Goal: Task Accomplishment & Management: Manage account settings

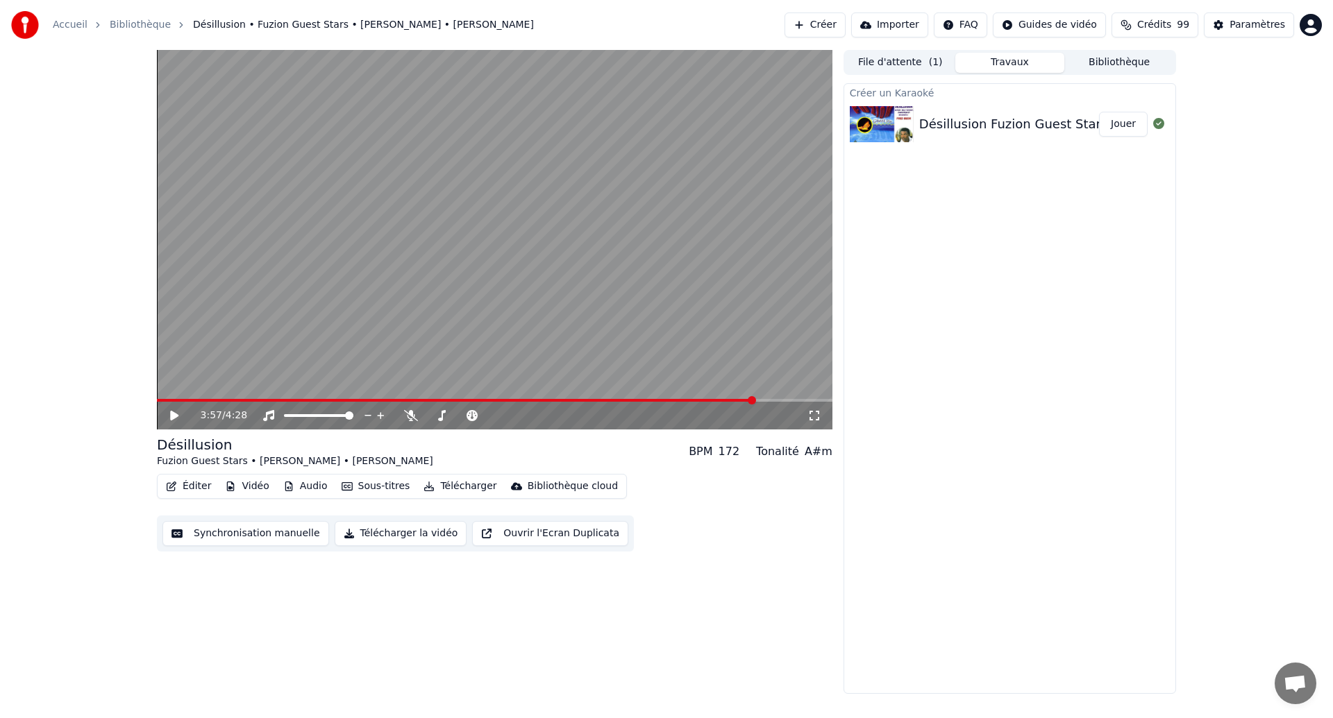
click at [929, 61] on span "( 1 )" at bounding box center [936, 63] width 14 height 14
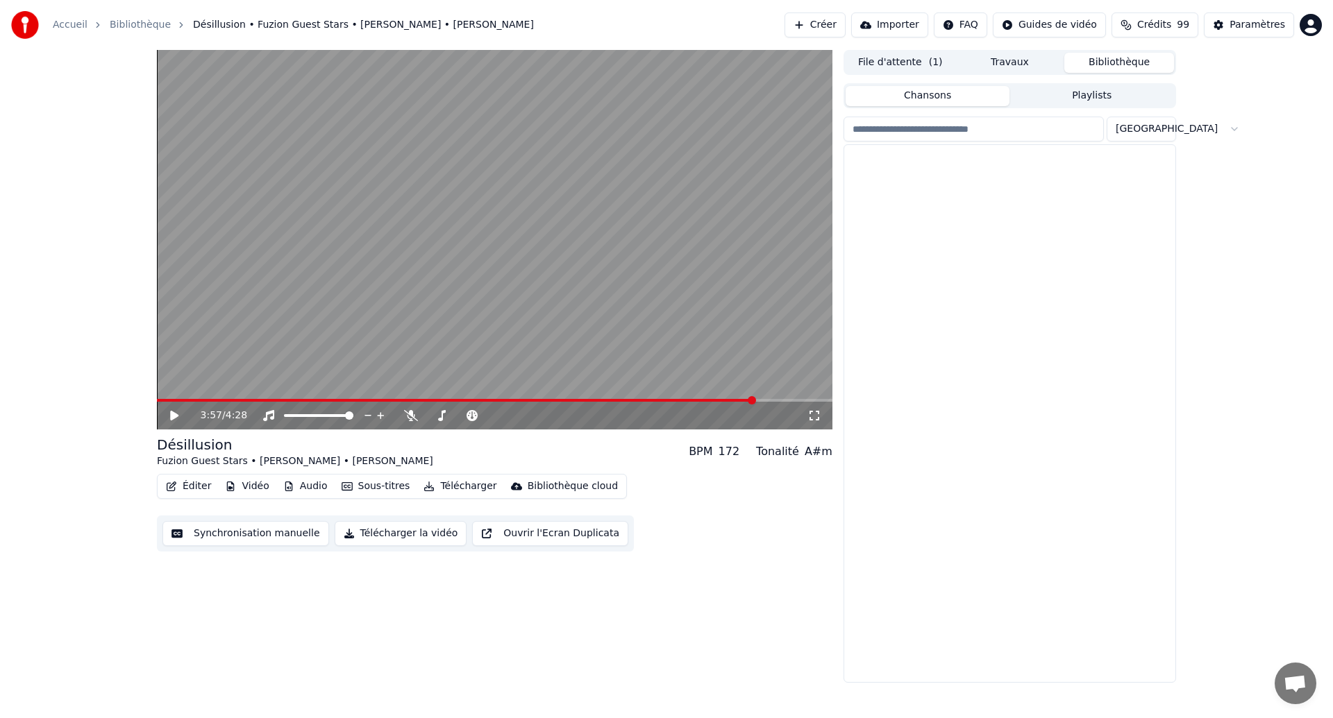
click at [1138, 64] on button "Bibliothèque" at bounding box center [1119, 63] width 110 height 20
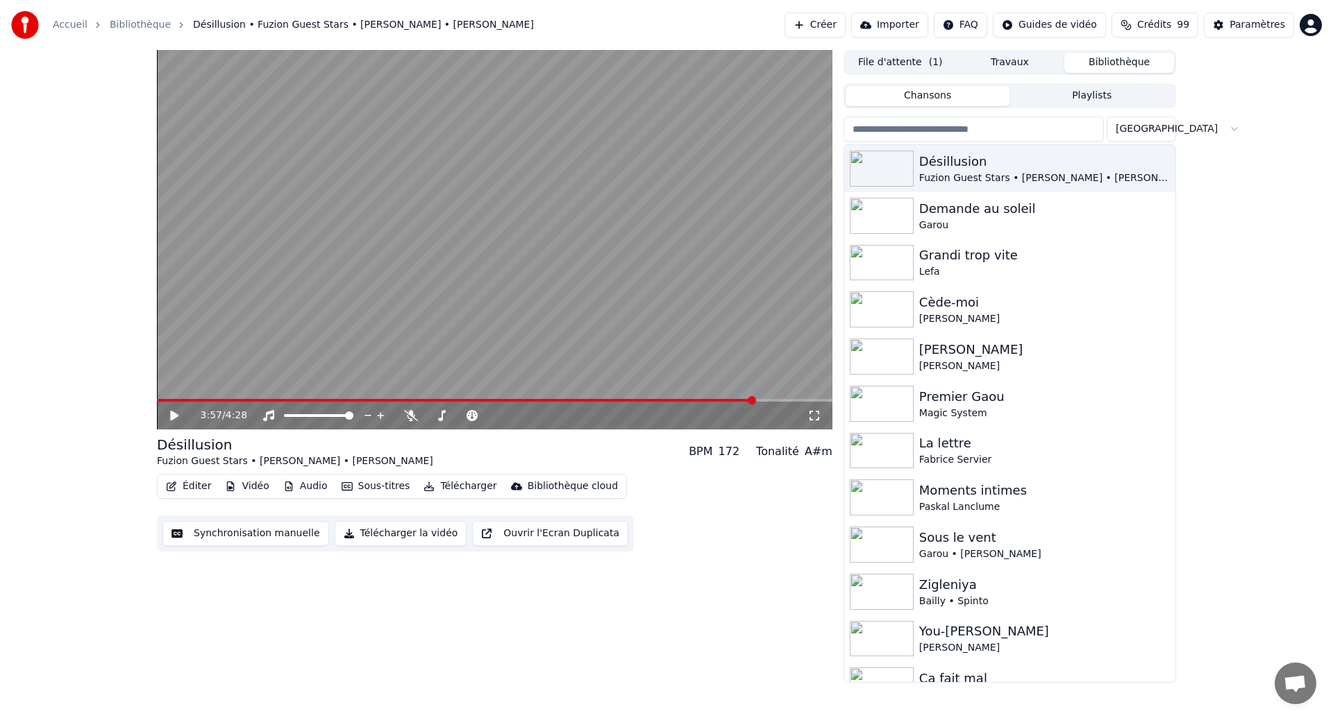
click at [208, 537] on button "Synchronisation manuelle" at bounding box center [245, 533] width 167 height 25
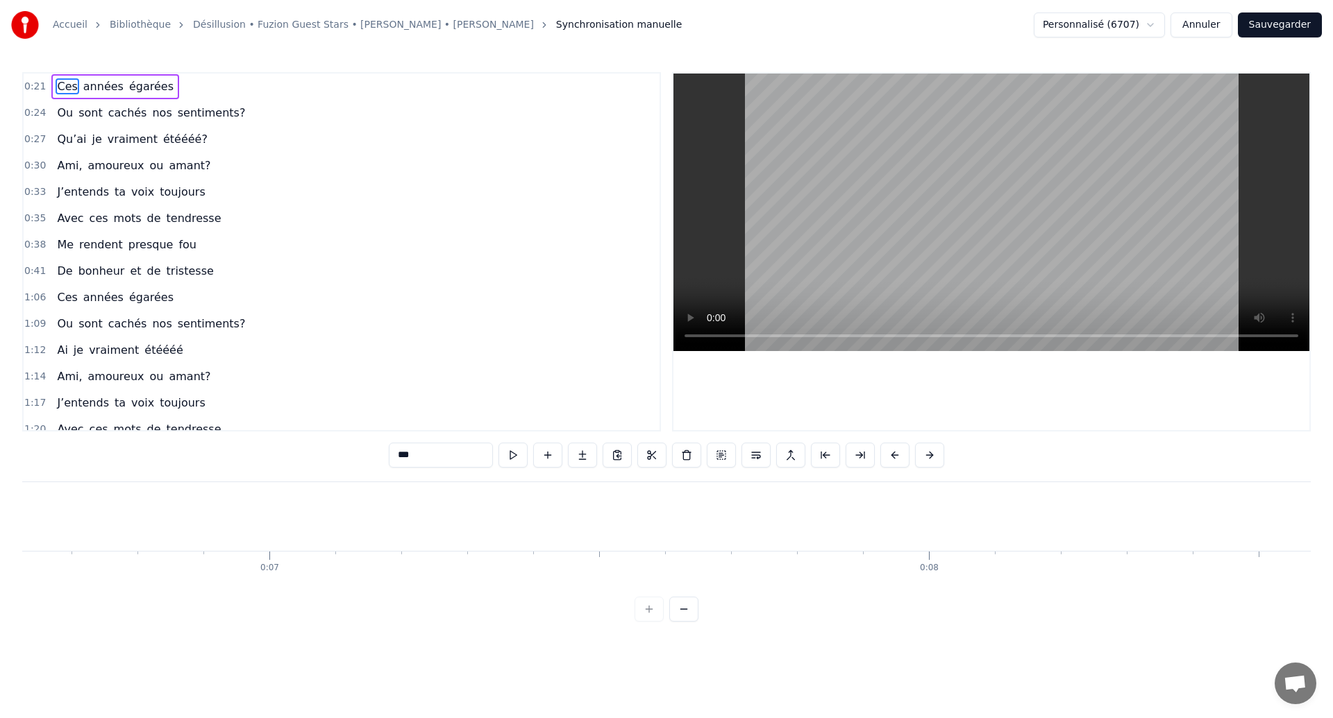
scroll to position [0, 14438]
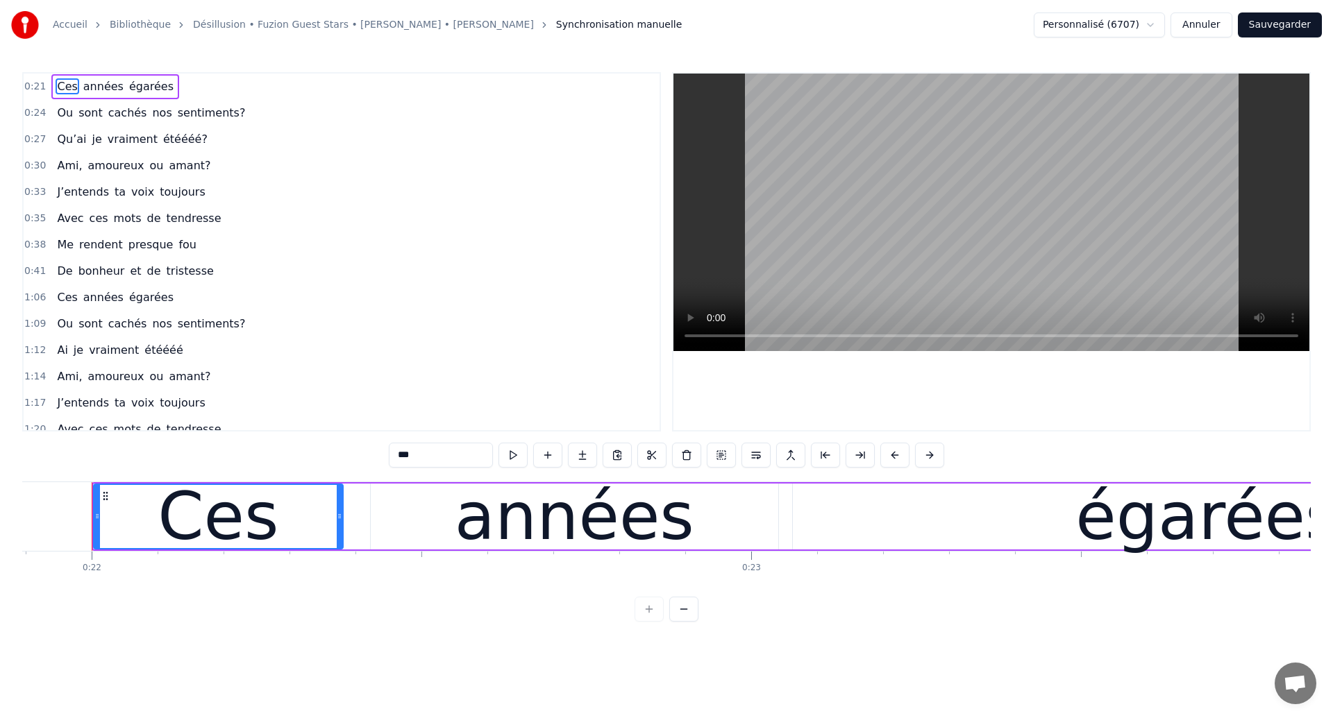
click at [67, 91] on span "Ces" at bounding box center [67, 86] width 23 height 16
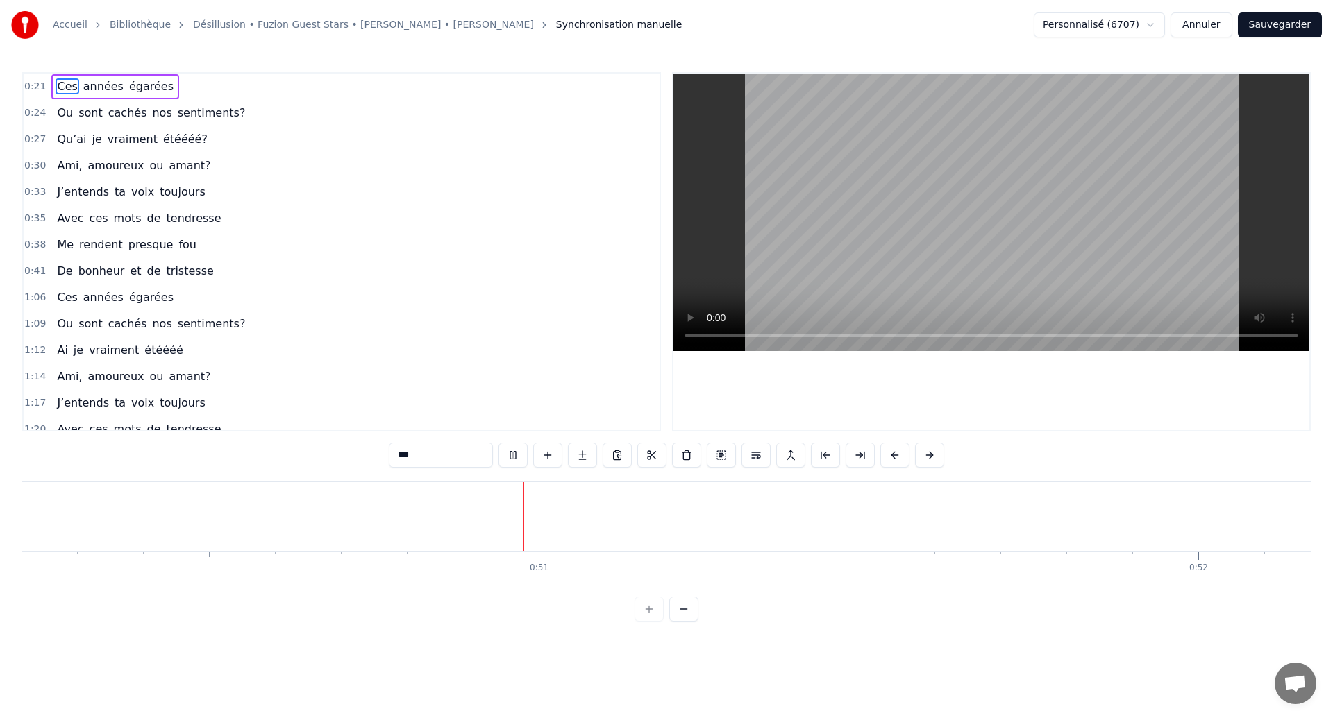
scroll to position [0, 33119]
click at [67, 86] on span "Ces" at bounding box center [67, 86] width 23 height 16
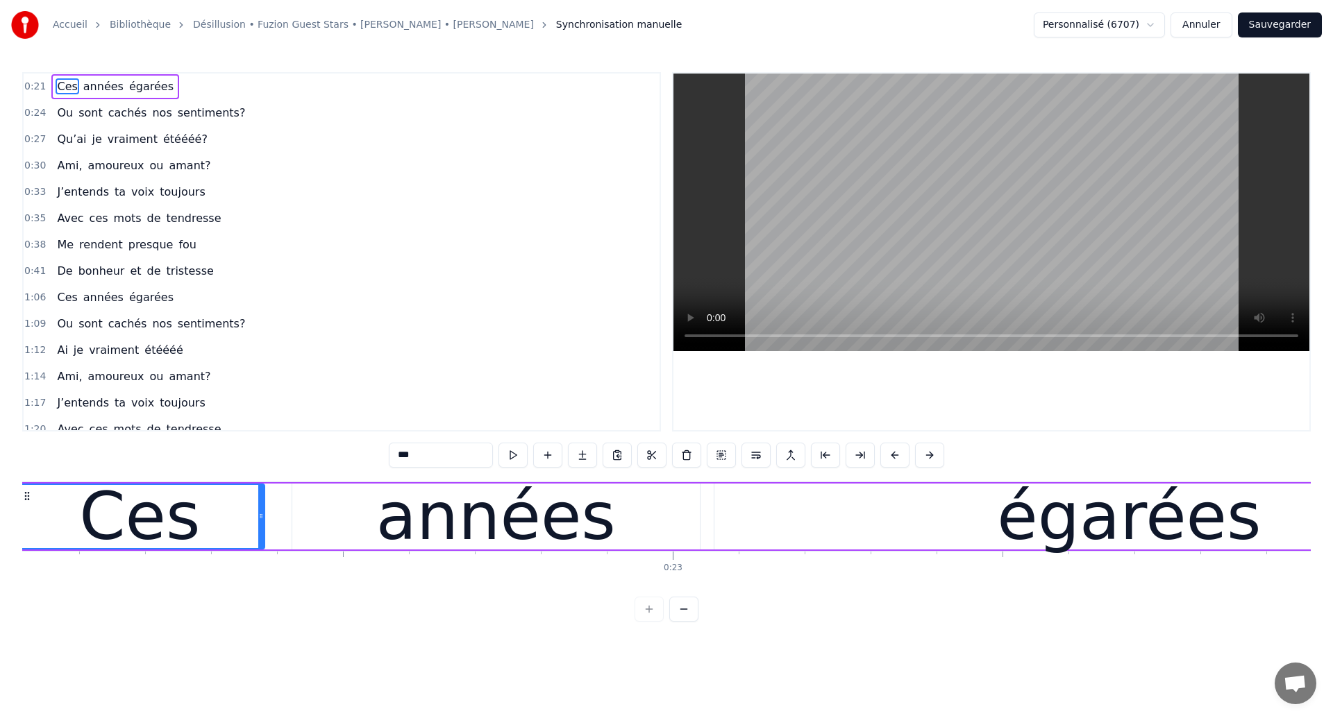
scroll to position [0, 14438]
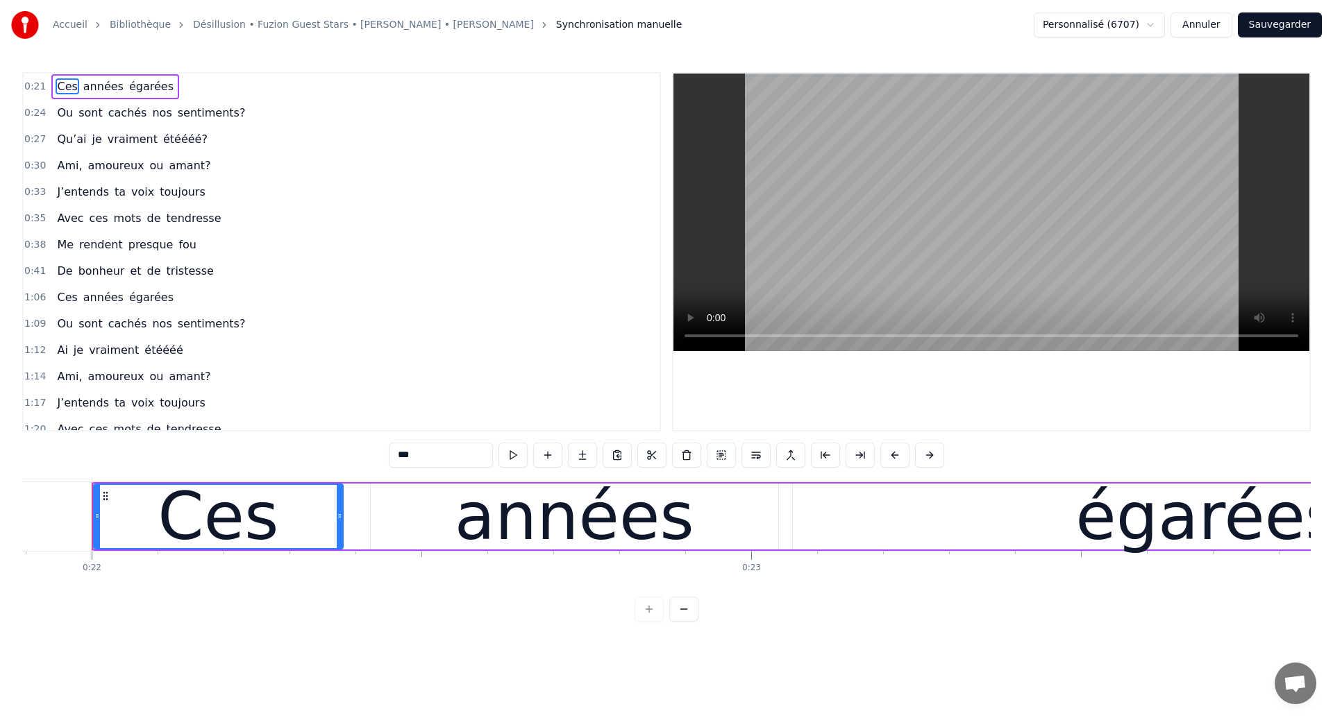
click at [67, 86] on span "Ces" at bounding box center [67, 86] width 23 height 16
click at [416, 455] on input "***" at bounding box center [441, 455] width 104 height 25
click at [58, 83] on span "Ces" at bounding box center [67, 86] width 23 height 16
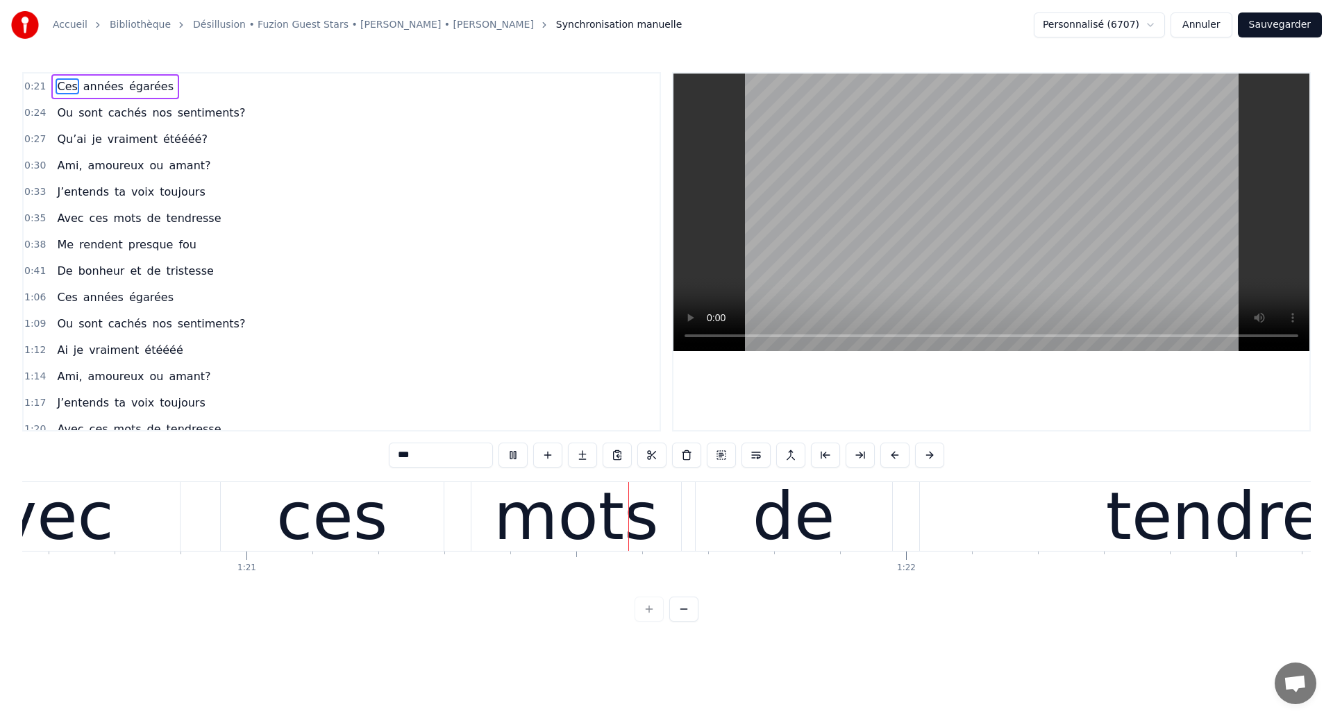
scroll to position [0, 0]
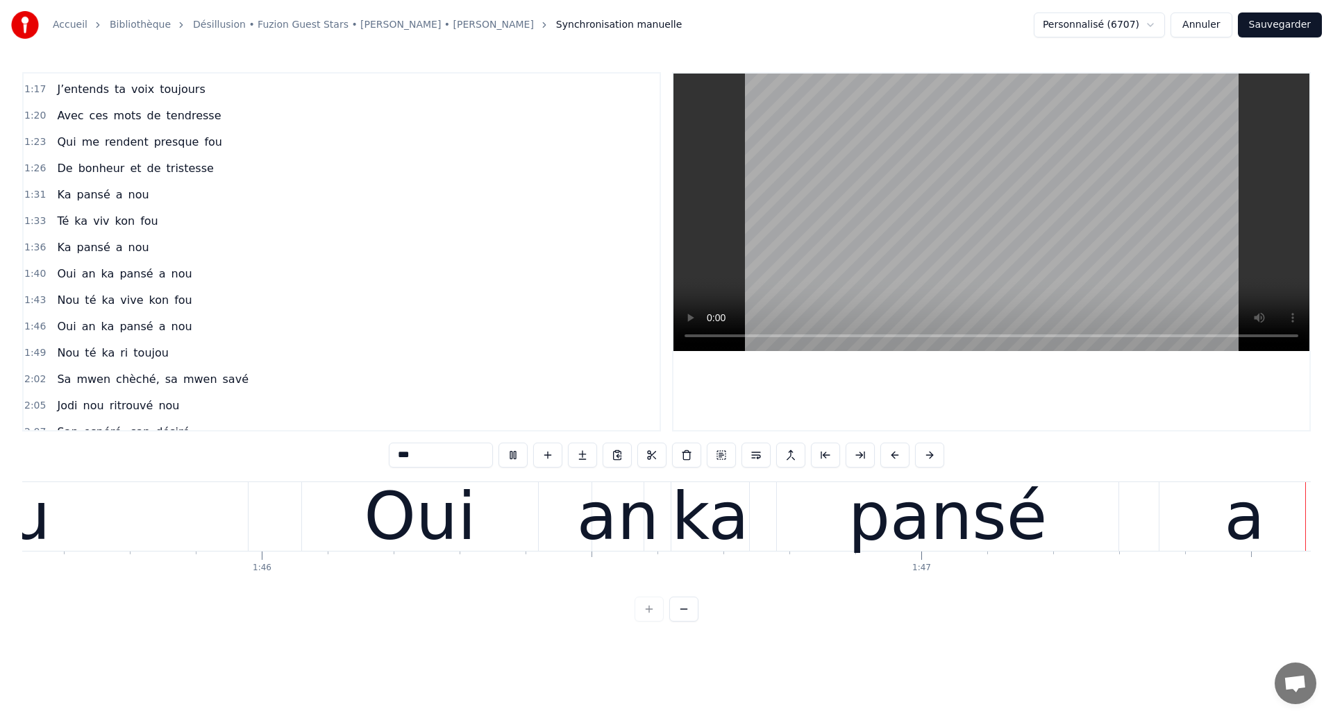
click at [394, 521] on div "Oui" at bounding box center [420, 516] width 112 height 99
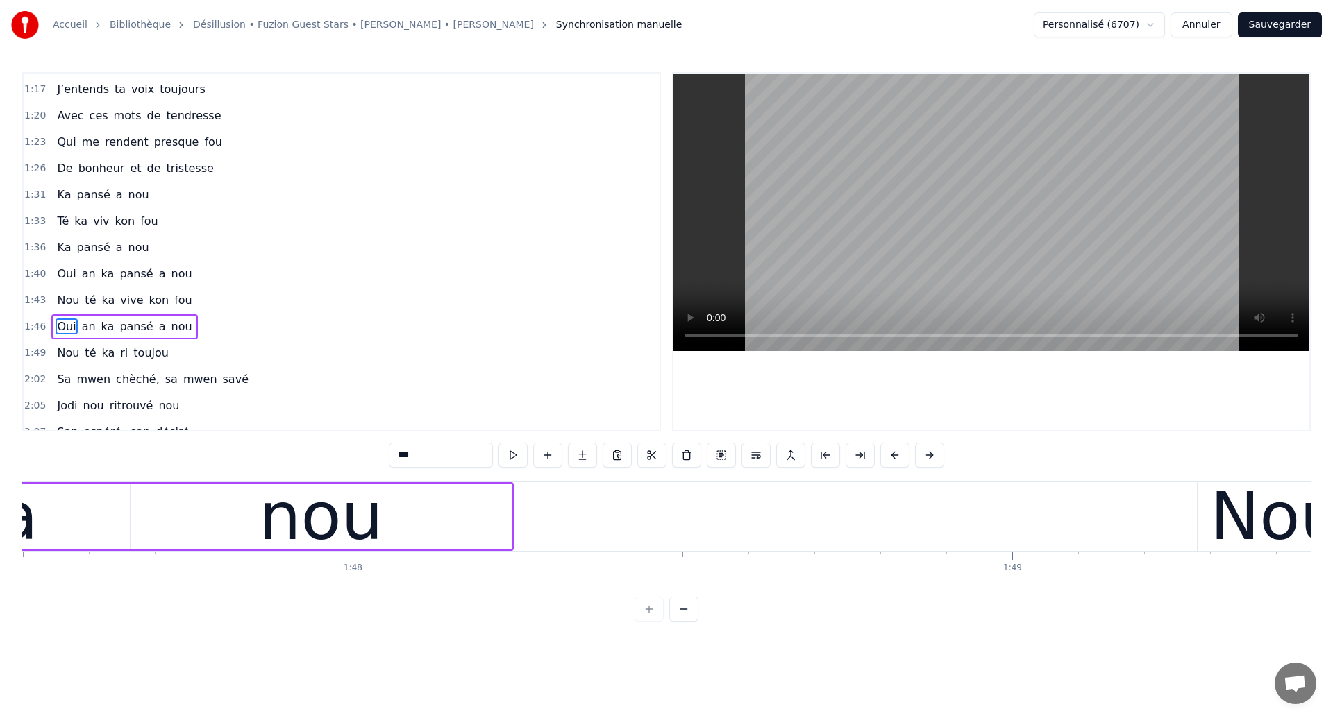
click at [233, 536] on div "nou" at bounding box center [320, 517] width 381 height 66
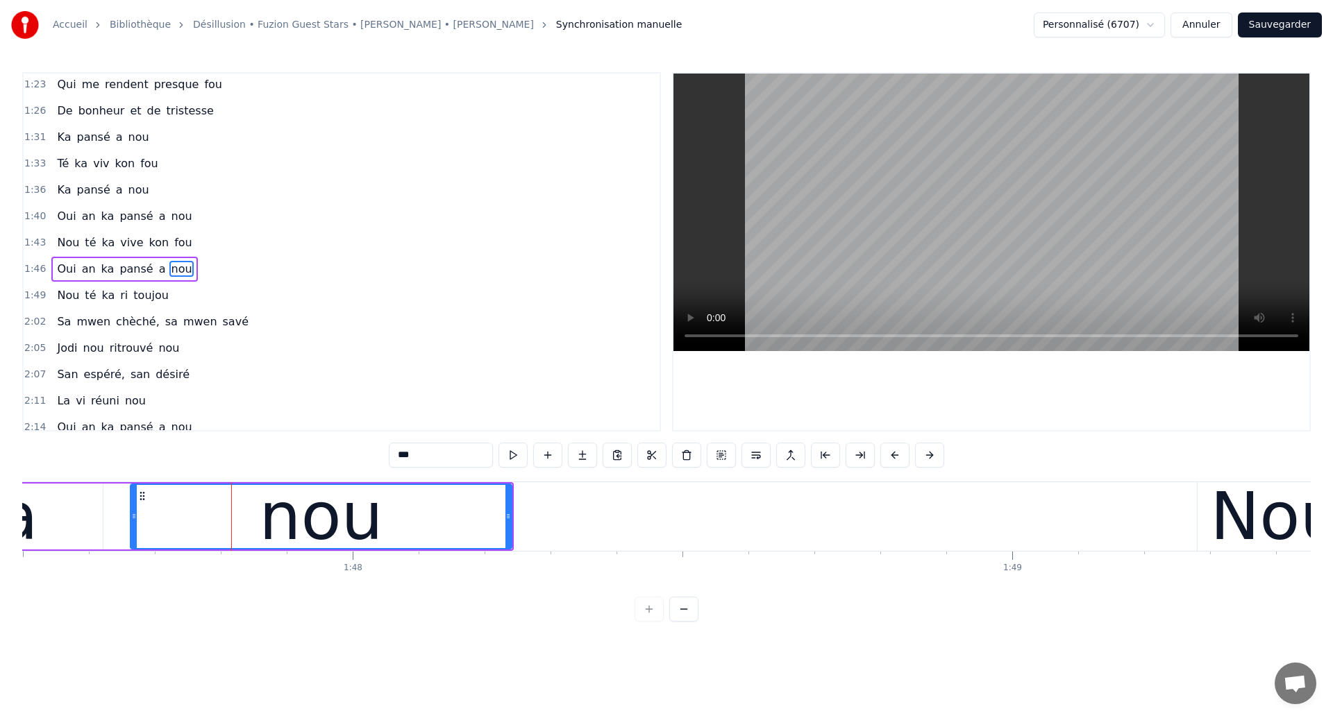
click at [62, 109] on span "De" at bounding box center [65, 111] width 18 height 16
type input "**"
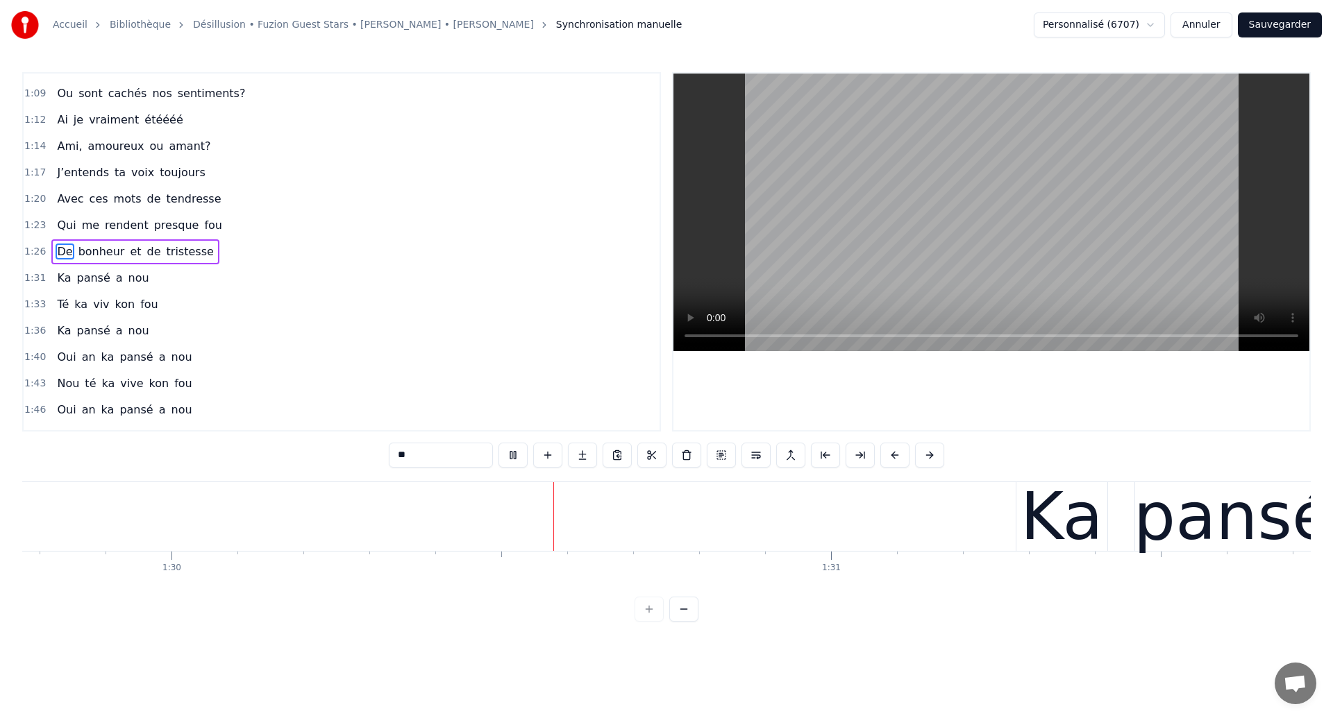
scroll to position [0, 59200]
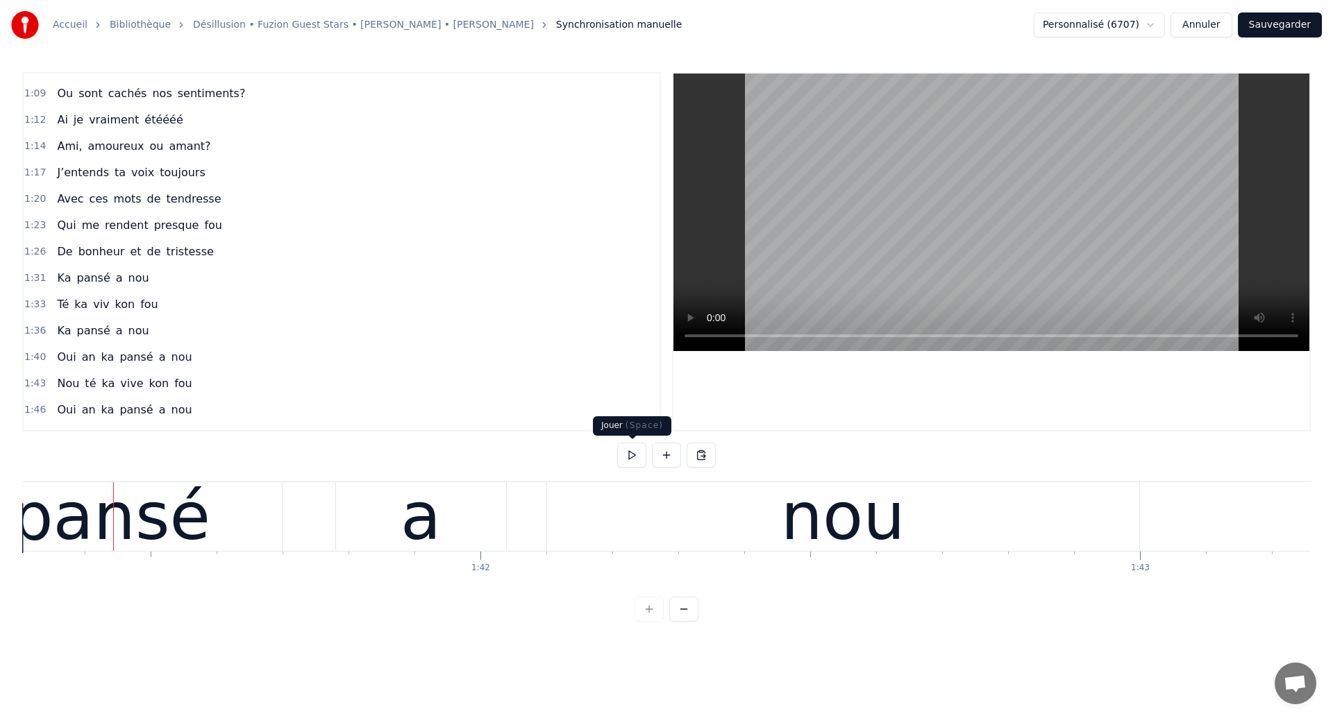
scroll to position [0, 66824]
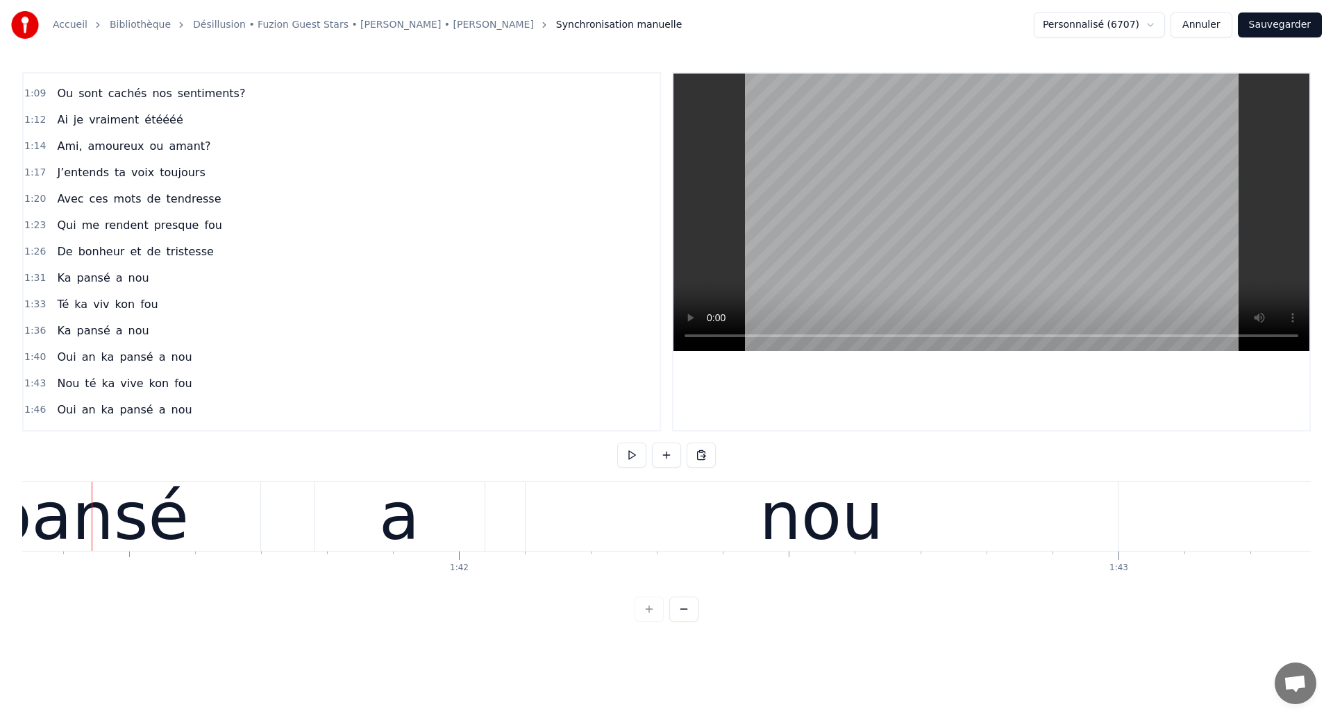
click at [203, 532] on div "pansé" at bounding box center [90, 516] width 342 height 69
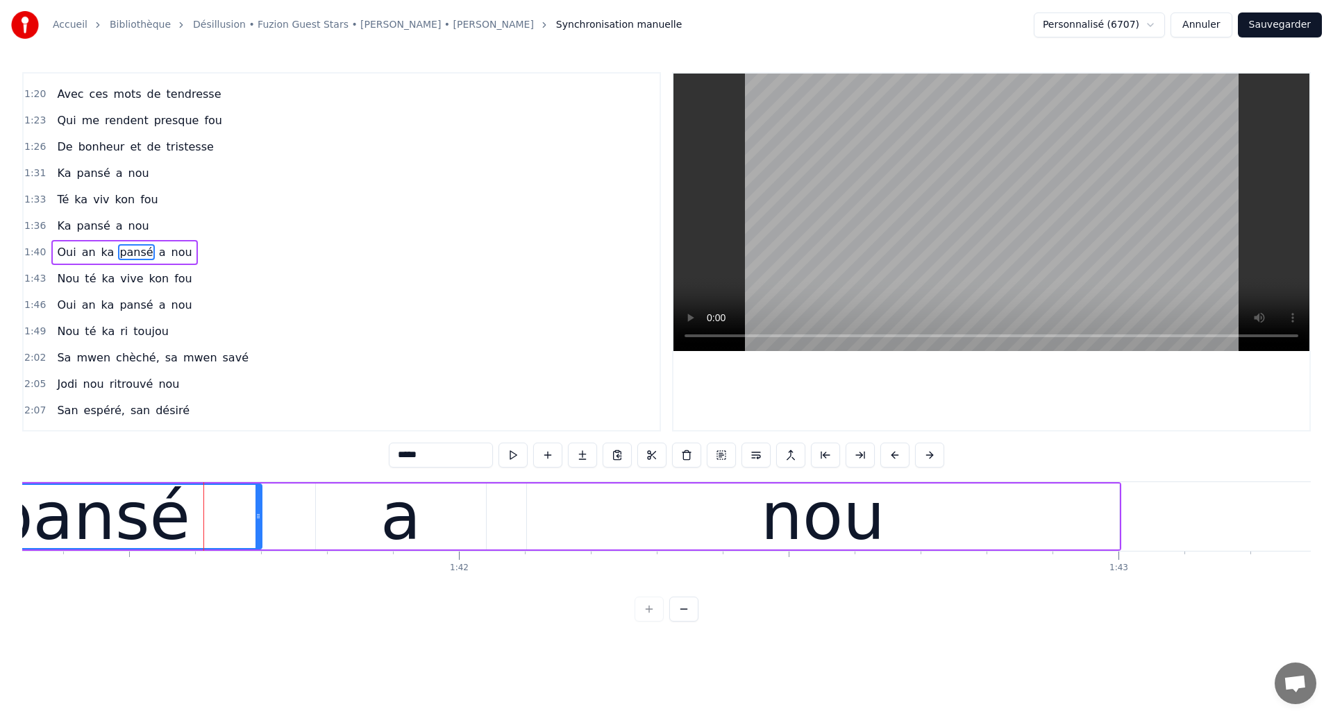
scroll to position [336, 0]
click at [108, 262] on div "Oui an ka pansé a nou" at bounding box center [124, 251] width 146 height 25
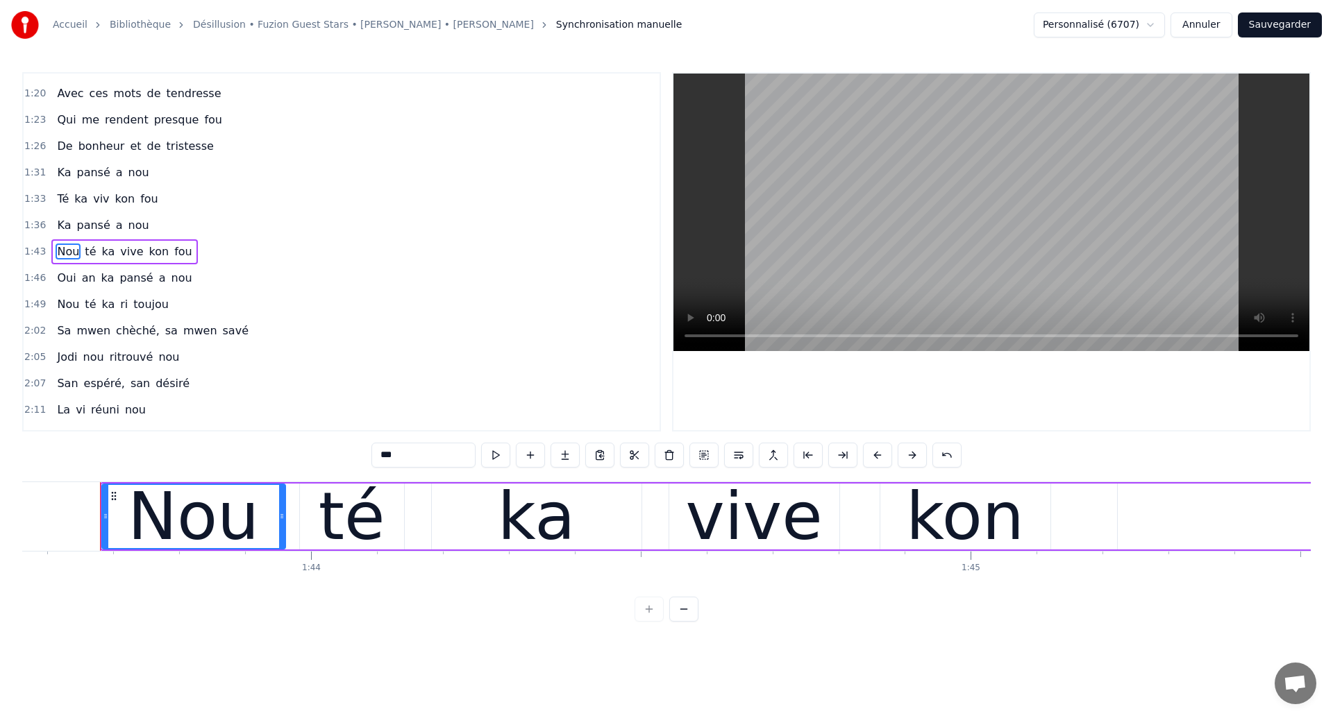
scroll to position [0, 68299]
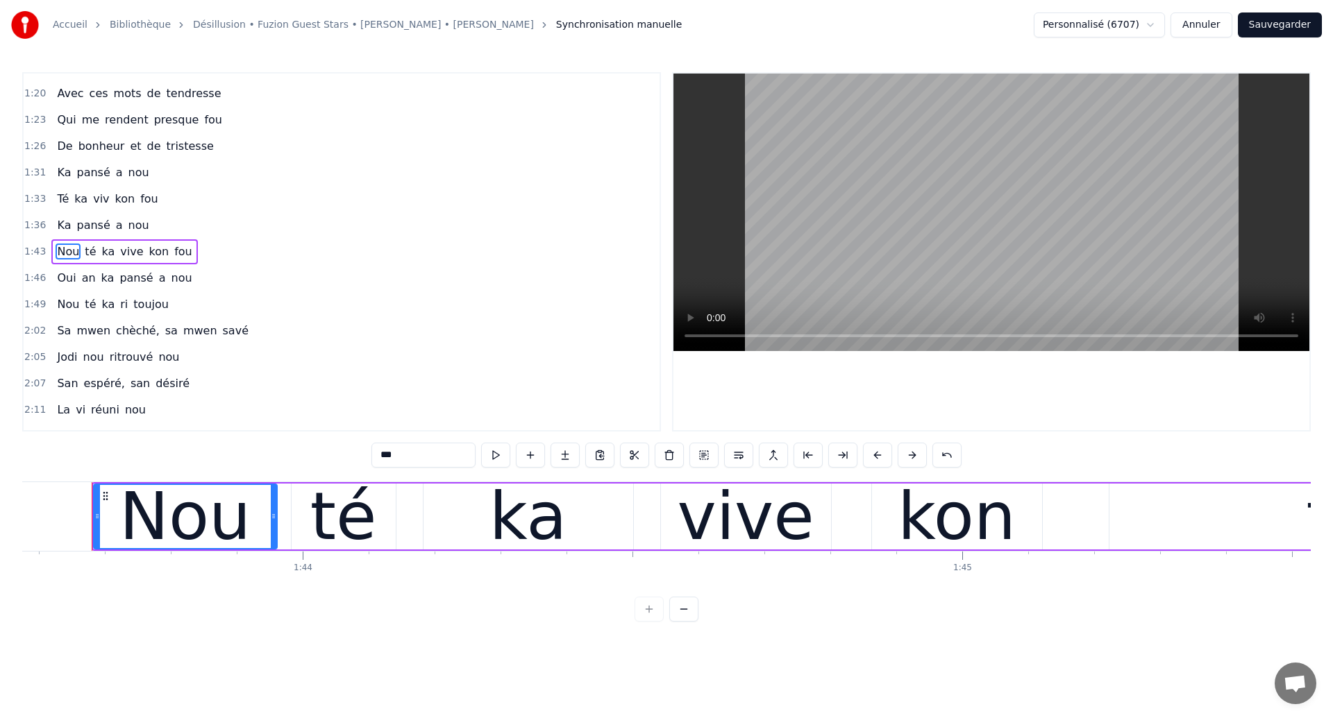
click at [72, 256] on span "Nou" at bounding box center [68, 252] width 25 height 16
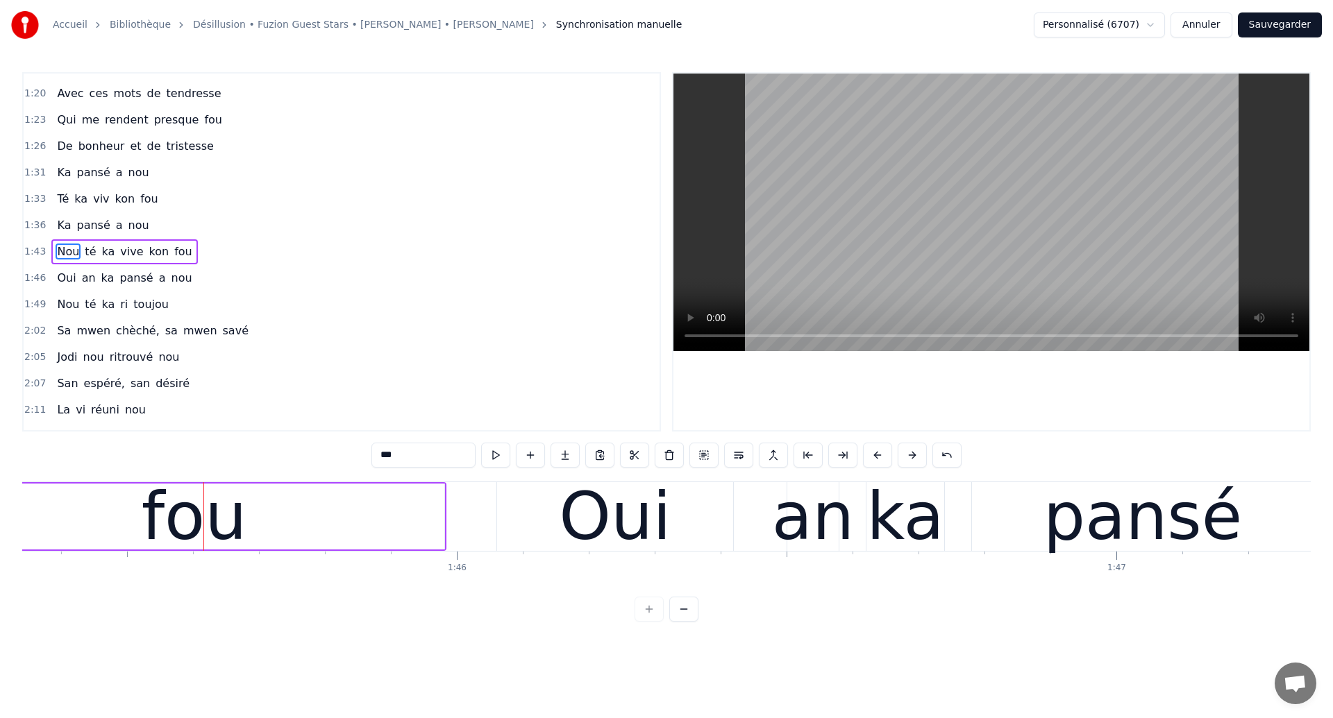
scroll to position [0, 69575]
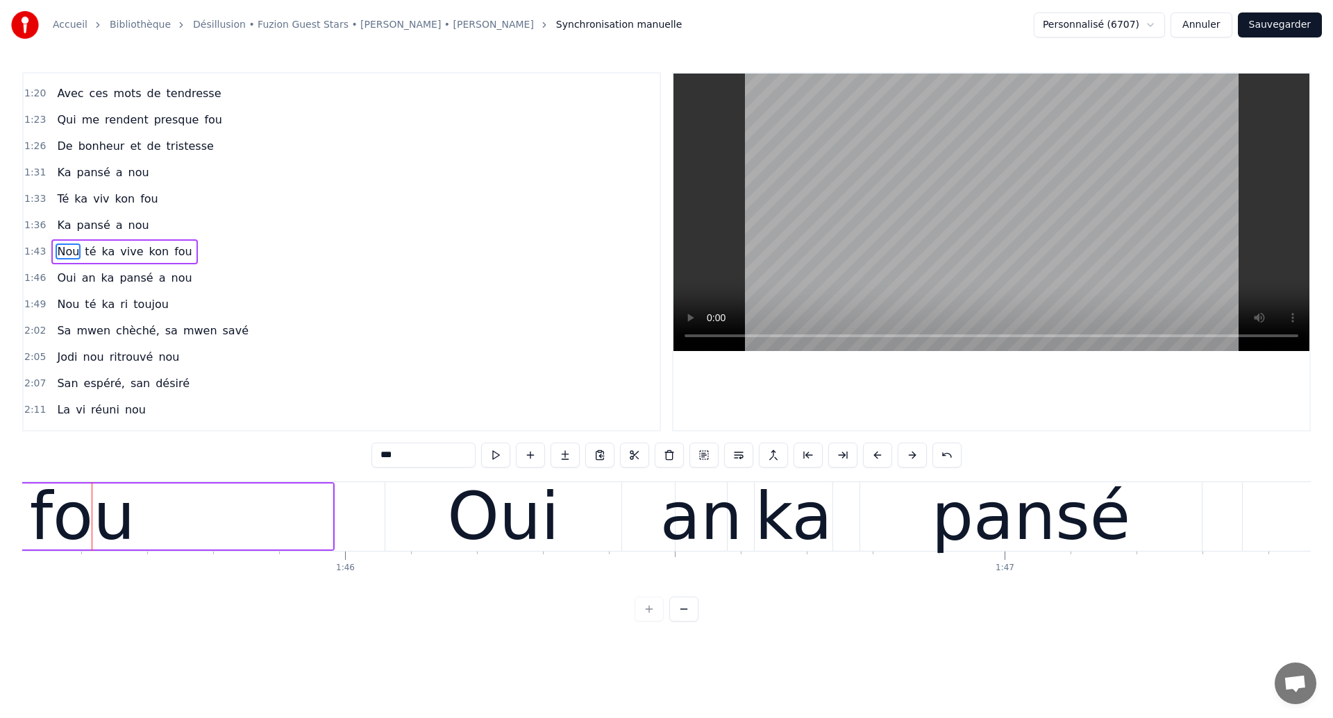
click at [99, 263] on div "Nou té ka vive kon fou" at bounding box center [124, 251] width 146 height 25
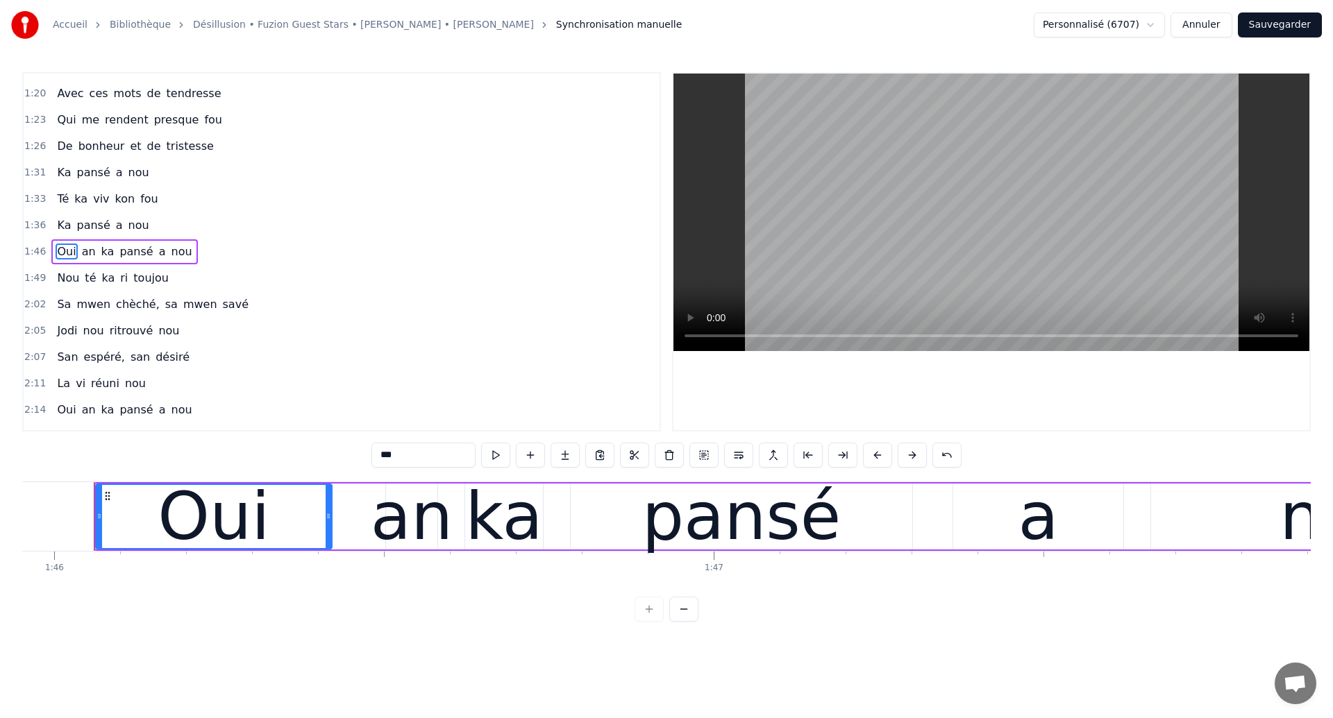
scroll to position [0, 69868]
click at [66, 254] on span "Oui" at bounding box center [67, 252] width 22 height 16
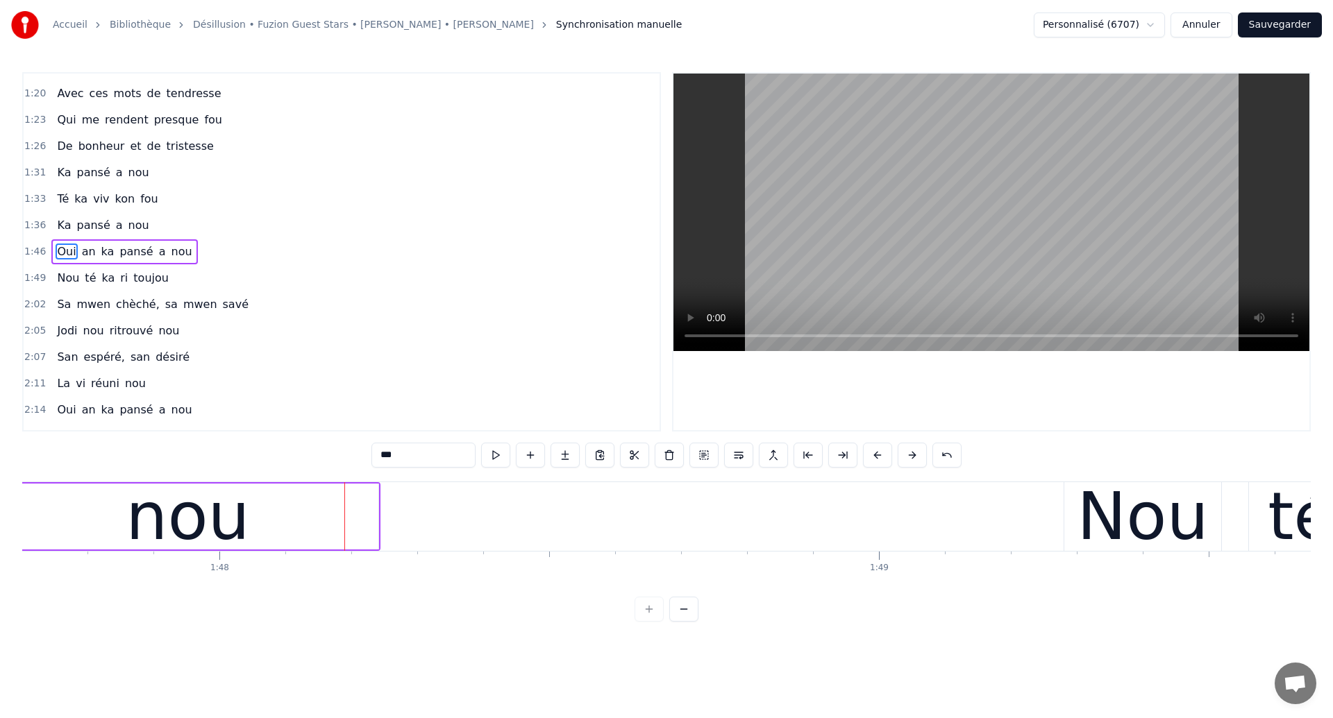
scroll to position [0, 71043]
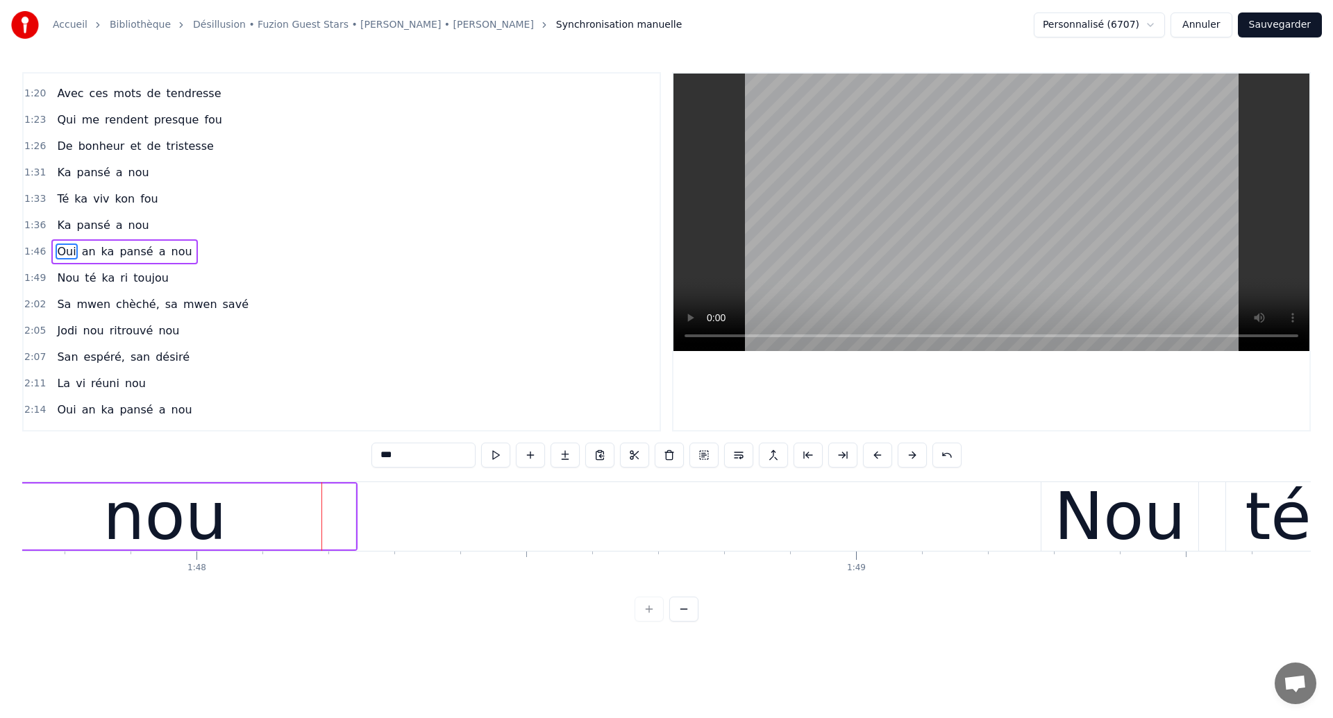
click at [125, 262] on div "Oui an ka pansé a nou" at bounding box center [124, 251] width 146 height 25
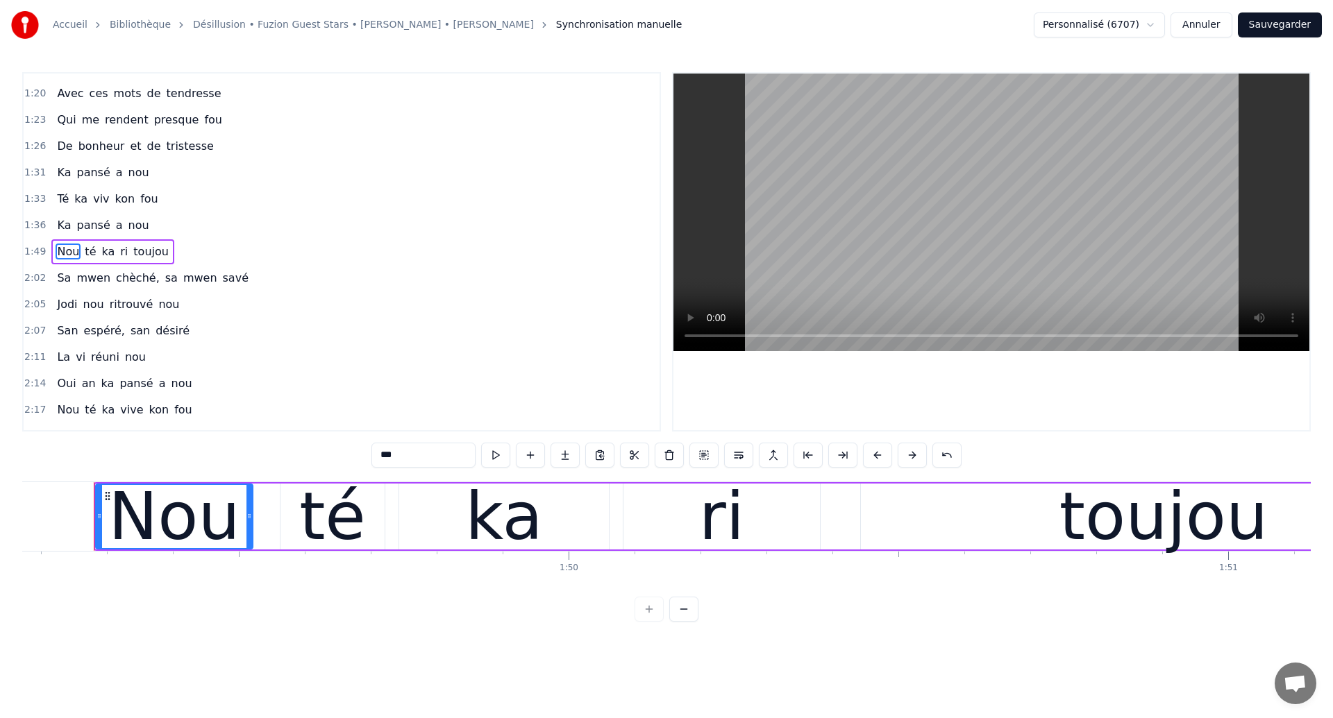
scroll to position [0, 71992]
click at [125, 262] on div "Nou té ka ri toujou" at bounding box center [112, 251] width 122 height 25
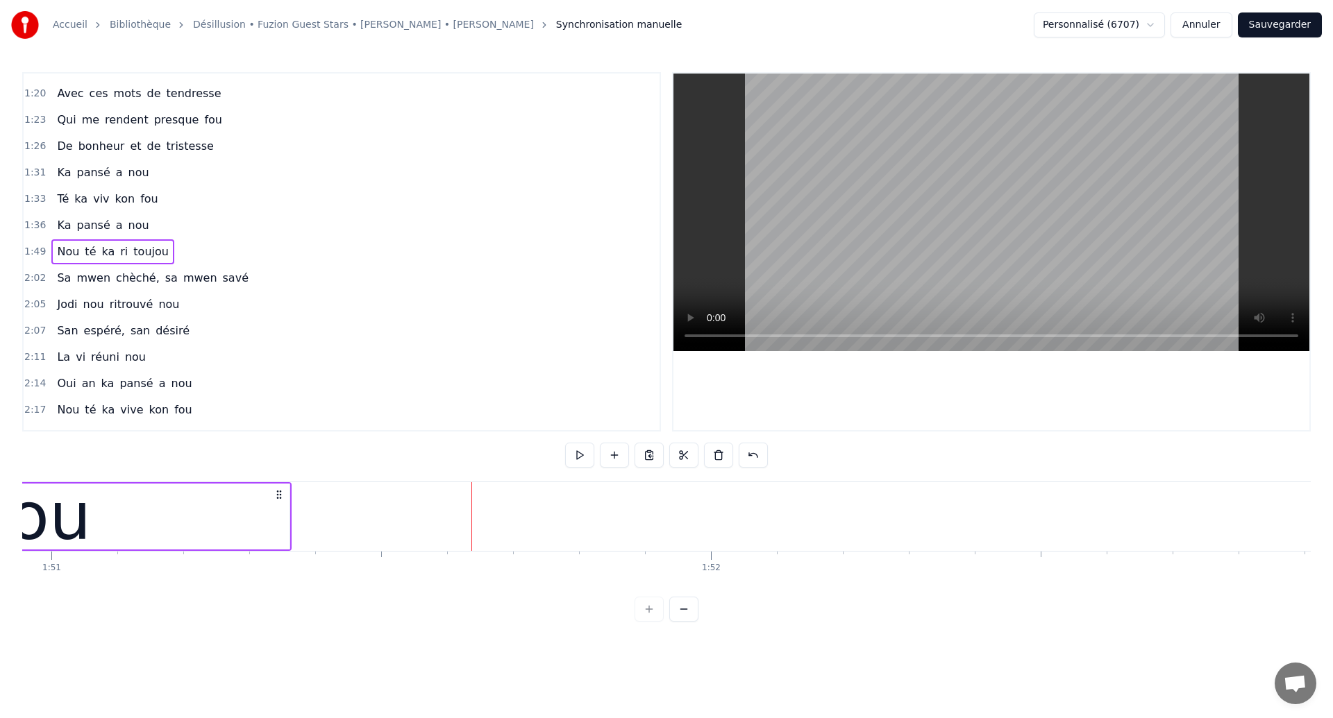
scroll to position [0, 73168]
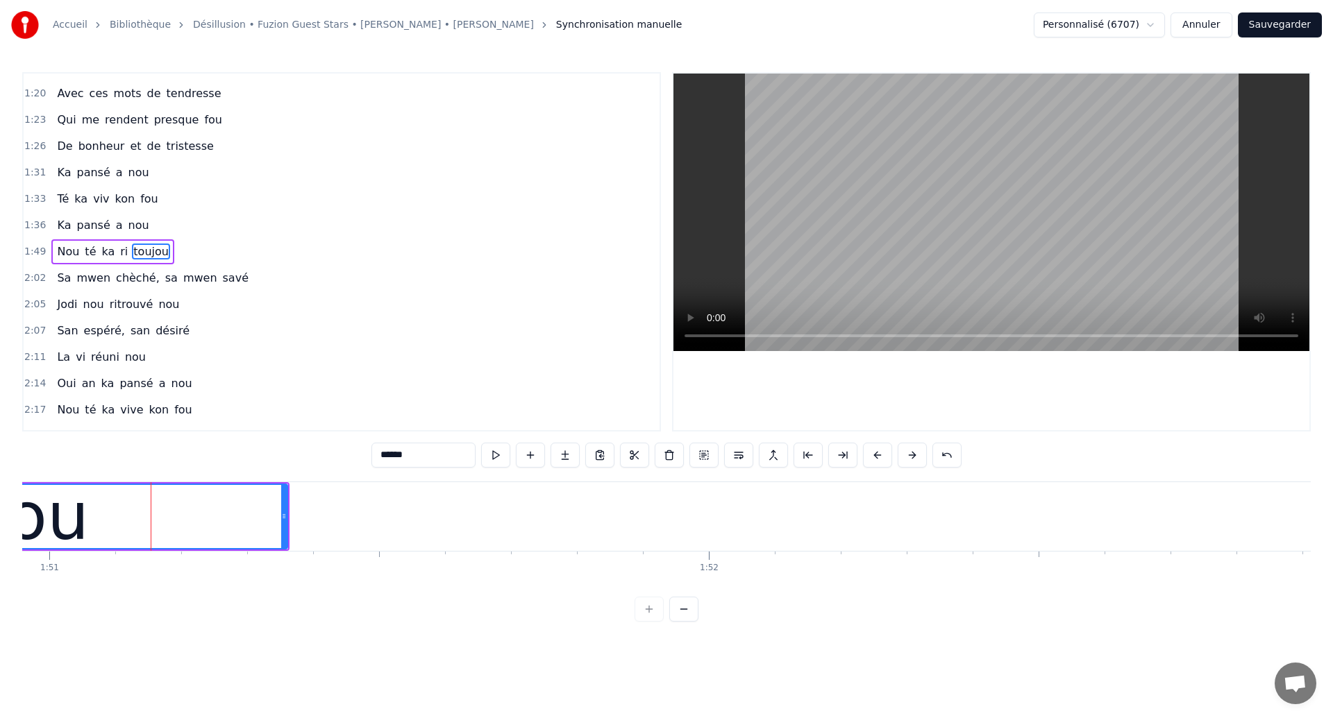
click at [124, 262] on div "Nou té ka ri toujou" at bounding box center [112, 251] width 122 height 25
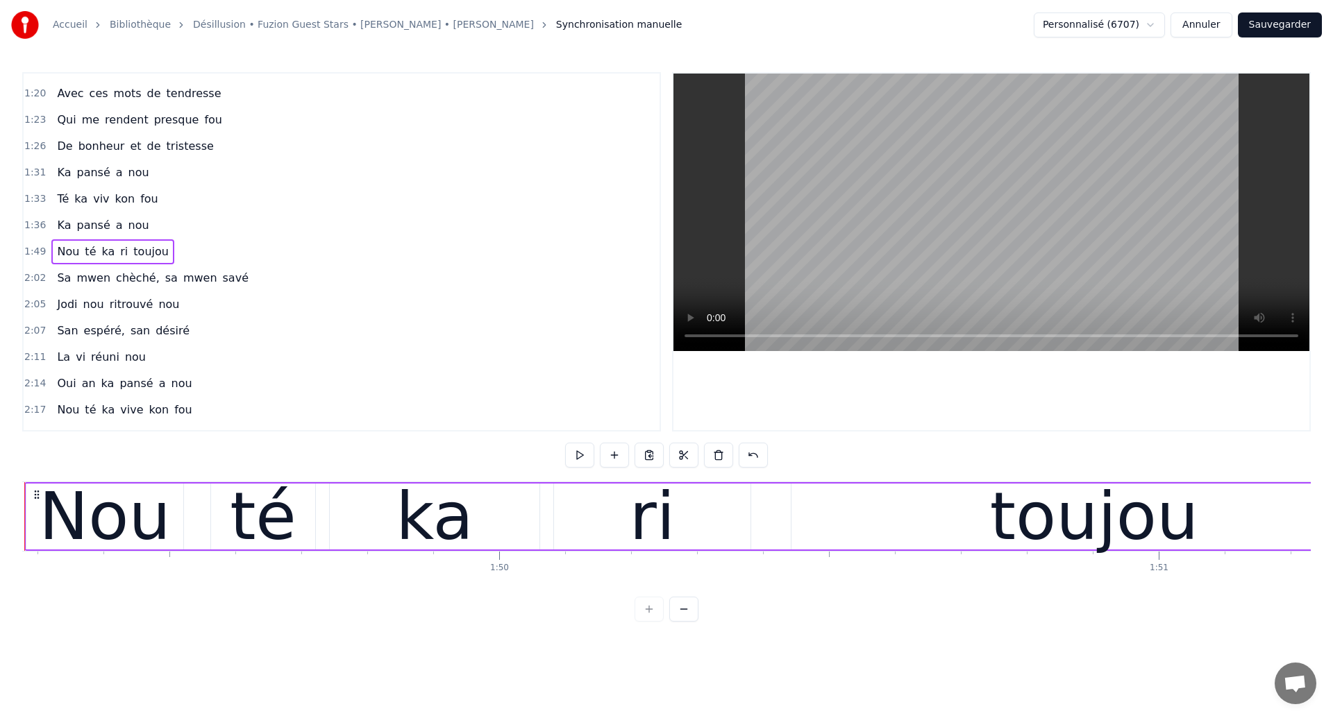
scroll to position [0, 71992]
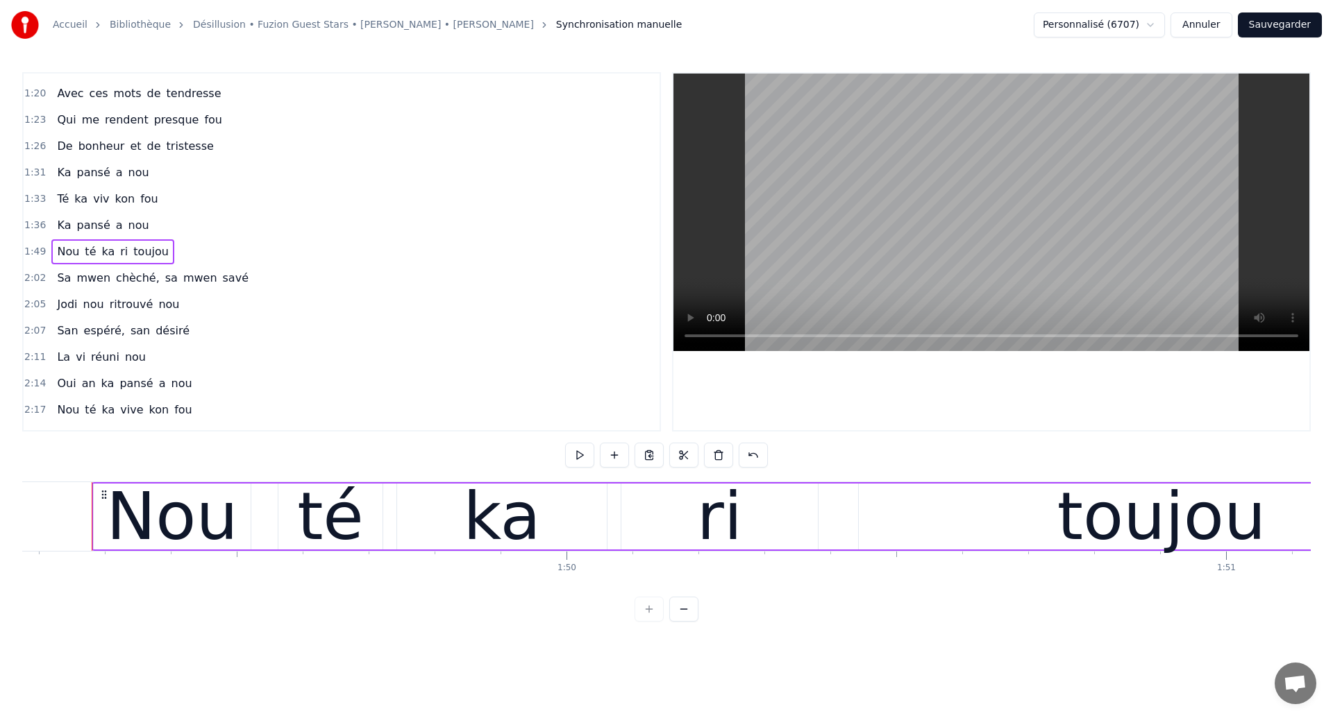
click at [124, 262] on div "Nou té ka ri toujou" at bounding box center [112, 251] width 122 height 25
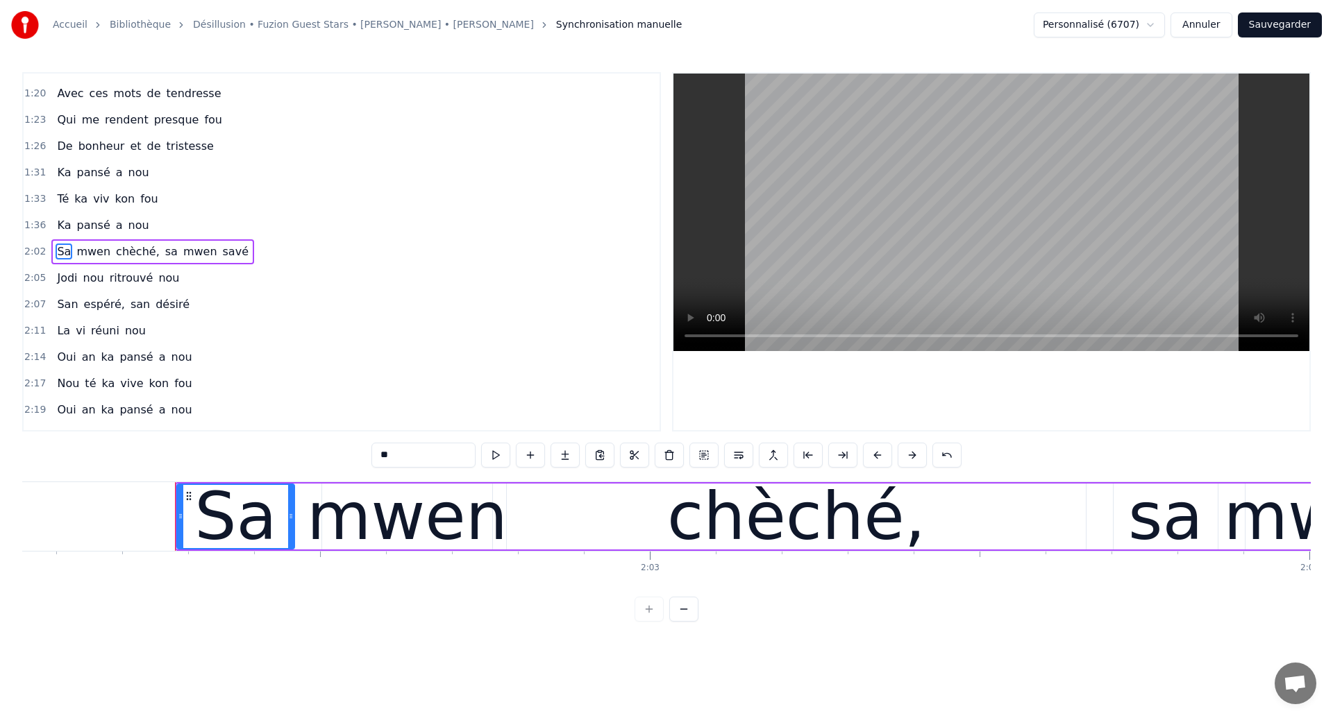
scroll to position [0, 80564]
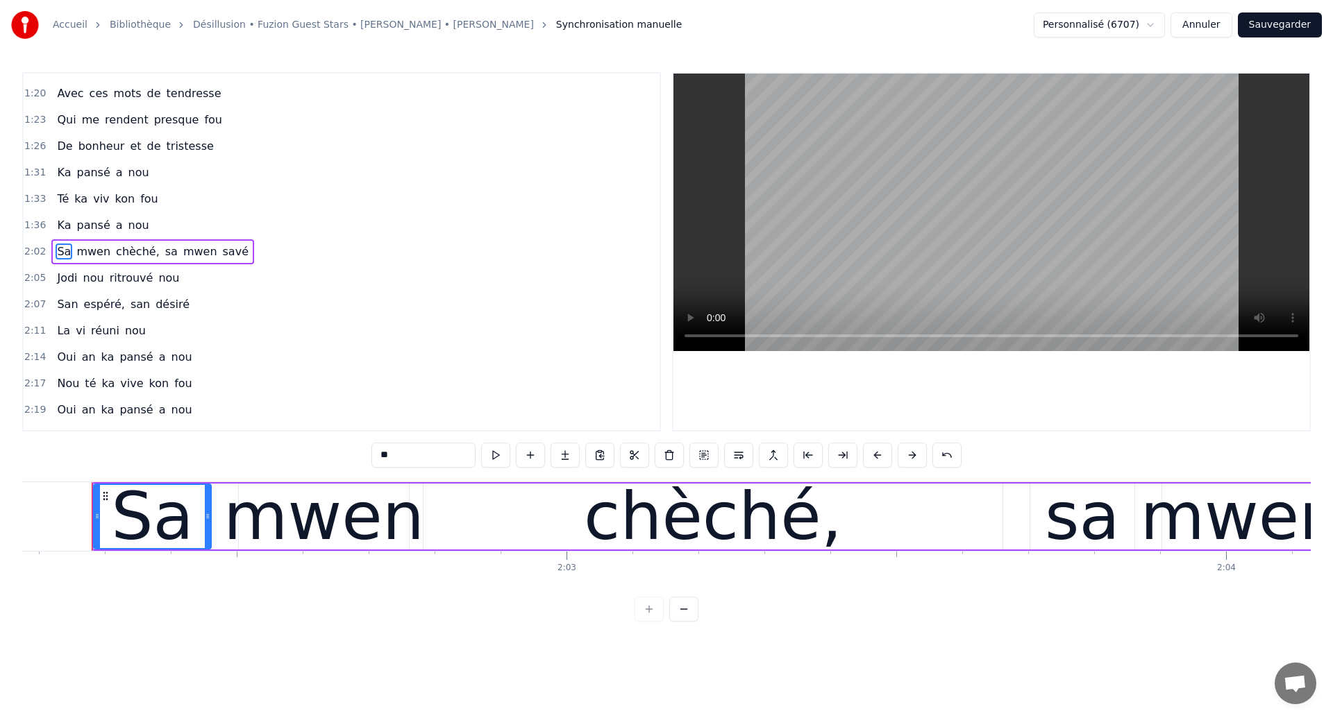
click at [65, 255] on span "Sa" at bounding box center [64, 252] width 17 height 16
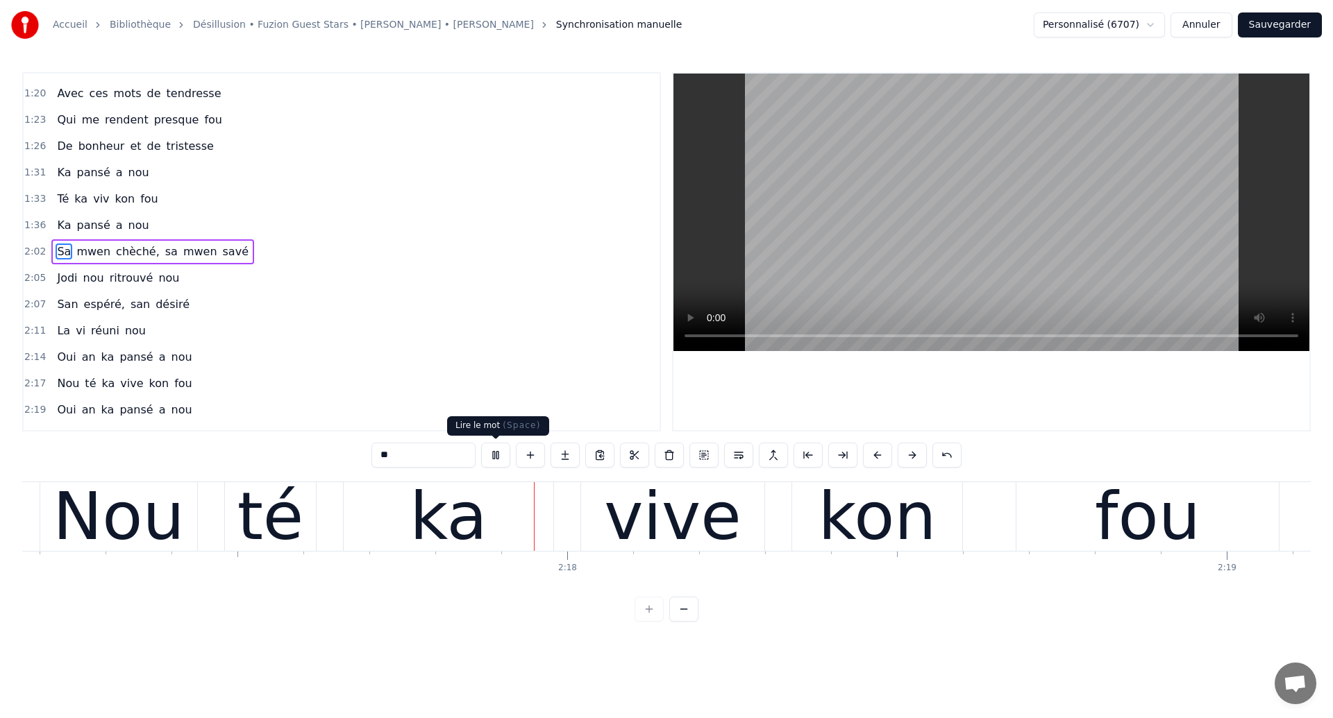
scroll to position [0, 90523]
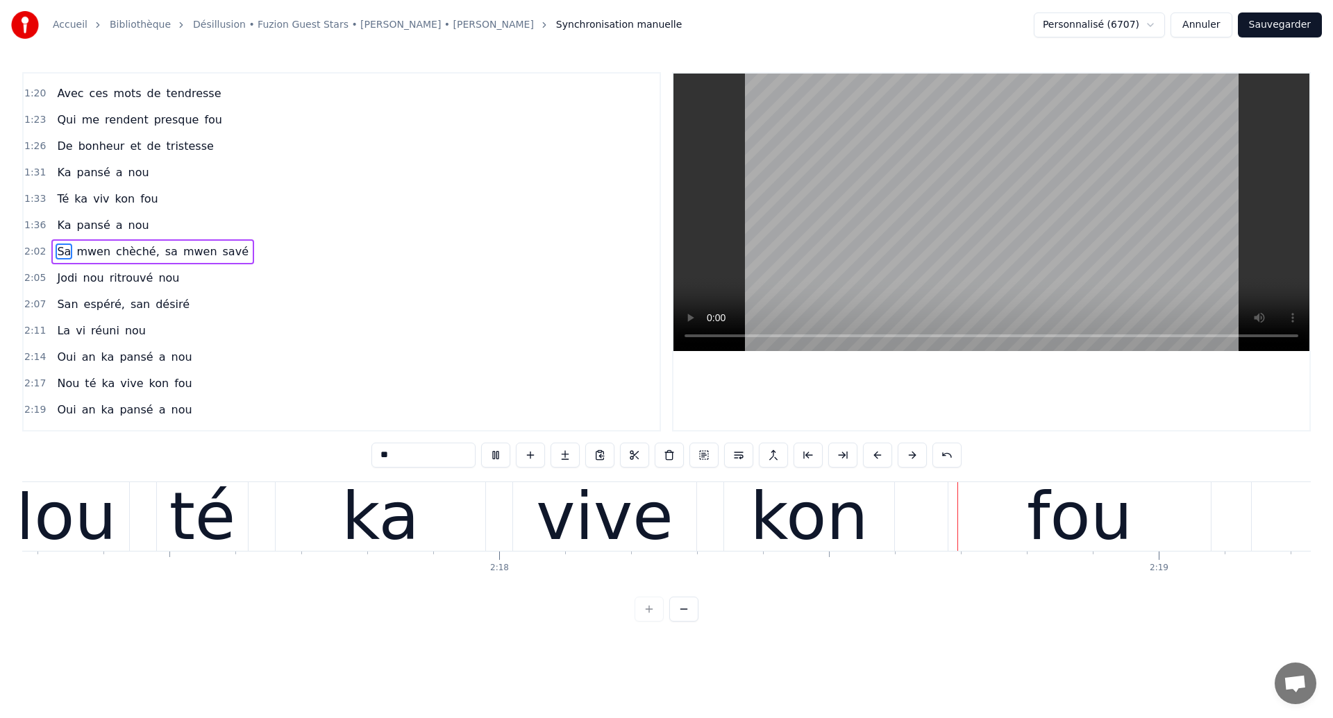
click at [319, 521] on div "ka" at bounding box center [381, 516] width 210 height 69
type input "**"
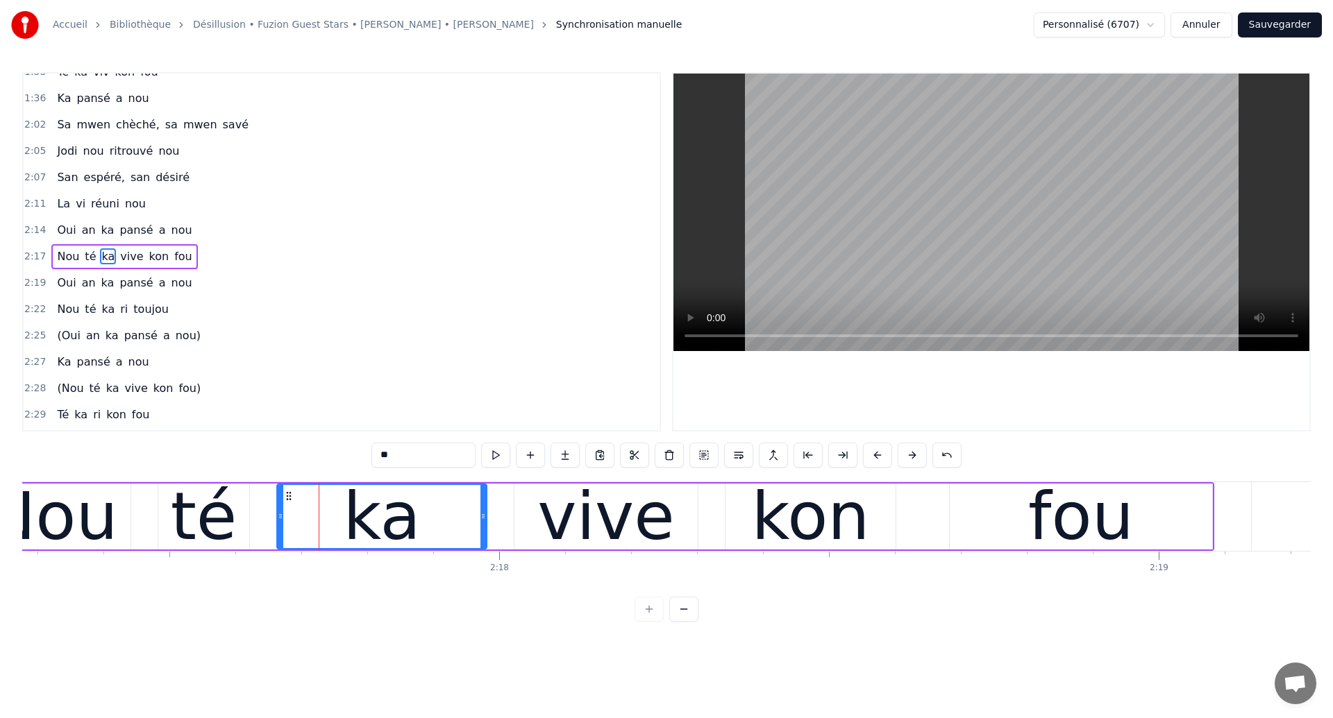
scroll to position [468, 0]
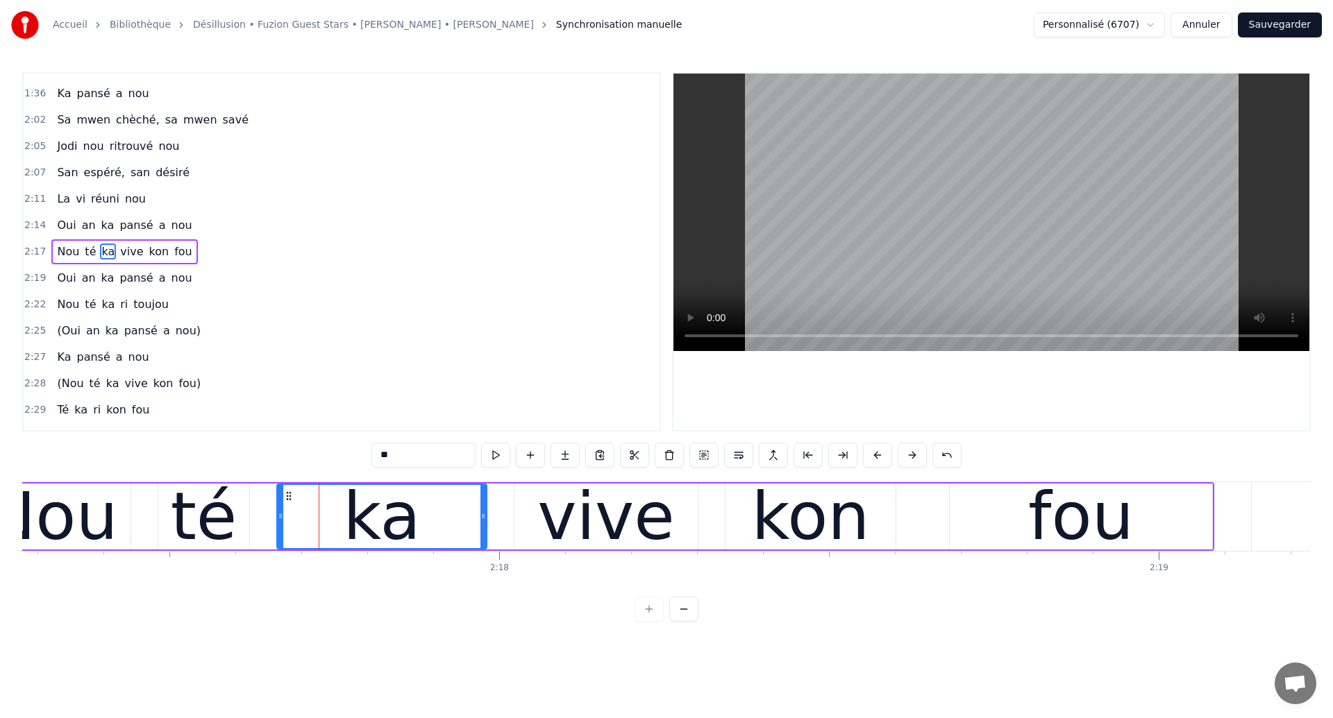
click at [87, 237] on div "Oui an ka pansé a nou" at bounding box center [124, 225] width 146 height 25
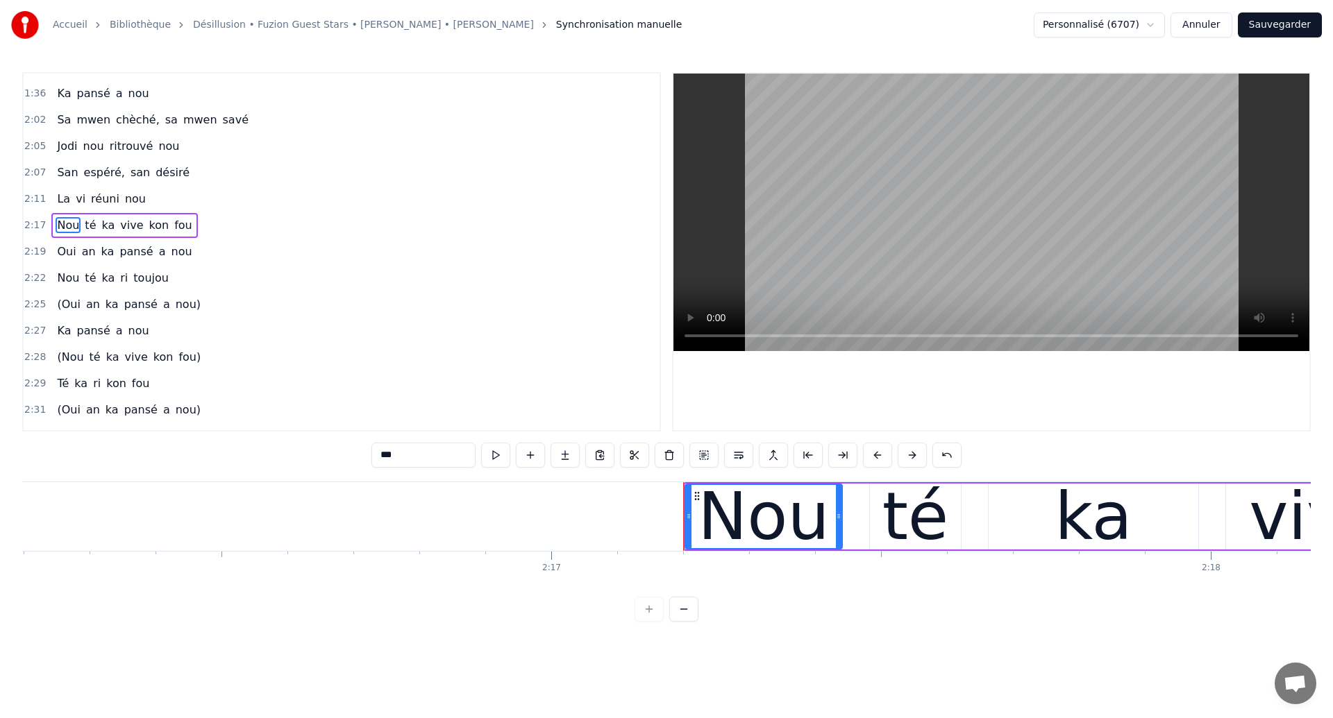
click at [87, 237] on div "Nou té ka vive kon fou" at bounding box center [124, 225] width 146 height 25
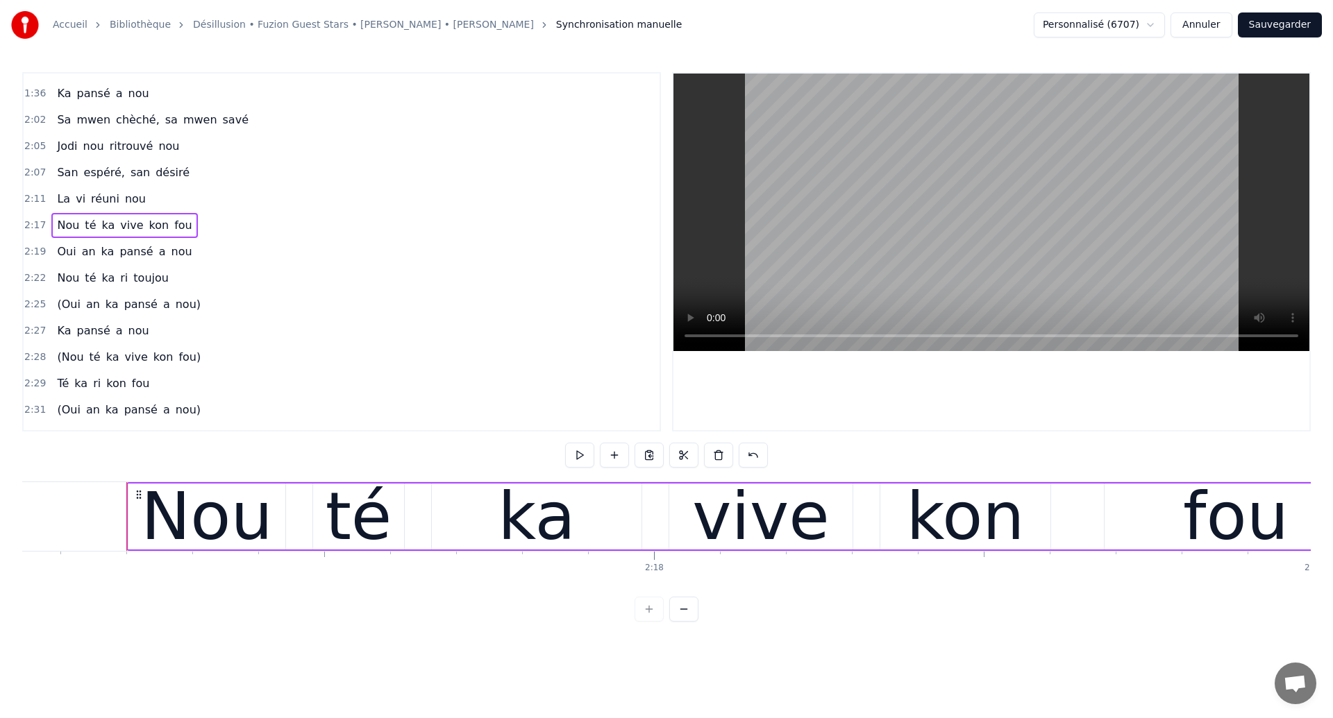
scroll to position [0, 90403]
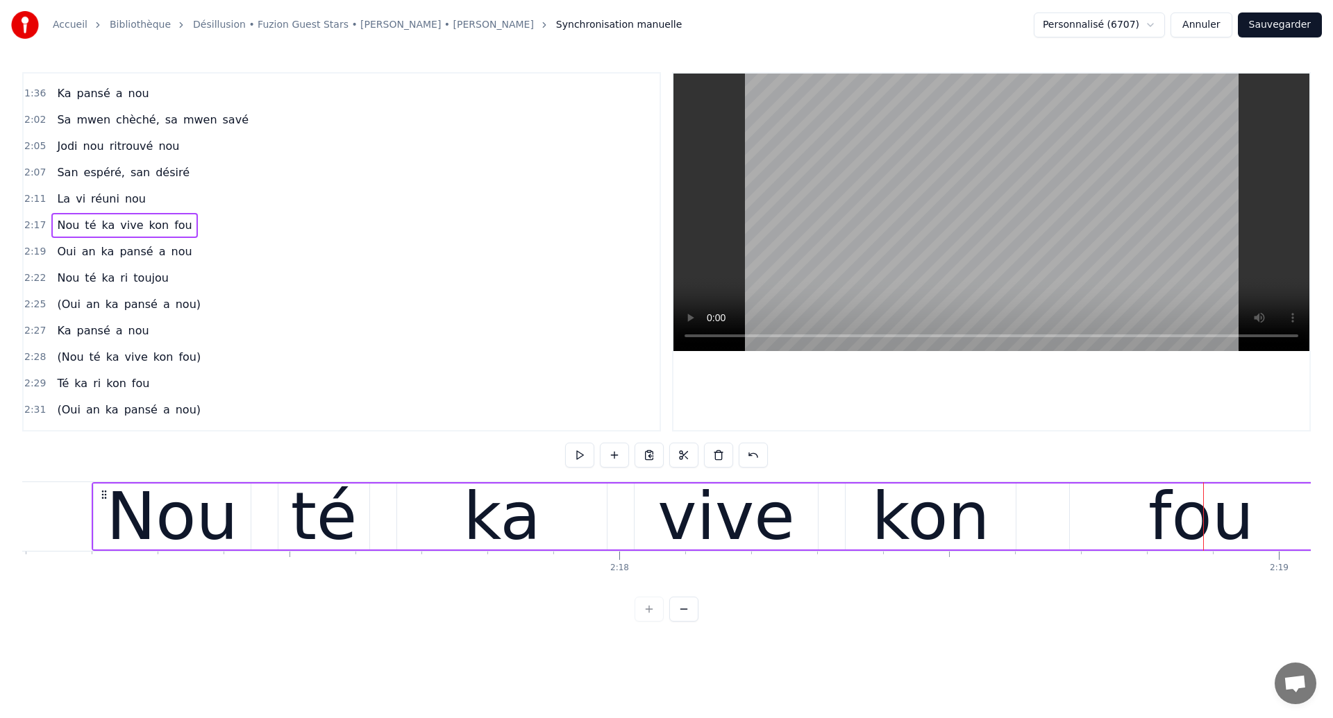
click at [144, 237] on div "Nou té ka vive kon fou" at bounding box center [124, 225] width 146 height 25
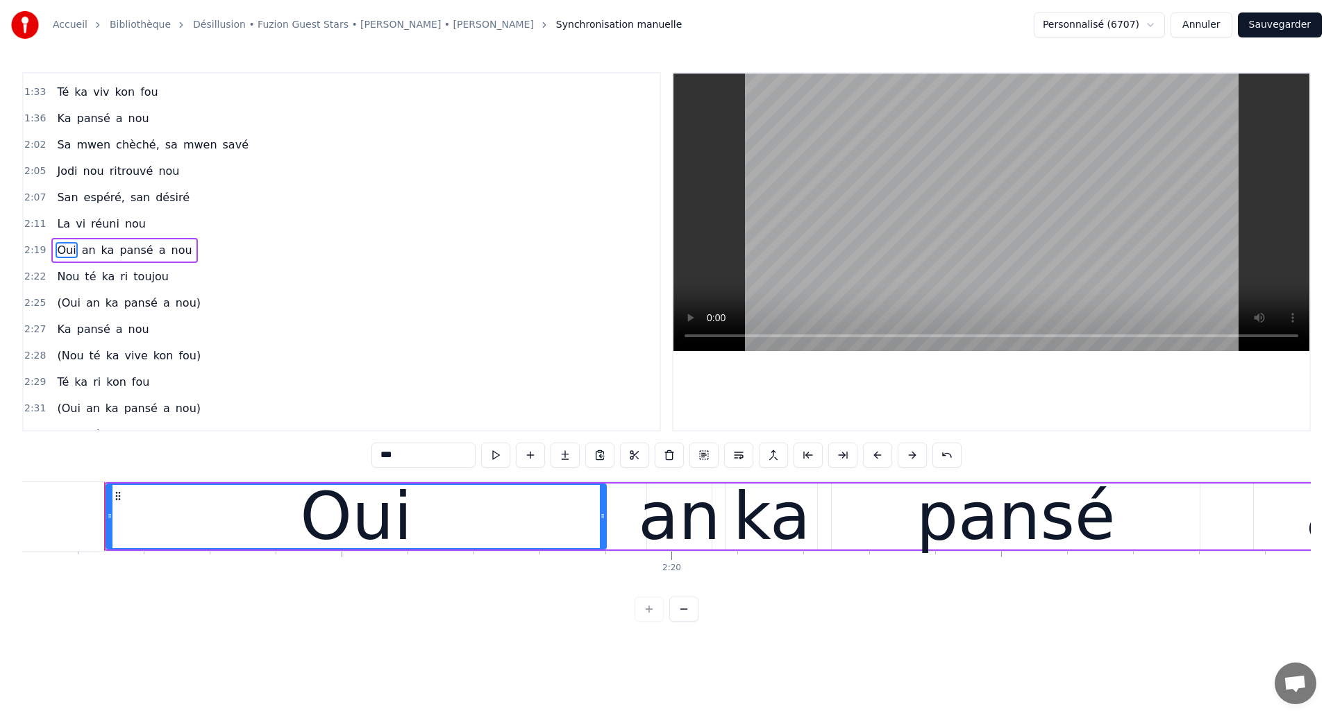
scroll to position [0, 91682]
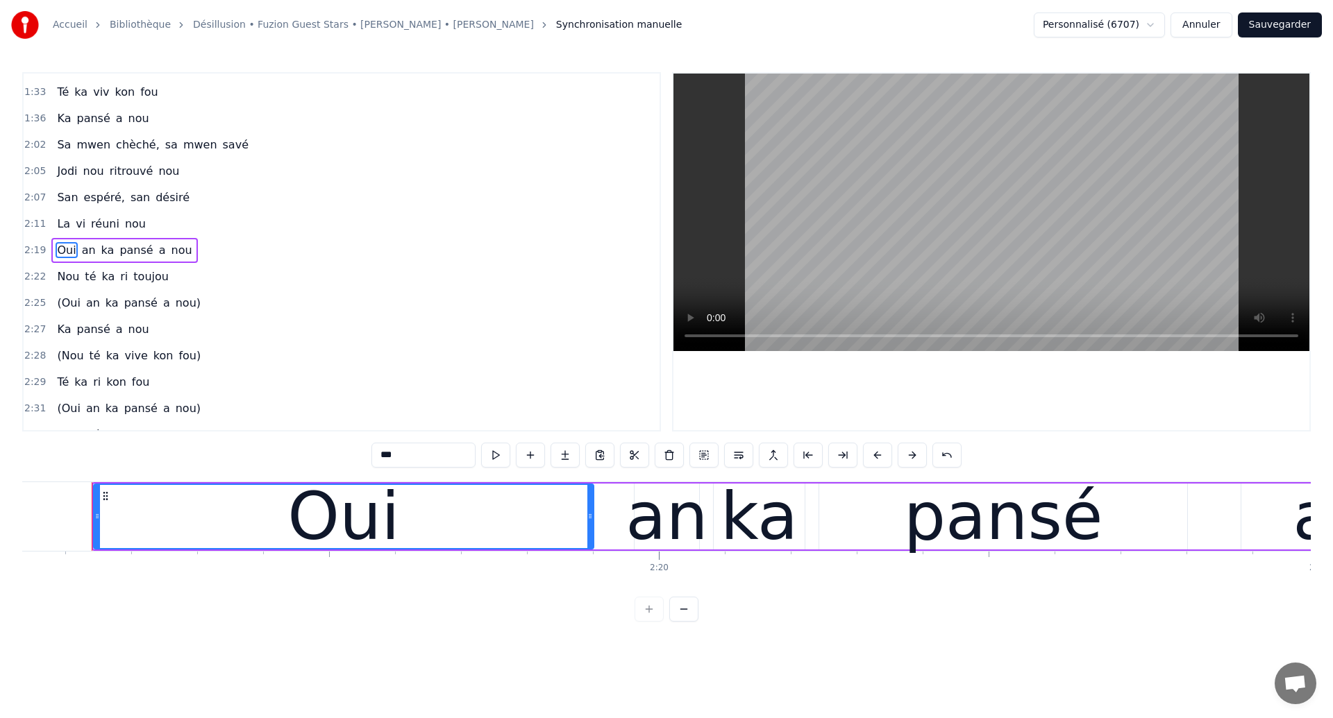
click at [170, 262] on div "Oui an ka pansé a nou" at bounding box center [124, 250] width 146 height 25
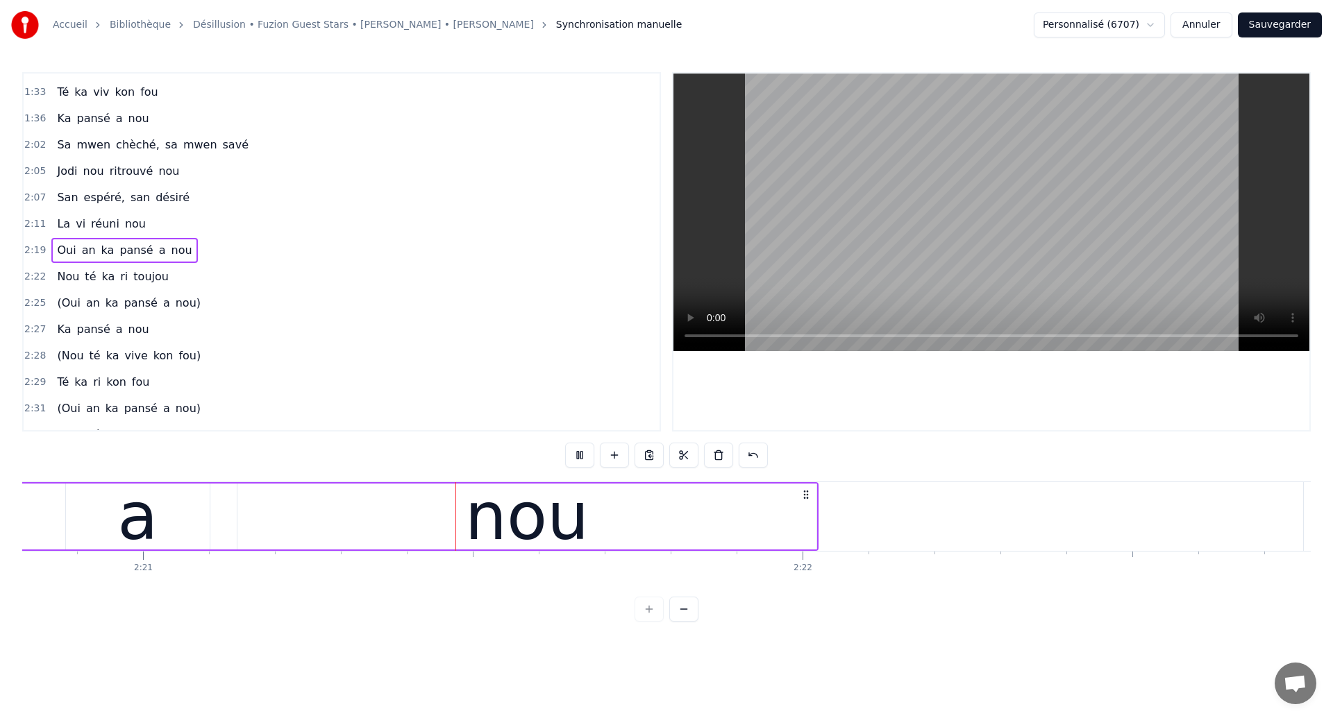
scroll to position [0, 92863]
click at [158, 262] on div "Oui an ka pansé a nou" at bounding box center [124, 250] width 146 height 25
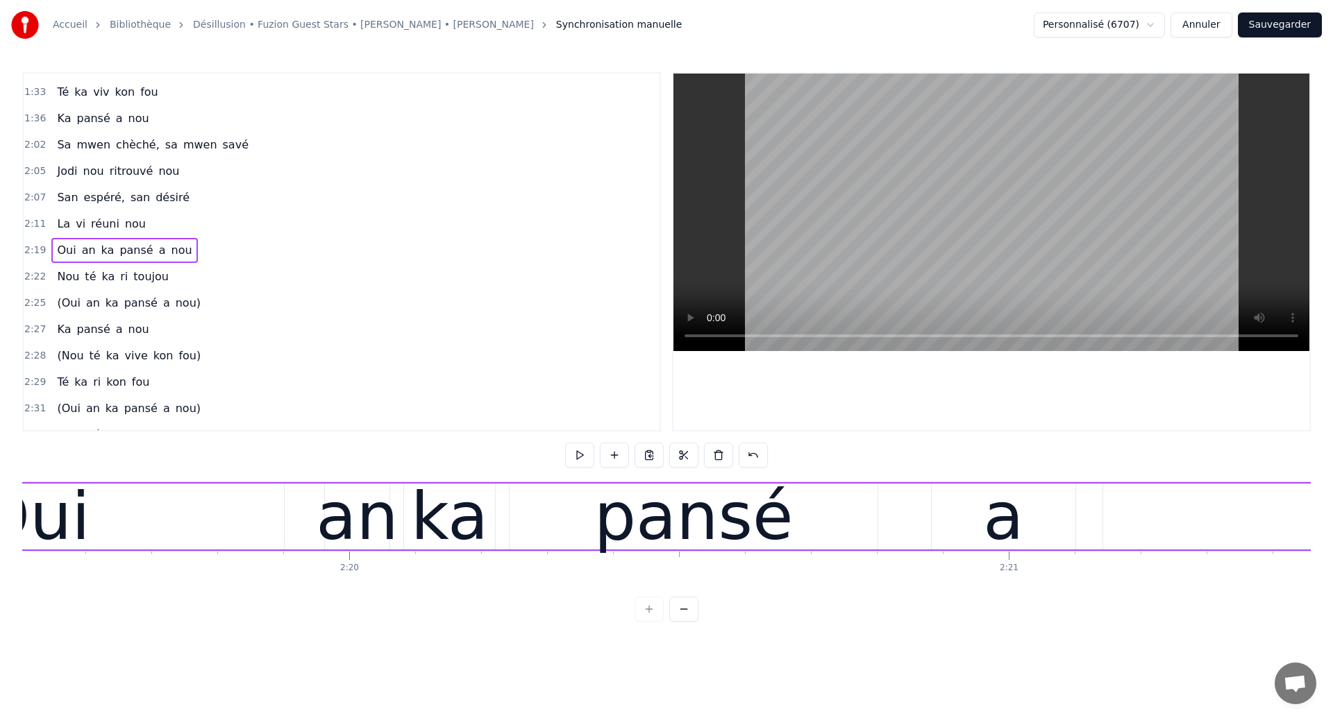
scroll to position [0, 91682]
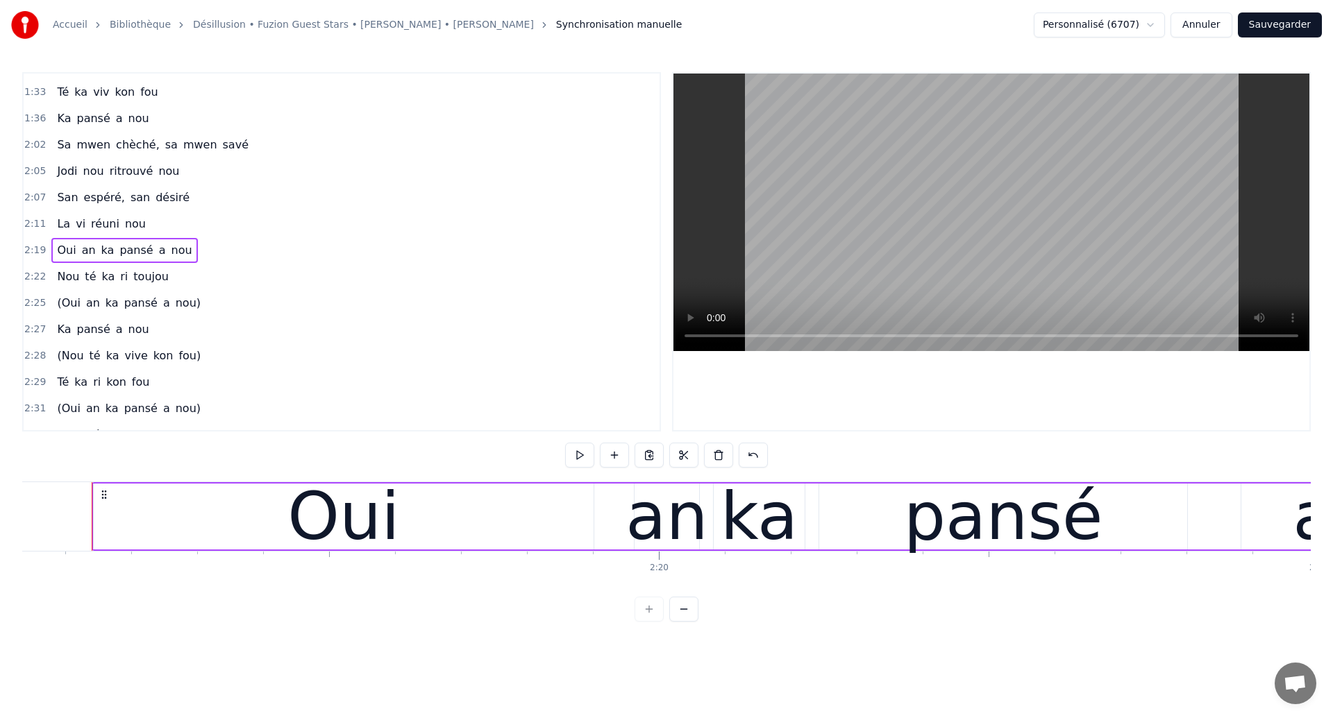
click at [151, 260] on div "Oui an ka pansé a nou" at bounding box center [124, 250] width 146 height 25
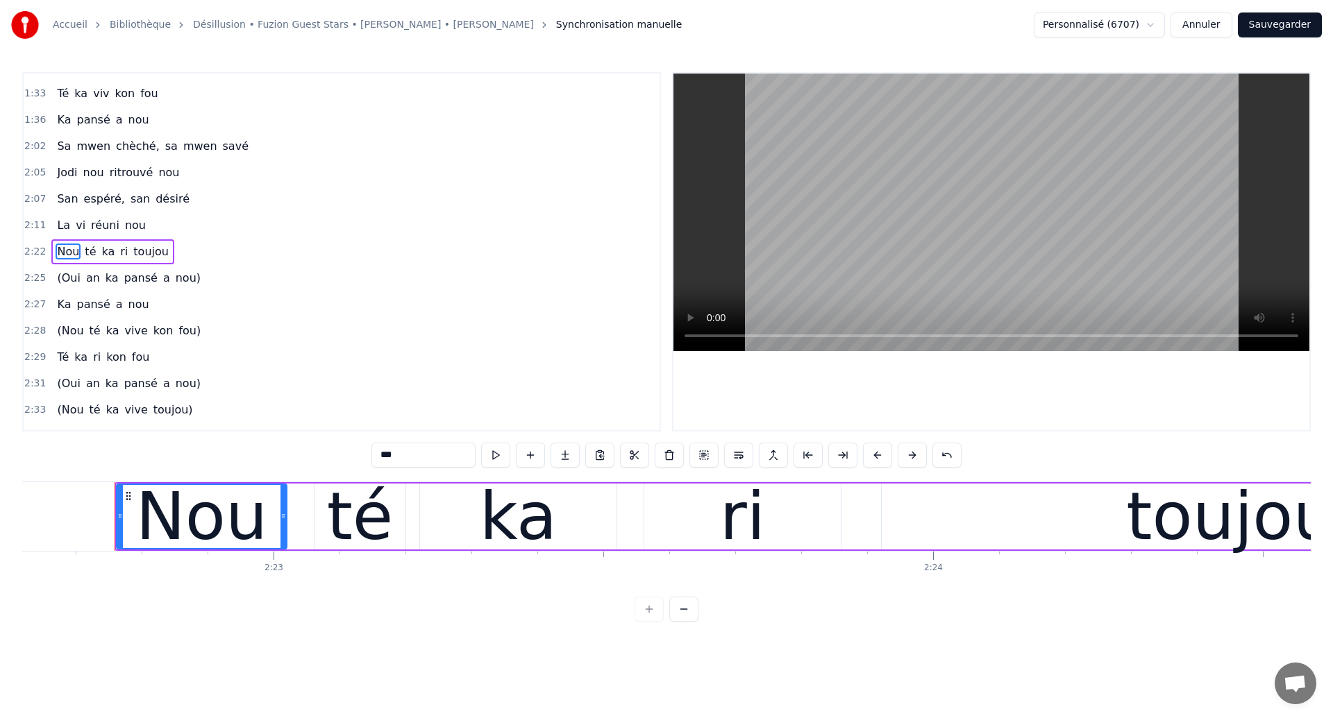
scroll to position [0, 94068]
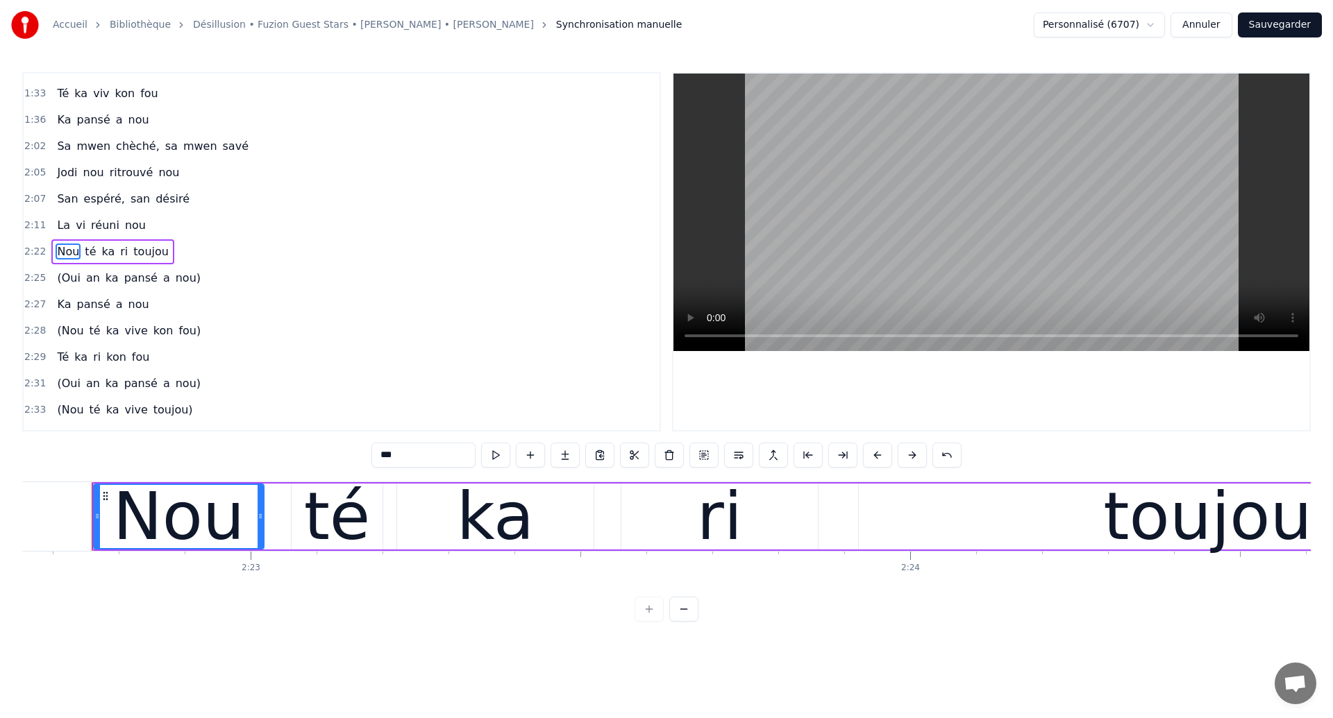
click at [140, 260] on div "Nou té ka ri toujou" at bounding box center [112, 251] width 122 height 25
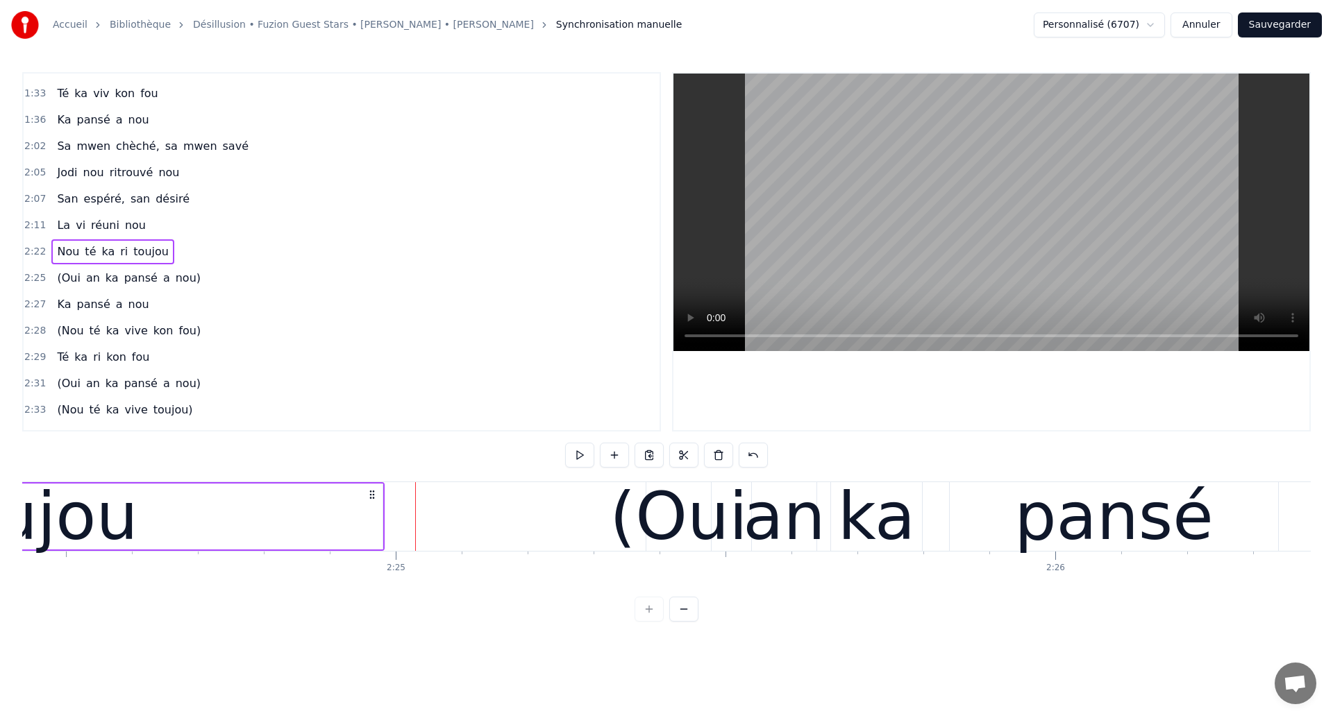
scroll to position [0, 95257]
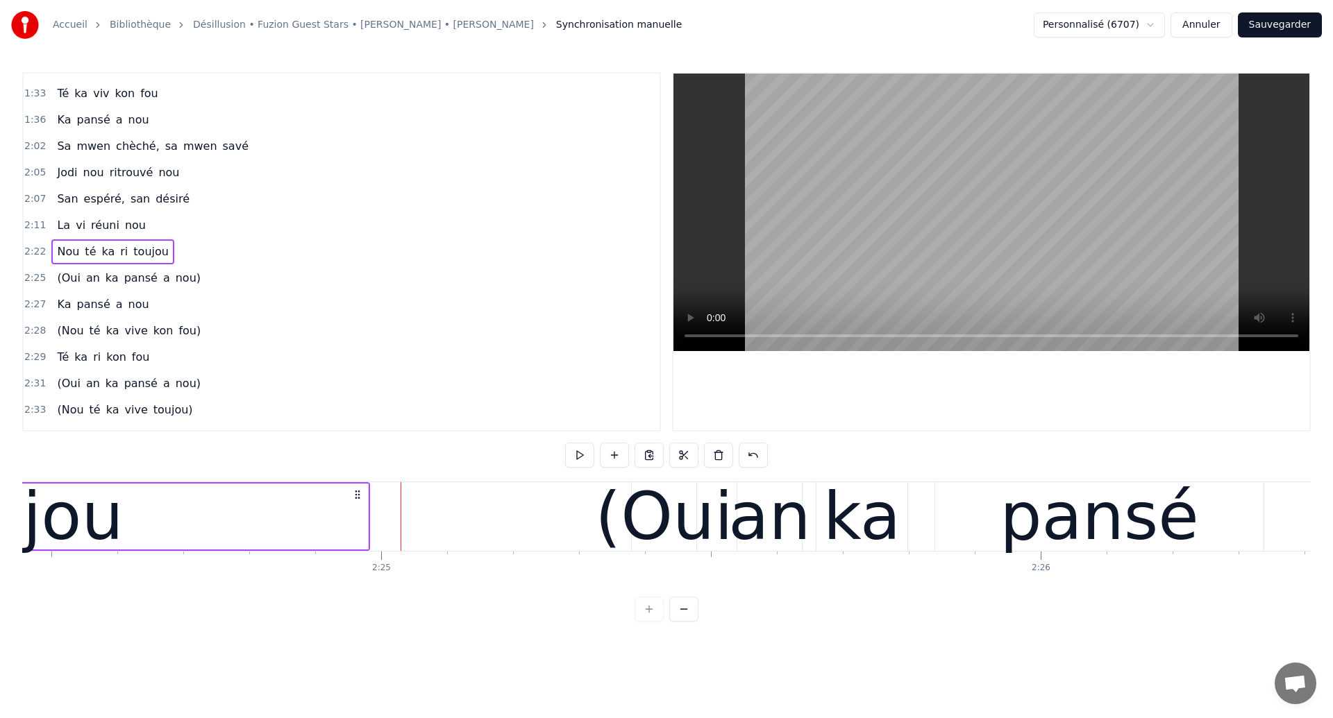
click at [135, 260] on div "Nou té ka ri toujou" at bounding box center [112, 251] width 122 height 25
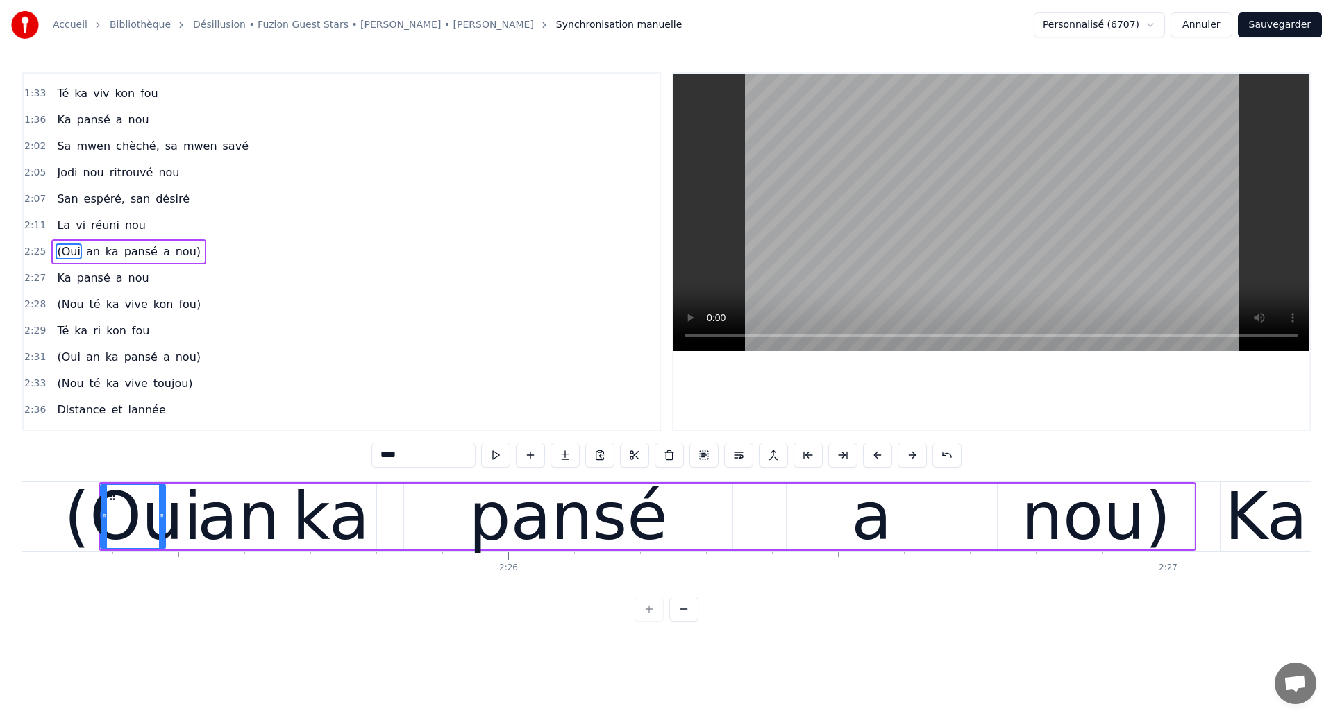
scroll to position [0, 95796]
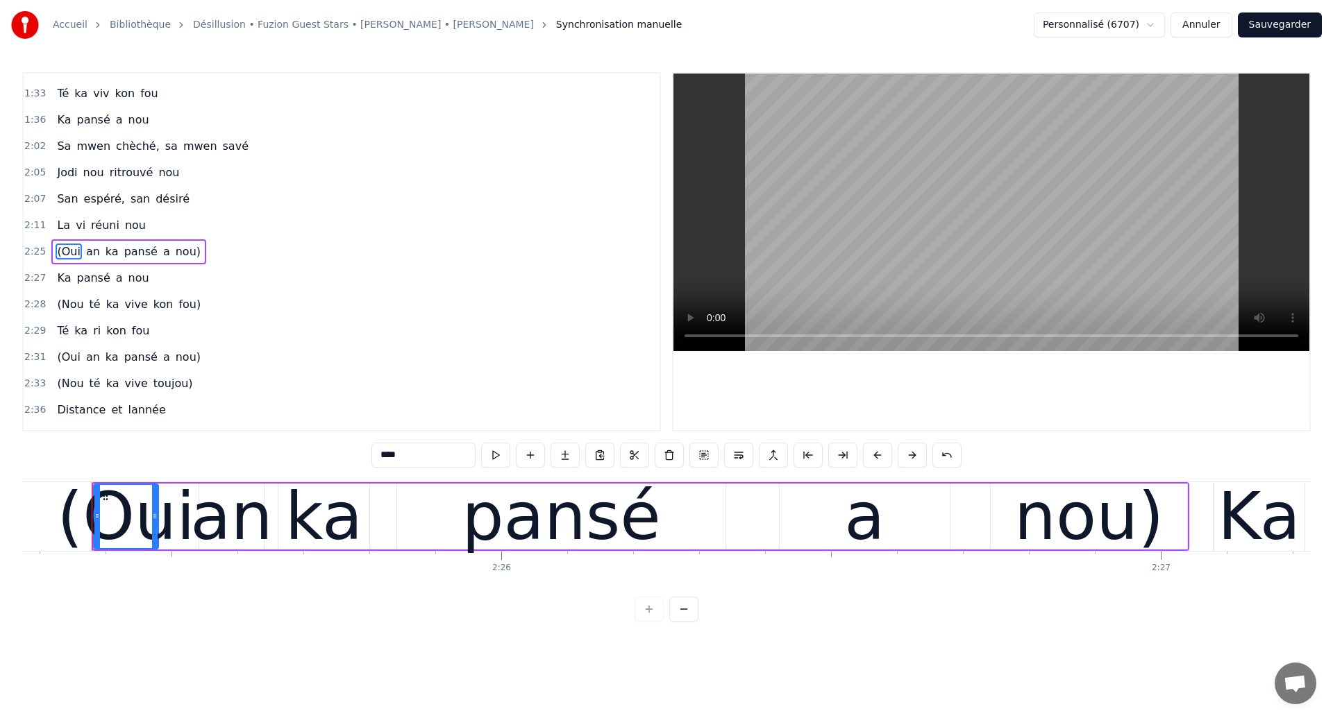
click at [72, 252] on span "(Oui" at bounding box center [69, 252] width 26 height 16
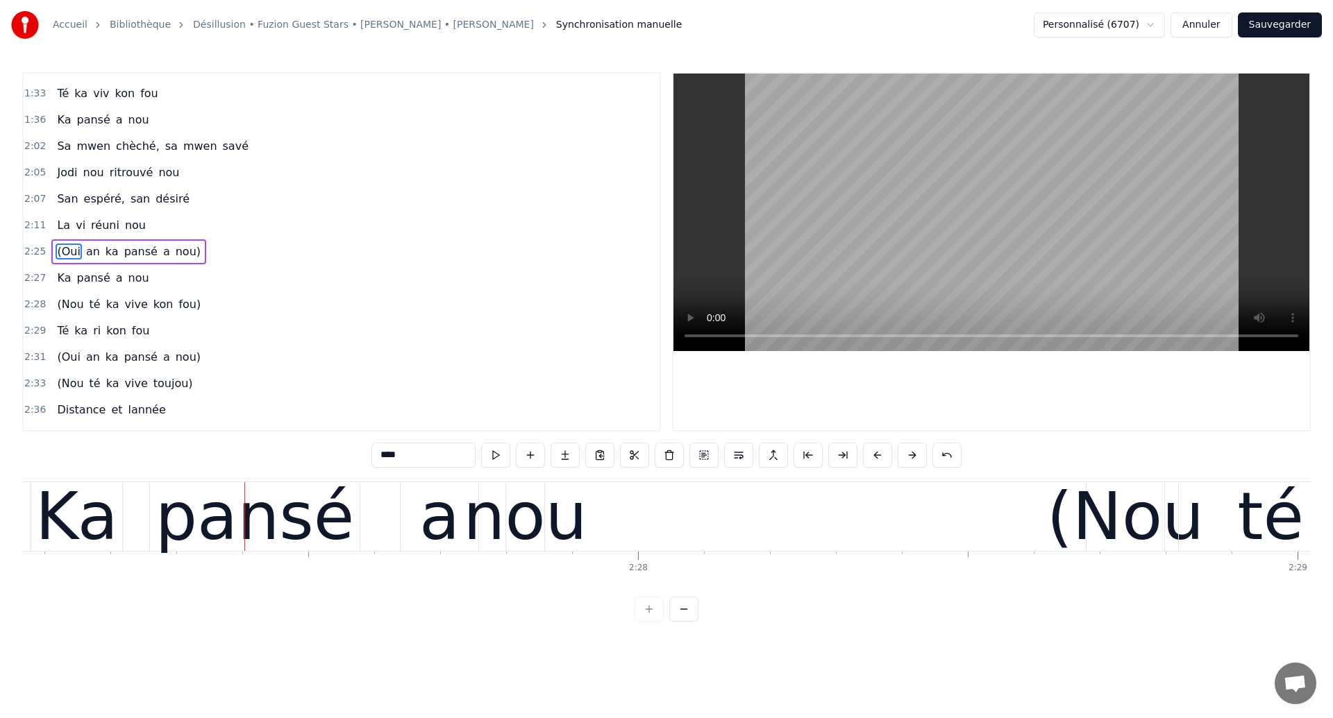
scroll to position [0, 96980]
click at [144, 261] on div "(Oui an ka pansé a nou)" at bounding box center [128, 251] width 155 height 25
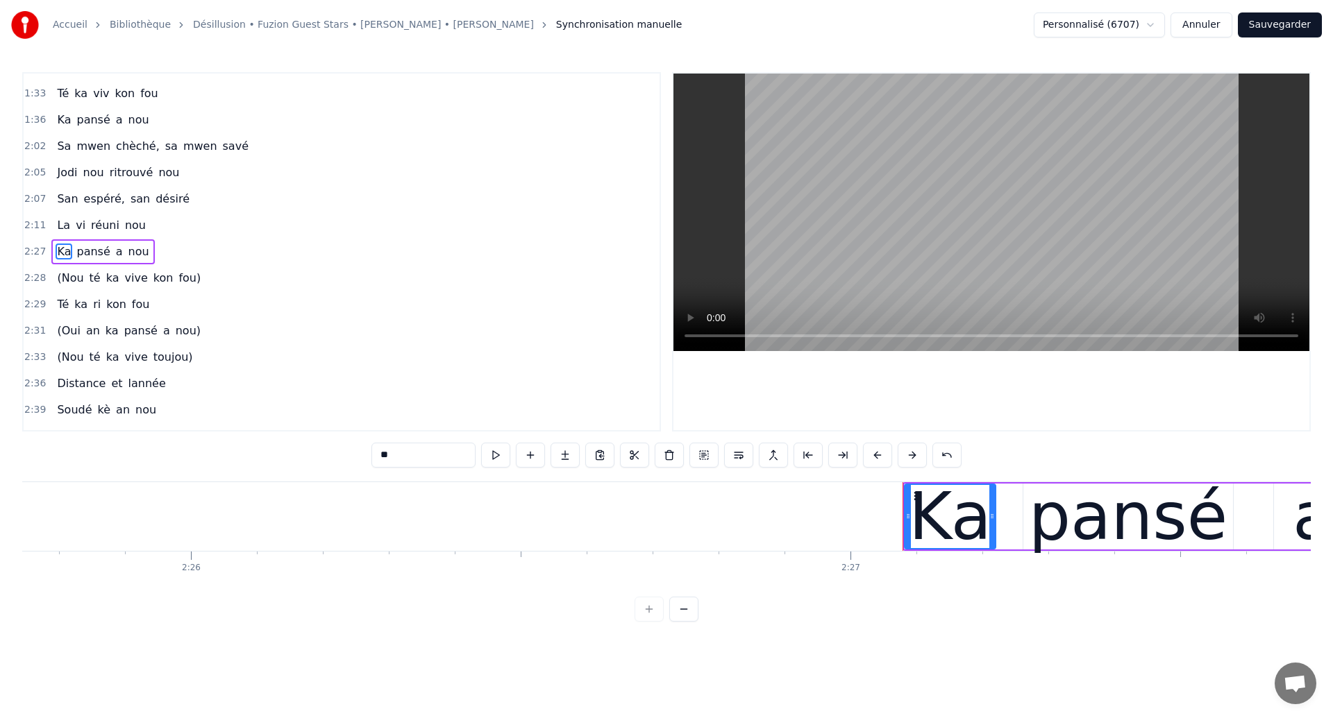
scroll to position [0, 95796]
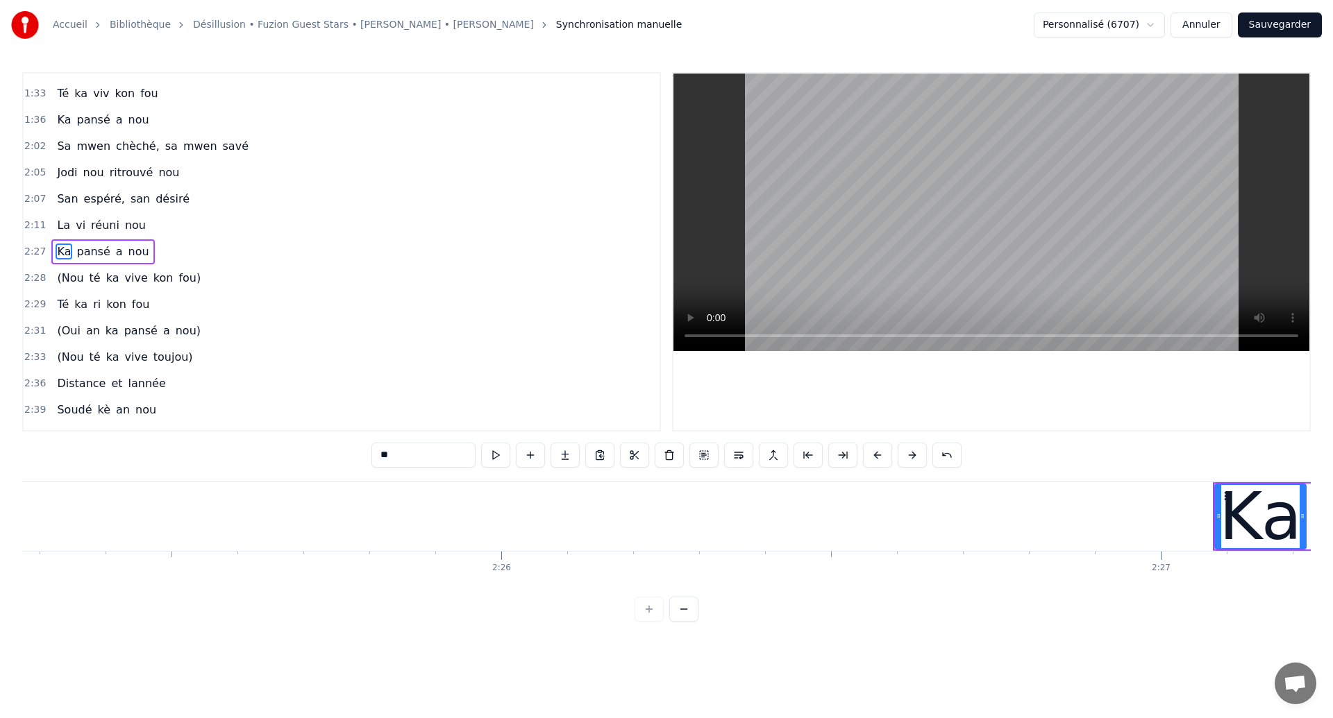
click at [58, 253] on span "Ka" at bounding box center [64, 252] width 17 height 16
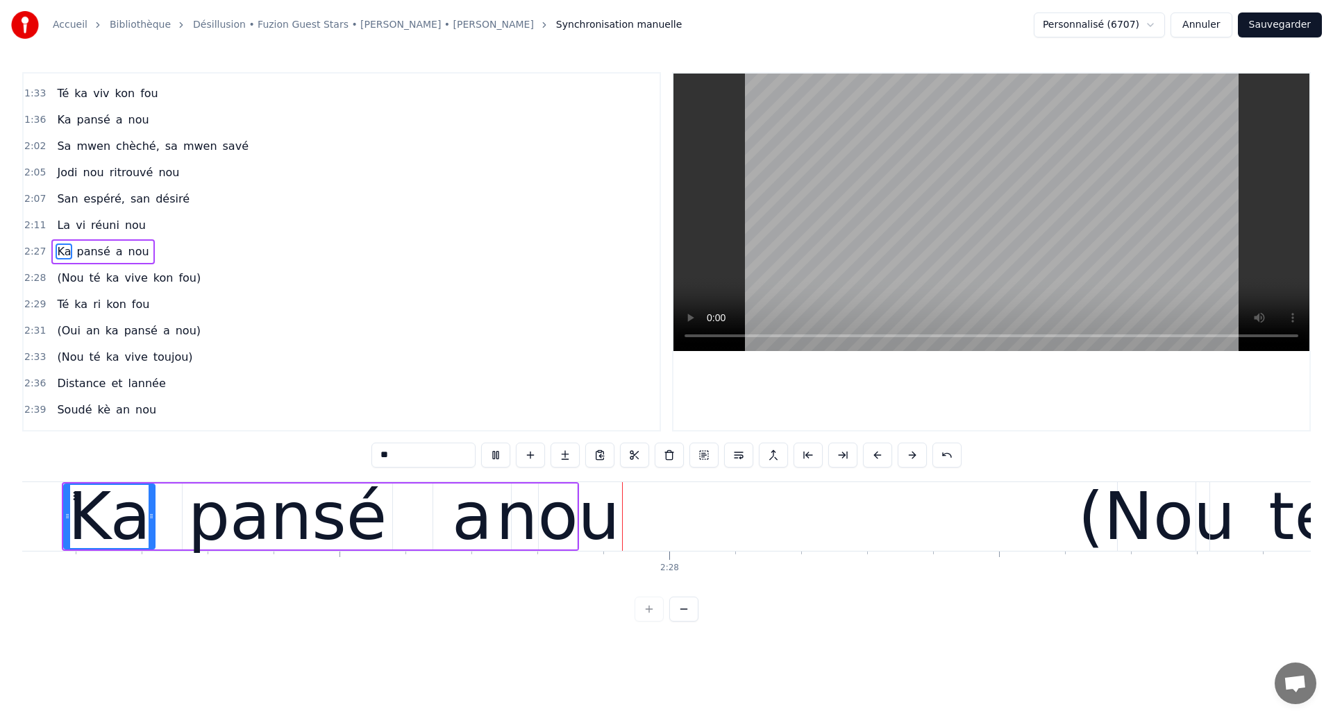
scroll to position [0, 97037]
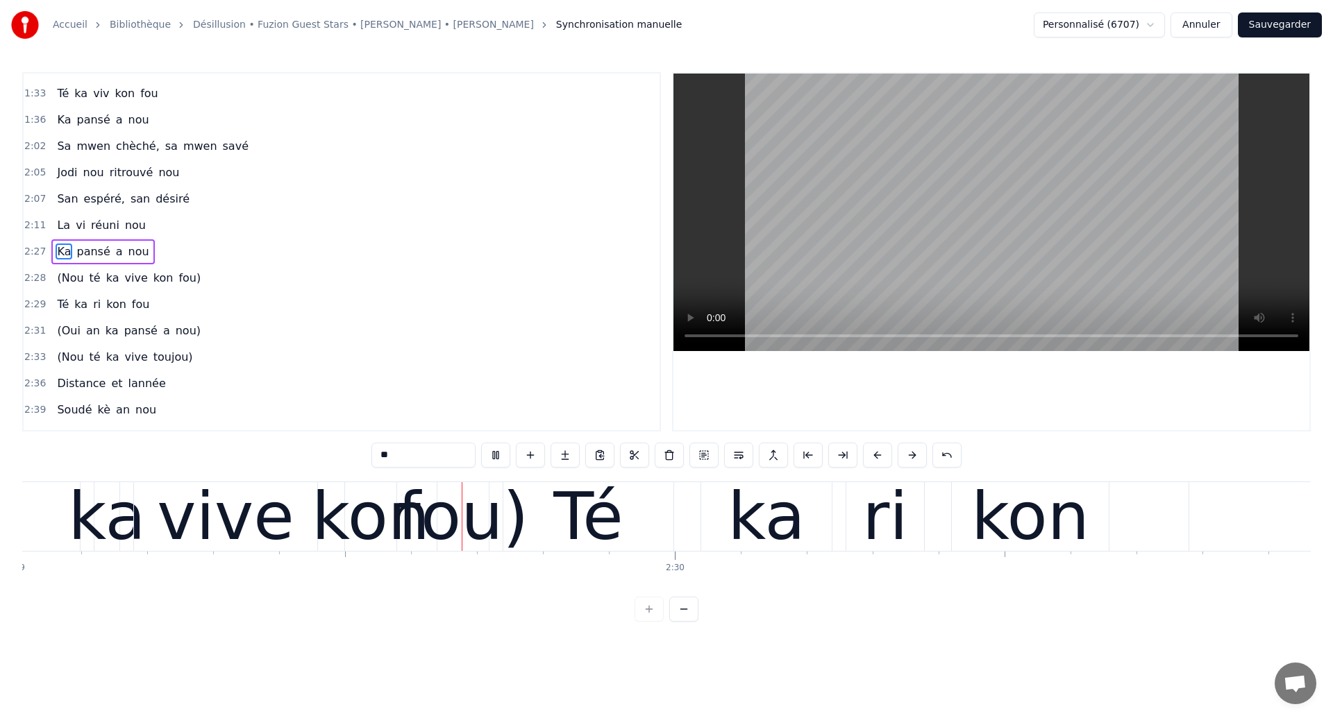
click at [156, 286] on span "kon" at bounding box center [163, 278] width 23 height 17
click at [152, 275] on span "kon" at bounding box center [163, 278] width 23 height 16
type input "***"
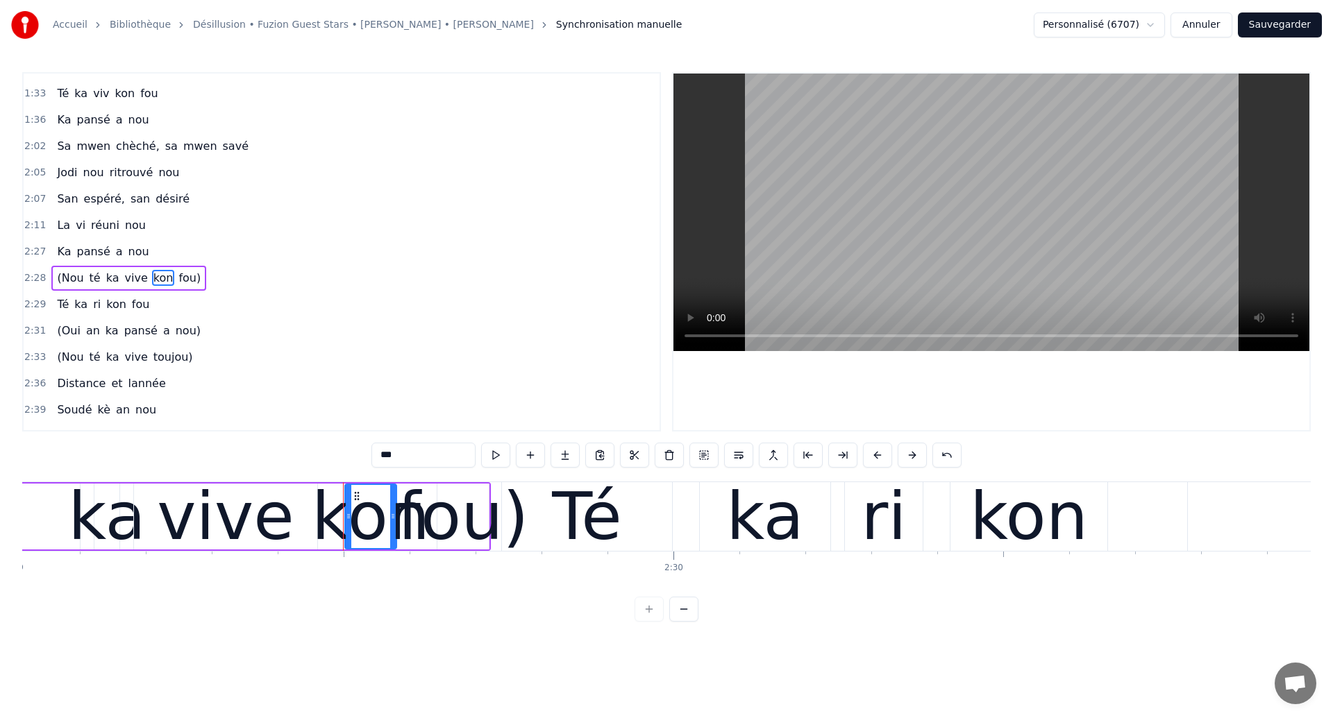
scroll to position [468, 0]
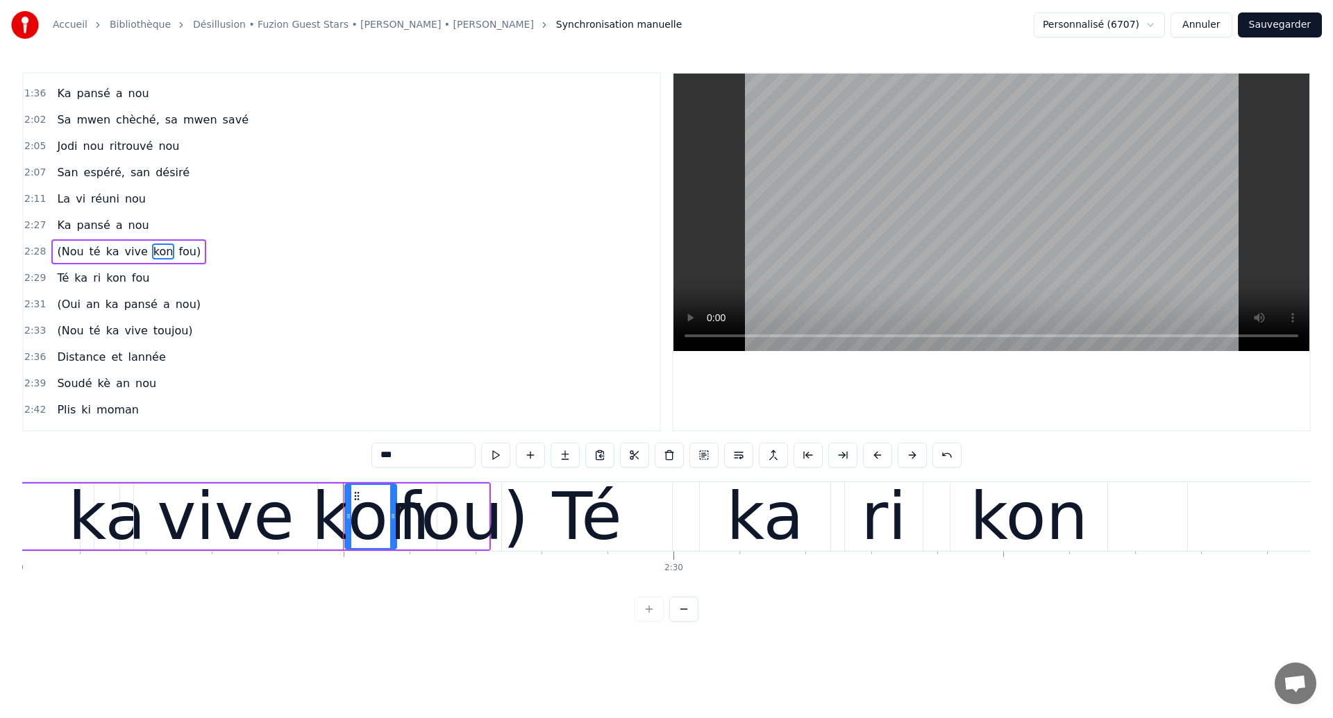
click at [99, 262] on div "(Nou té ka vive kon fou)" at bounding box center [128, 251] width 155 height 25
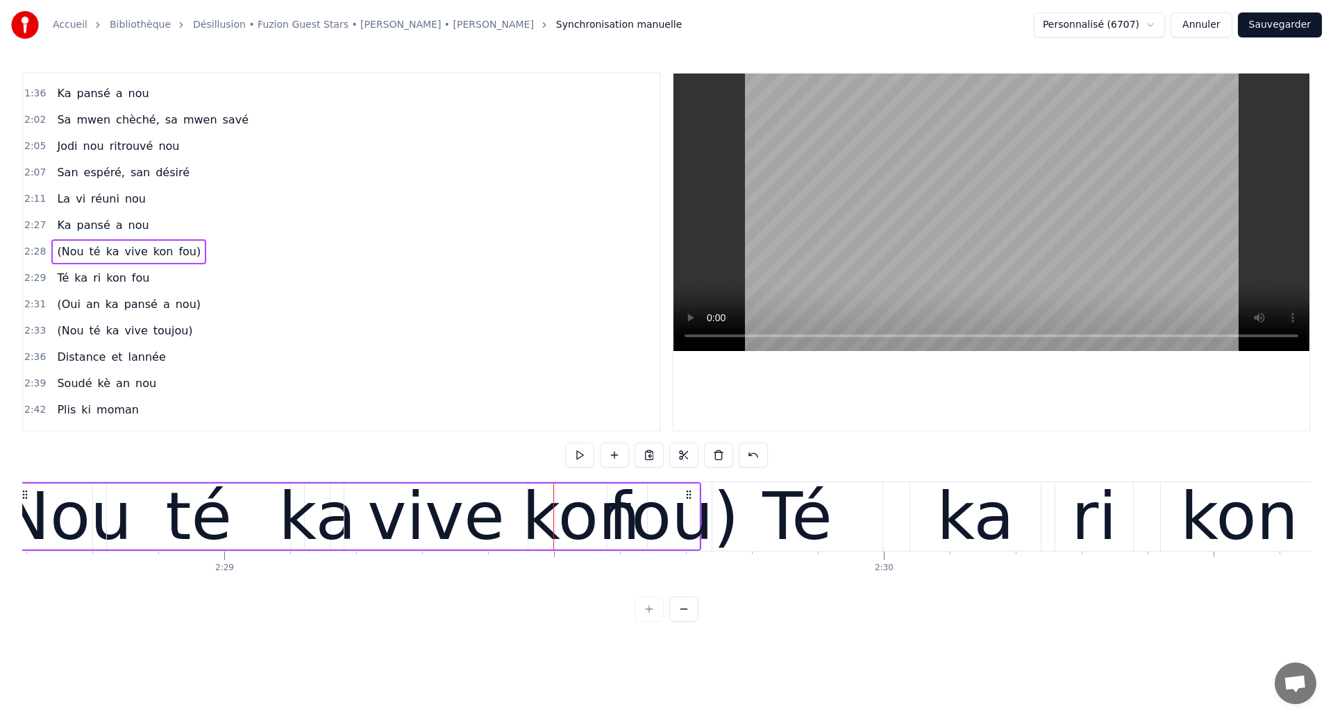
scroll to position [0, 97972]
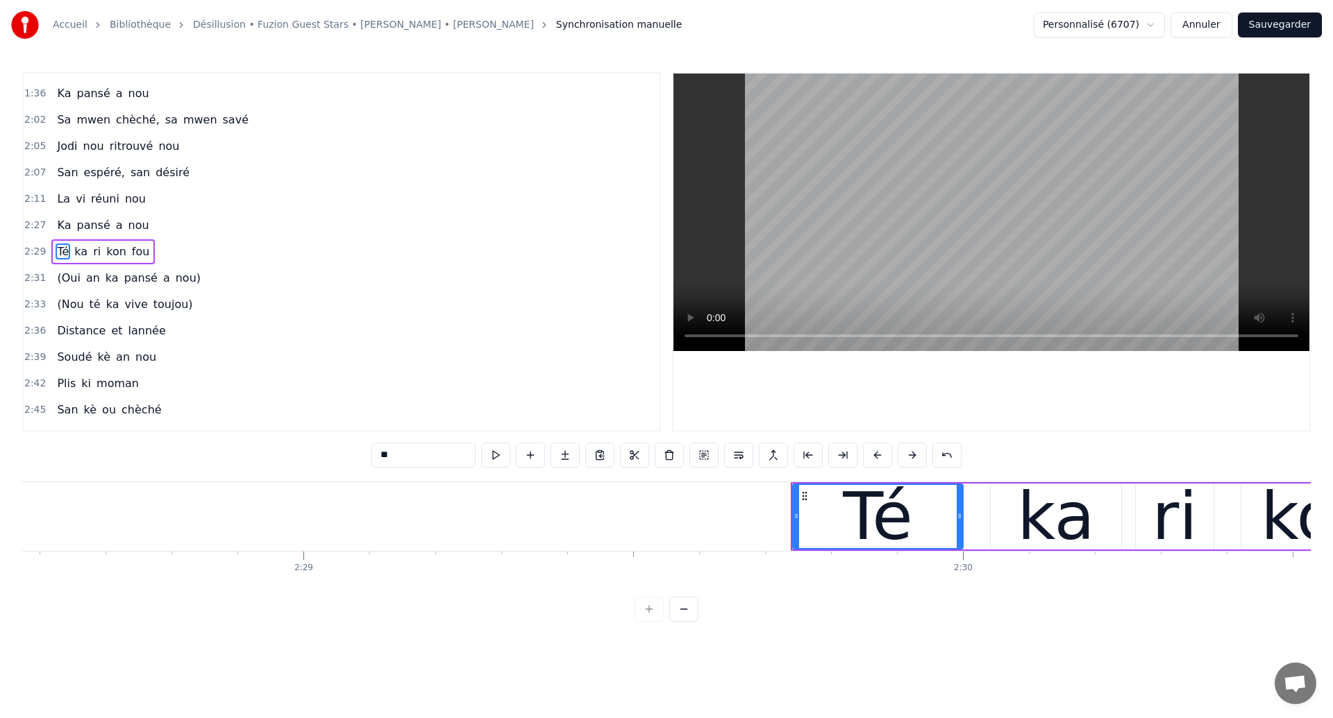
click at [59, 254] on span "Té" at bounding box center [63, 252] width 15 height 16
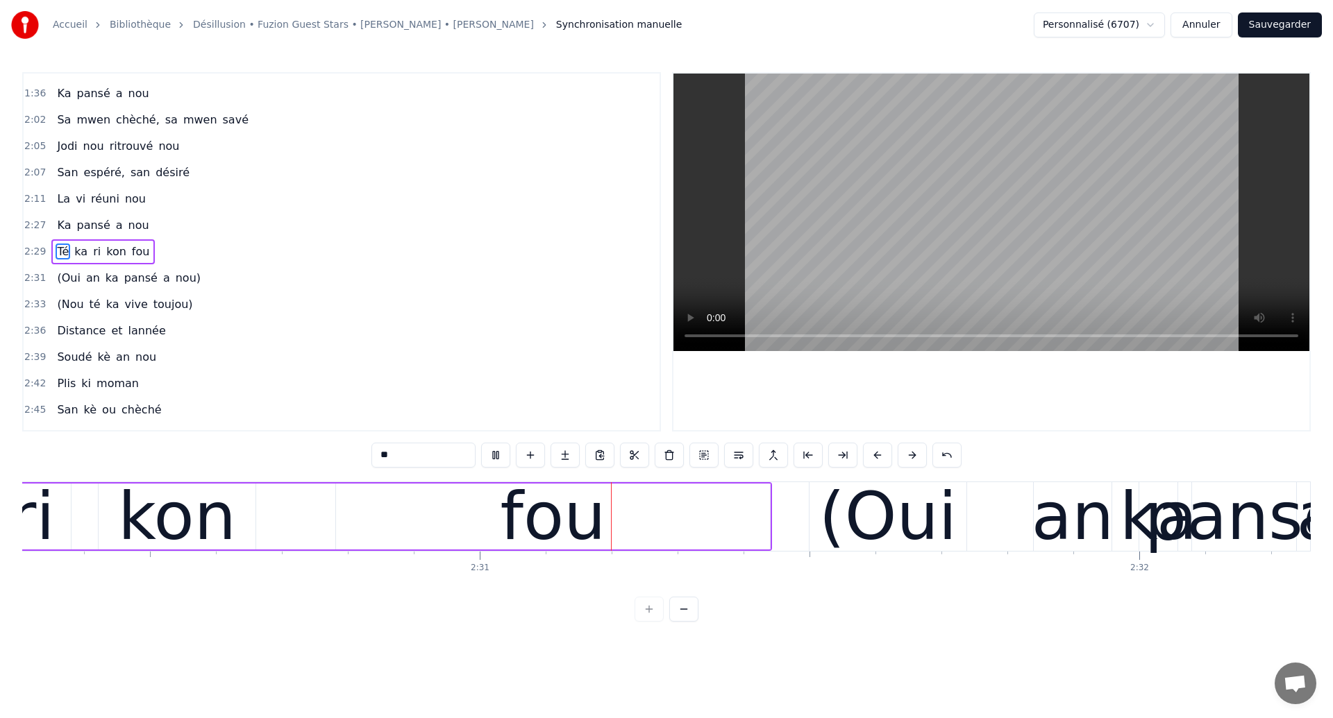
scroll to position [0, 99152]
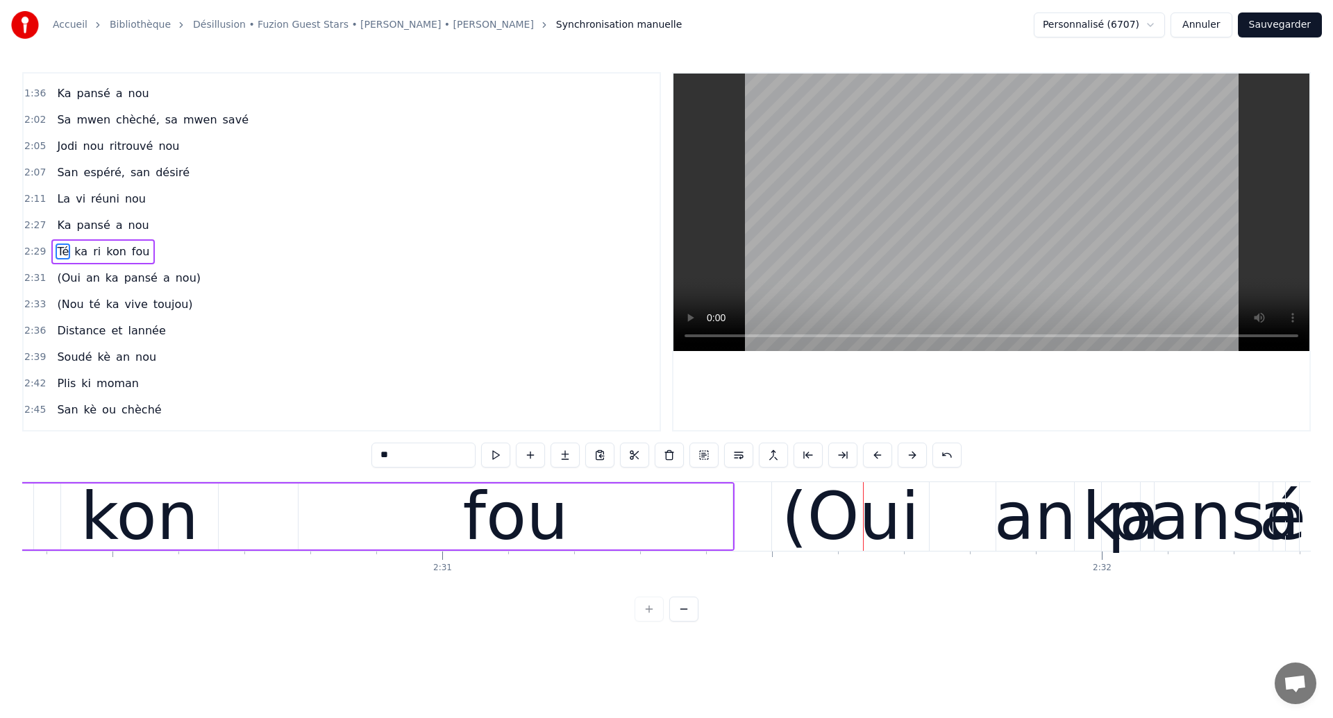
click at [155, 288] on div "(Oui an ka pansé a nou)" at bounding box center [128, 278] width 155 height 25
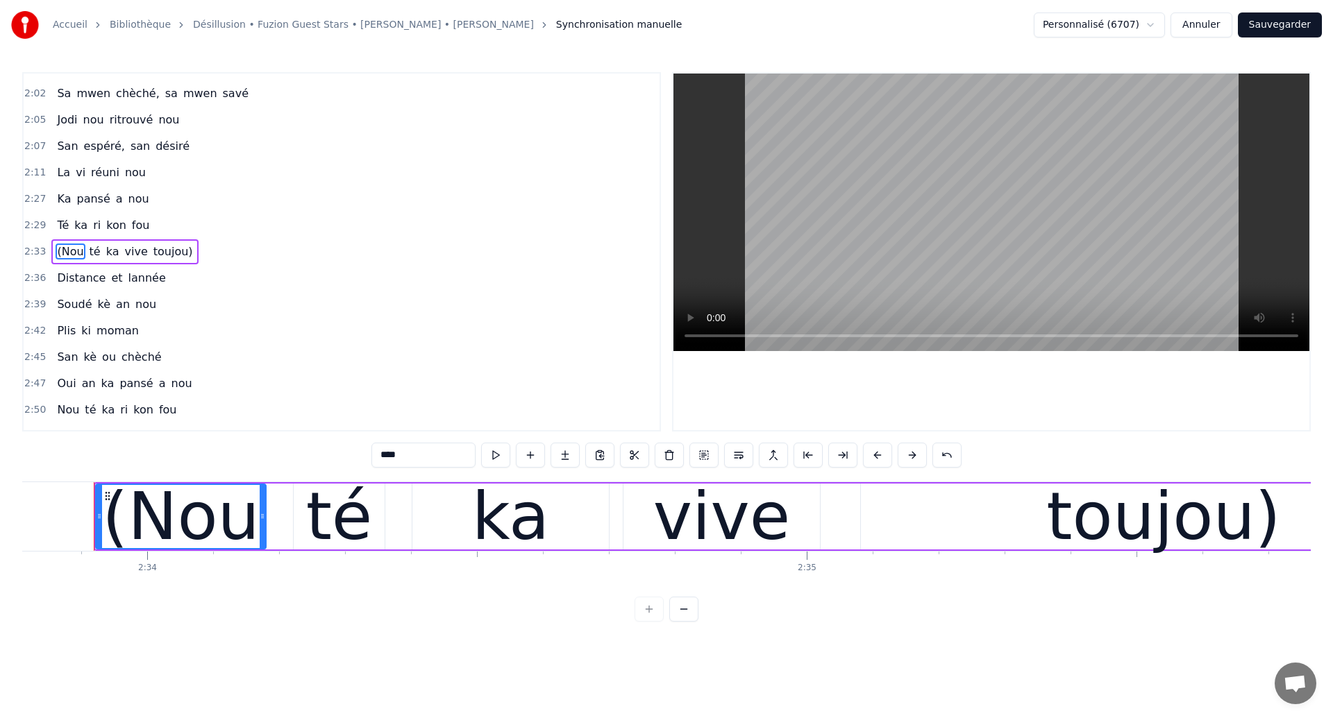
scroll to position [0, 101427]
click at [74, 253] on span "(Nou" at bounding box center [70, 252] width 29 height 16
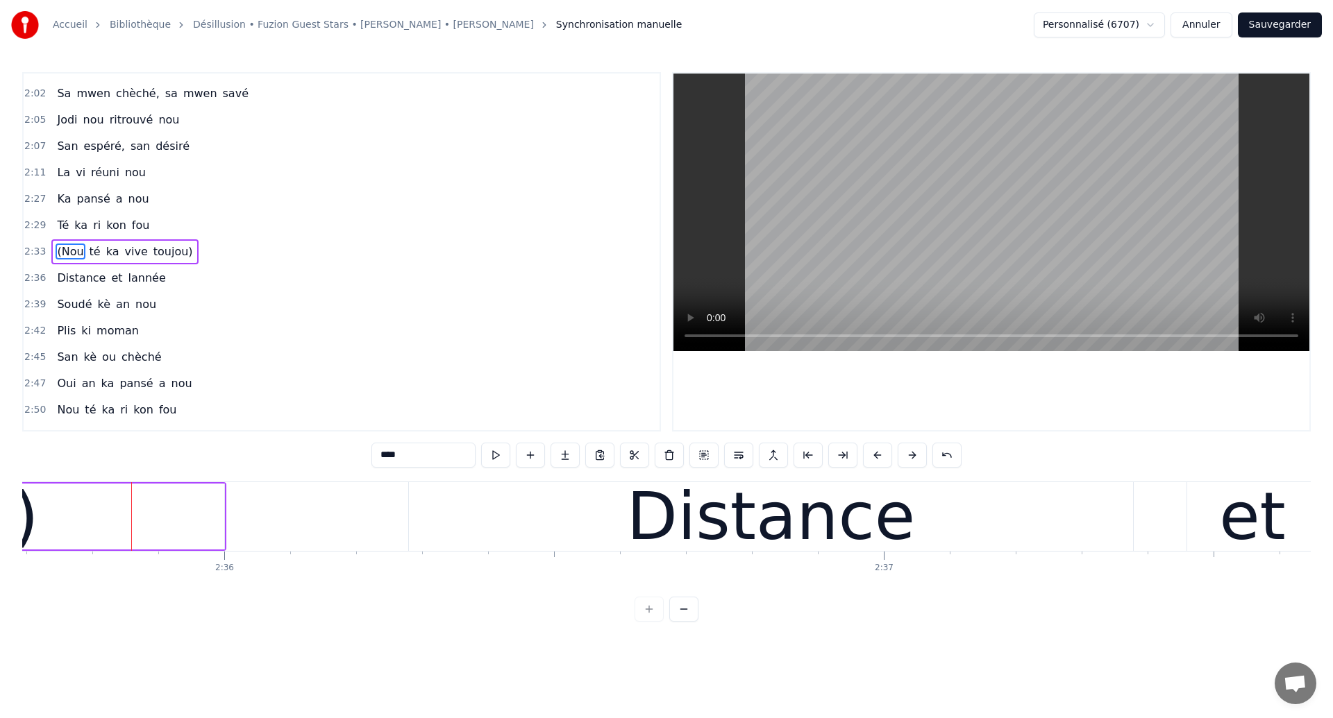
scroll to position [0, 102707]
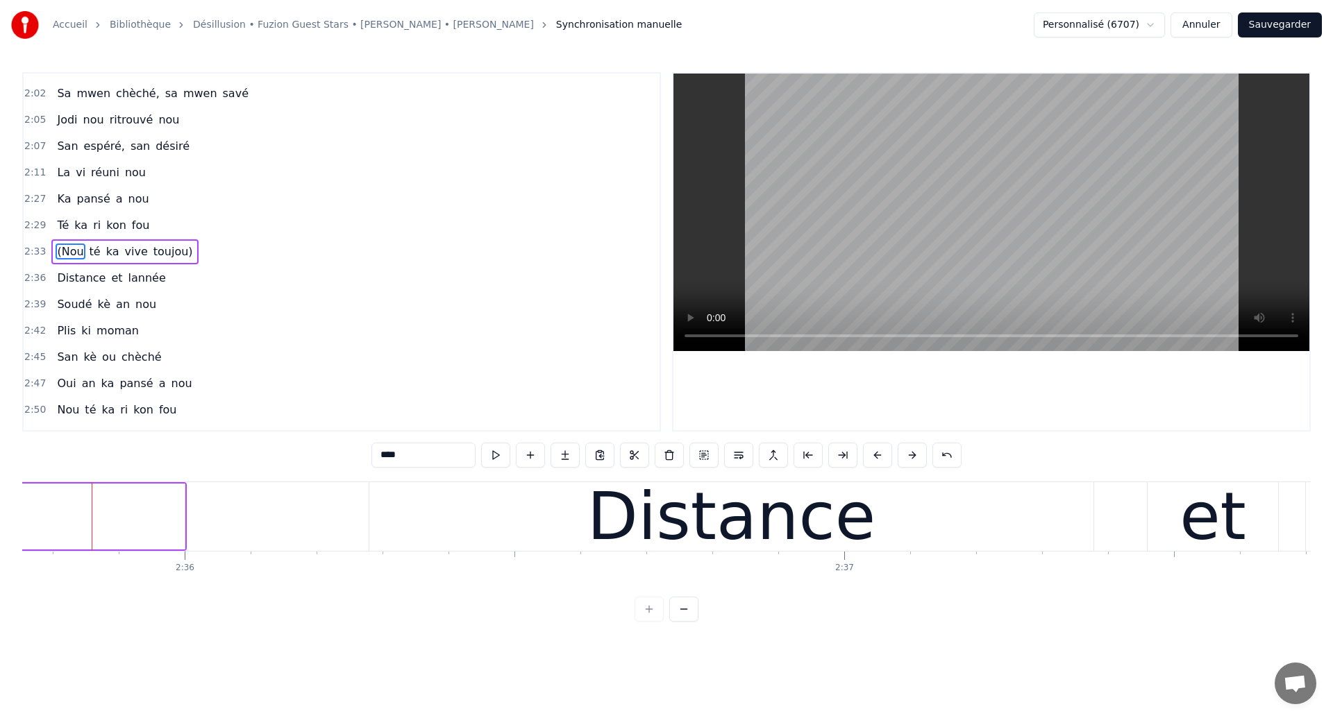
click at [81, 228] on span "ka" at bounding box center [81, 225] width 16 height 16
type input "**"
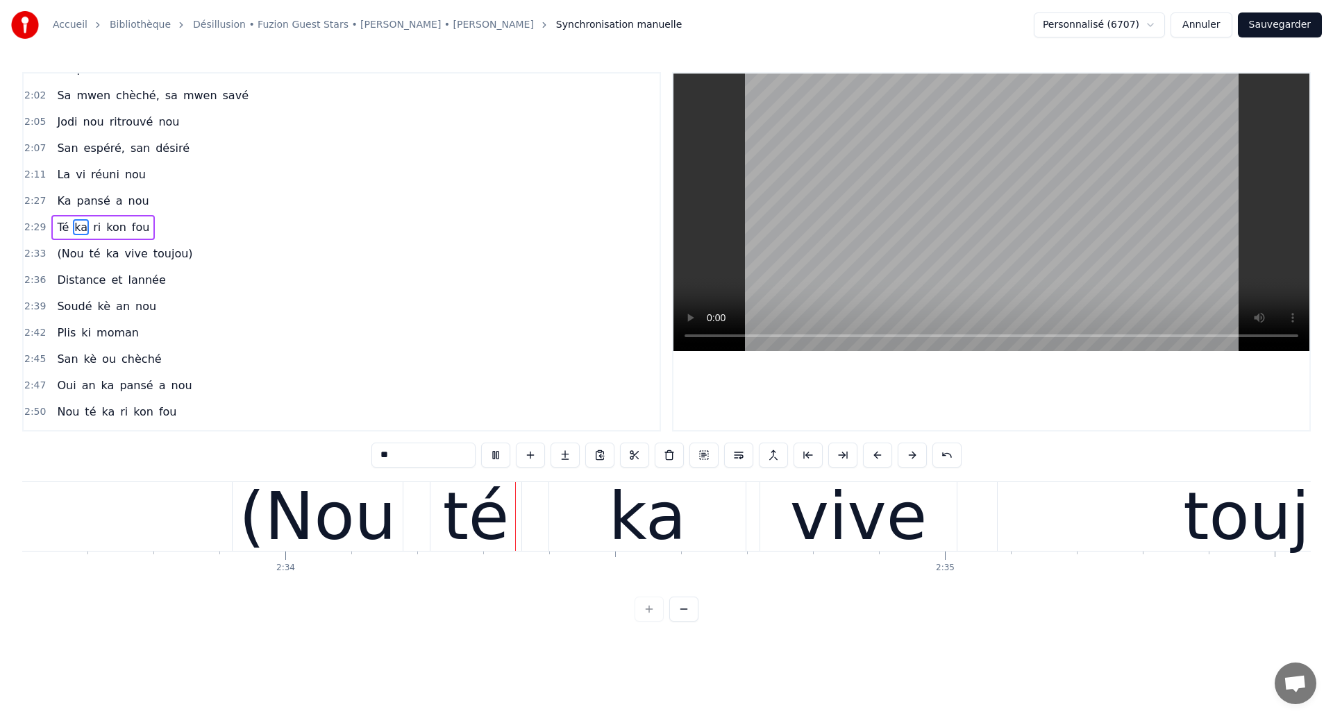
scroll to position [0, 101292]
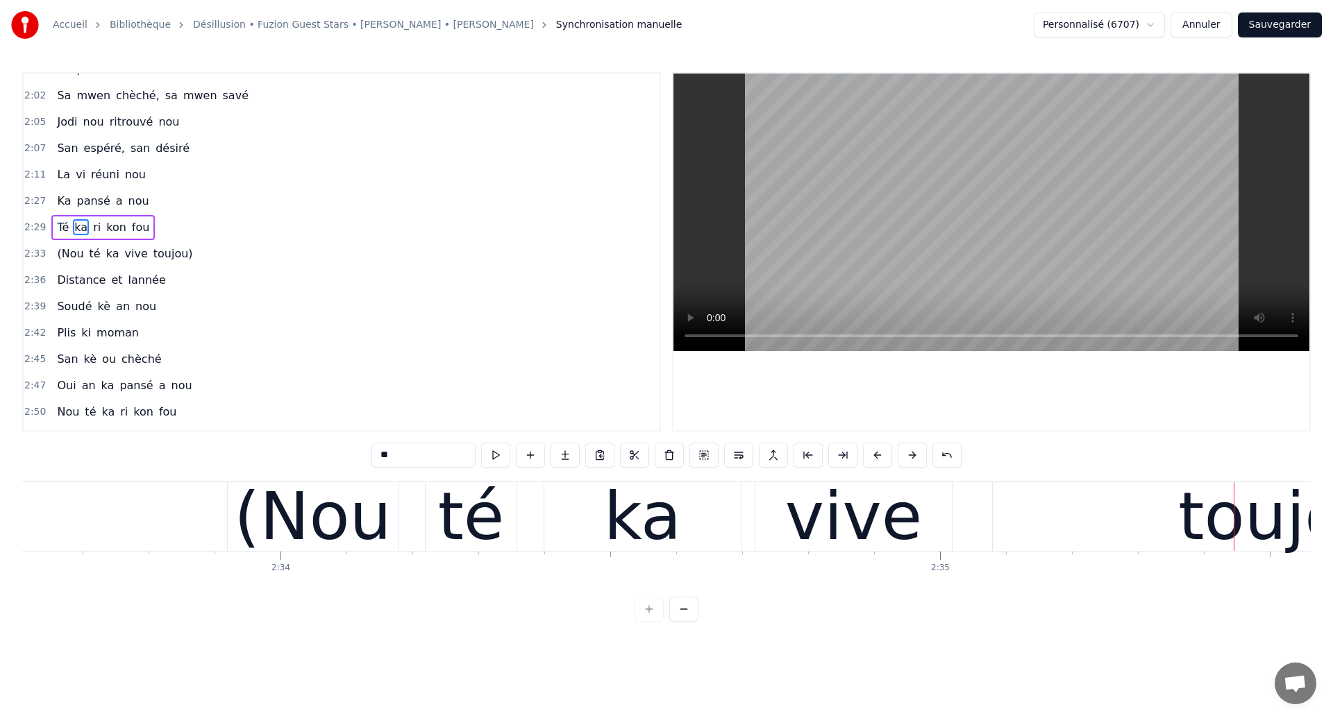
click at [158, 264] on div "(Nou té ka vive toujou)" at bounding box center [124, 254] width 146 height 25
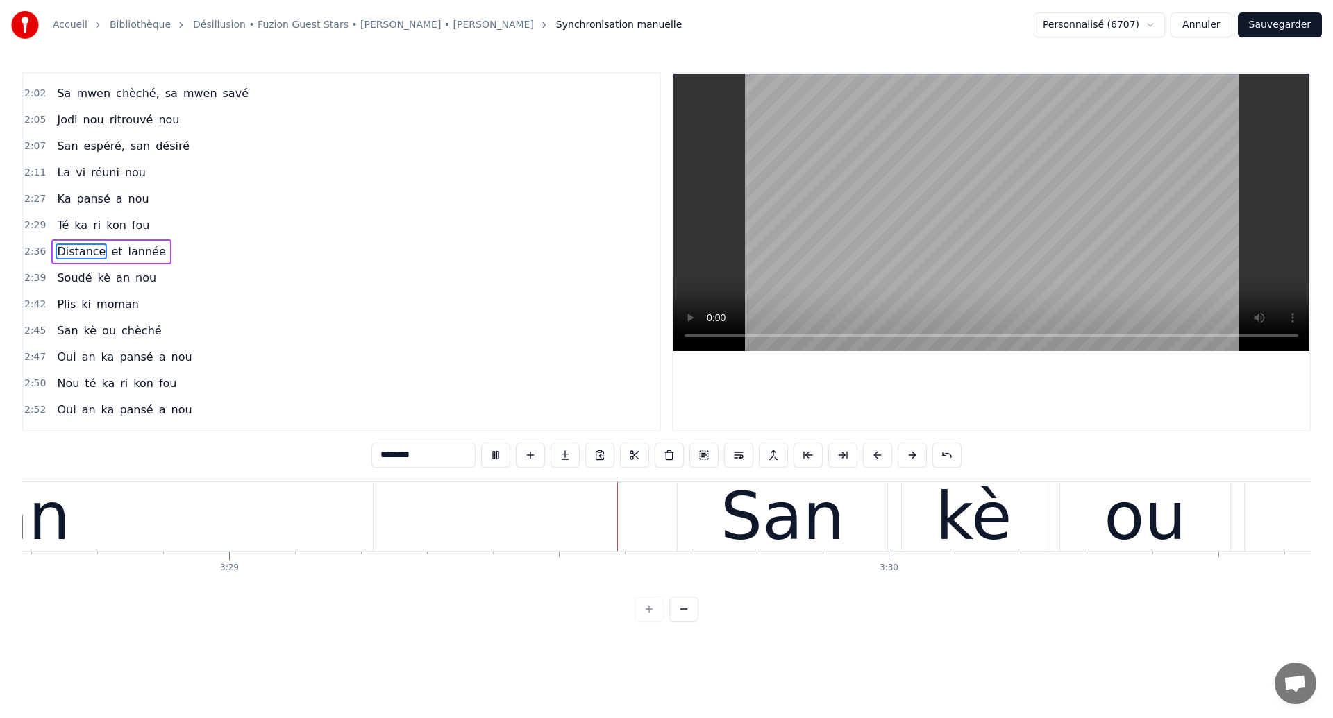
scroll to position [0, 137613]
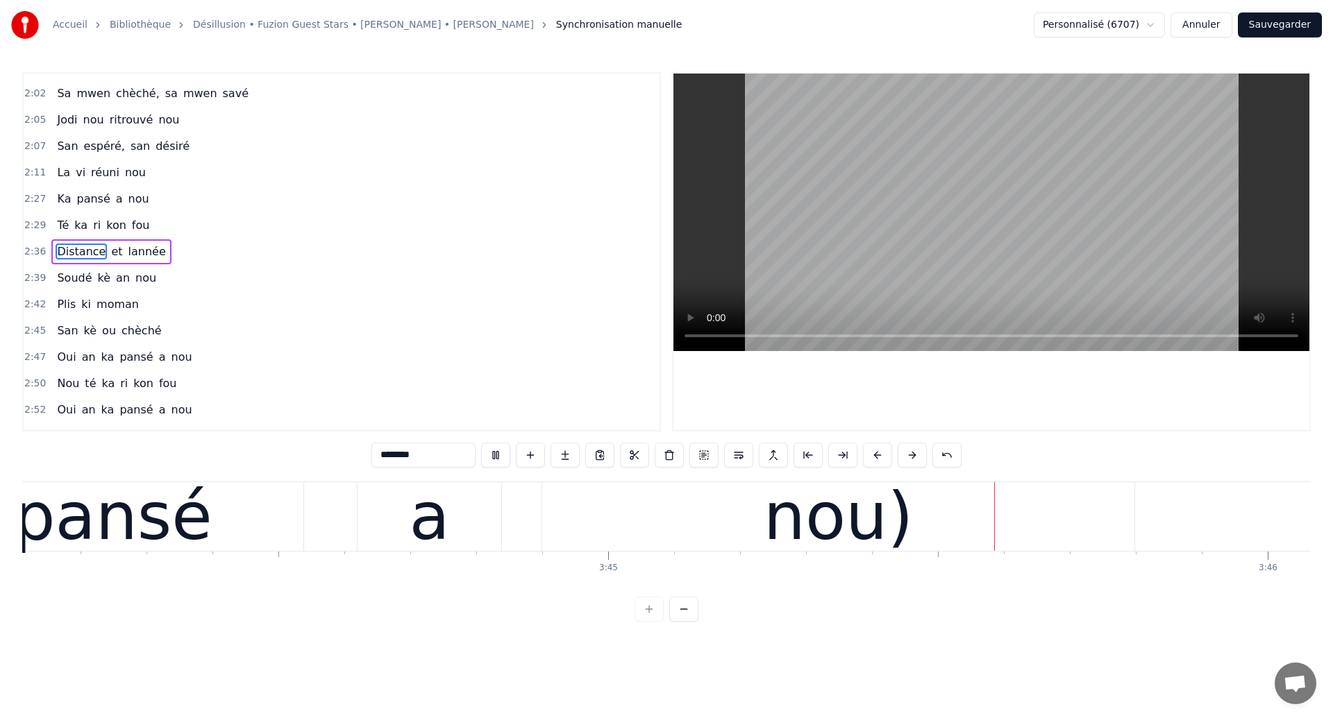
click at [384, 526] on div "a" at bounding box center [429, 516] width 144 height 69
type input "*"
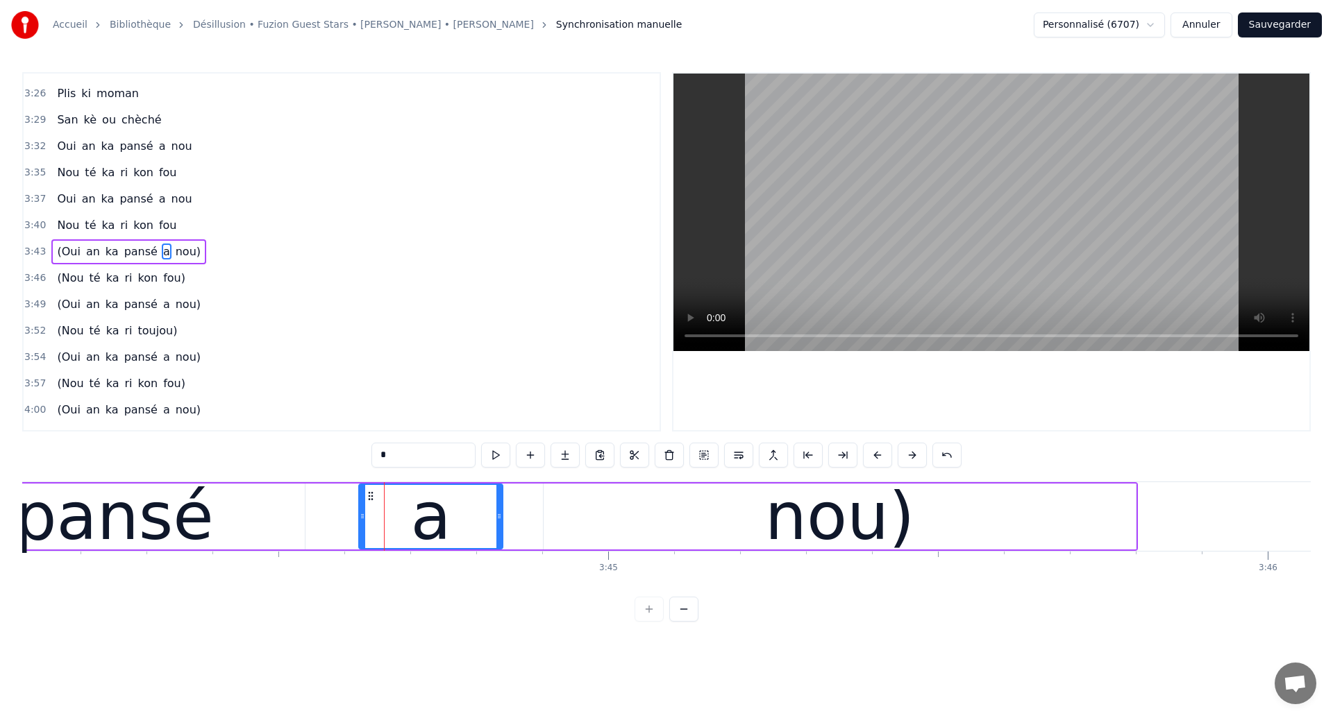
click at [88, 261] on div "(Oui an ka pansé a nou)" at bounding box center [128, 251] width 155 height 25
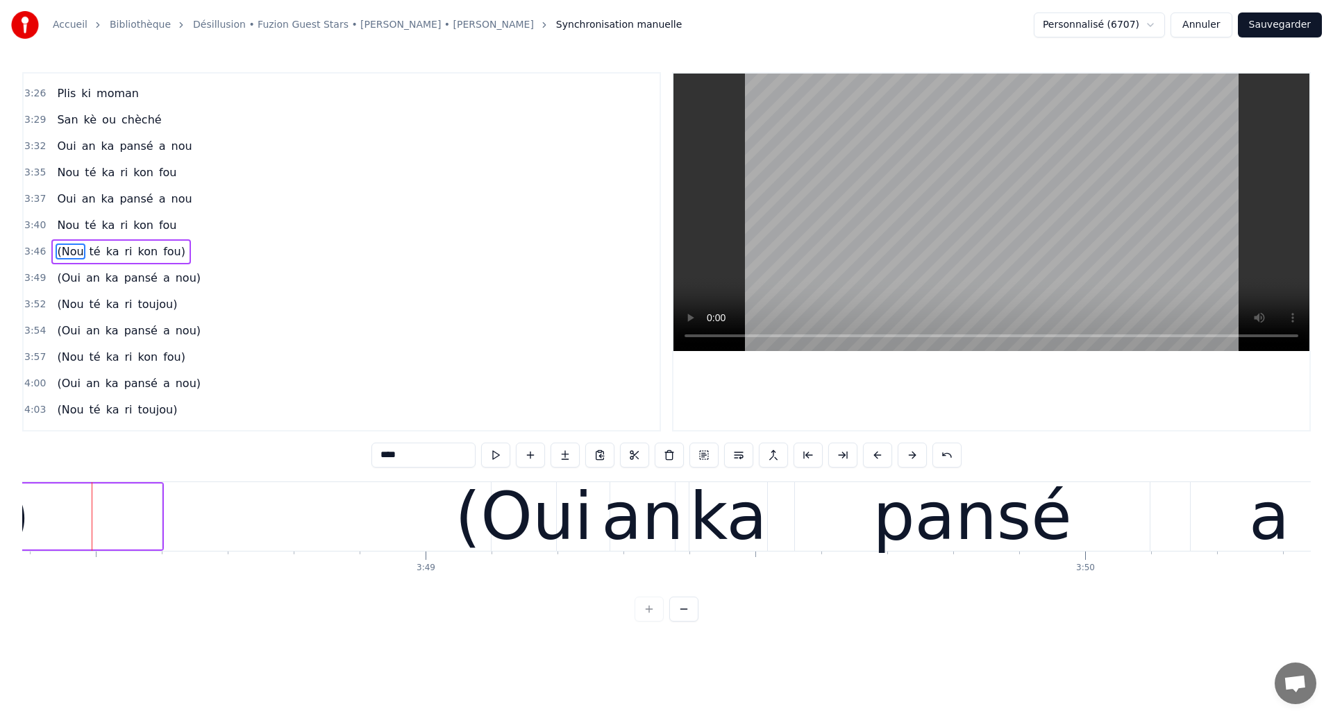
click at [94, 261] on div "(Nou té ka ri kon fou)" at bounding box center [121, 251] width 140 height 25
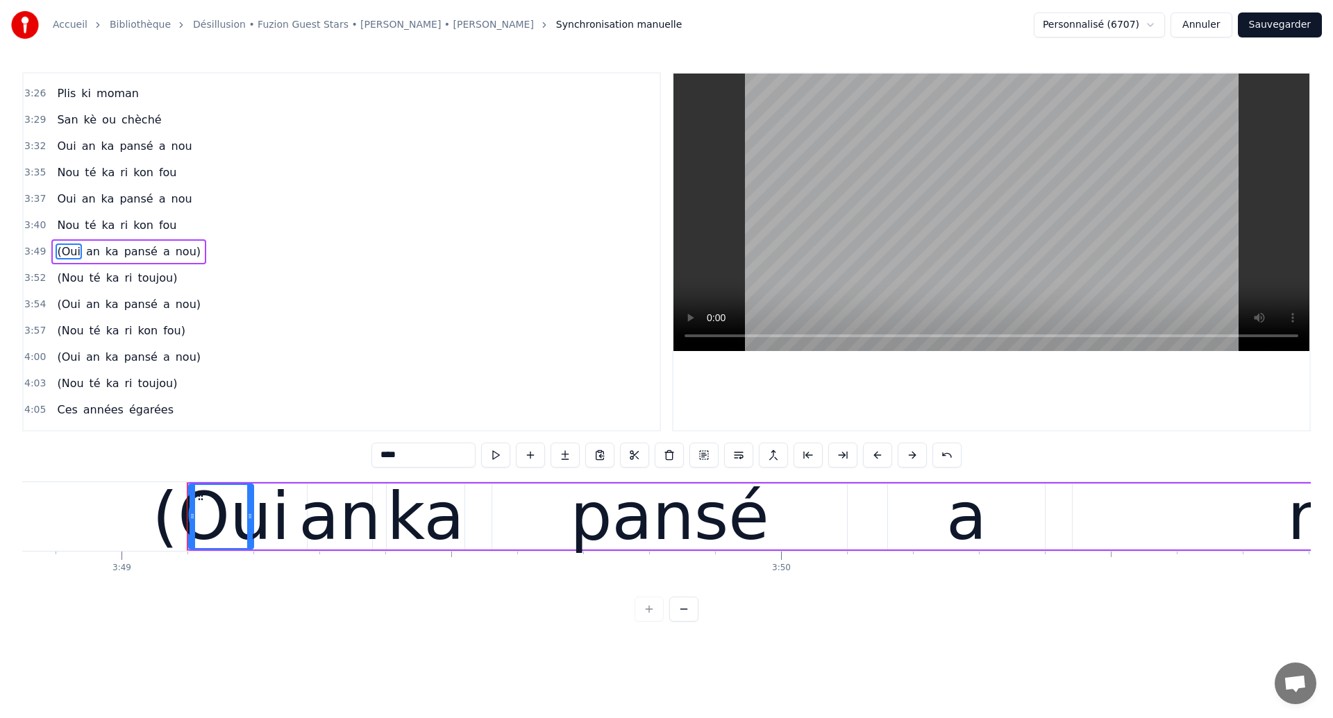
scroll to position [0, 151002]
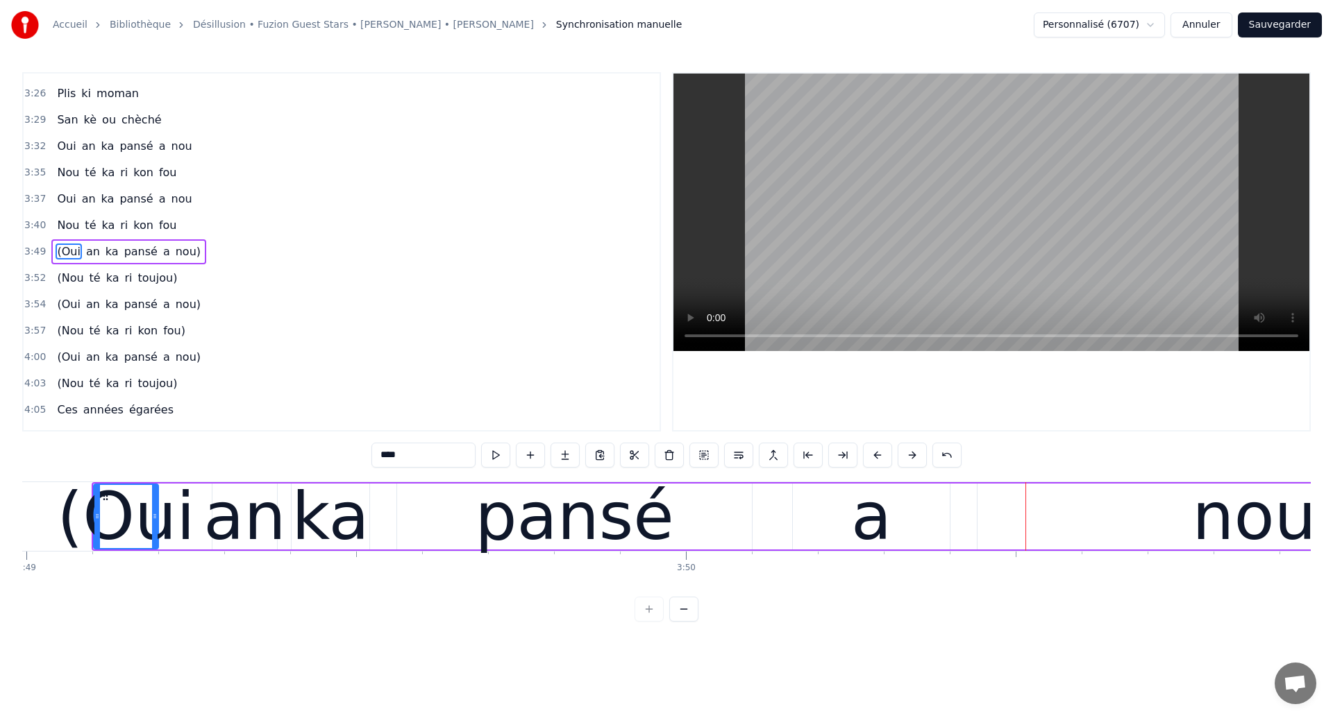
click at [174, 261] on div "(Oui an ka pansé a nou)" at bounding box center [128, 251] width 155 height 25
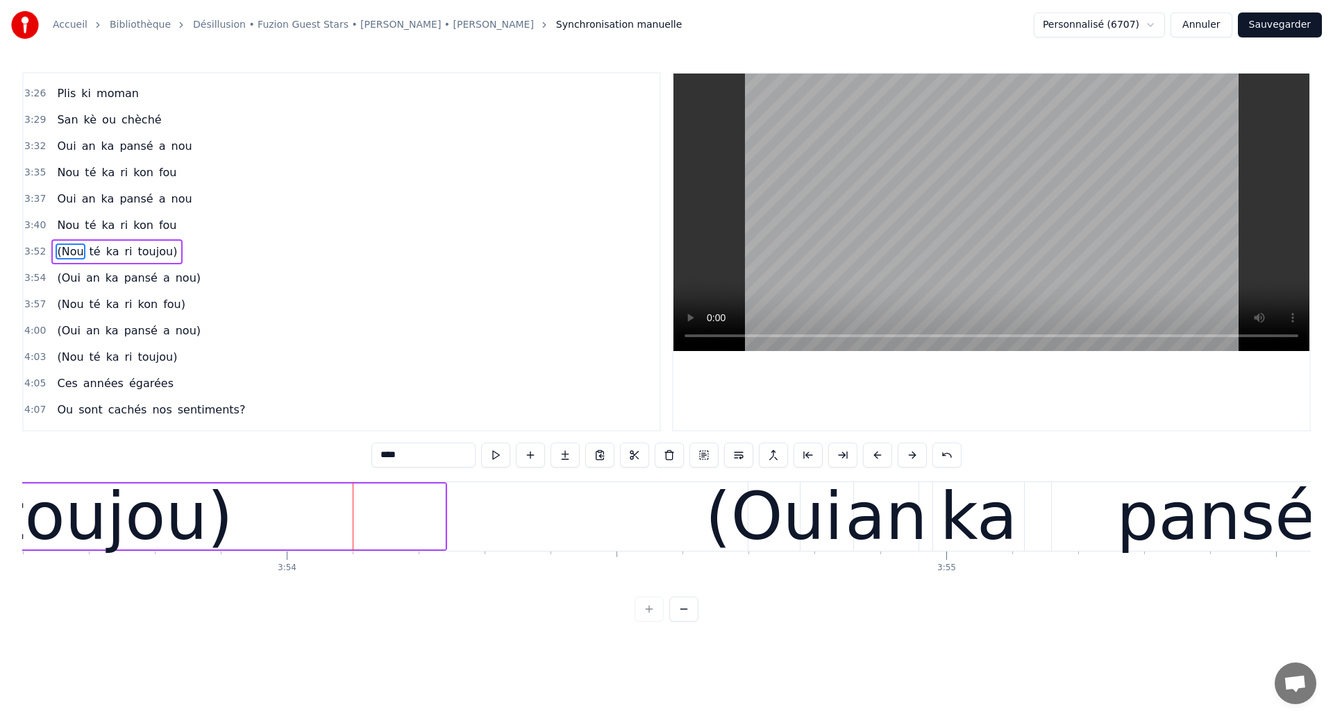
scroll to position [0, 154134]
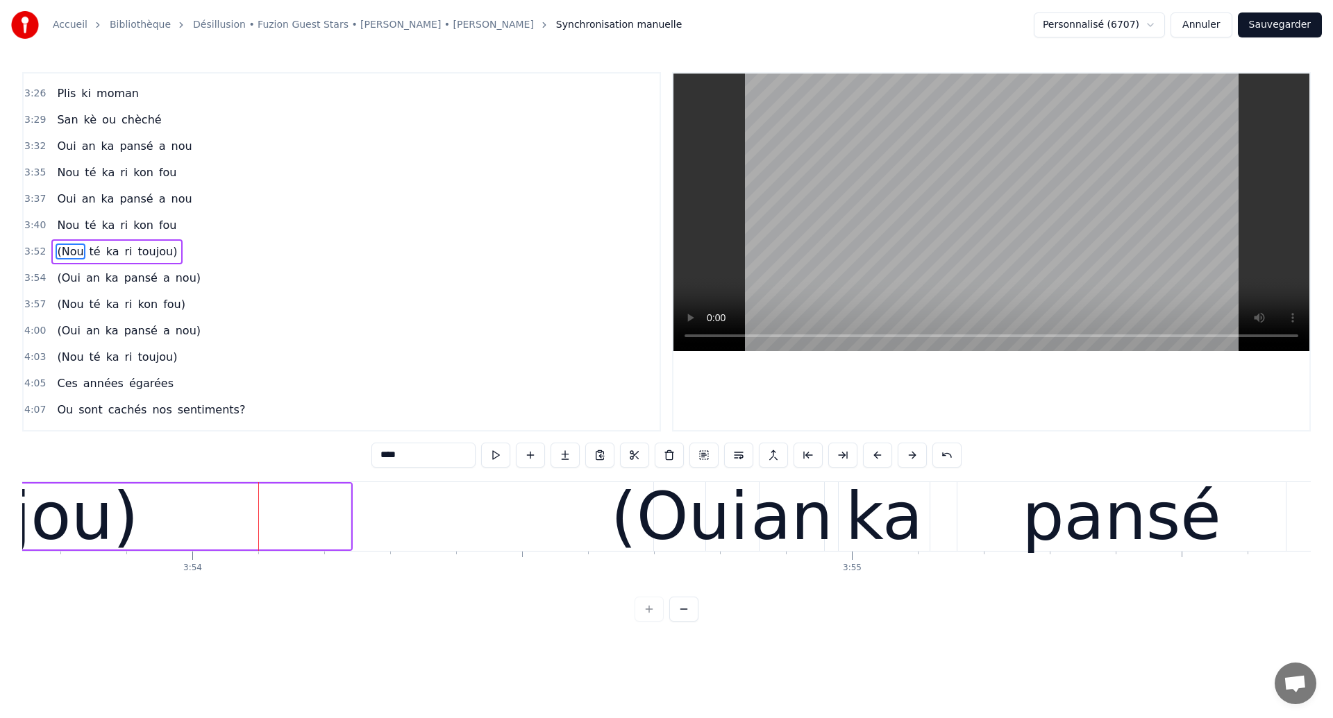
click at [140, 260] on span "toujou)" at bounding box center [158, 252] width 42 height 17
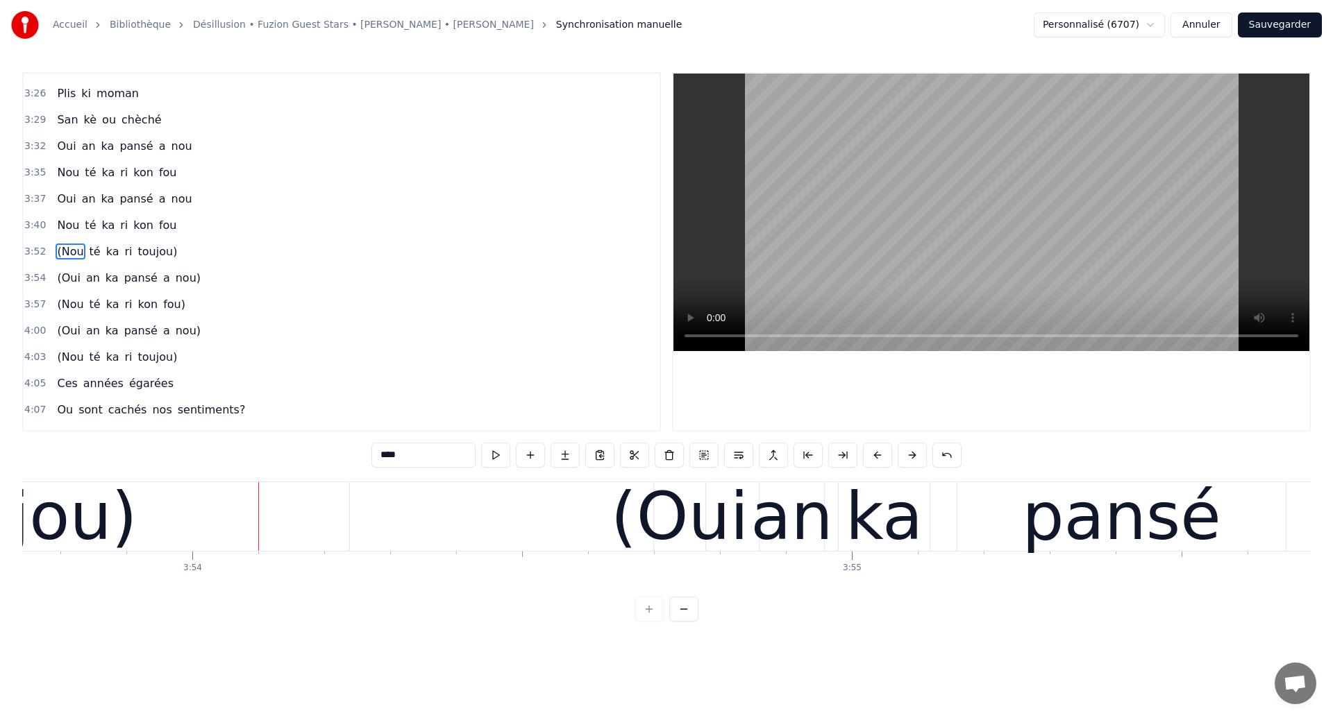
click at [143, 262] on div "(Nou té ka ri toujou)" at bounding box center [116, 251] width 131 height 25
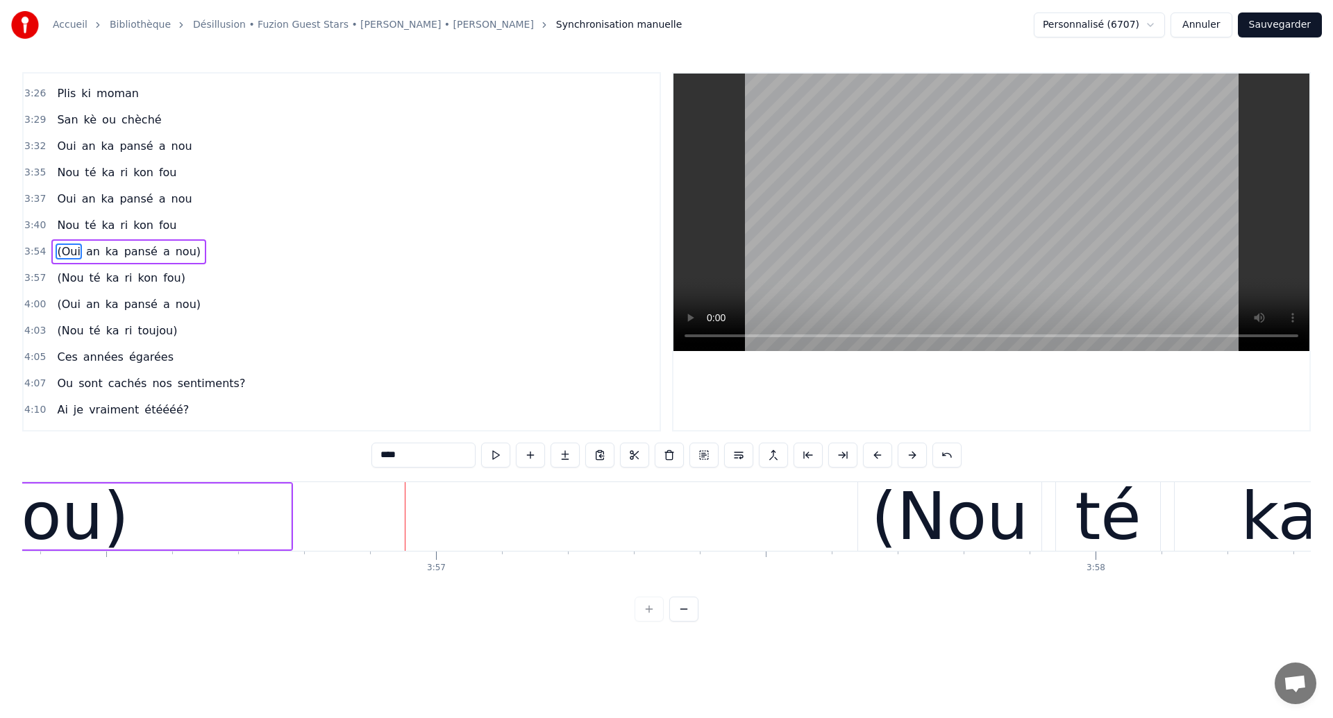
scroll to position [0, 155874]
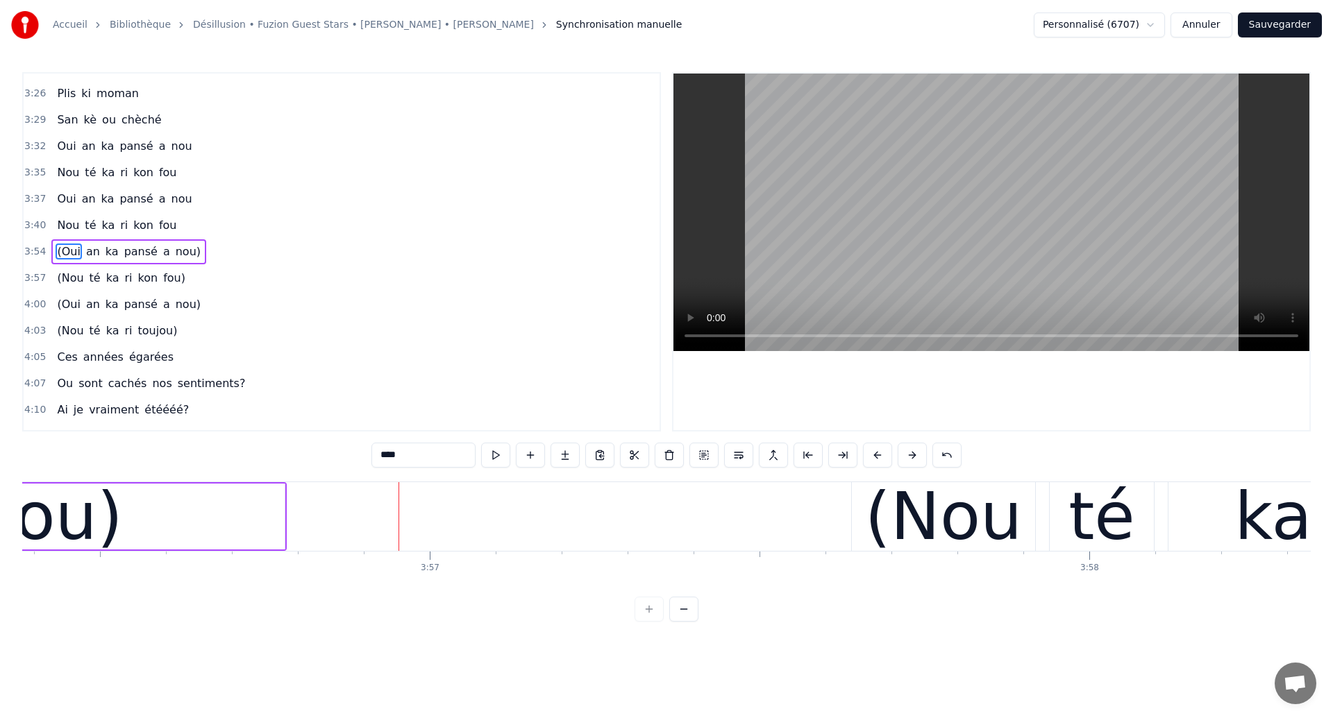
click at [163, 262] on div "(Oui an ka pansé a nou)" at bounding box center [128, 251] width 155 height 25
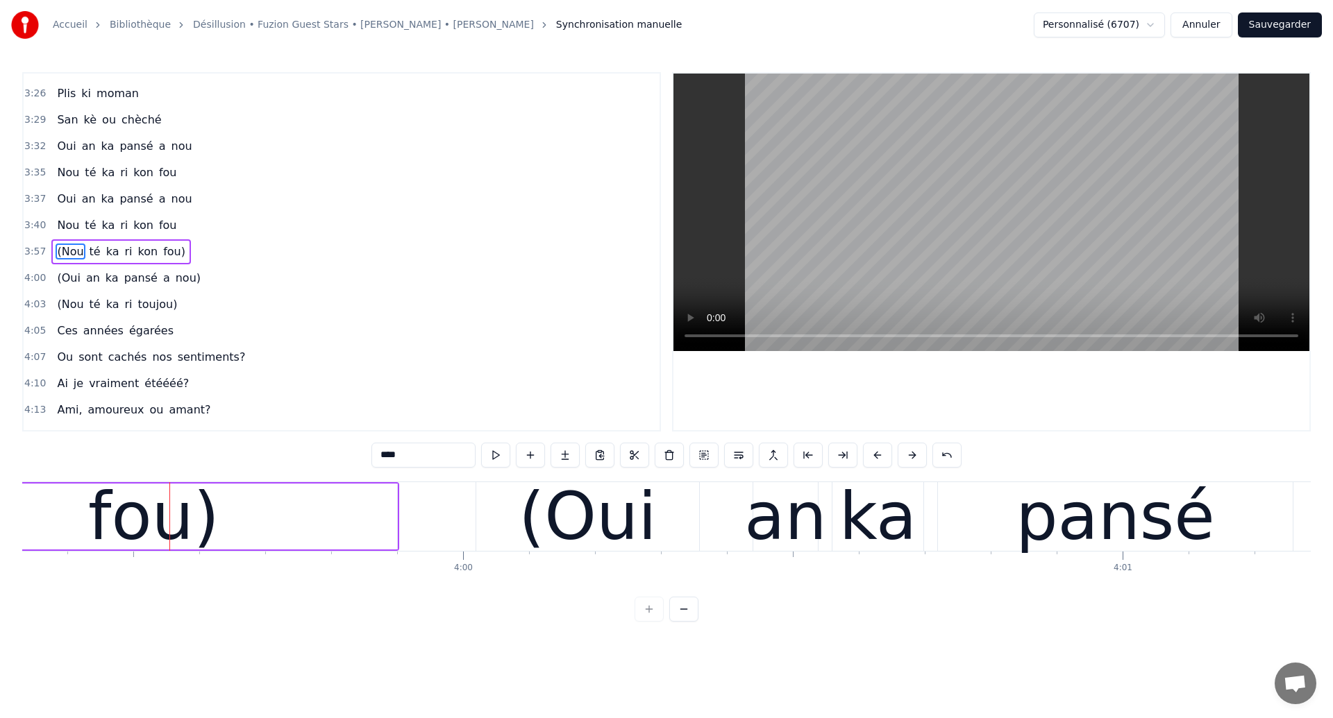
scroll to position [0, 157897]
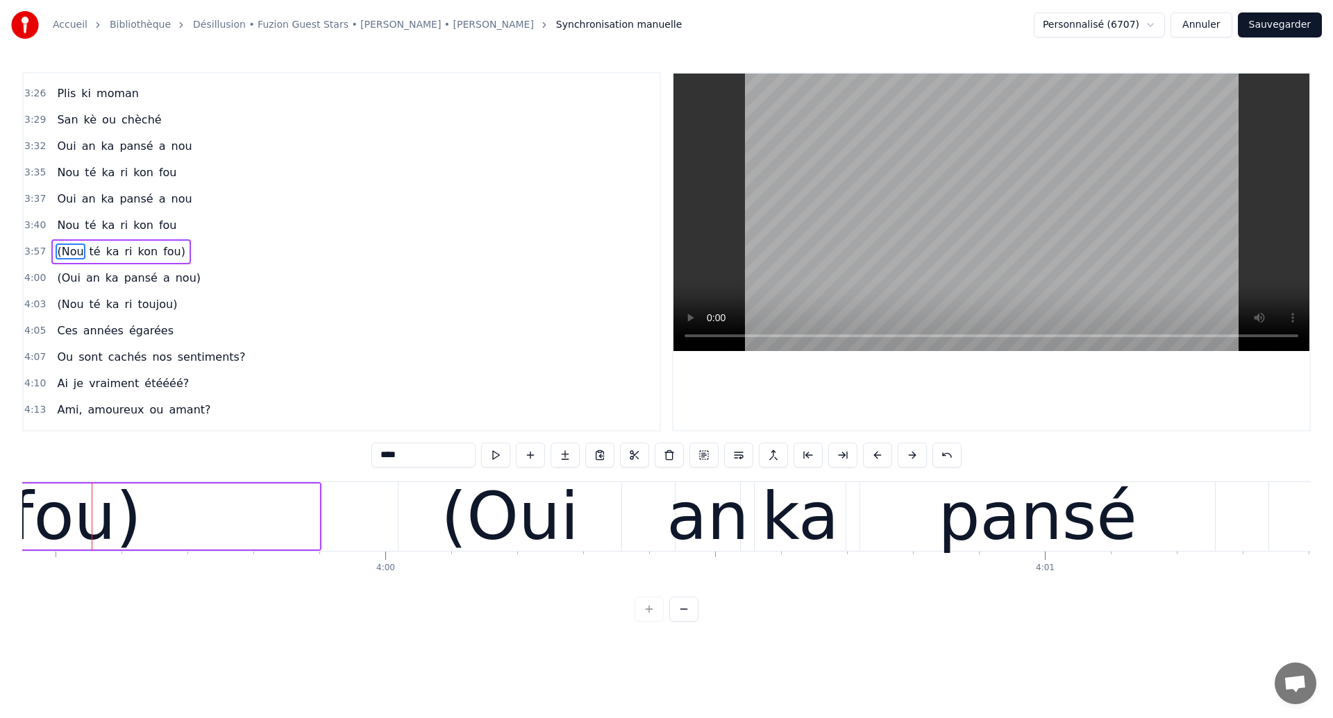
click at [124, 260] on span "ri" at bounding box center [129, 252] width 10 height 17
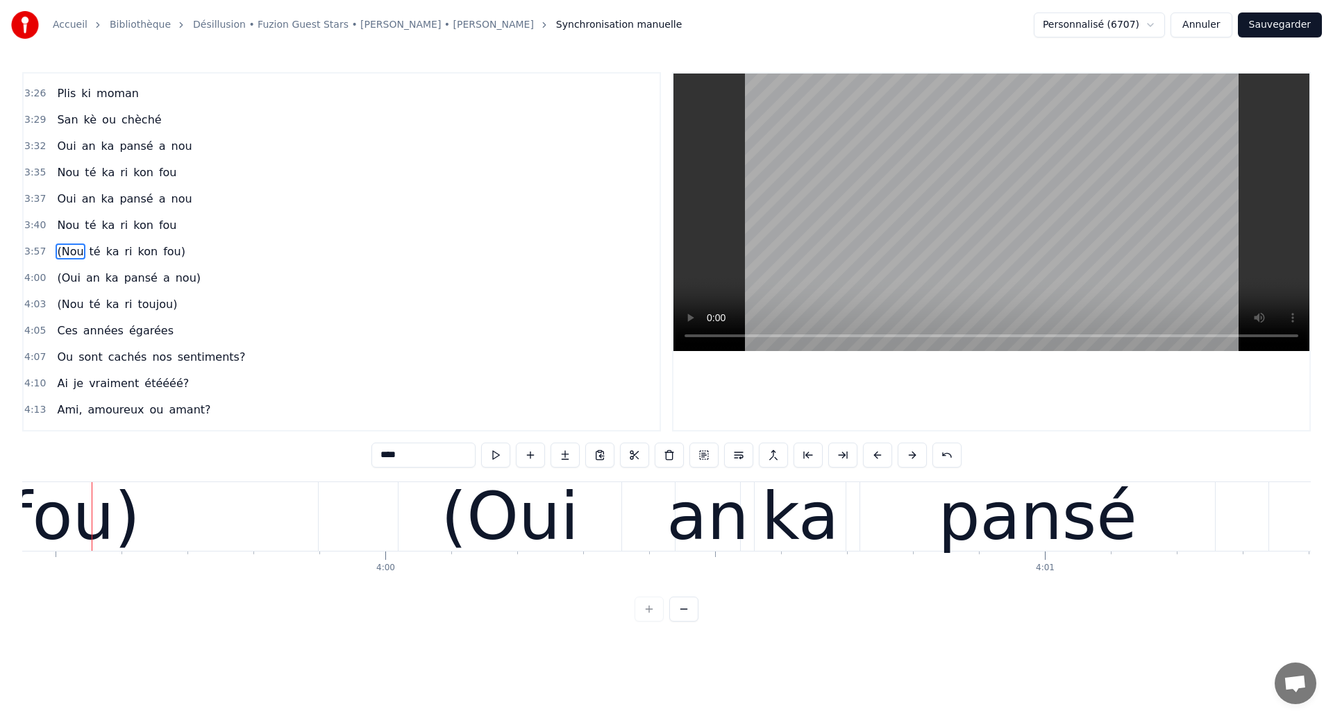
click at [120, 262] on div "(Nou té ka ri kon fou)" at bounding box center [121, 251] width 140 height 25
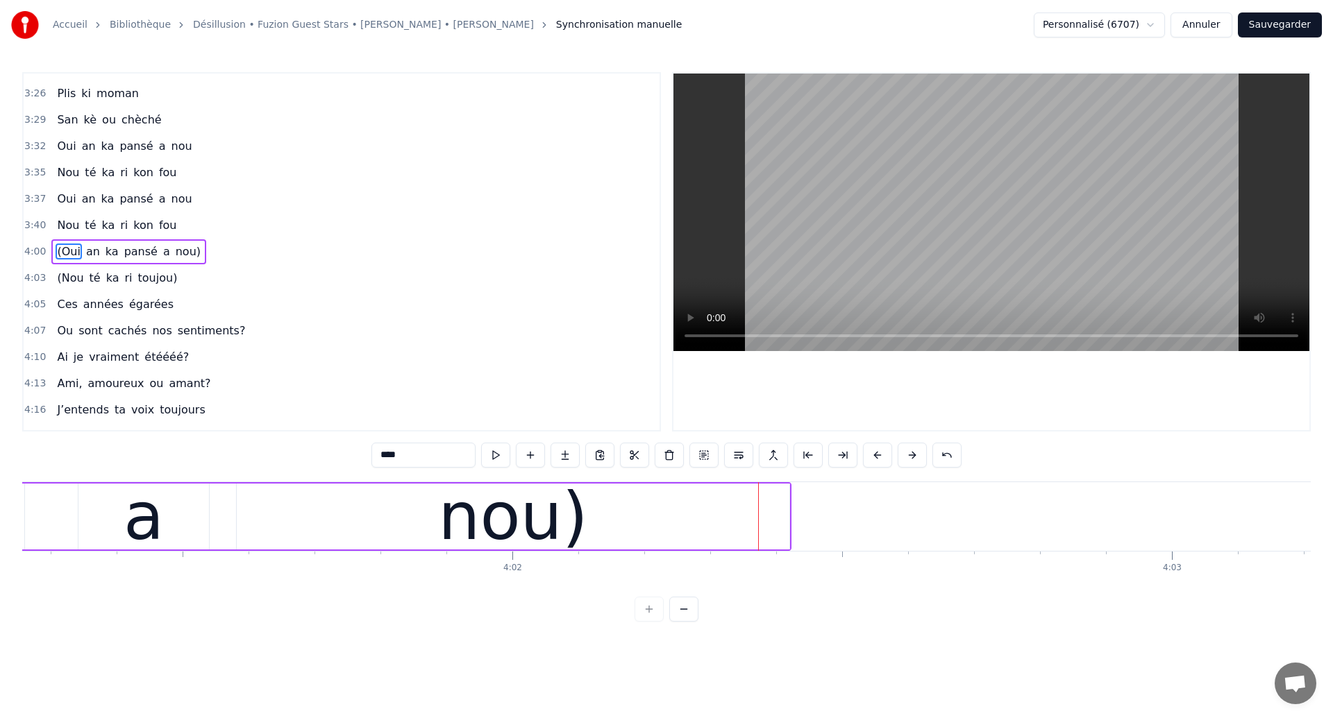
scroll to position [0, 159375]
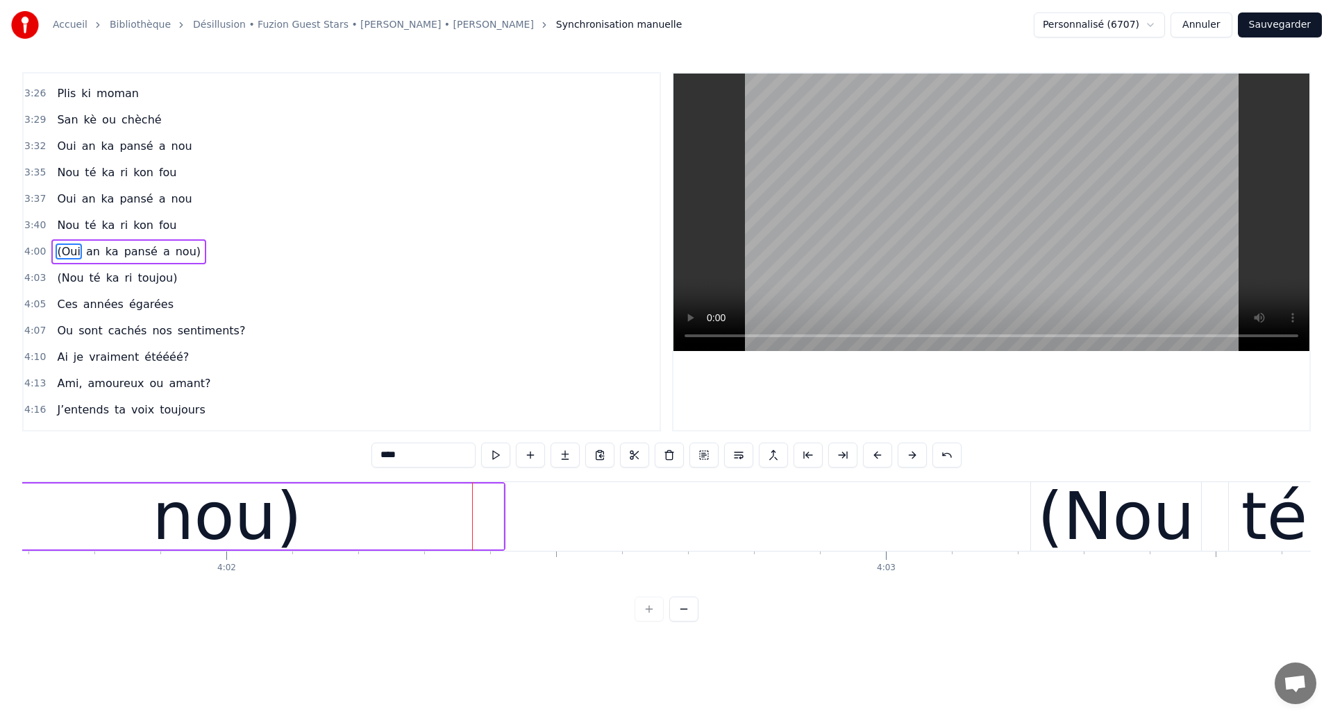
click at [143, 262] on div "(Oui an ka pansé a nou)" at bounding box center [128, 251] width 155 height 25
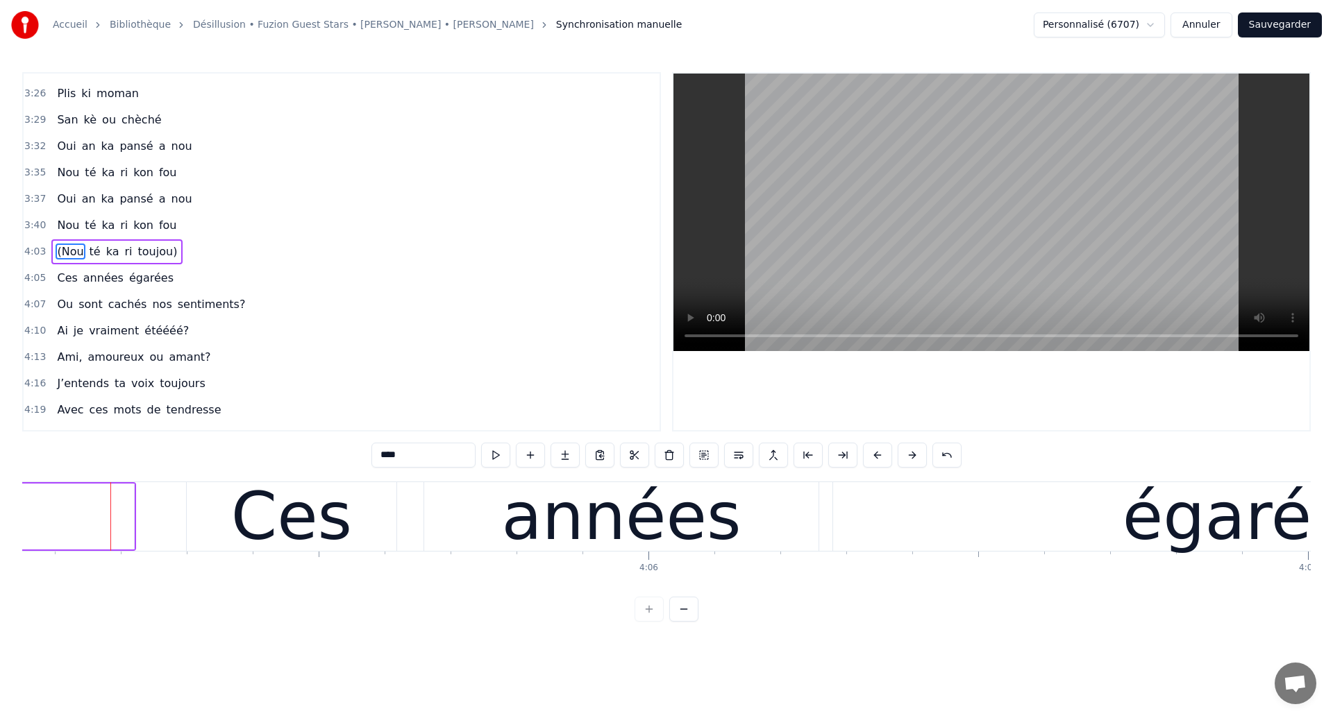
scroll to position [0, 161609]
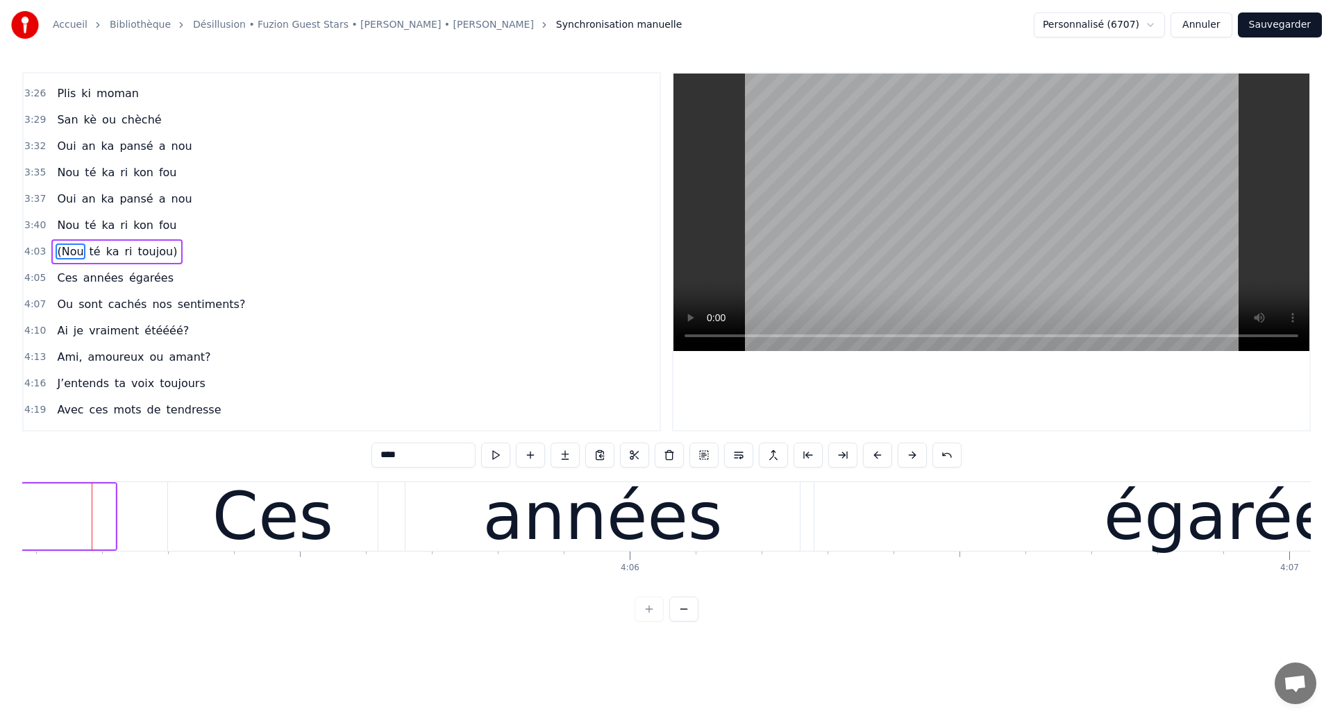
click at [160, 262] on div "(Nou té ka ri toujou)" at bounding box center [116, 251] width 131 height 25
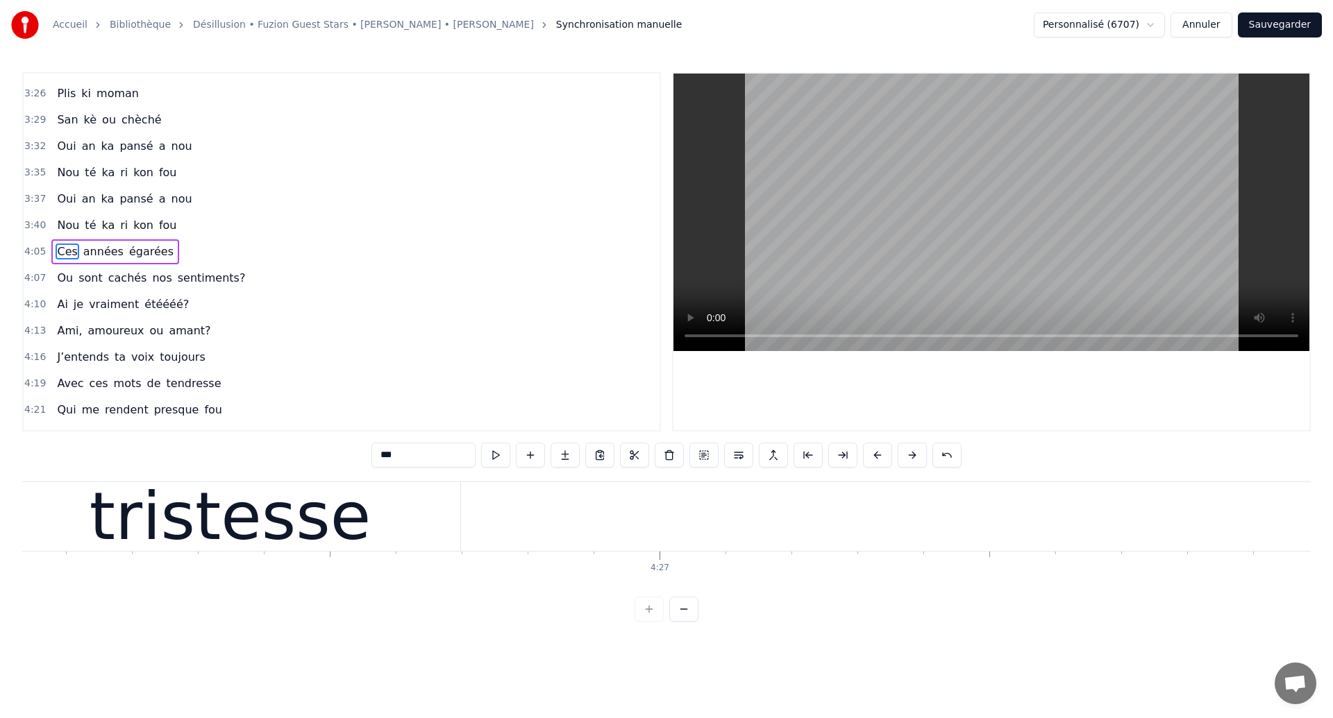
scroll to position [0, 175436]
click at [1273, 28] on button "Sauvegarder" at bounding box center [1280, 24] width 84 height 25
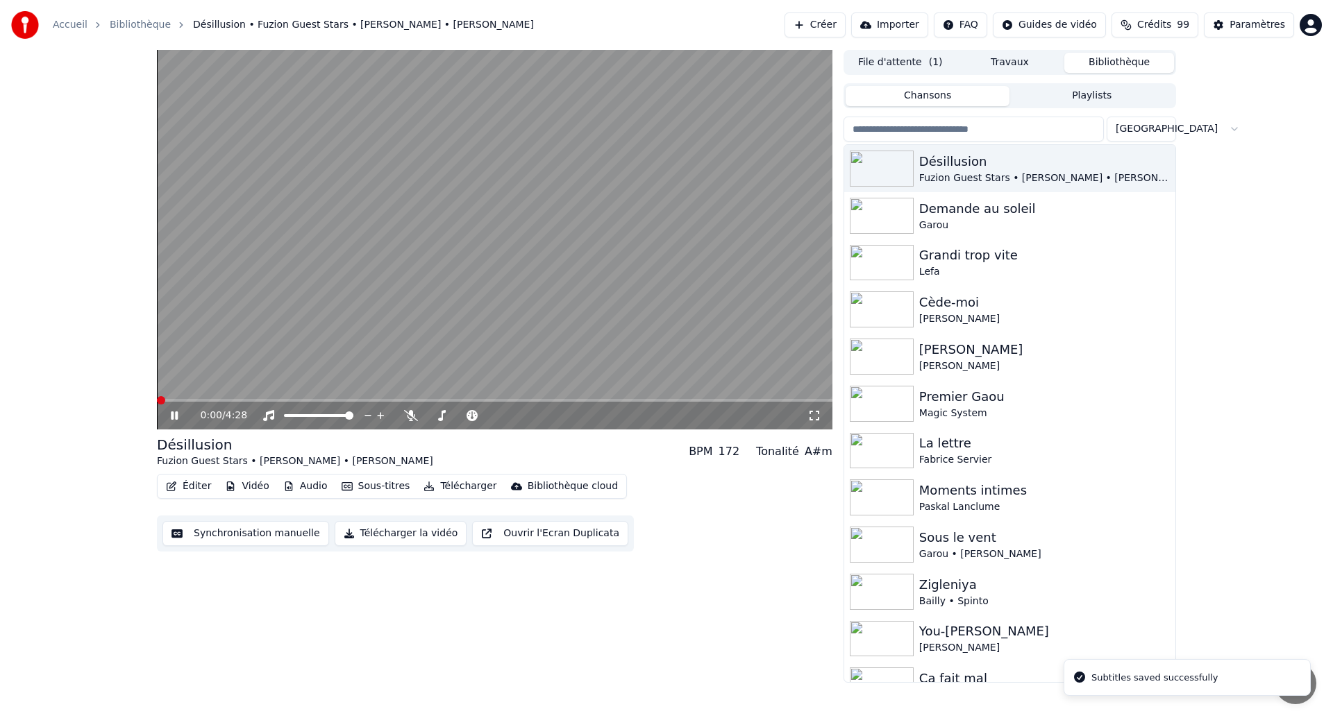
click at [819, 410] on icon at bounding box center [814, 415] width 14 height 11
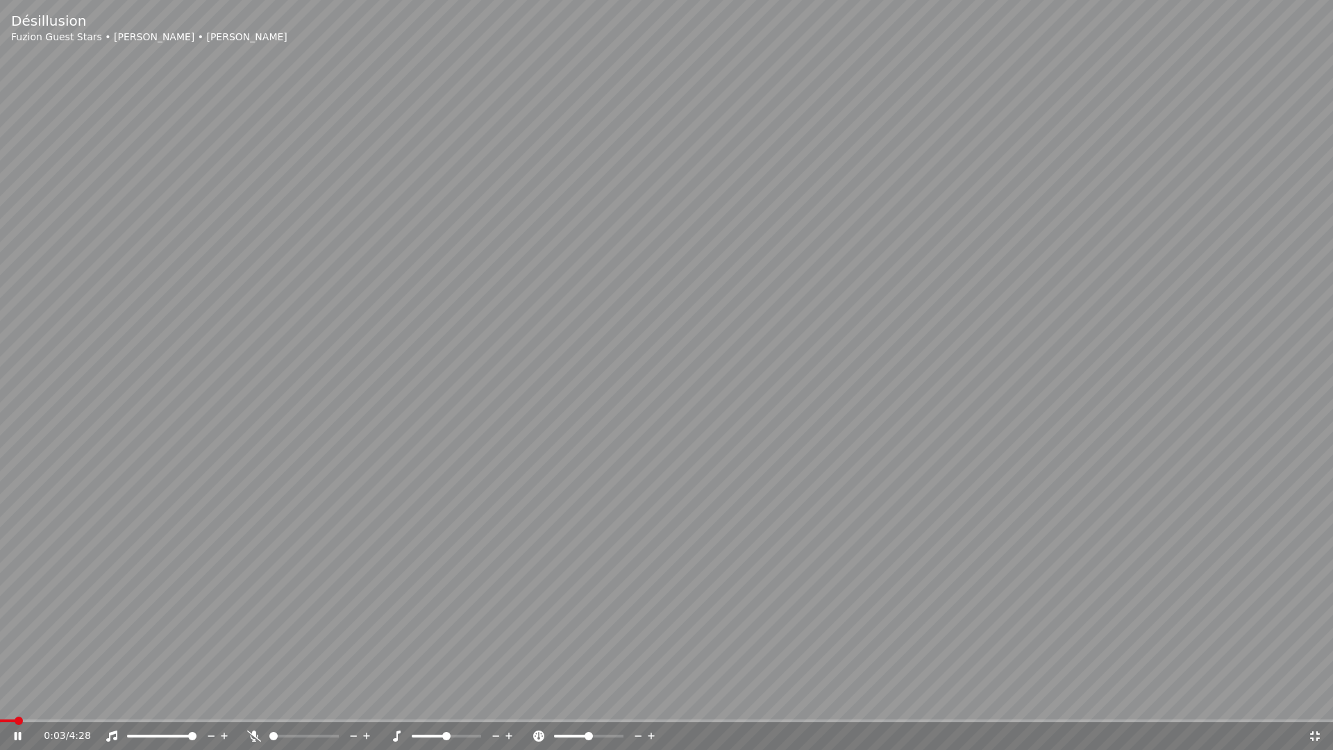
click at [15, 718] on span at bounding box center [7, 720] width 15 height 3
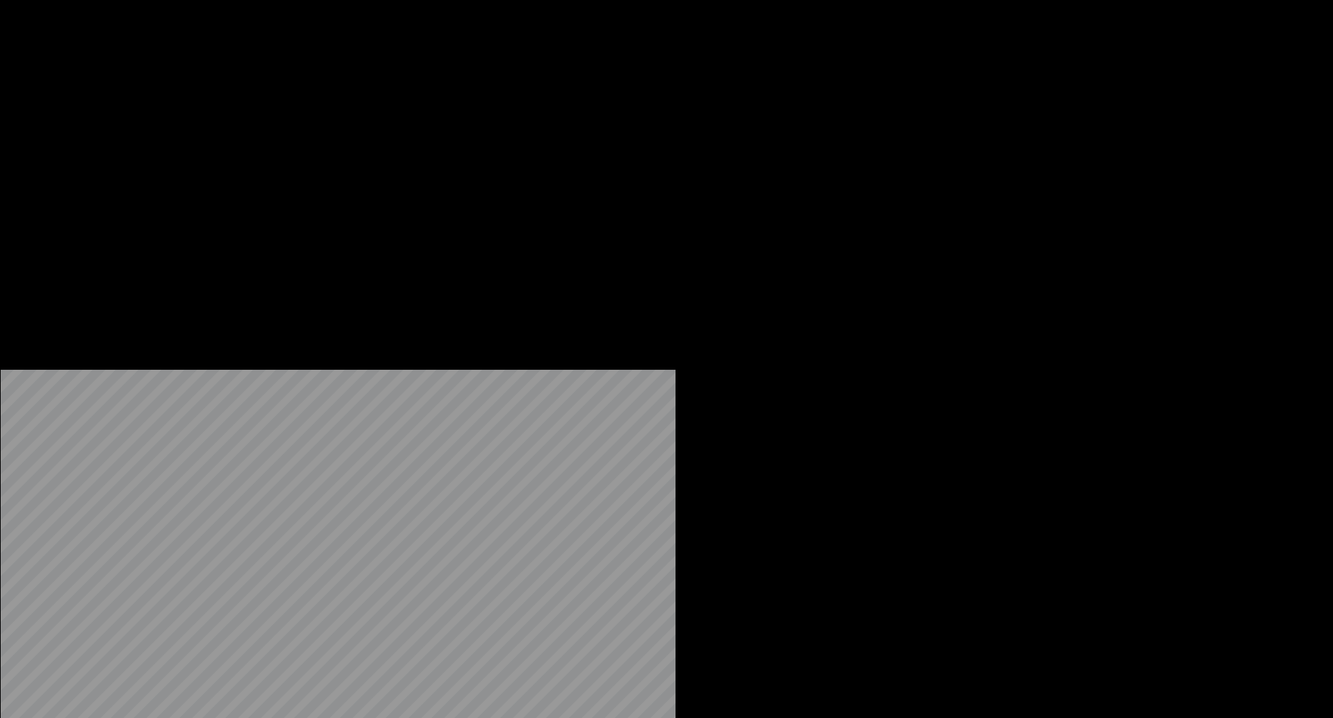
click at [192, 117] on button "Éditer" at bounding box center [188, 106] width 56 height 19
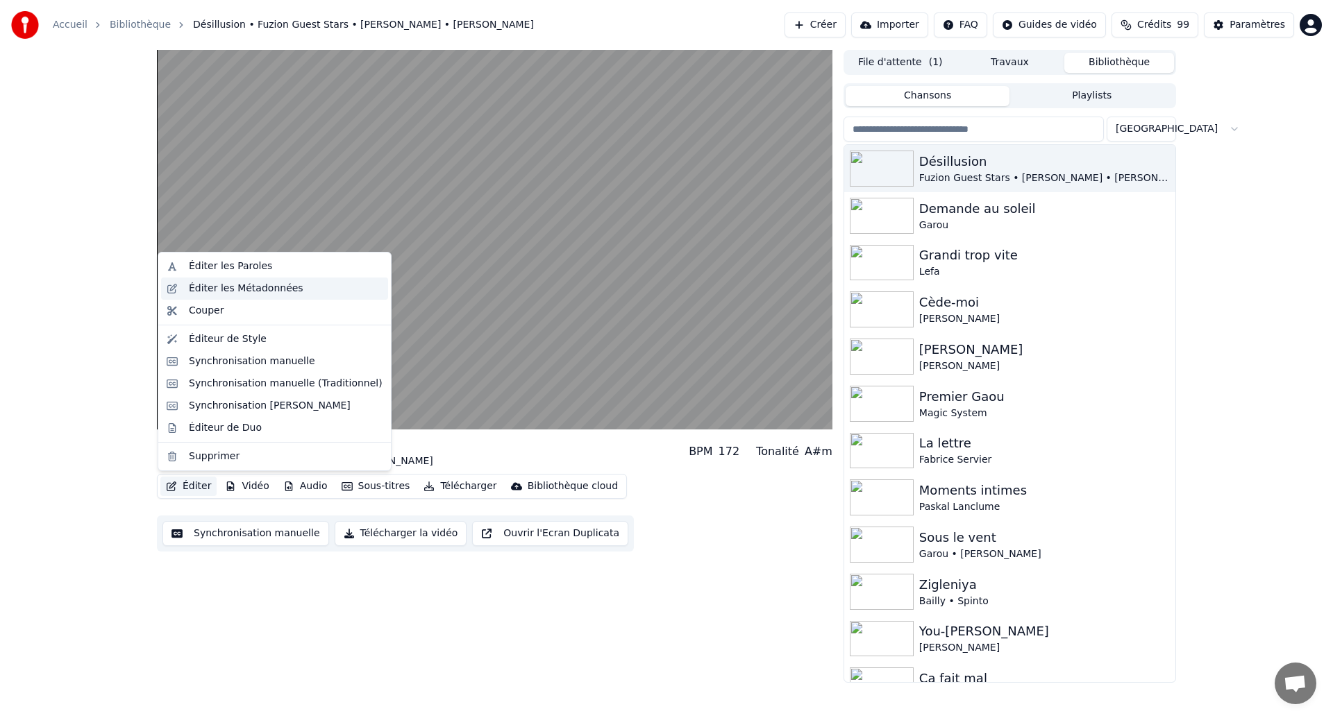
click at [210, 287] on div "Éditer les Métadonnées" at bounding box center [246, 289] width 115 height 14
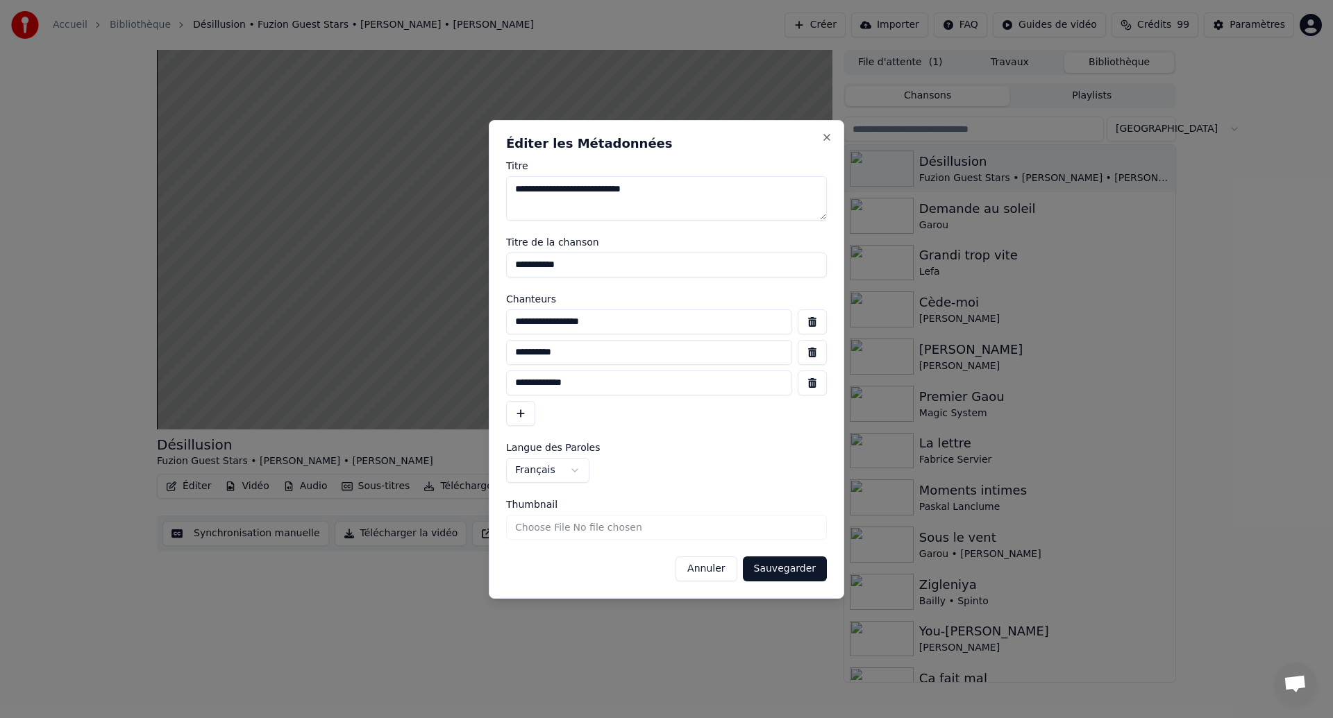
drag, startPoint x: 620, startPoint y: 323, endPoint x: 493, endPoint y: 314, distance: 127.3
click at [493, 314] on div "**********" at bounding box center [666, 359] width 355 height 479
click at [818, 322] on button "button" at bounding box center [812, 322] width 29 height 25
type input "**********"
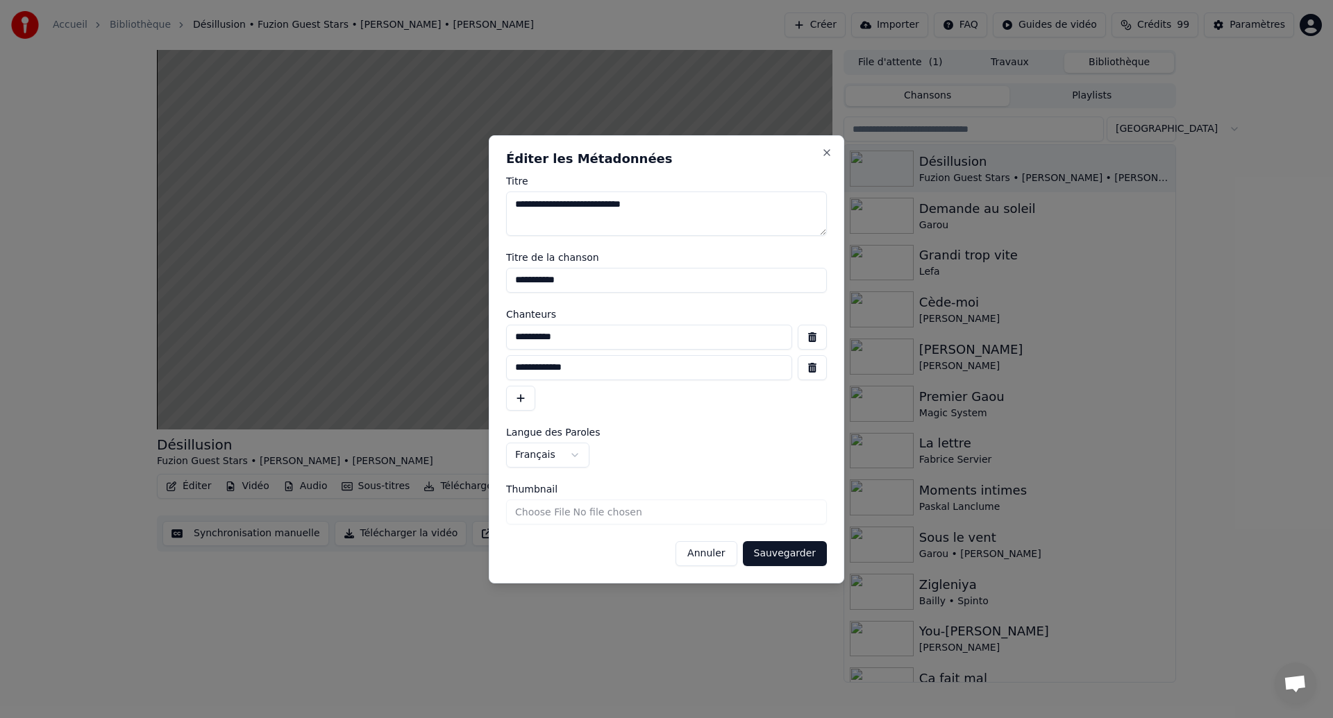
click at [782, 557] on button "Sauvegarder" at bounding box center [785, 553] width 84 height 25
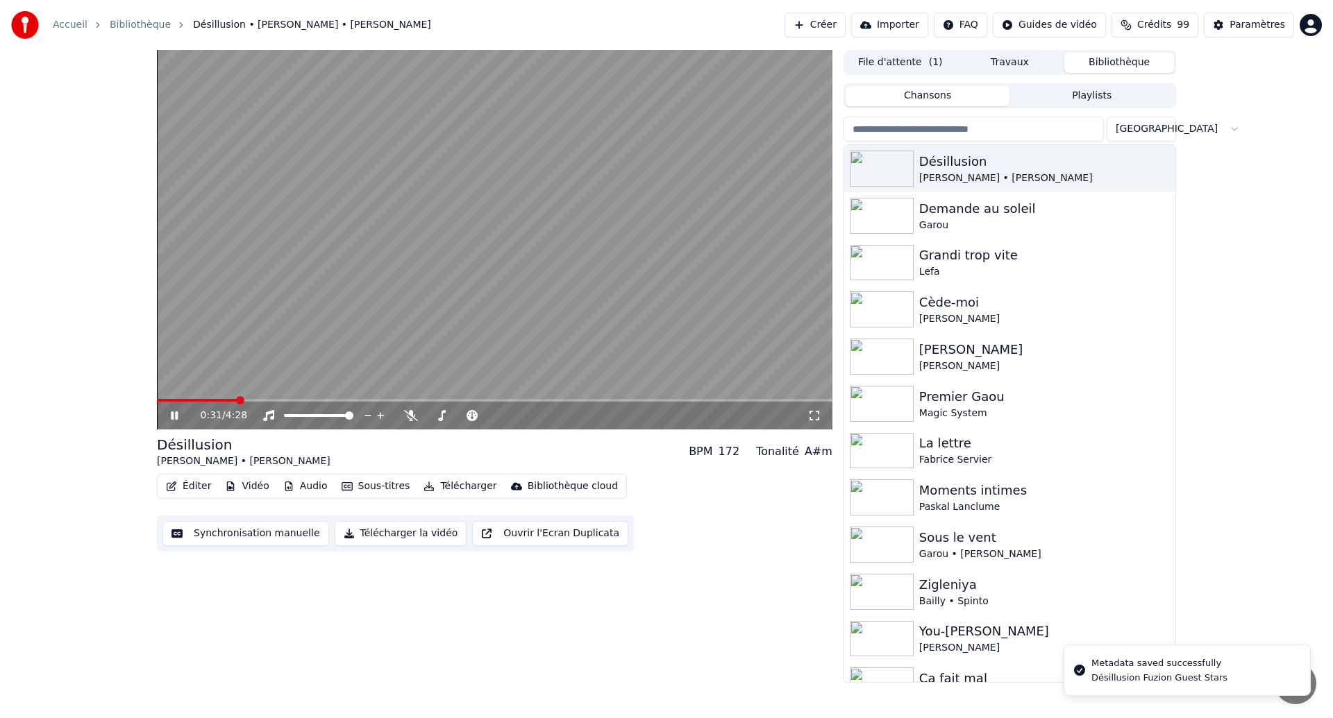
click at [161, 401] on span at bounding box center [197, 400] width 80 height 3
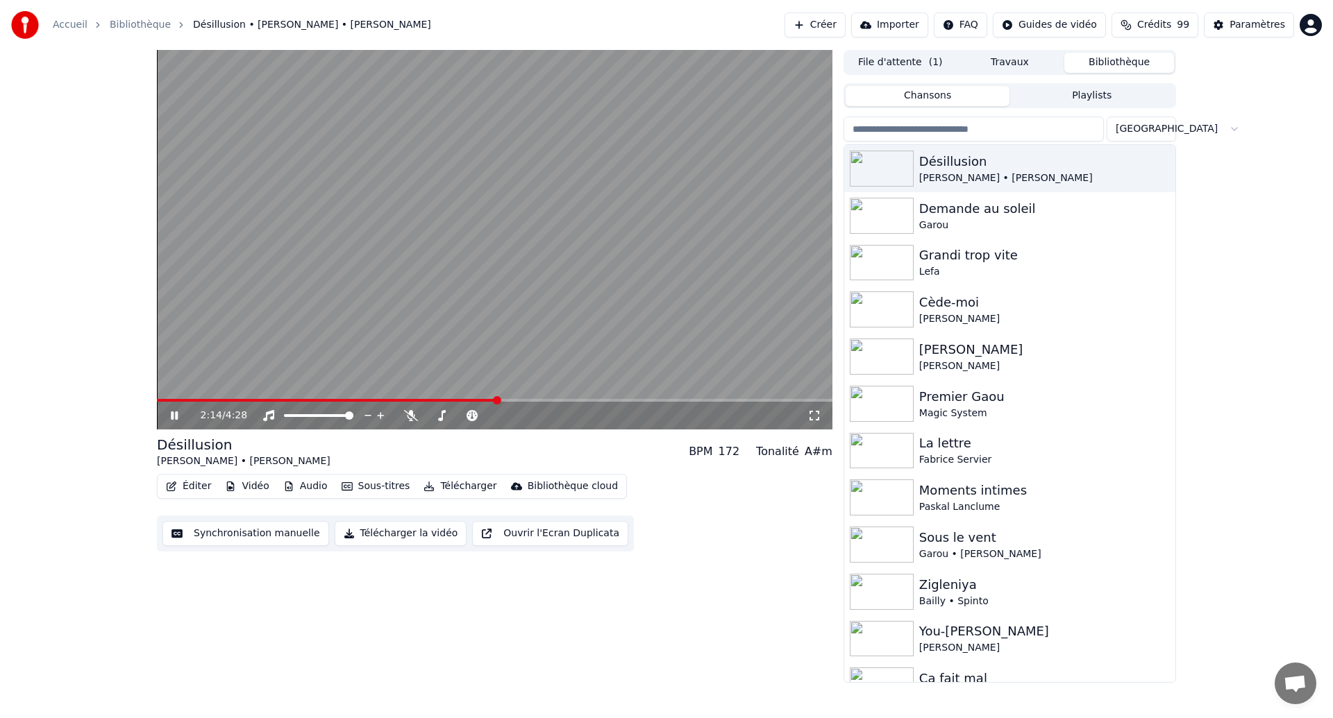
click at [164, 423] on div "2:14 / 4:28" at bounding box center [494, 416] width 675 height 28
click at [813, 414] on icon at bounding box center [814, 415] width 14 height 11
click at [213, 534] on button "Synchronisation manuelle" at bounding box center [245, 533] width 167 height 25
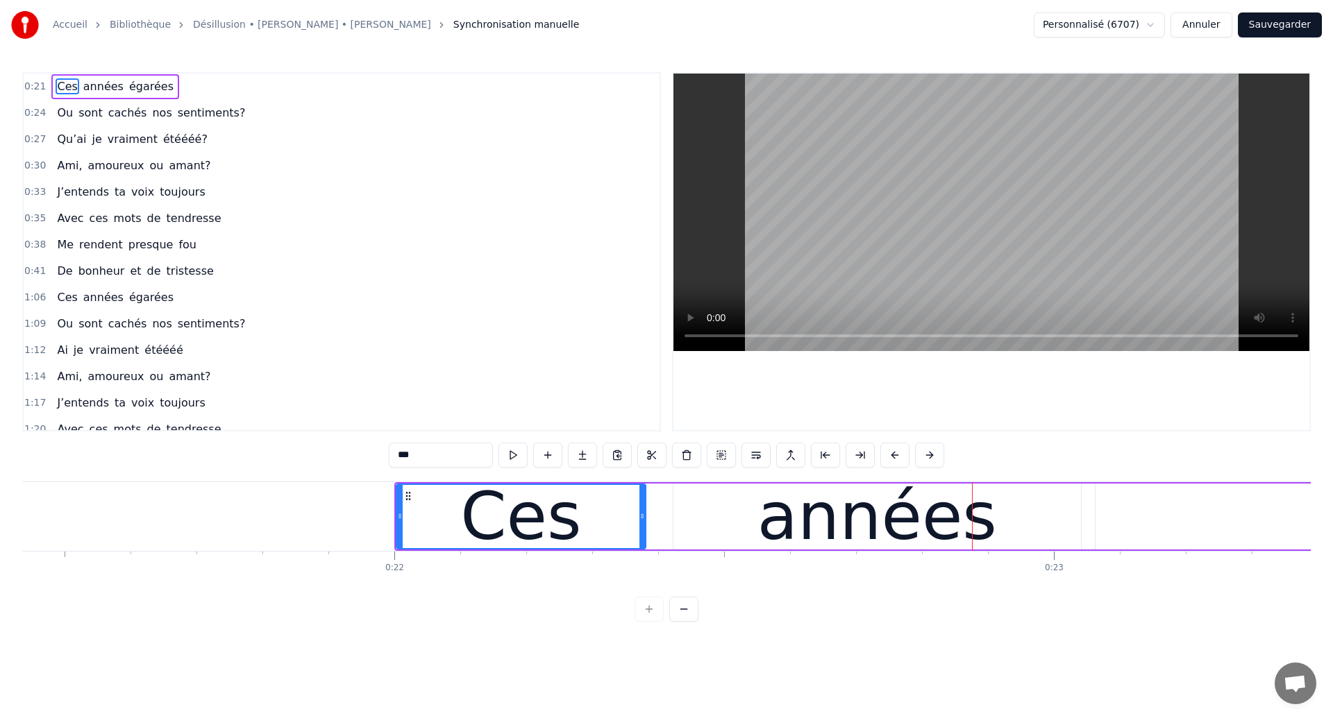
scroll to position [0, 13991]
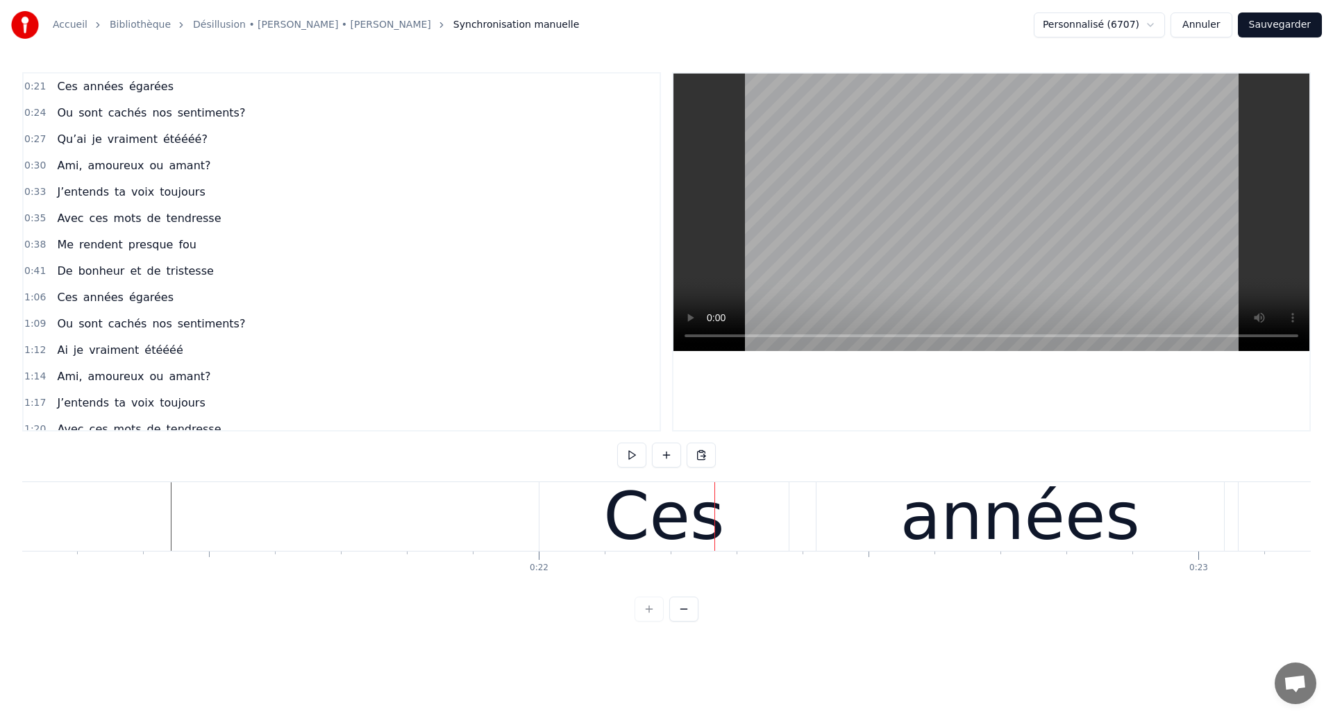
click at [797, 534] on div "Ces années égarées" at bounding box center [1305, 516] width 1533 height 69
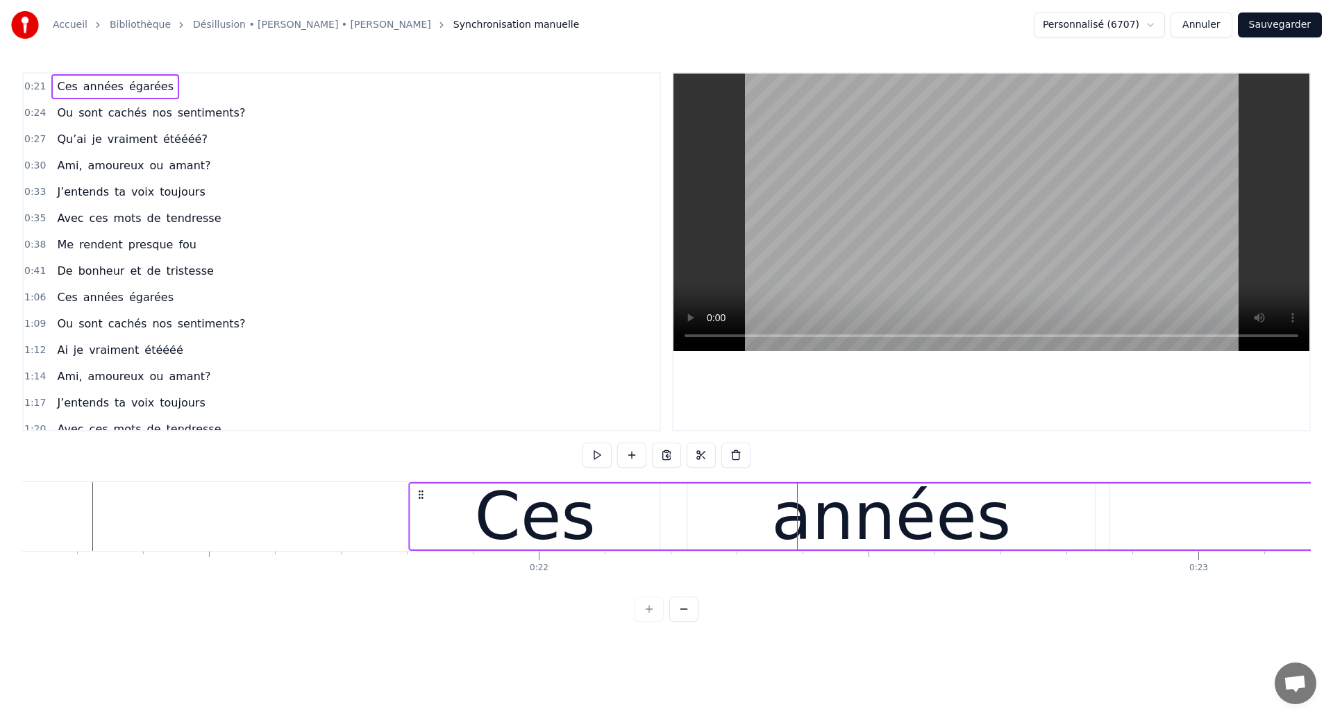
drag, startPoint x: 550, startPoint y: 492, endPoint x: 420, endPoint y: 505, distance: 131.2
click at [420, 505] on div "Ces années égarées" at bounding box center [1174, 516] width 1533 height 69
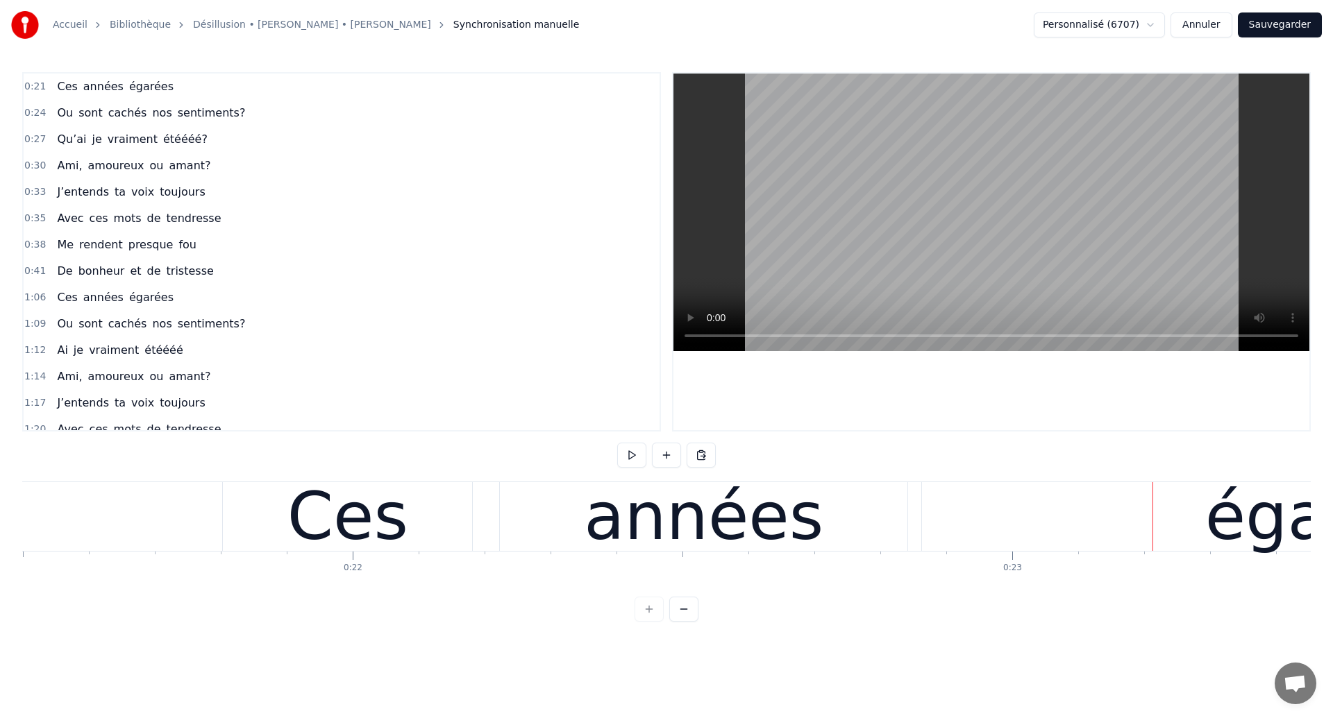
scroll to position [0, 14145]
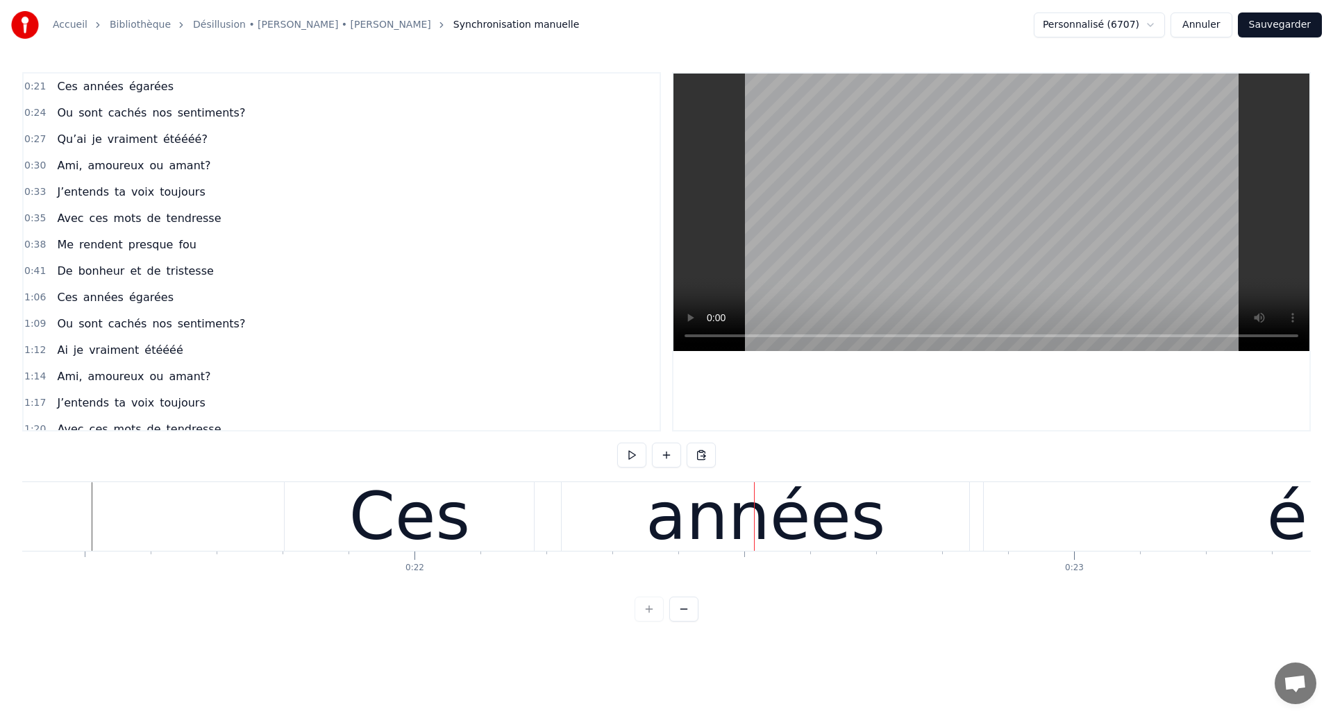
click at [627, 512] on div "années" at bounding box center [765, 516] width 407 height 69
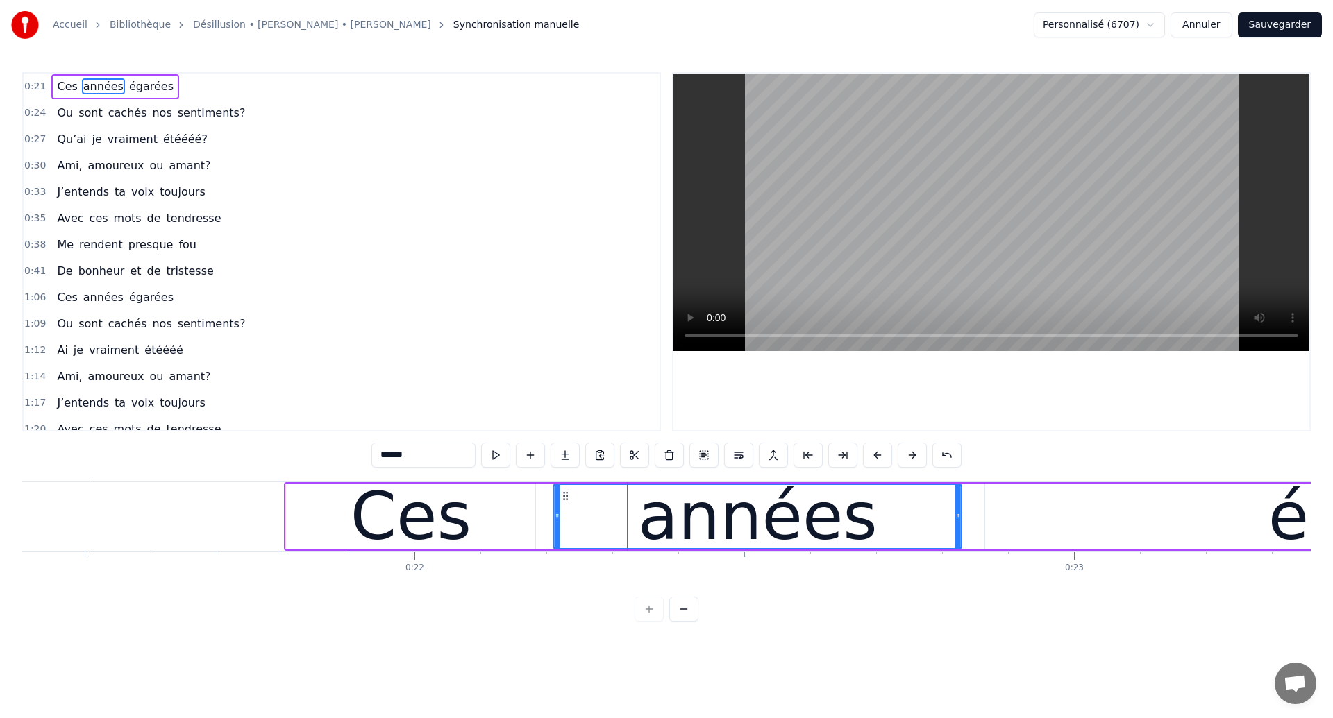
drag, startPoint x: 575, startPoint y: 494, endPoint x: 565, endPoint y: 498, distance: 11.5
click at [565, 498] on icon at bounding box center [565, 496] width 11 height 11
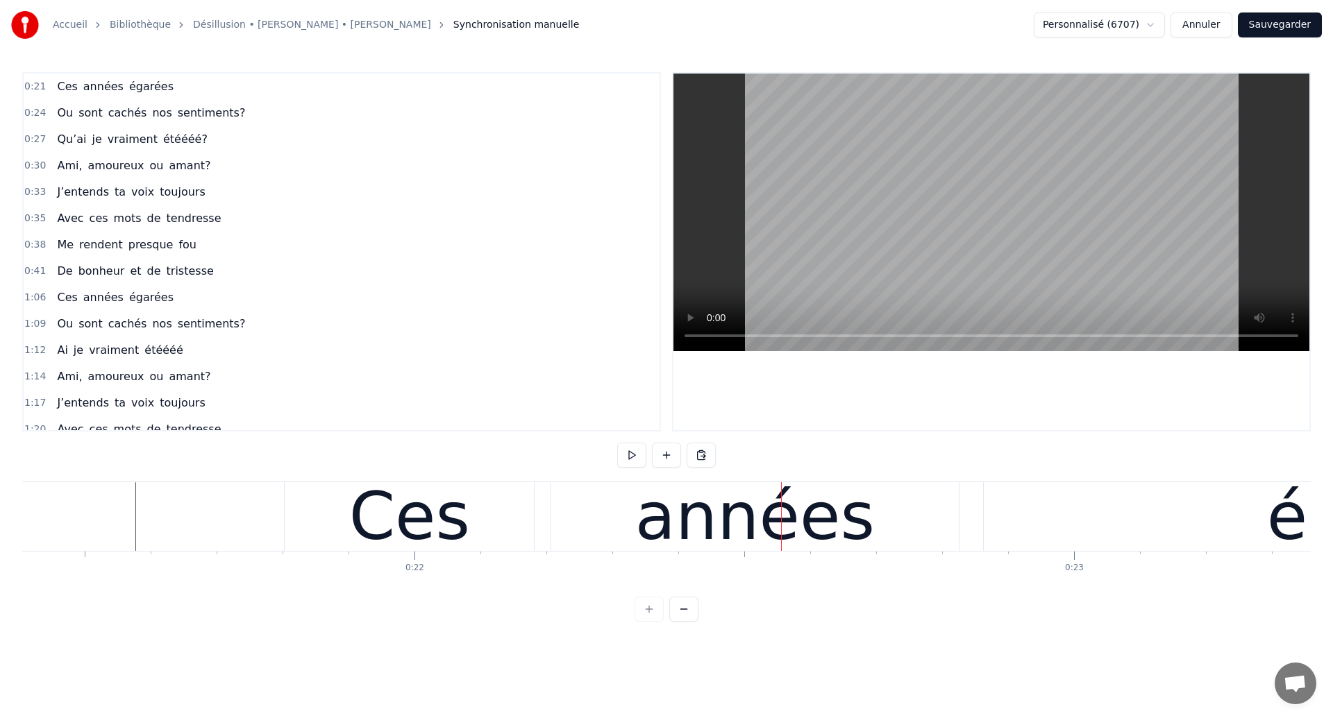
click at [487, 530] on div "Ces" at bounding box center [409, 516] width 249 height 69
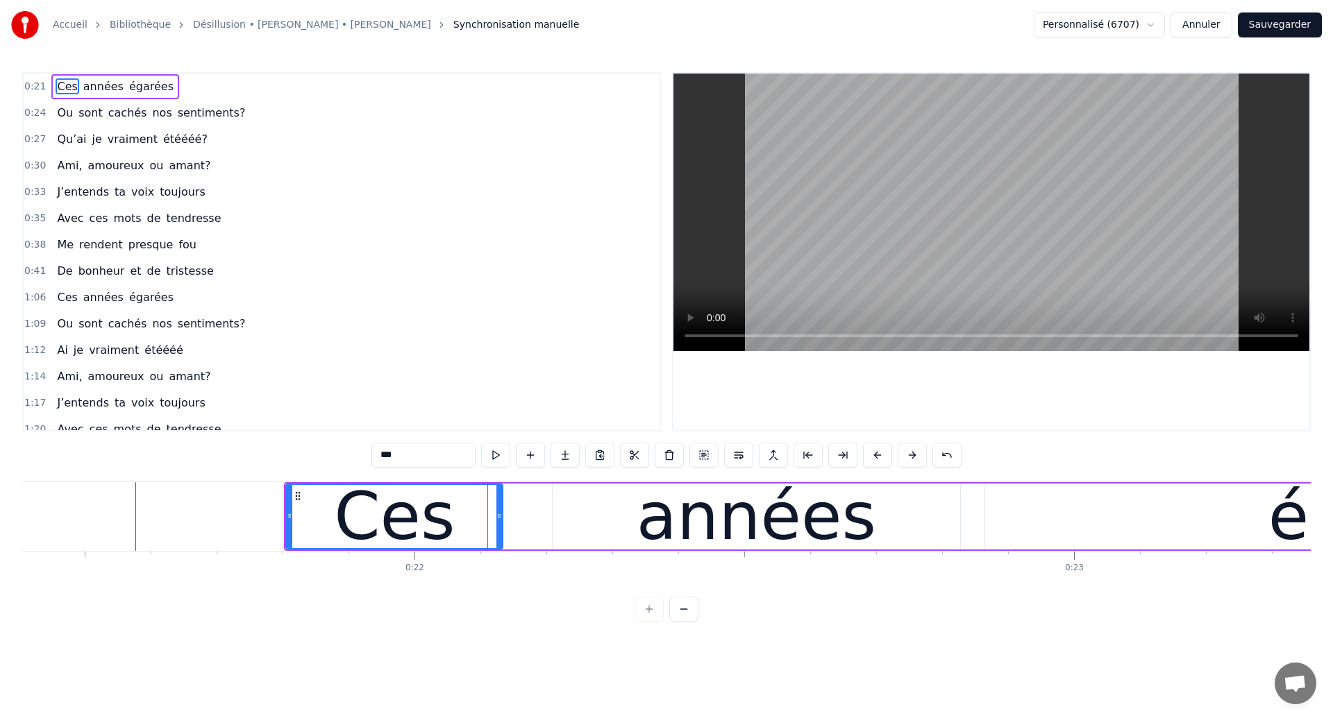
drag, startPoint x: 532, startPoint y: 525, endPoint x: 499, endPoint y: 526, distance: 32.7
click at [499, 526] on div at bounding box center [499, 516] width 6 height 63
click at [596, 522] on div "années" at bounding box center [756, 517] width 407 height 66
type input "******"
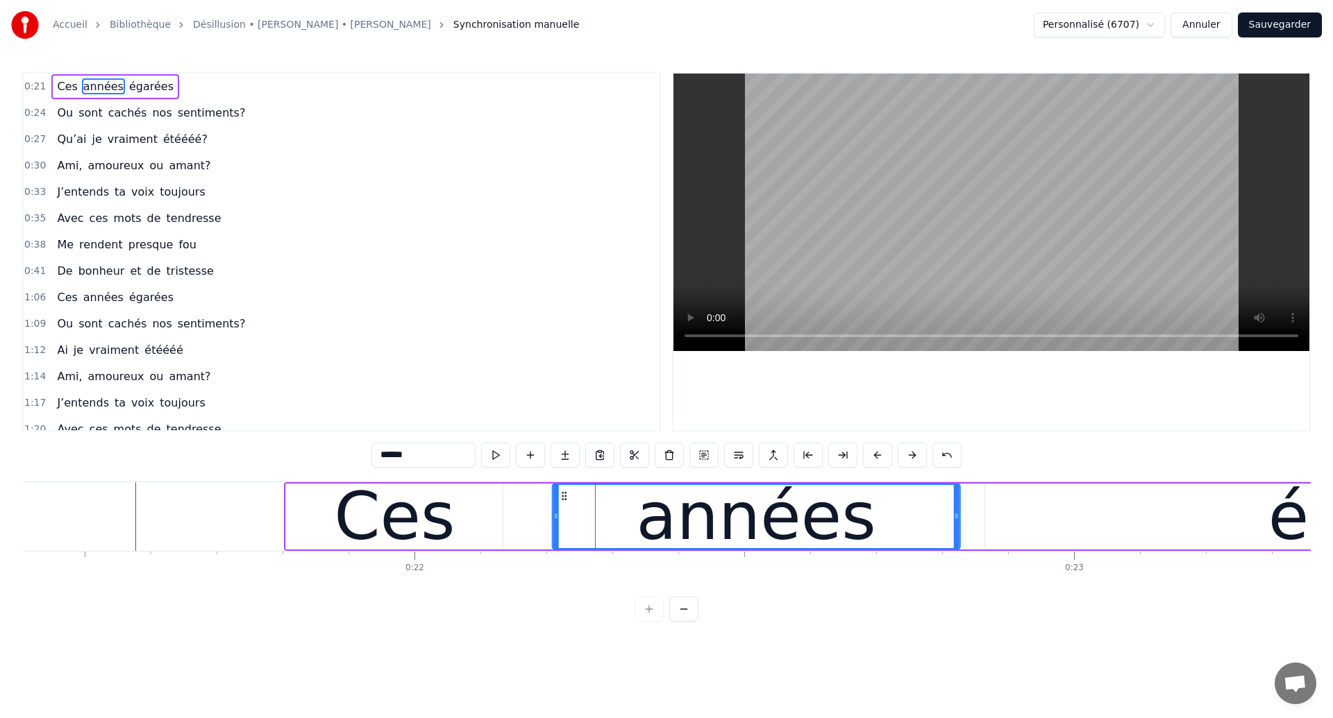
drag, startPoint x: 565, startPoint y: 498, endPoint x: 545, endPoint y: 503, distance: 20.7
click at [553, 502] on div "années" at bounding box center [756, 516] width 406 height 63
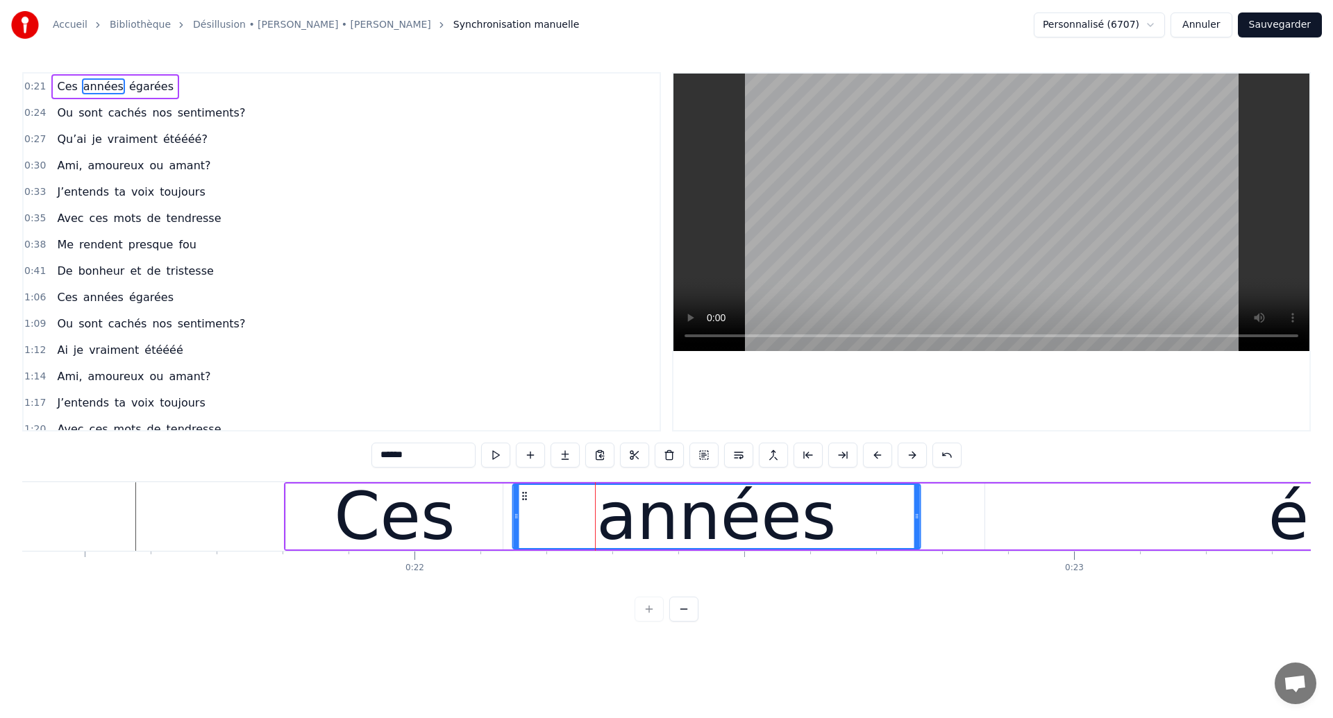
drag, startPoint x: 548, startPoint y: 494, endPoint x: 523, endPoint y: 500, distance: 25.8
click at [523, 500] on icon at bounding box center [524, 496] width 11 height 11
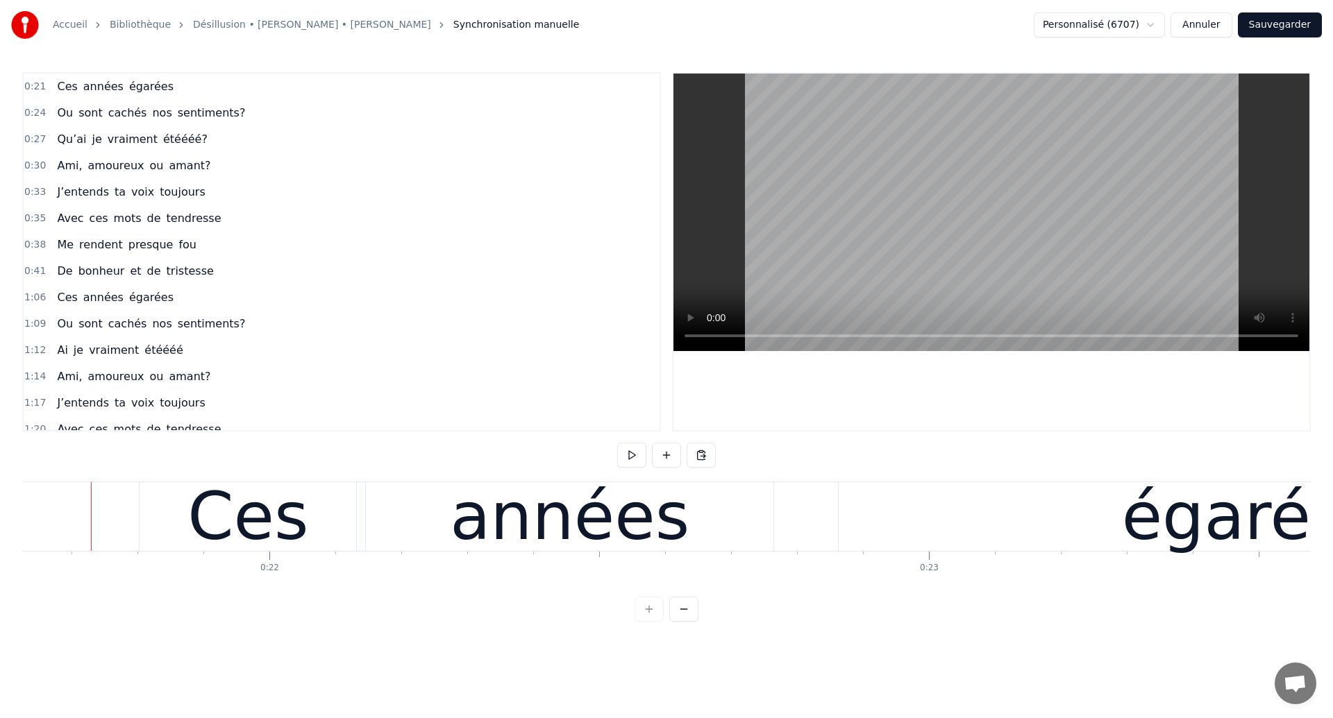
scroll to position [0, 14259]
click at [648, 529] on div "années" at bounding box center [569, 516] width 239 height 99
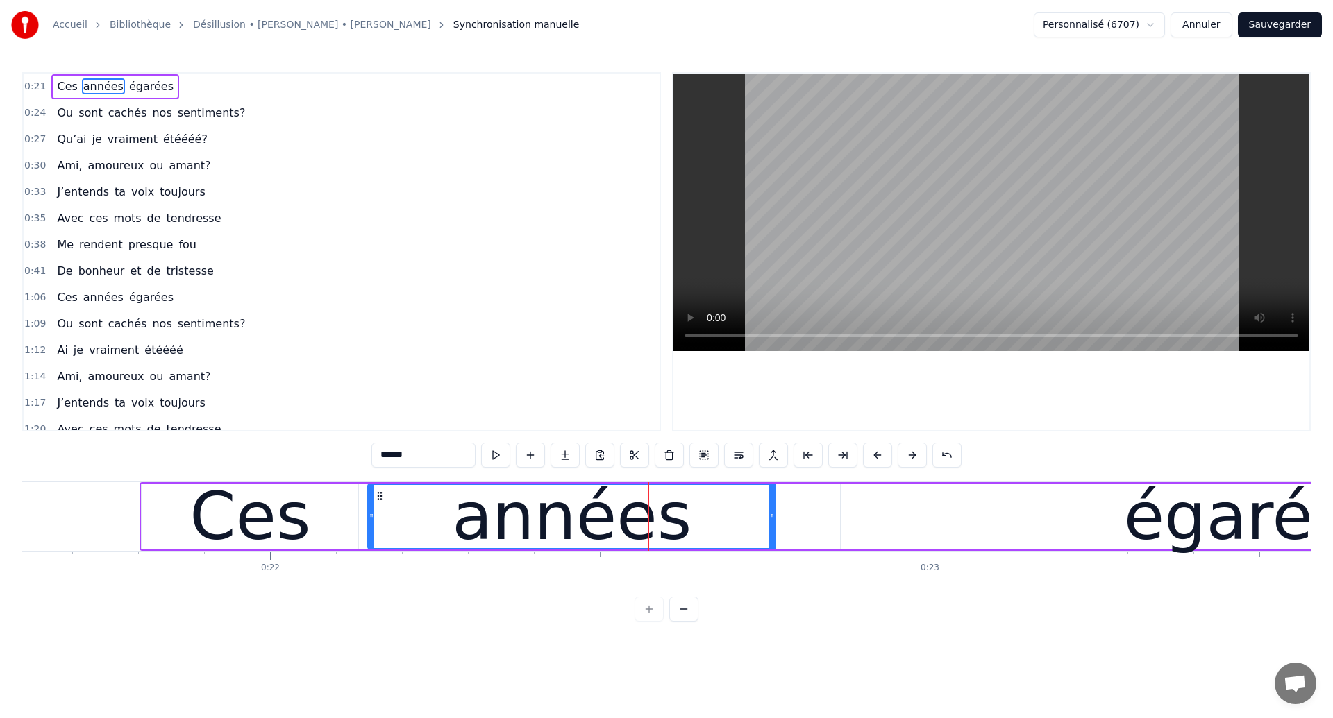
click at [329, 534] on div "Ces" at bounding box center [250, 517] width 217 height 66
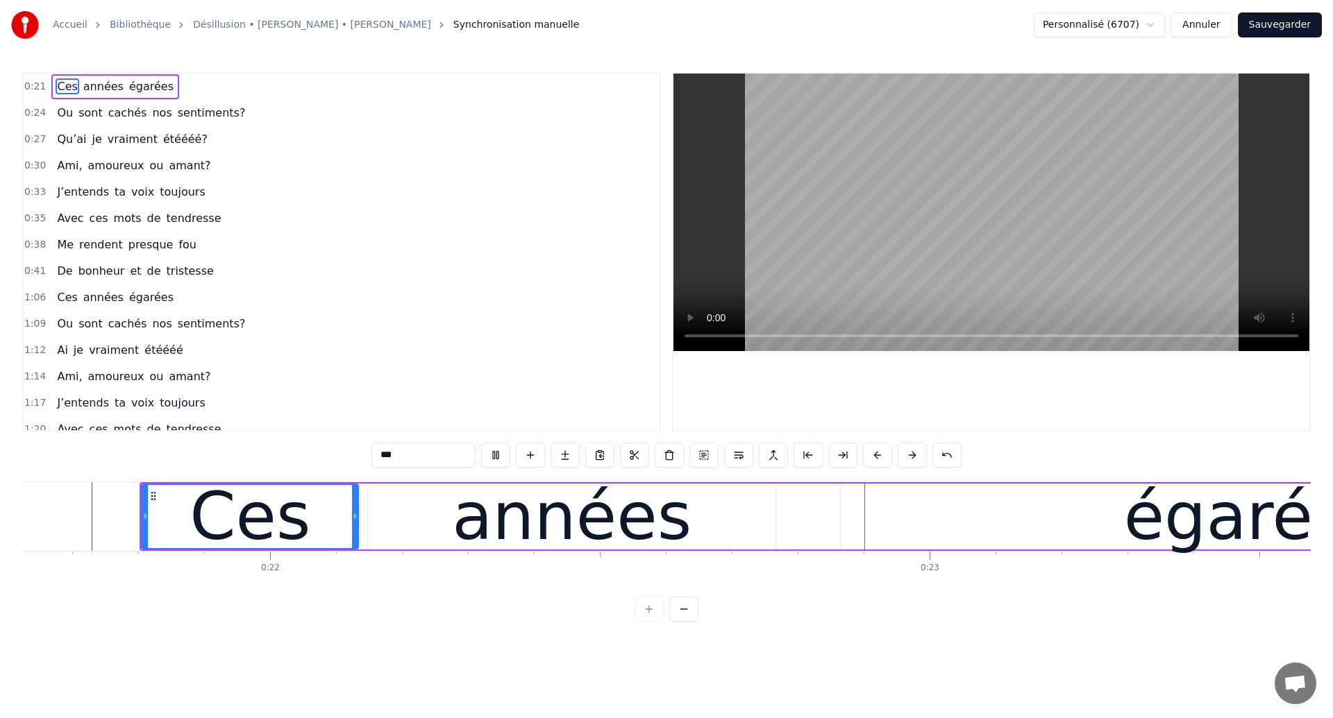
click at [586, 534] on div "années" at bounding box center [571, 516] width 239 height 99
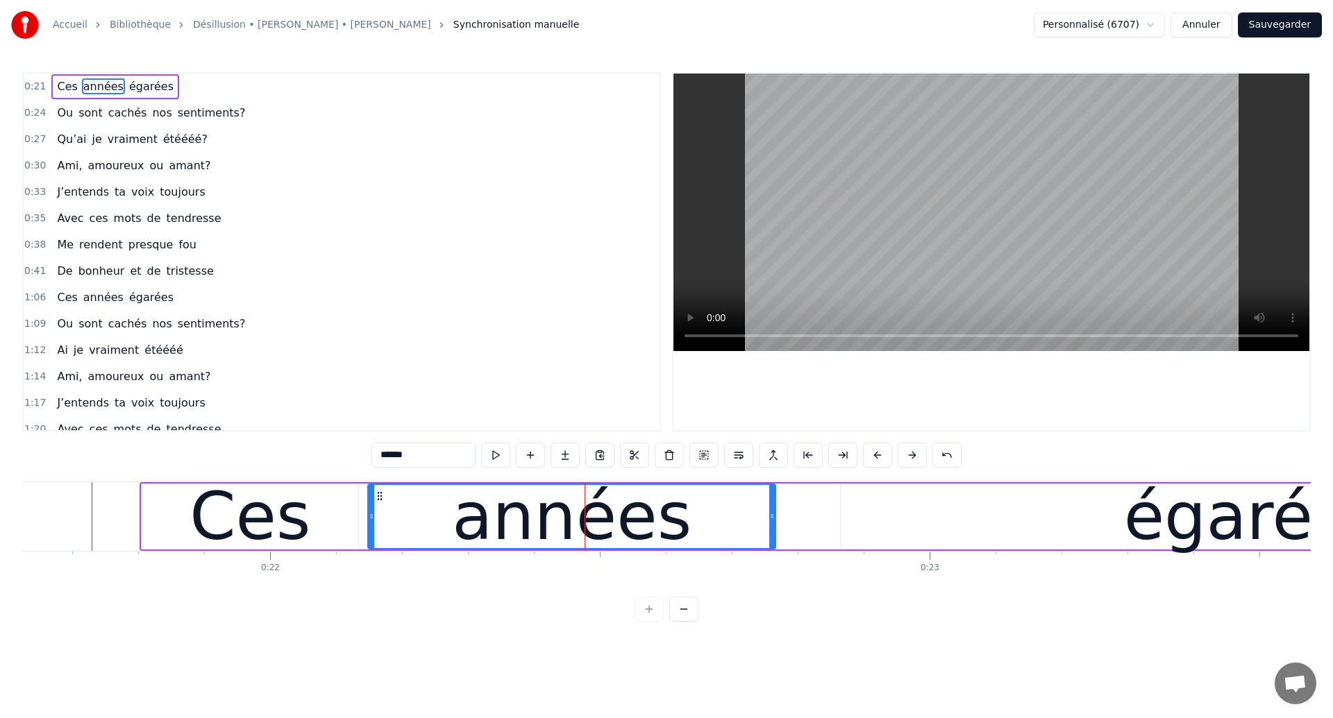
click at [307, 496] on div "Ces" at bounding box center [250, 517] width 217 height 66
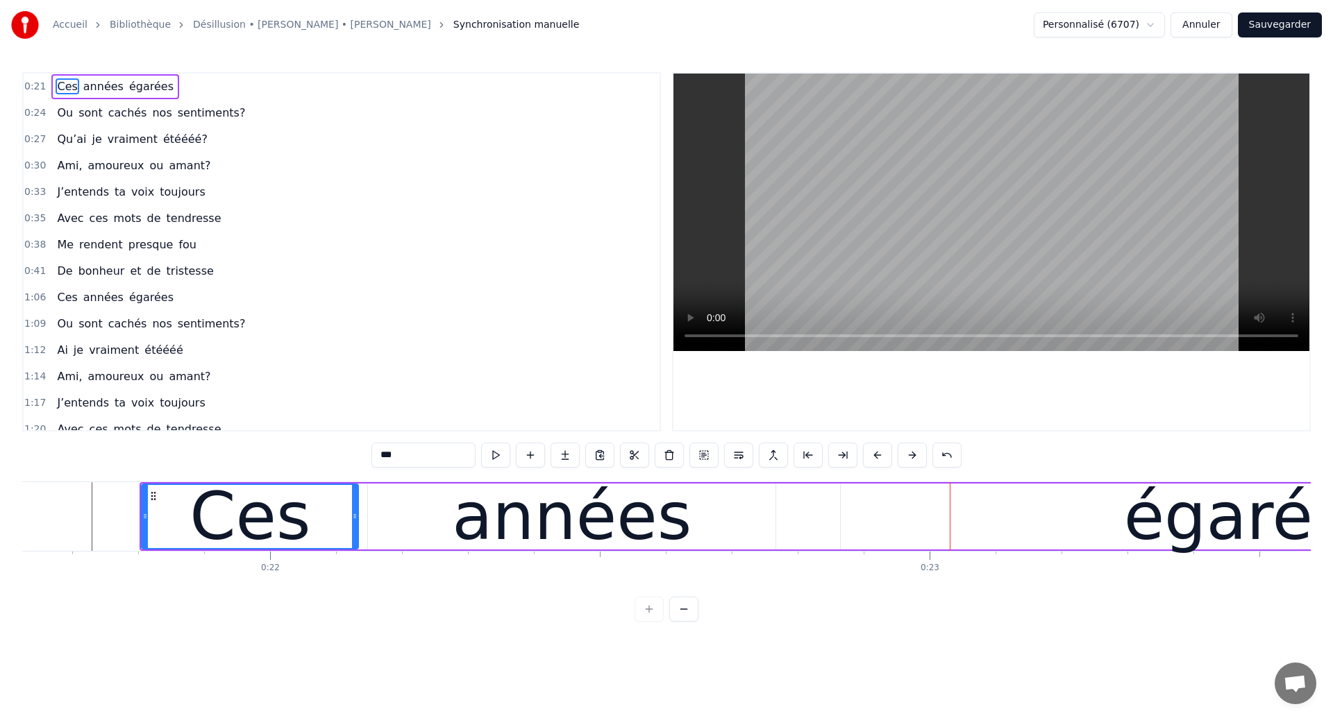
click at [673, 509] on div "années" at bounding box center [571, 517] width 407 height 66
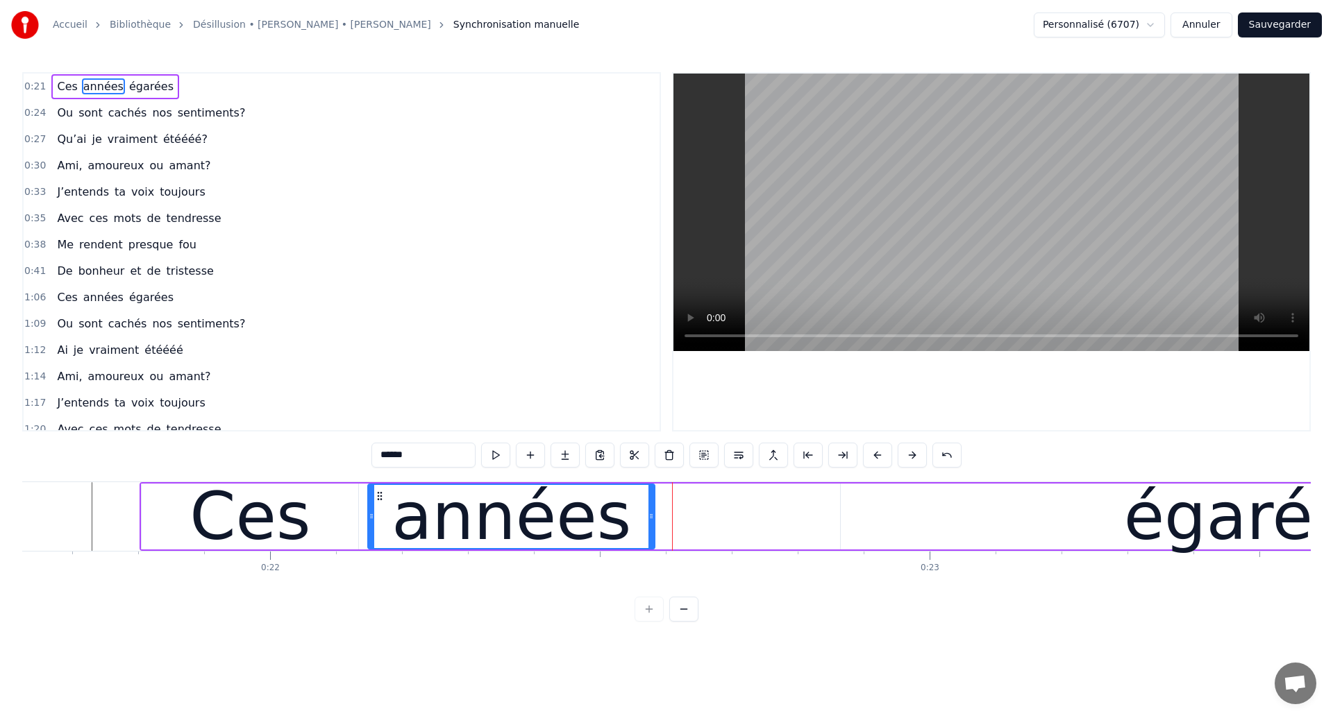
drag, startPoint x: 773, startPoint y: 529, endPoint x: 652, endPoint y: 539, distance: 120.5
click at [652, 539] on div at bounding box center [651, 516] width 6 height 63
click at [1059, 519] on div "égarées" at bounding box center [1255, 517] width 829 height 66
type input "*******"
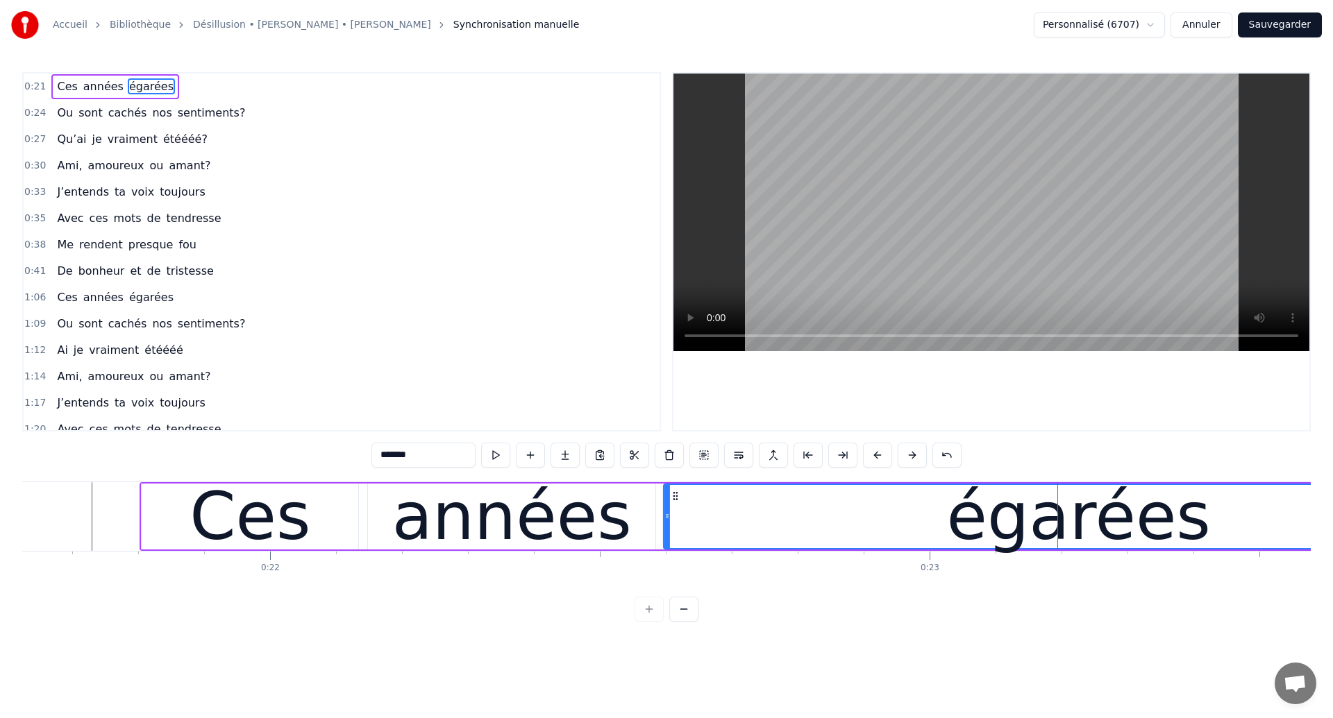
drag, startPoint x: 854, startPoint y: 497, endPoint x: 678, endPoint y: 516, distance: 177.4
click at [678, 516] on div "égarées" at bounding box center [1078, 516] width 828 height 63
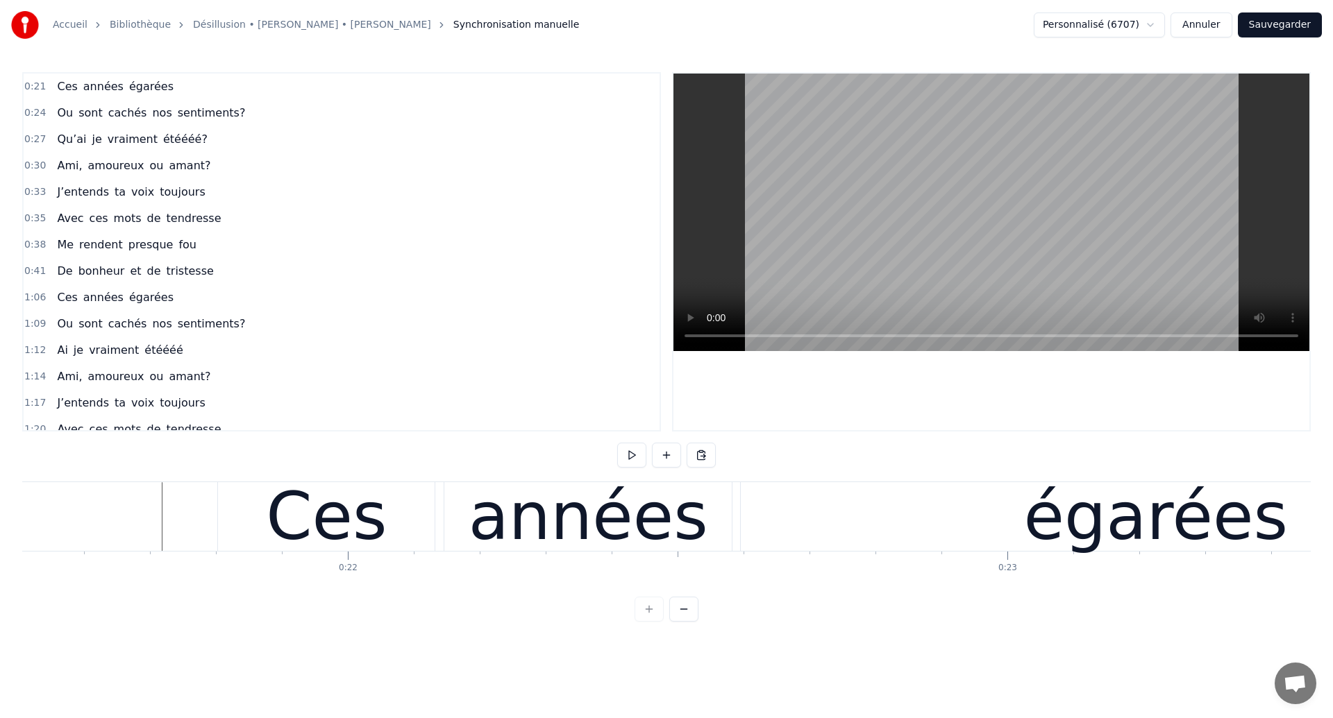
scroll to position [0, 14116]
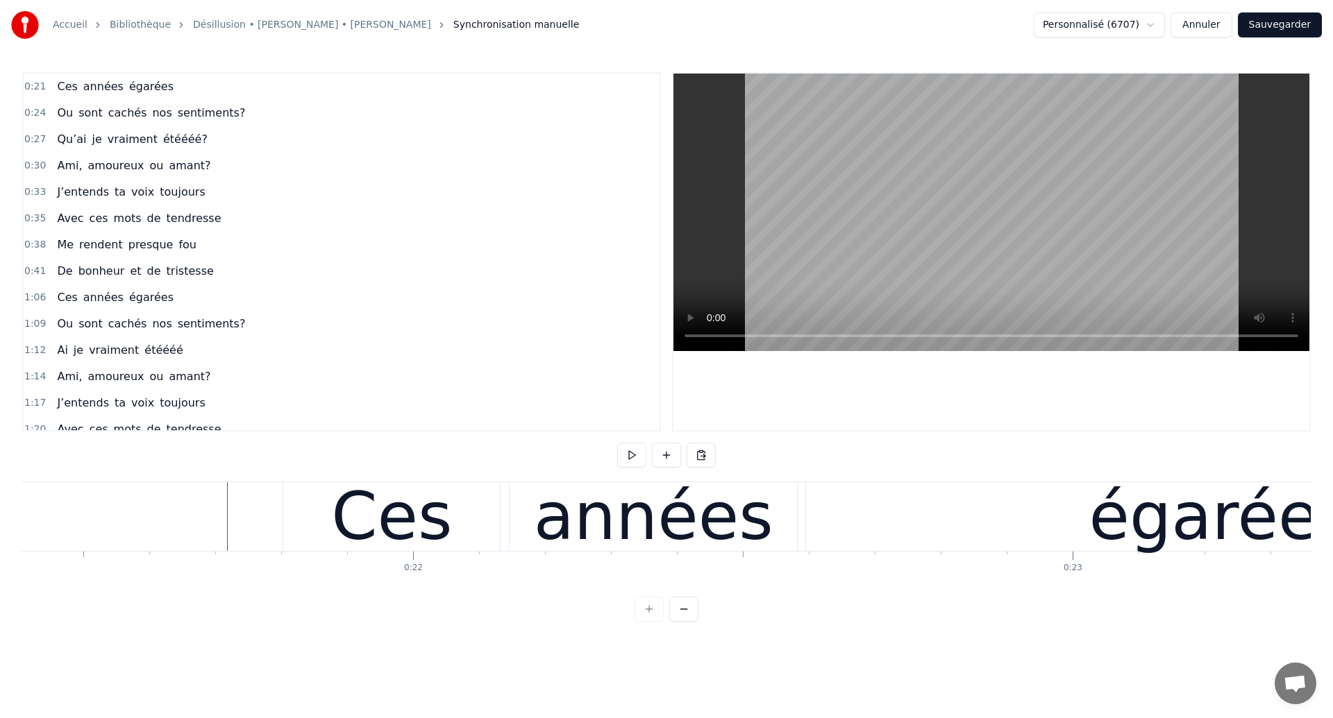
click at [719, 523] on div "années" at bounding box center [653, 516] width 239 height 99
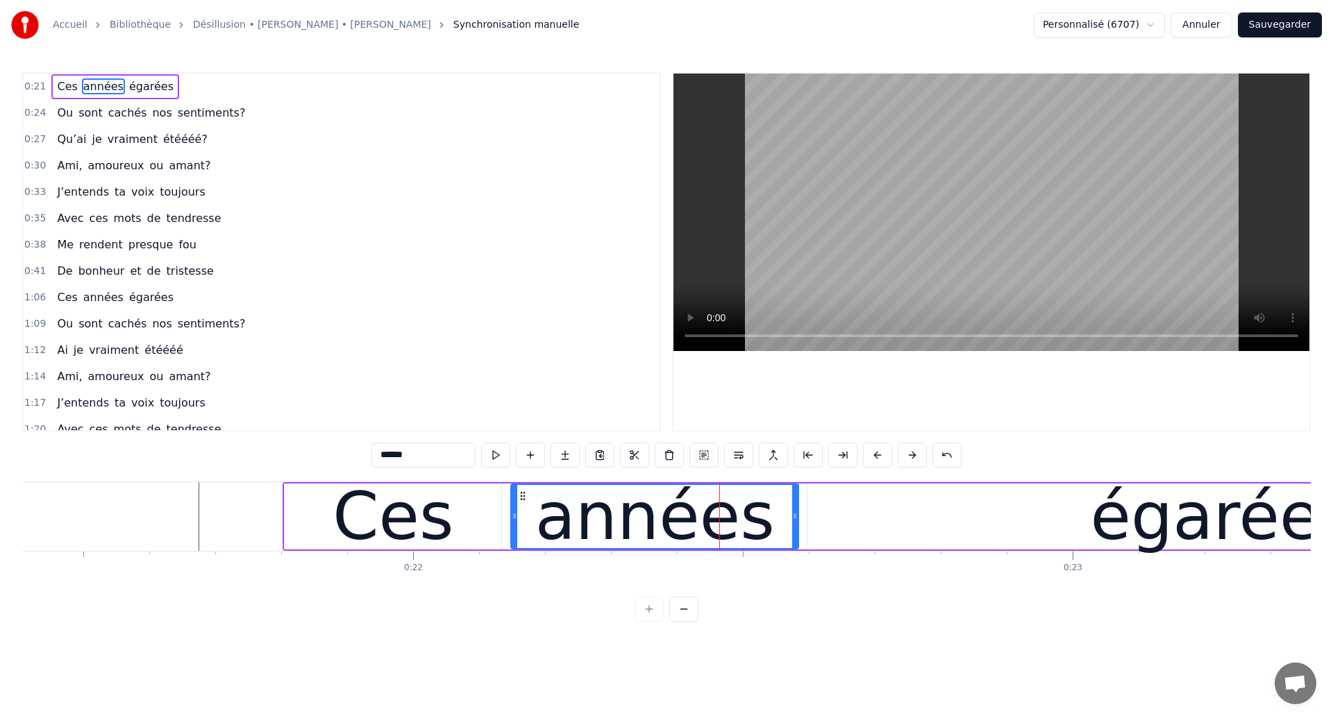
click at [719, 523] on div at bounding box center [719, 516] width 1 height 69
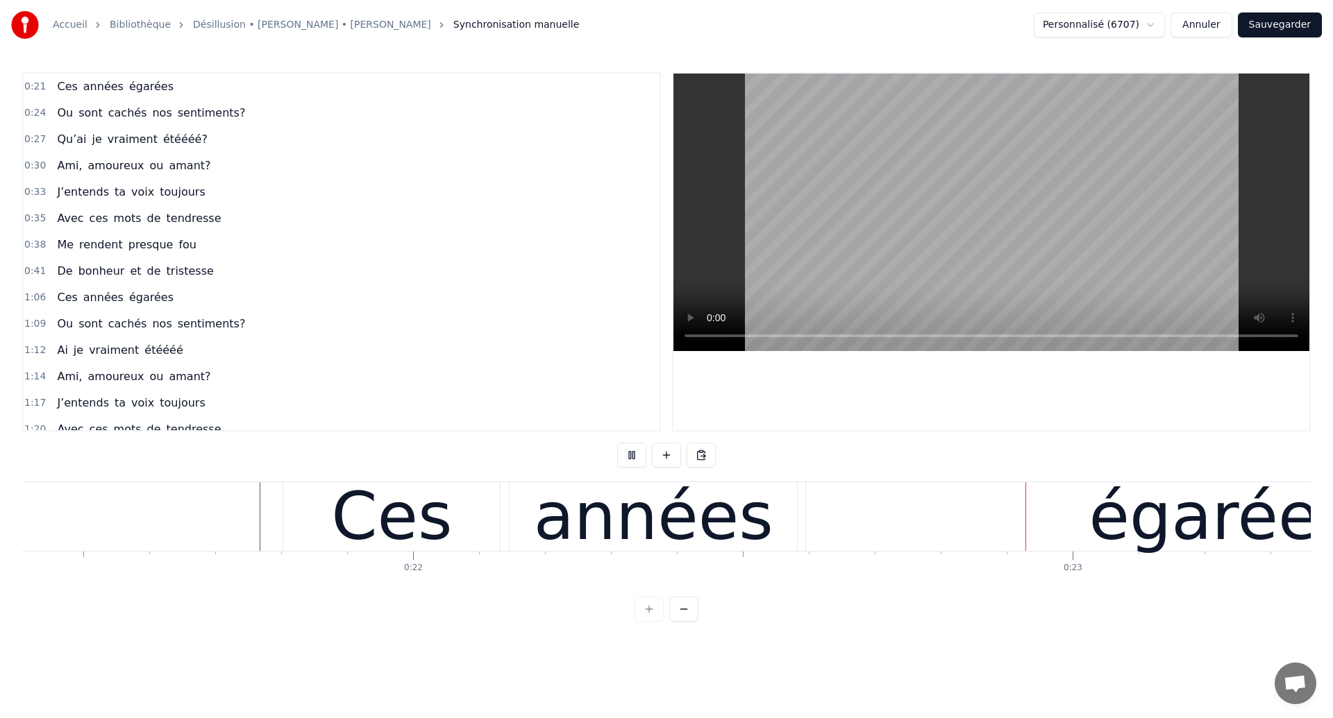
click at [693, 521] on div "années" at bounding box center [653, 516] width 239 height 99
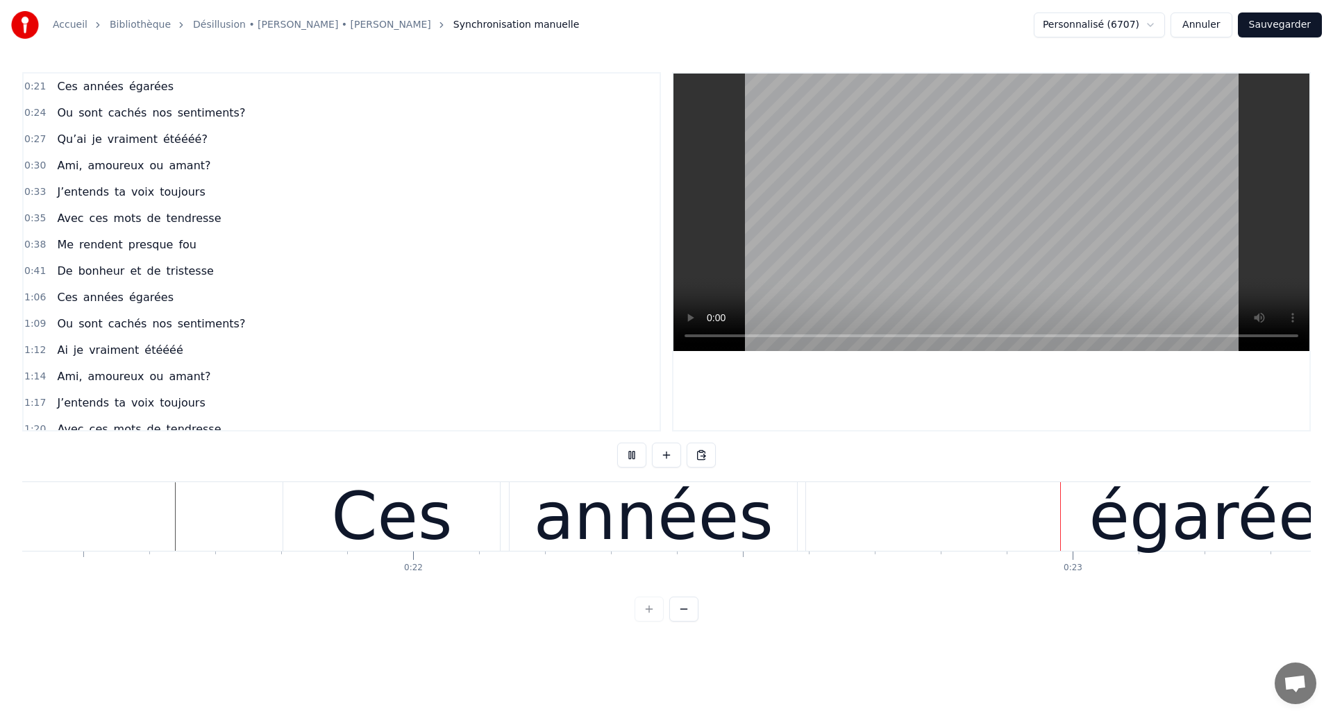
click at [715, 530] on div "années" at bounding box center [653, 516] width 239 height 99
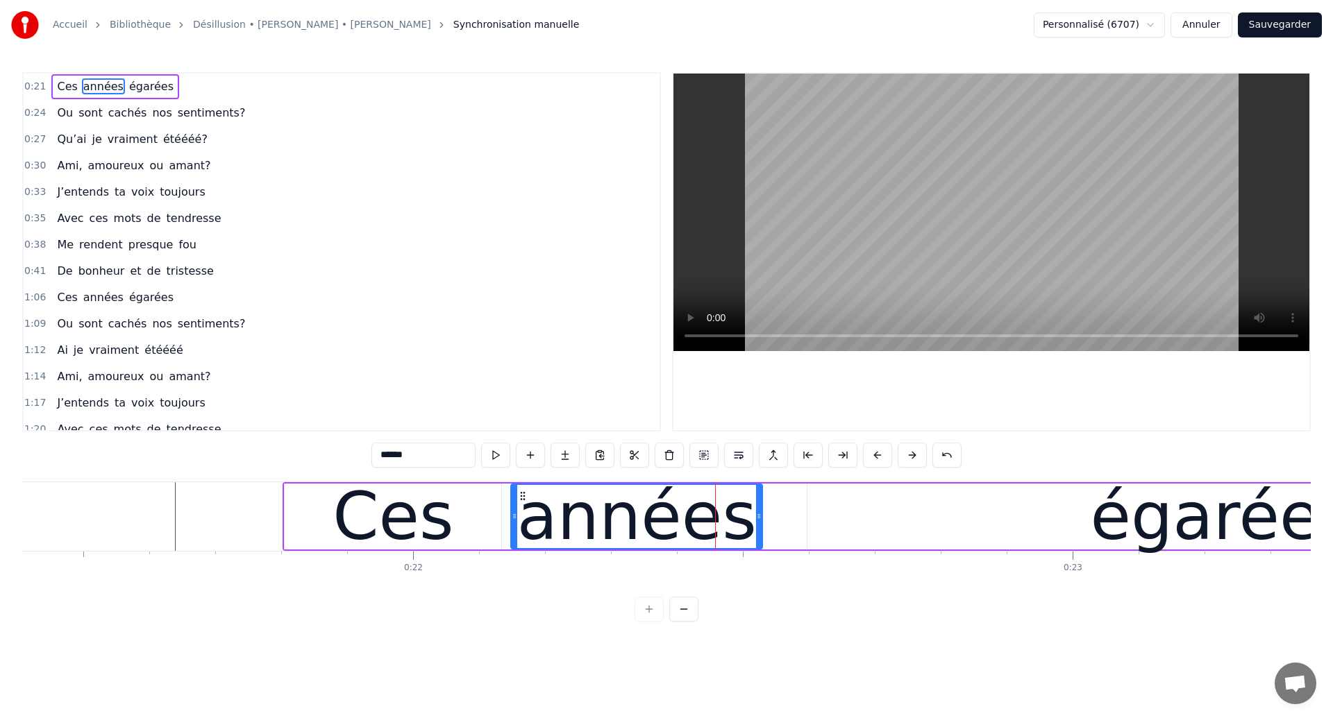
drag, startPoint x: 791, startPoint y: 519, endPoint x: 755, endPoint y: 534, distance: 39.2
click at [756, 534] on div at bounding box center [759, 516] width 6 height 63
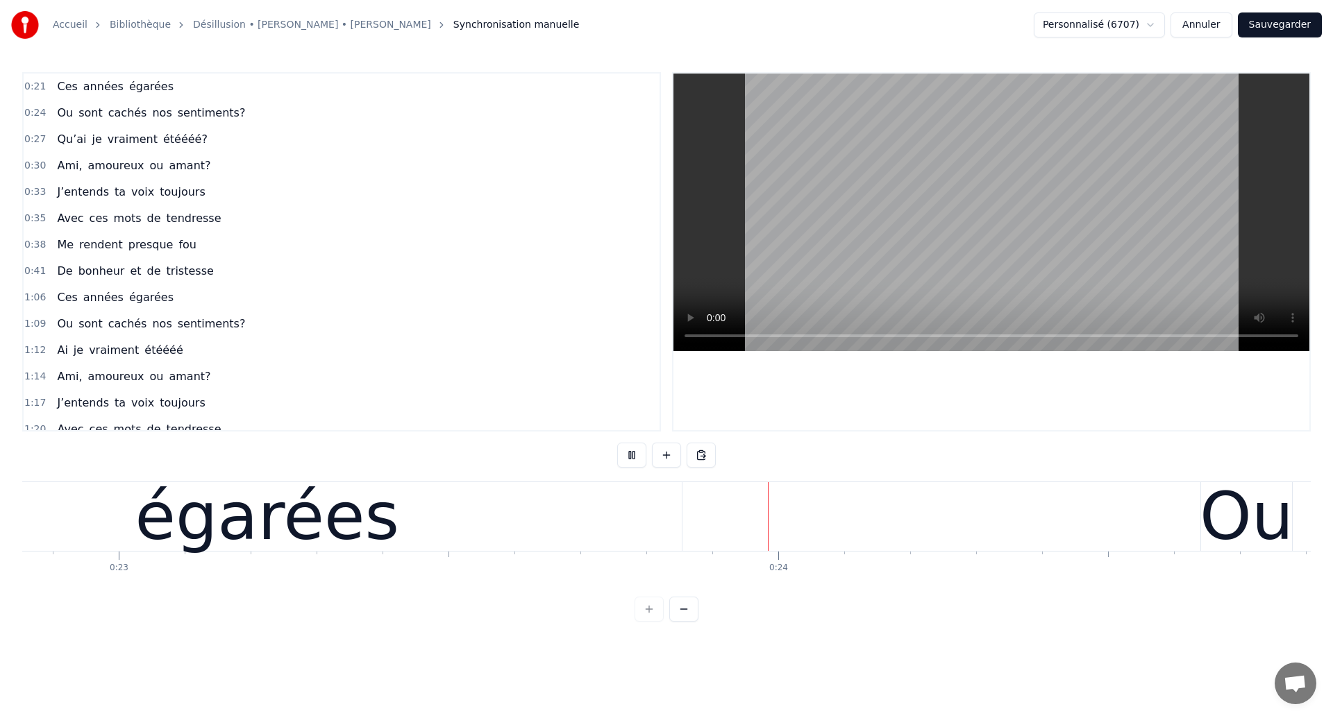
scroll to position [0, 15356]
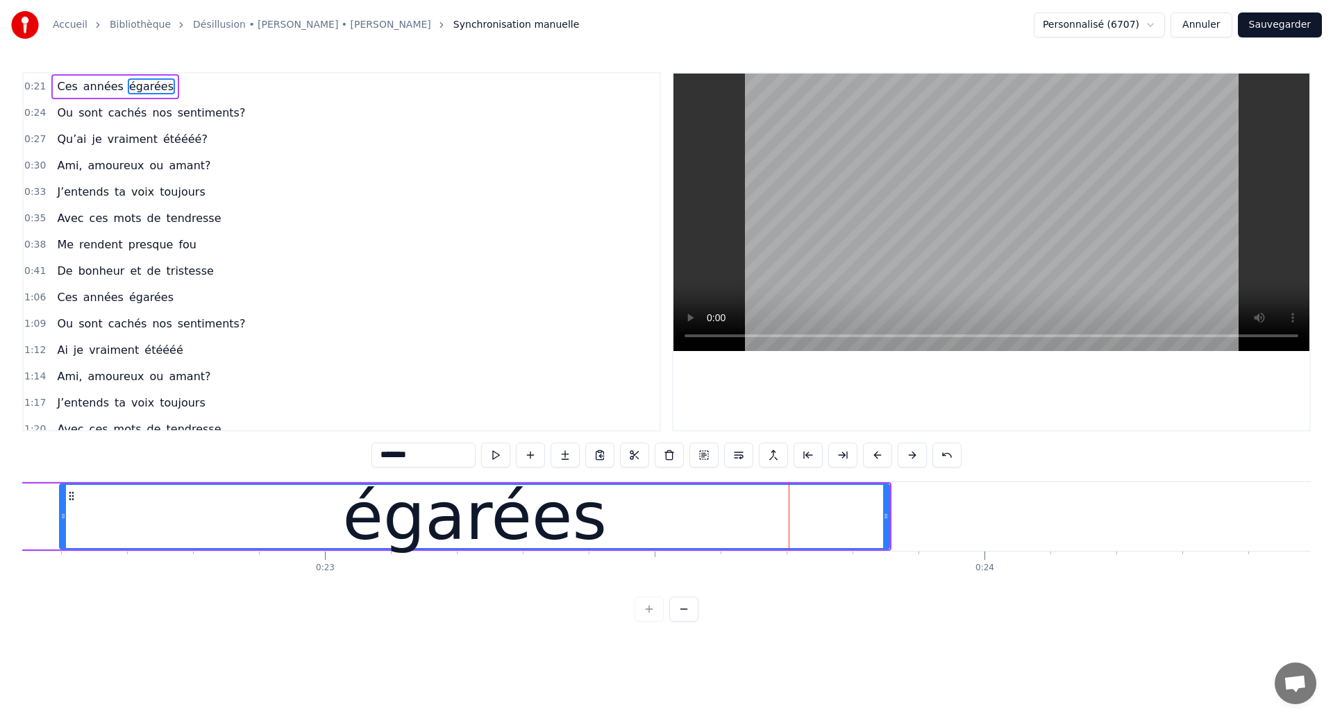
scroll to position [0, 14795]
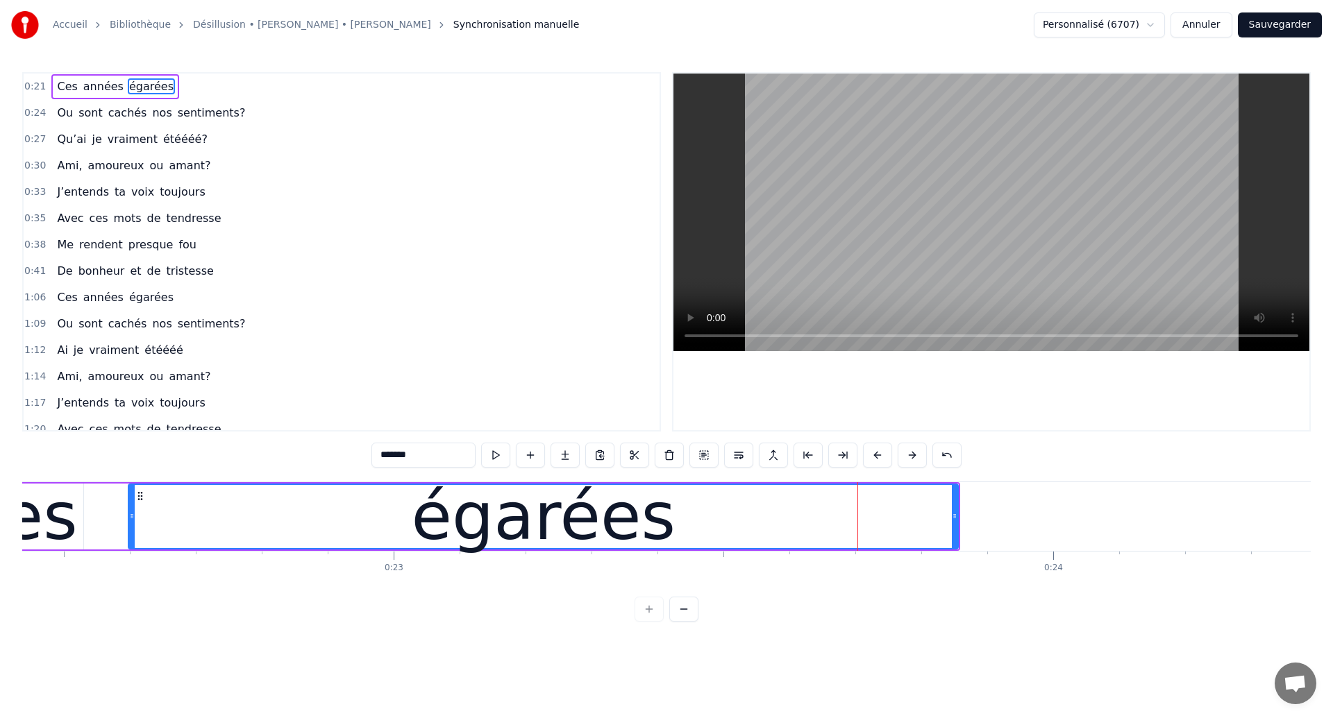
click at [202, 506] on div "égarées" at bounding box center [543, 516] width 828 height 63
click at [838, 511] on div "égarées" at bounding box center [543, 516] width 828 height 63
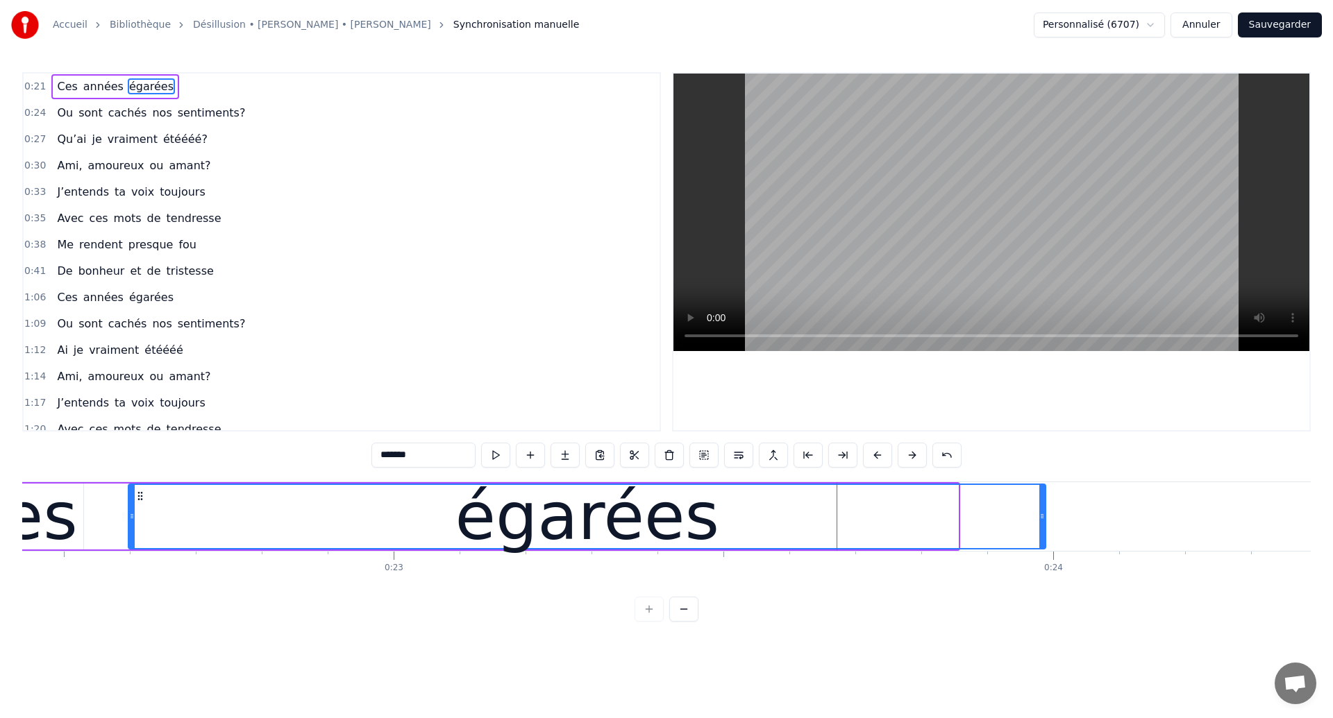
drag, startPoint x: 954, startPoint y: 517, endPoint x: 1042, endPoint y: 528, distance: 88.1
click at [1042, 528] on div at bounding box center [1042, 516] width 6 height 63
click at [61, 86] on span "Ces" at bounding box center [67, 86] width 23 height 16
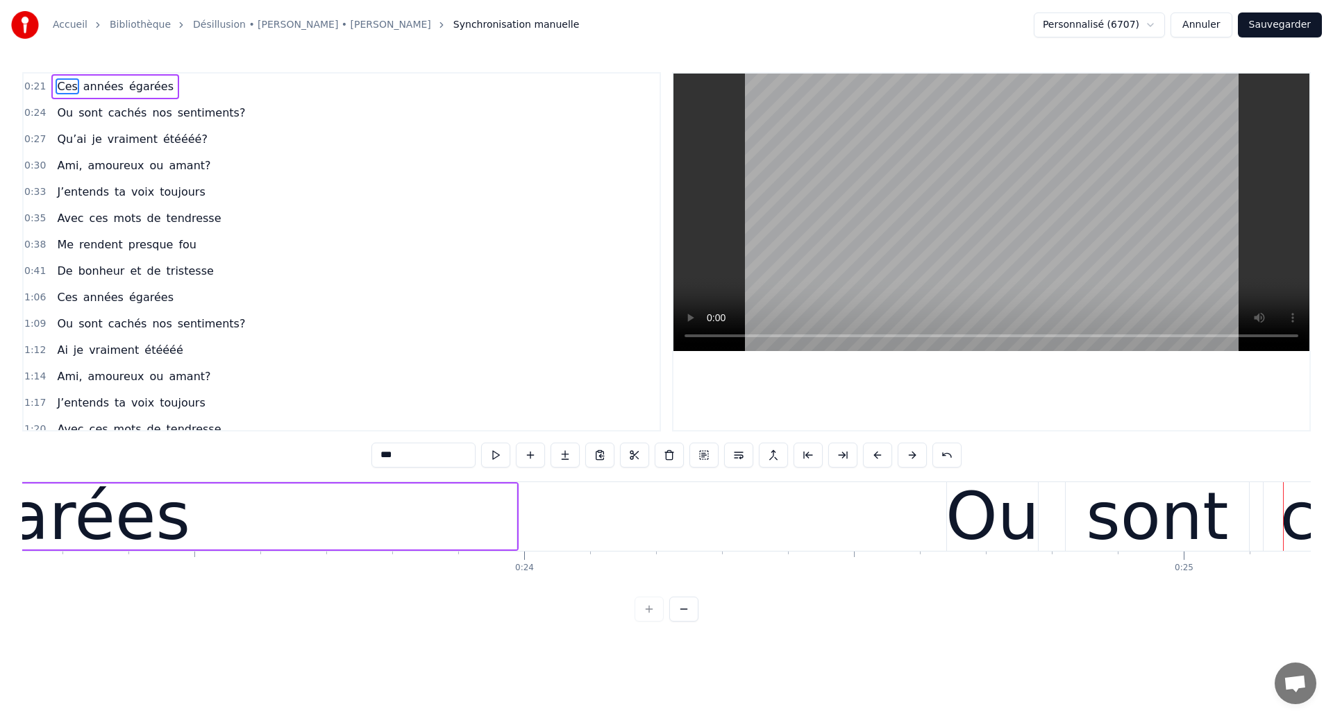
scroll to position [0, 15255]
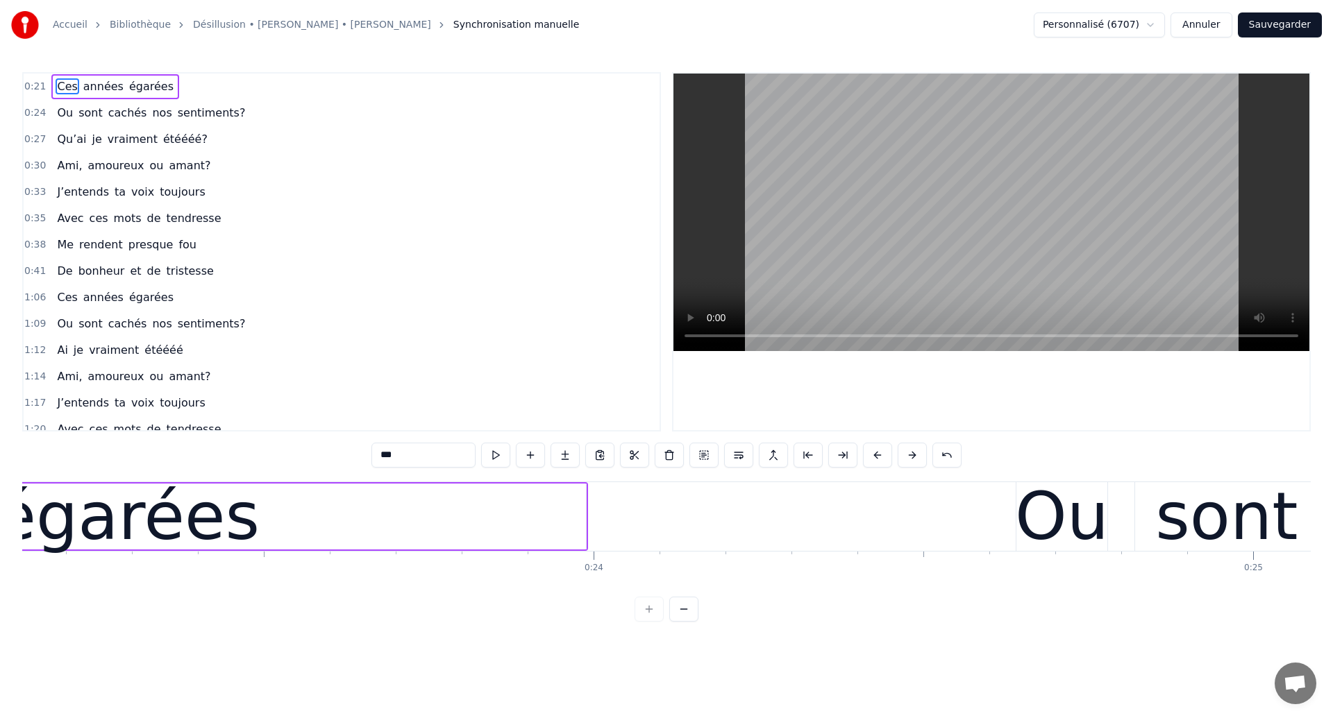
click at [304, 521] on div "égarées" at bounding box center [127, 517] width 917 height 66
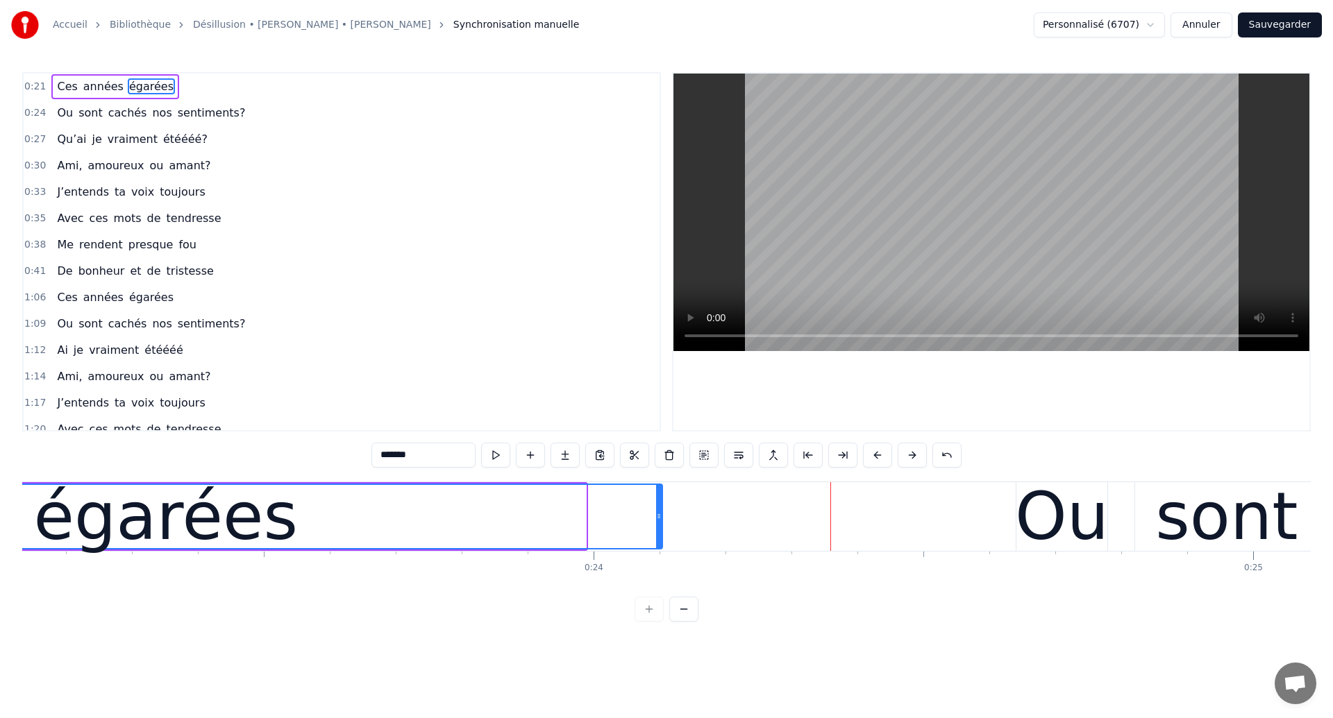
drag, startPoint x: 583, startPoint y: 518, endPoint x: 659, endPoint y: 539, distance: 79.1
click at [659, 539] on div at bounding box center [659, 516] width 6 height 63
click at [63, 85] on span "Ces" at bounding box center [67, 86] width 23 height 16
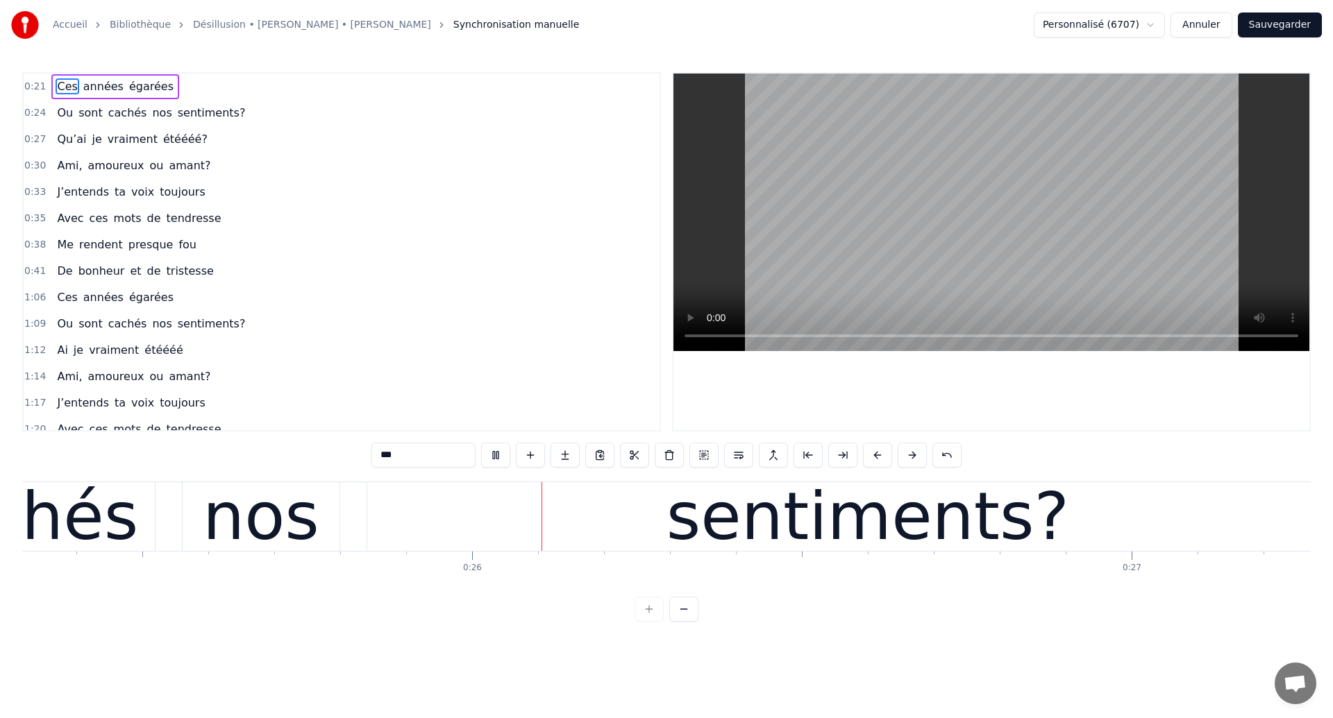
scroll to position [0, 16717]
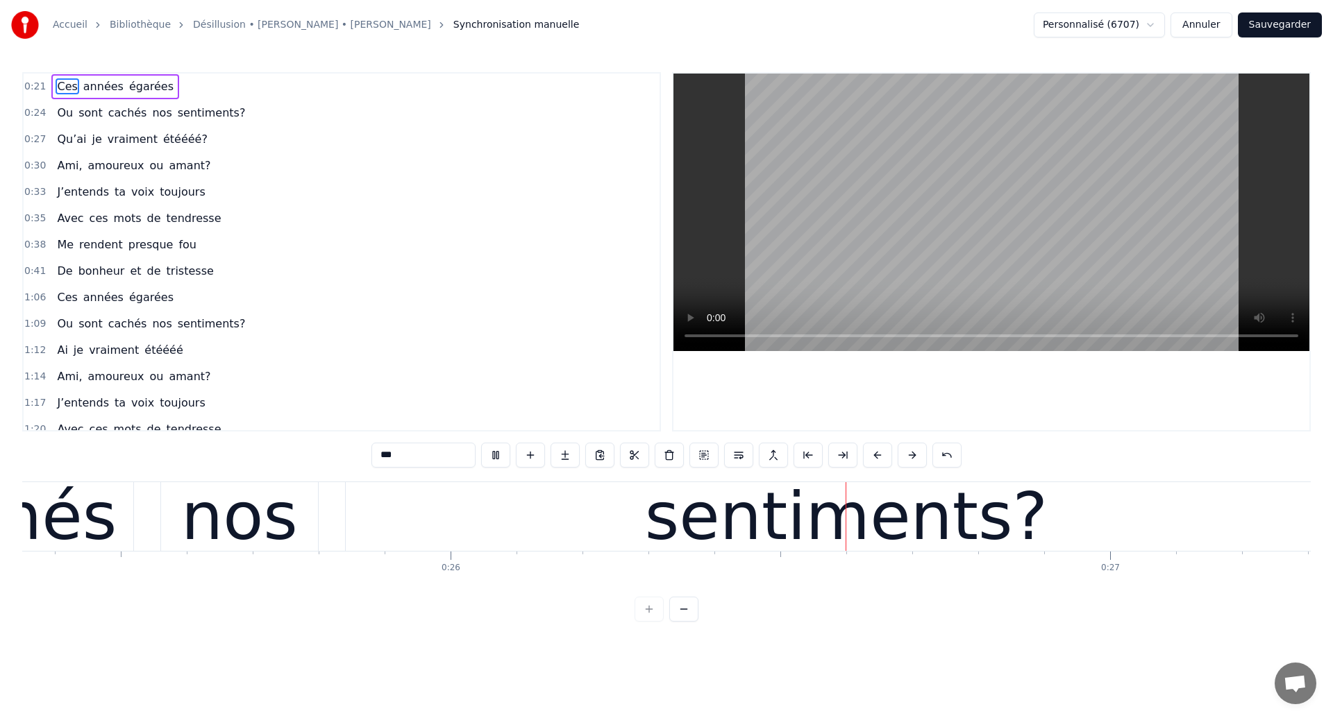
click at [269, 521] on div "nos" at bounding box center [239, 516] width 117 height 99
type input "***"
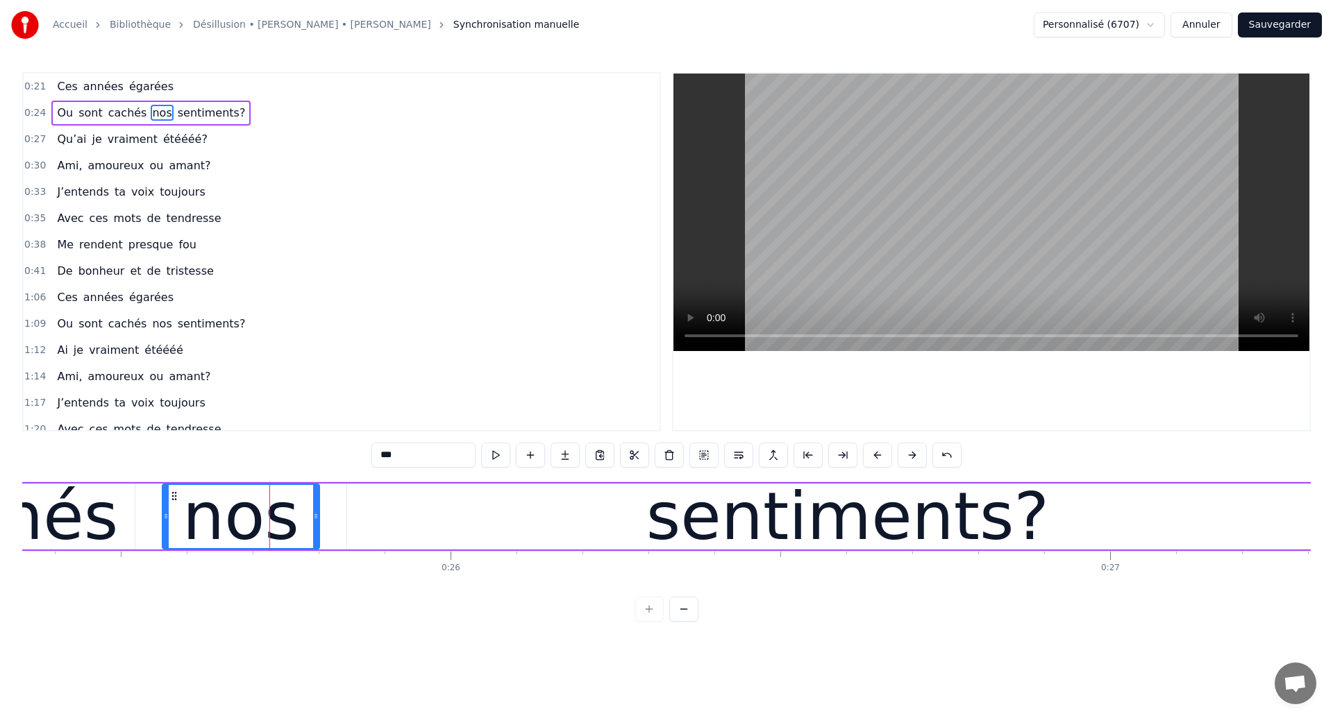
click at [1273, 34] on button "Sauvegarder" at bounding box center [1280, 24] width 84 height 25
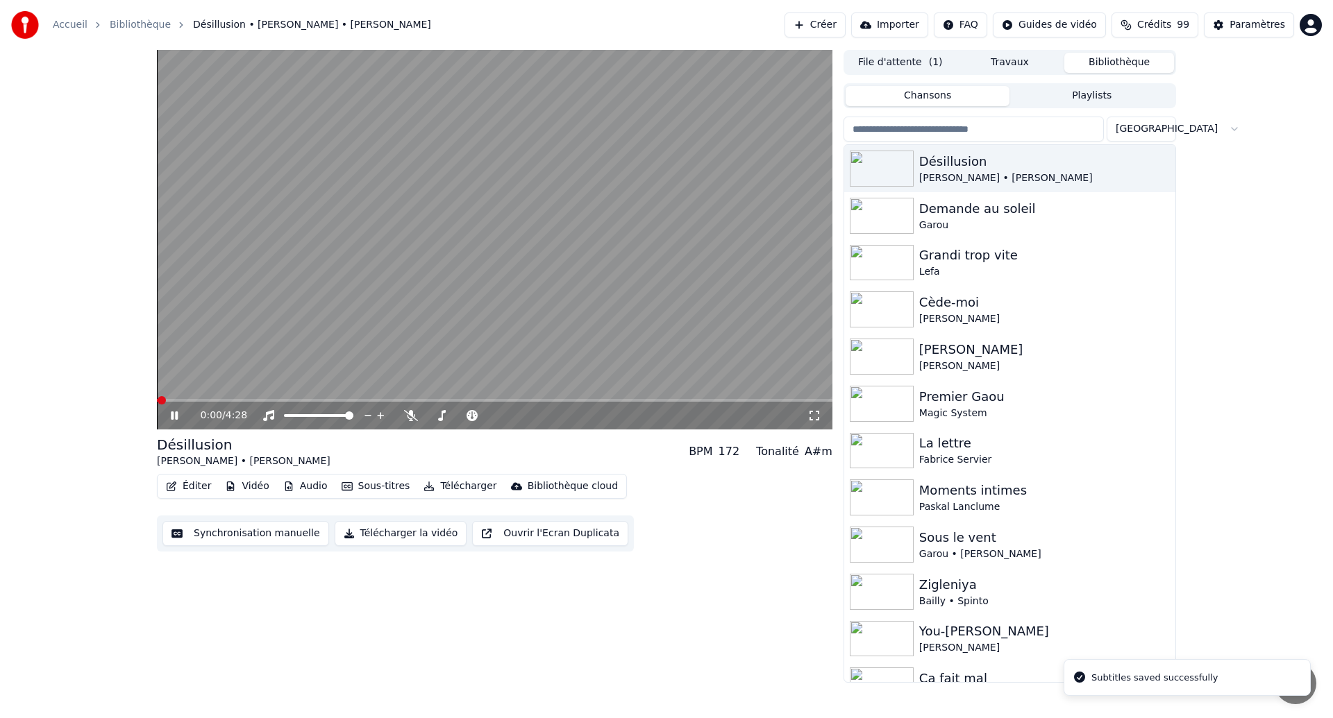
click at [172, 415] on icon at bounding box center [174, 416] width 7 height 8
click at [191, 487] on button "Éditer" at bounding box center [188, 486] width 56 height 19
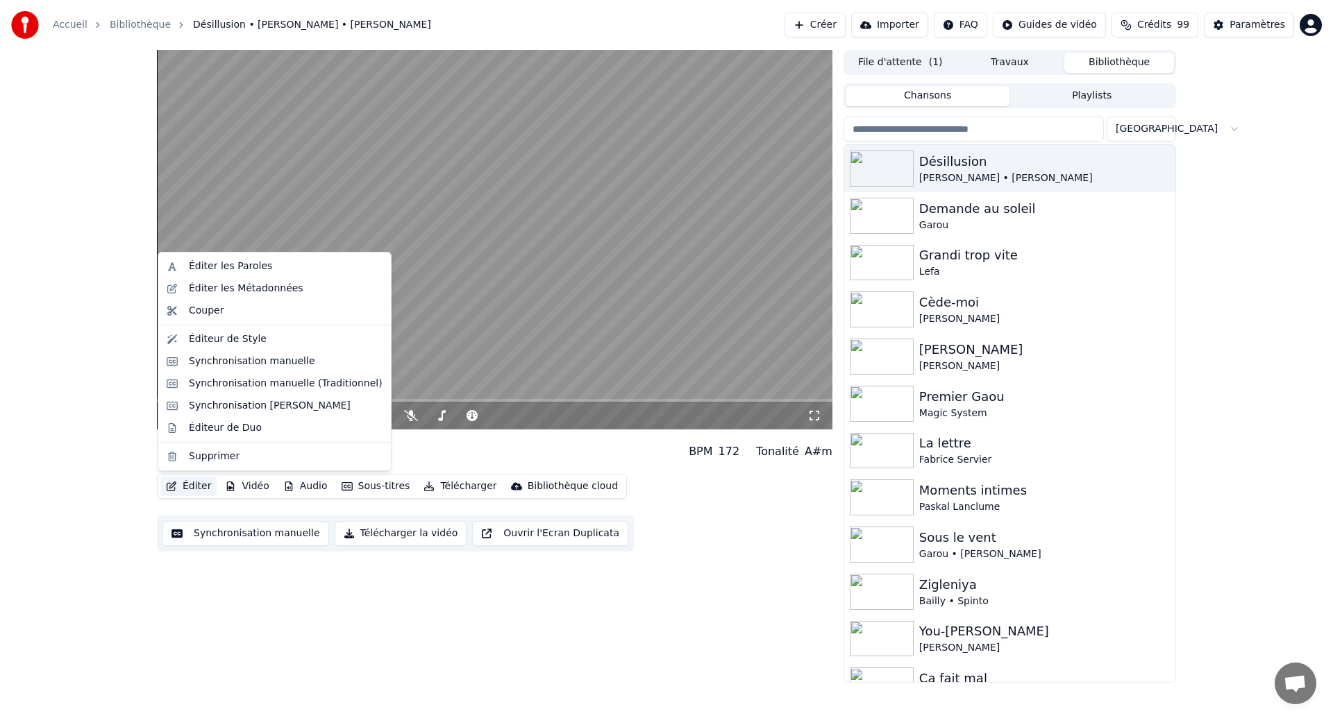
click at [229, 541] on button "Synchronisation manuelle" at bounding box center [245, 533] width 167 height 25
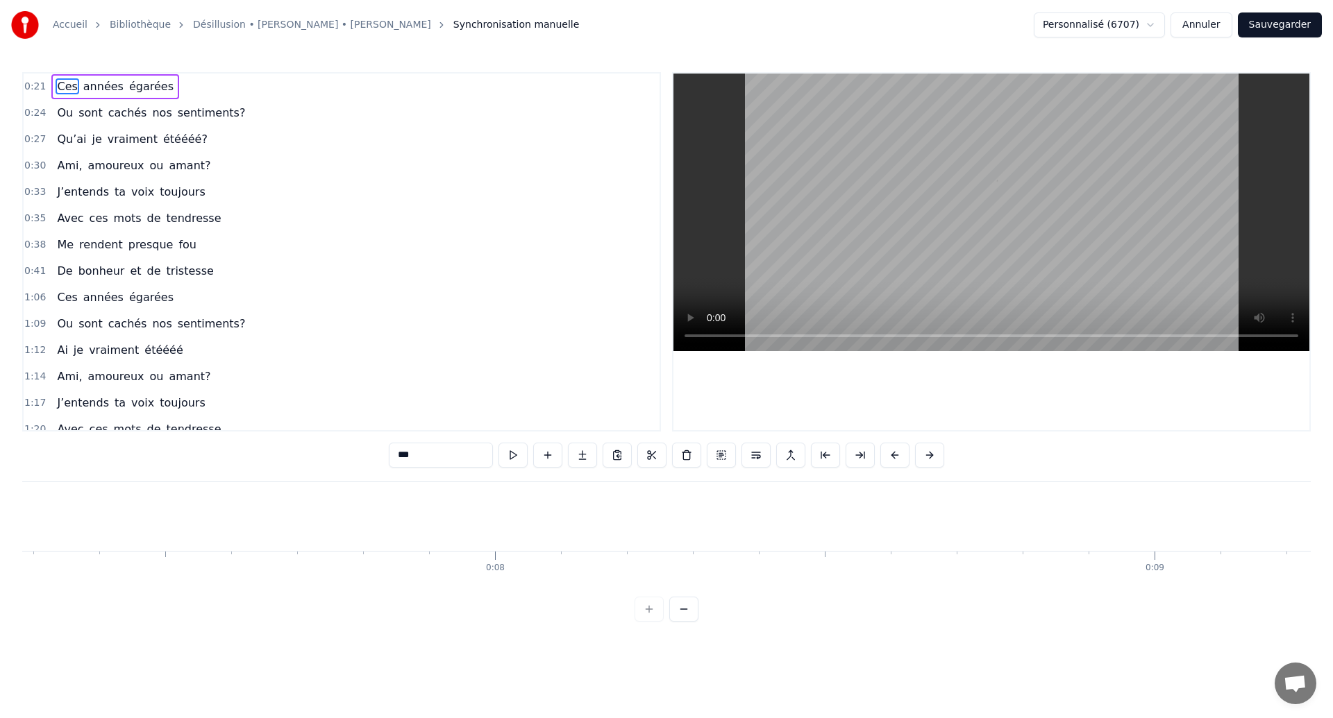
scroll to position [0, 14307]
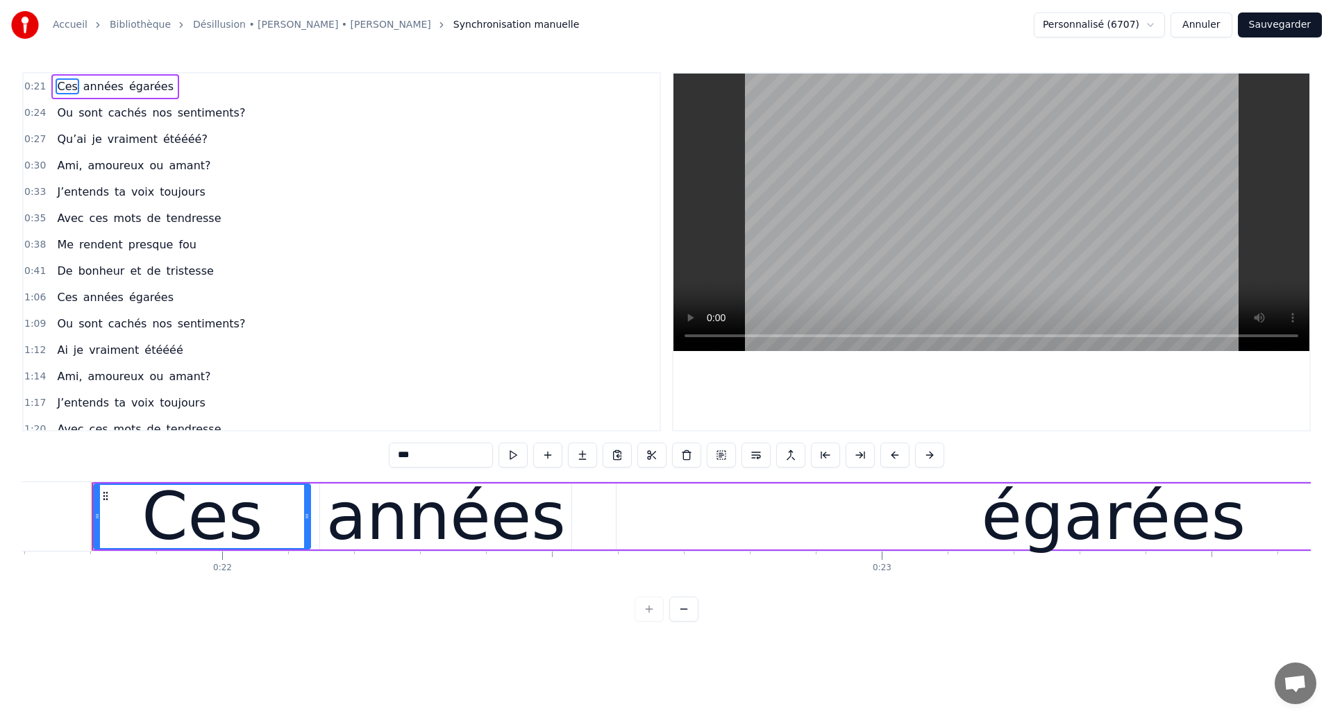
click at [65, 114] on span "Ou" at bounding box center [65, 113] width 19 height 16
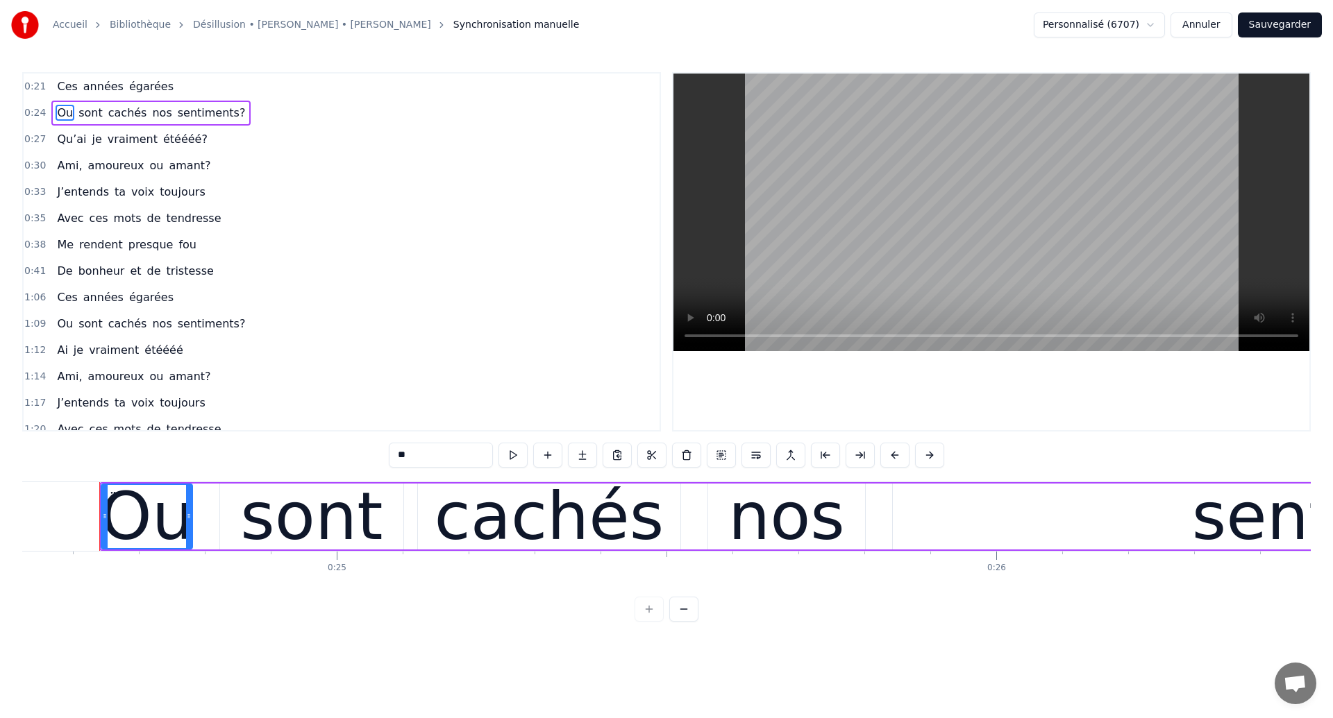
scroll to position [0, 16179]
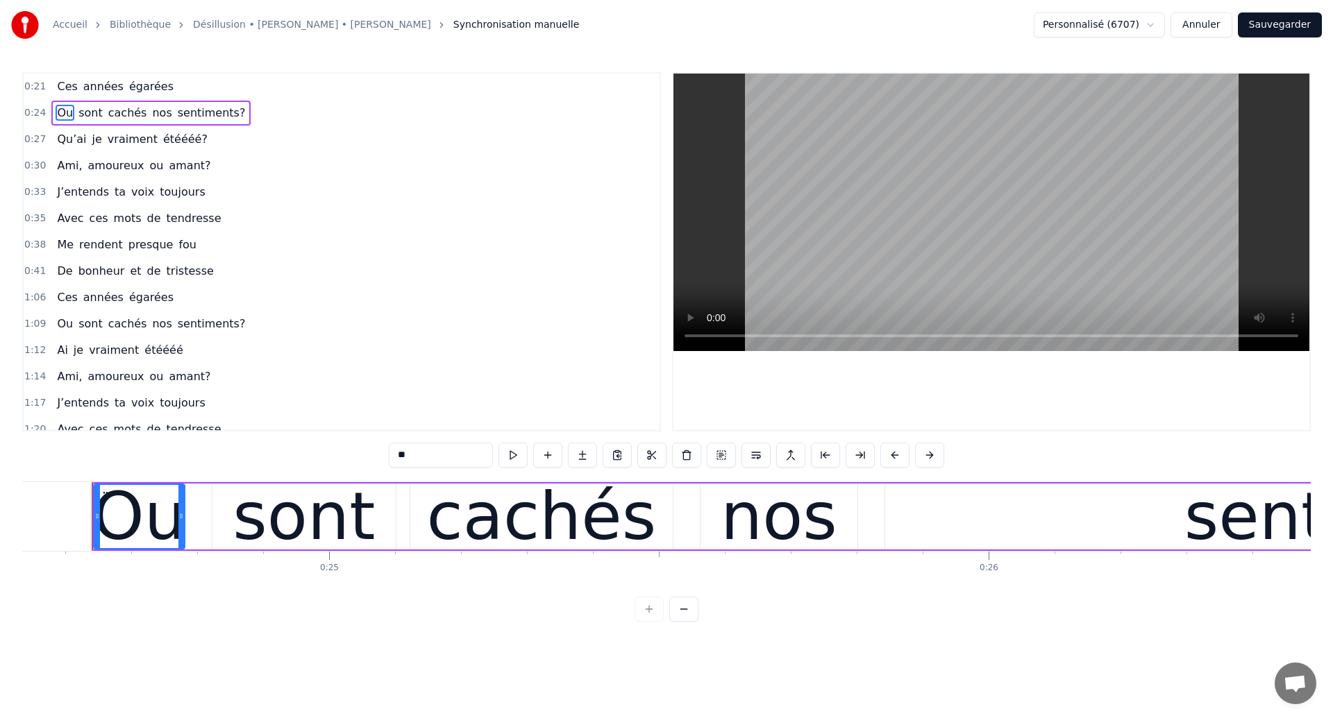
click at [435, 450] on input "**" at bounding box center [441, 455] width 104 height 25
click at [410, 456] on input "*" at bounding box center [423, 455] width 104 height 25
type input "**"
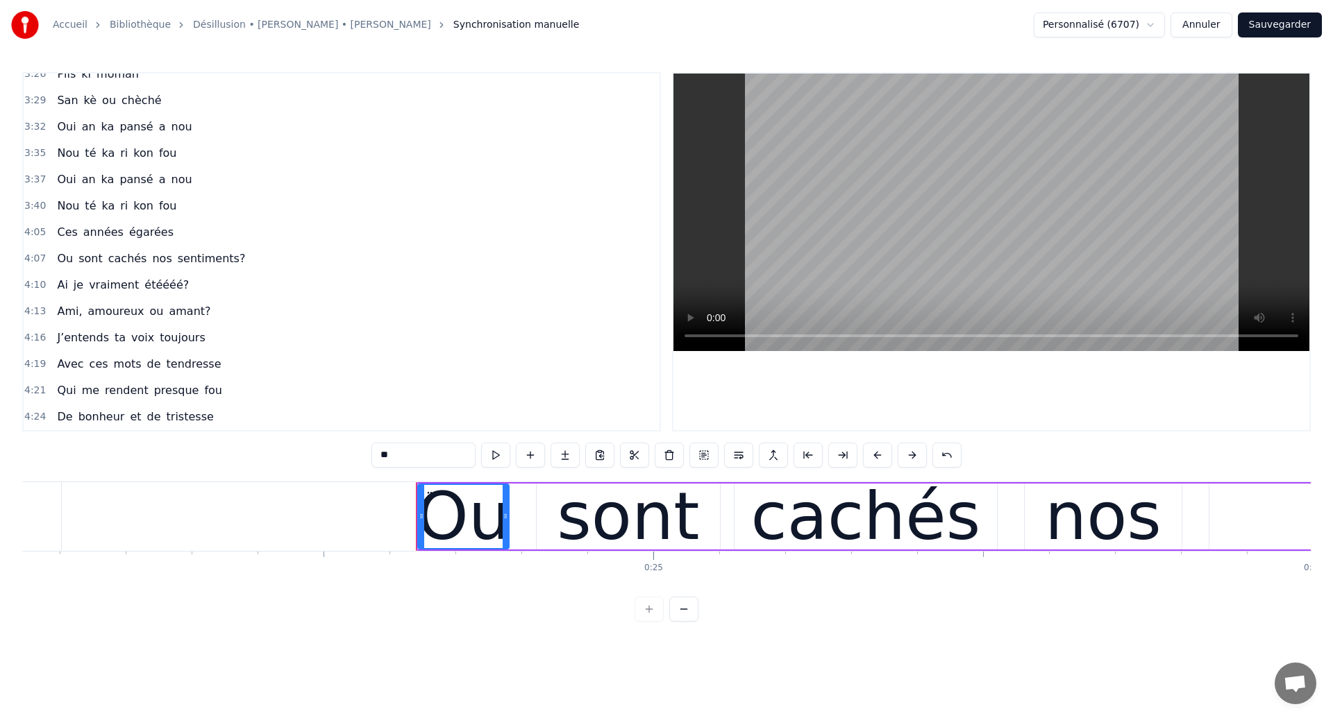
scroll to position [0, 0]
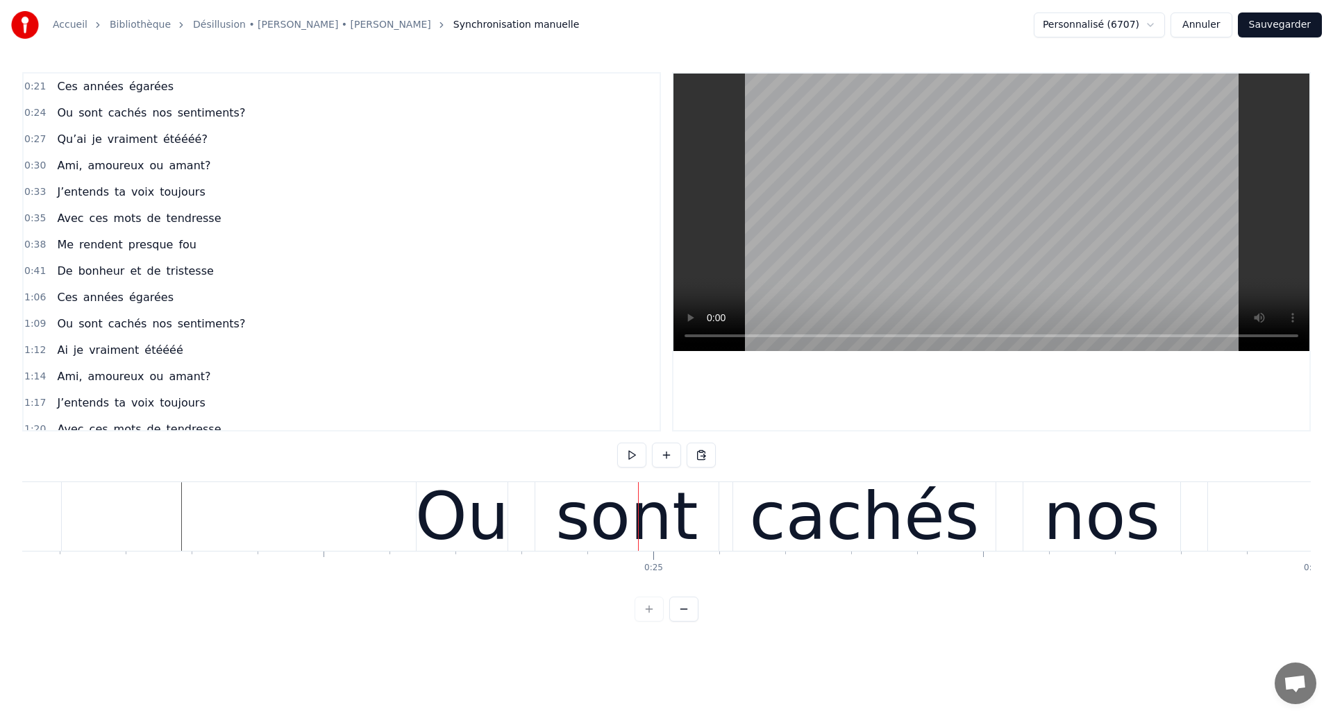
click at [521, 535] on div "Ou sont cachés nos sentiments?" at bounding box center [1314, 516] width 1796 height 69
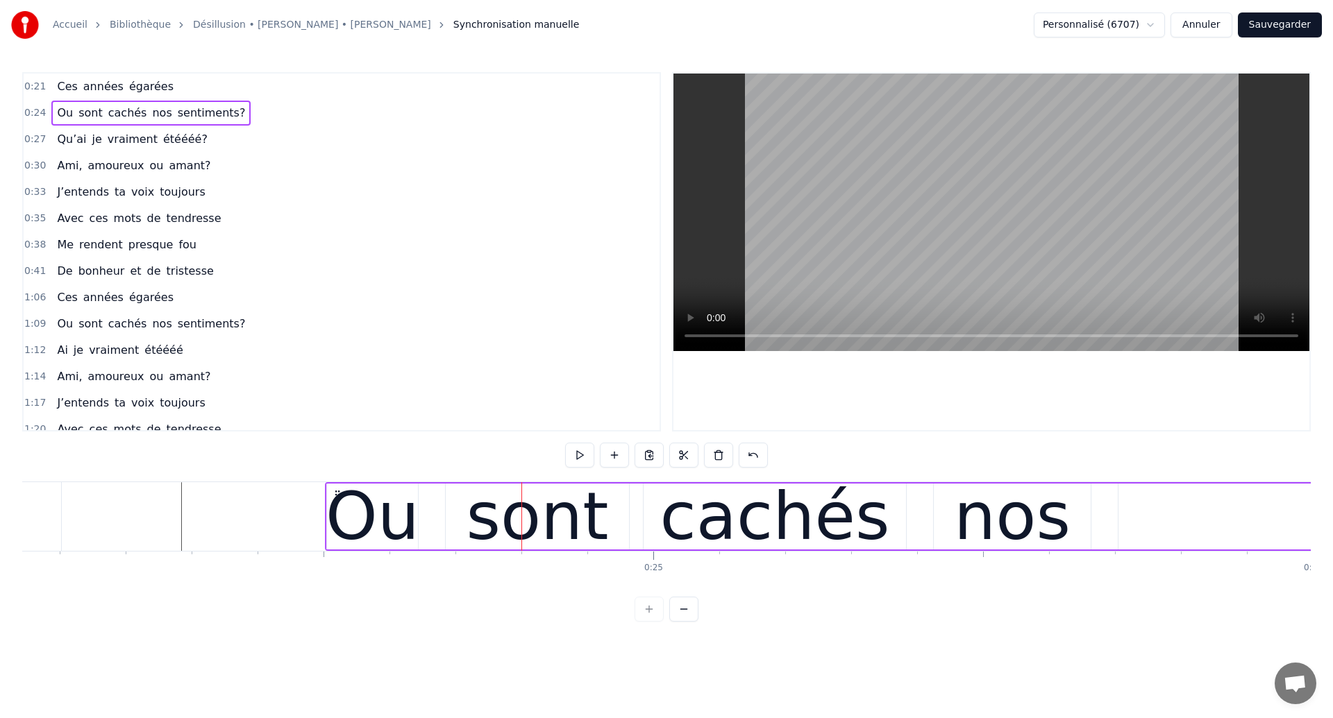
drag, startPoint x: 427, startPoint y: 494, endPoint x: 336, endPoint y: 512, distance: 92.7
click at [336, 512] on div "Ou sont cachés nos sentiments?" at bounding box center [1223, 516] width 1796 height 69
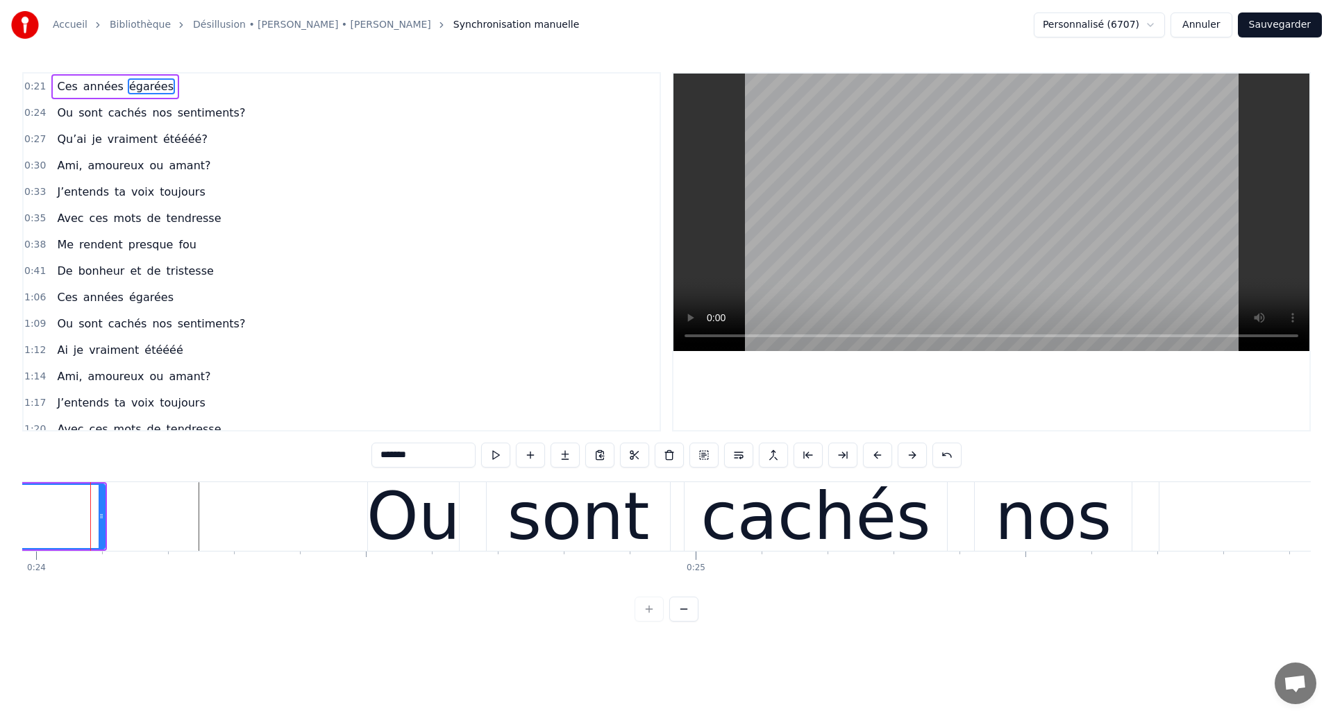
scroll to position [0, 15811]
click at [809, 513] on div "cachés" at bounding box center [817, 516] width 230 height 99
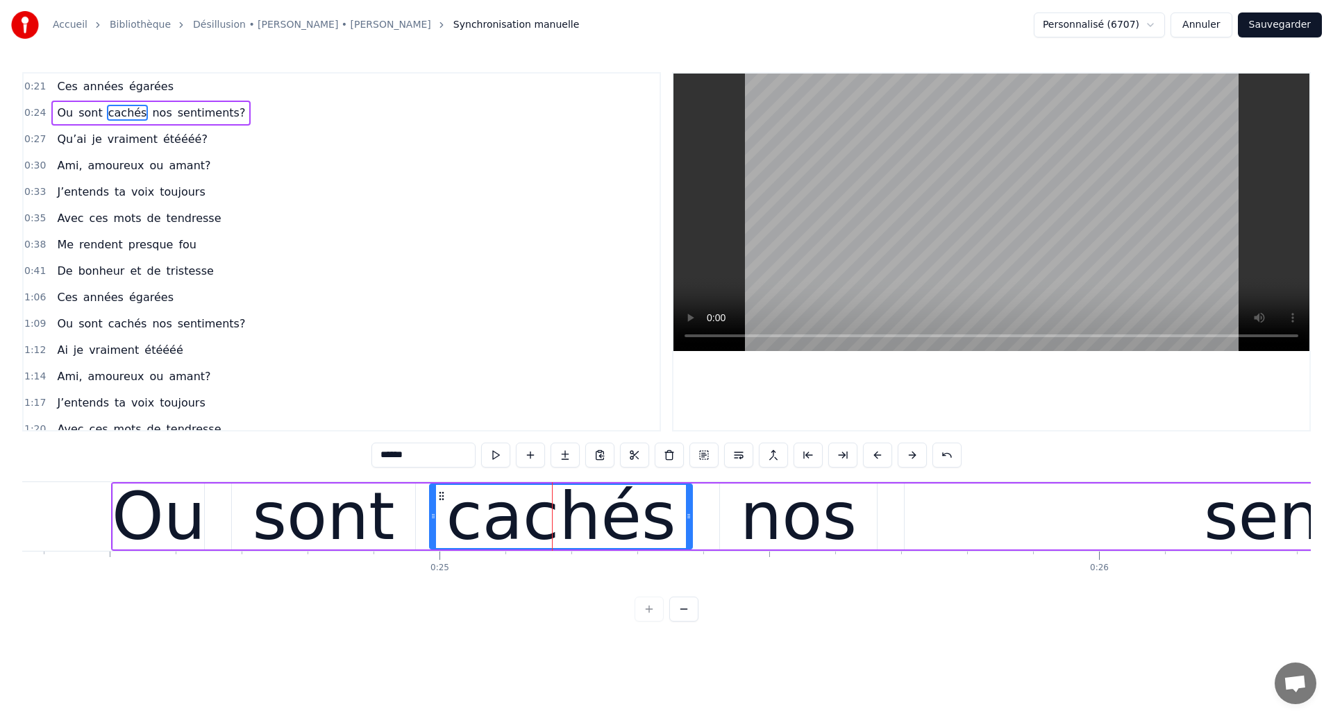
scroll to position [0, 16091]
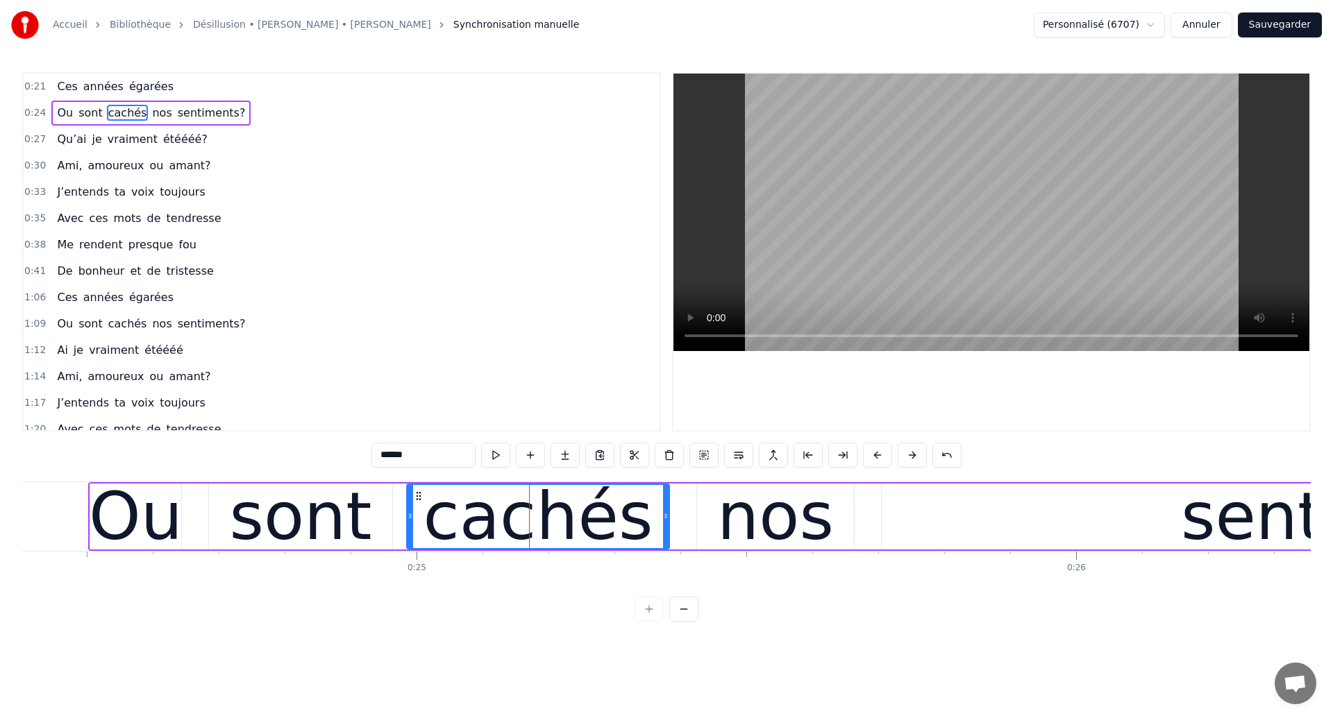
click at [178, 528] on div "Ou" at bounding box center [135, 517] width 91 height 66
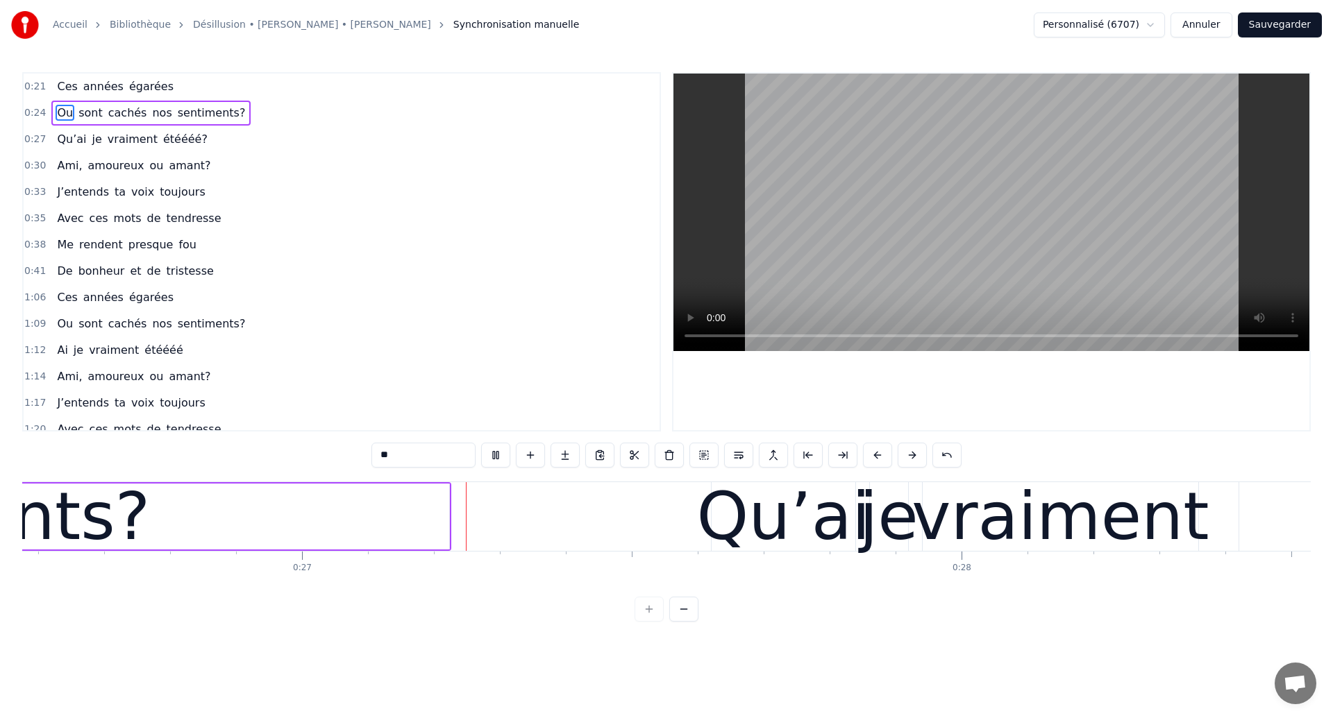
scroll to position [0, 17525]
click at [797, 513] on div "Qu’ai" at bounding box center [783, 516] width 174 height 99
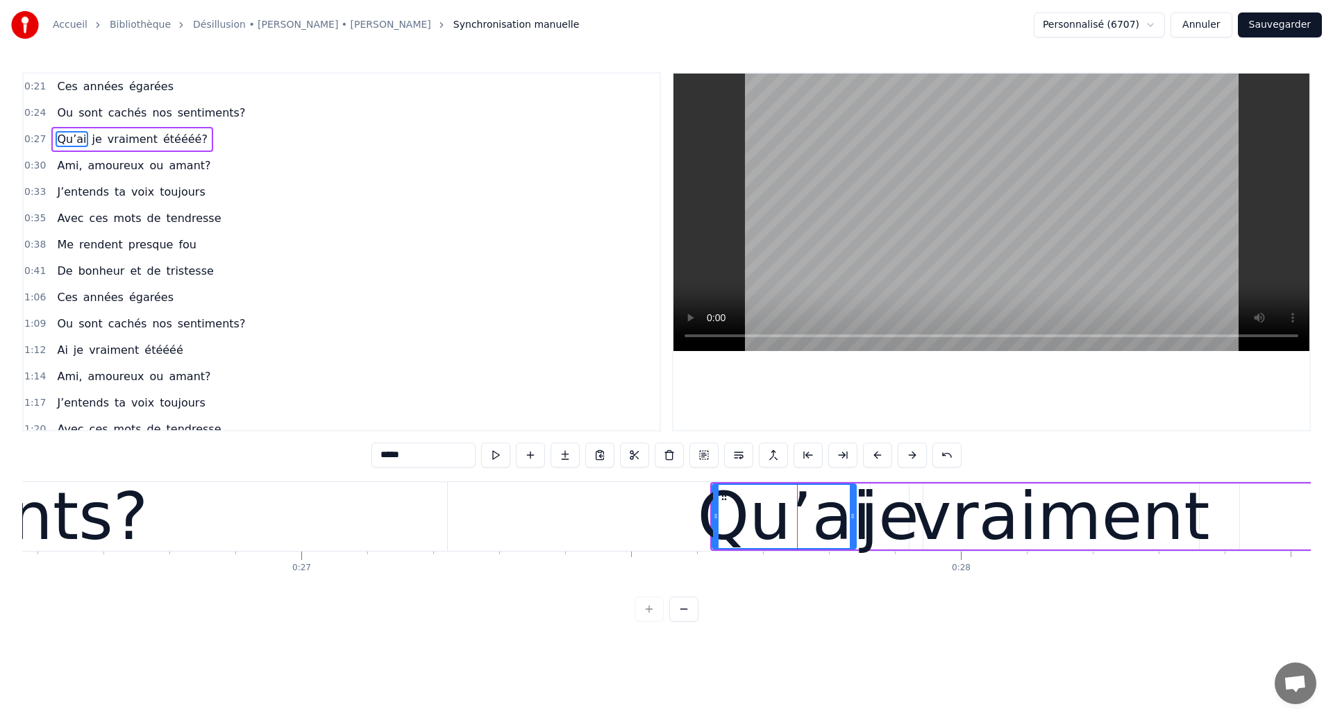
type input "**********"
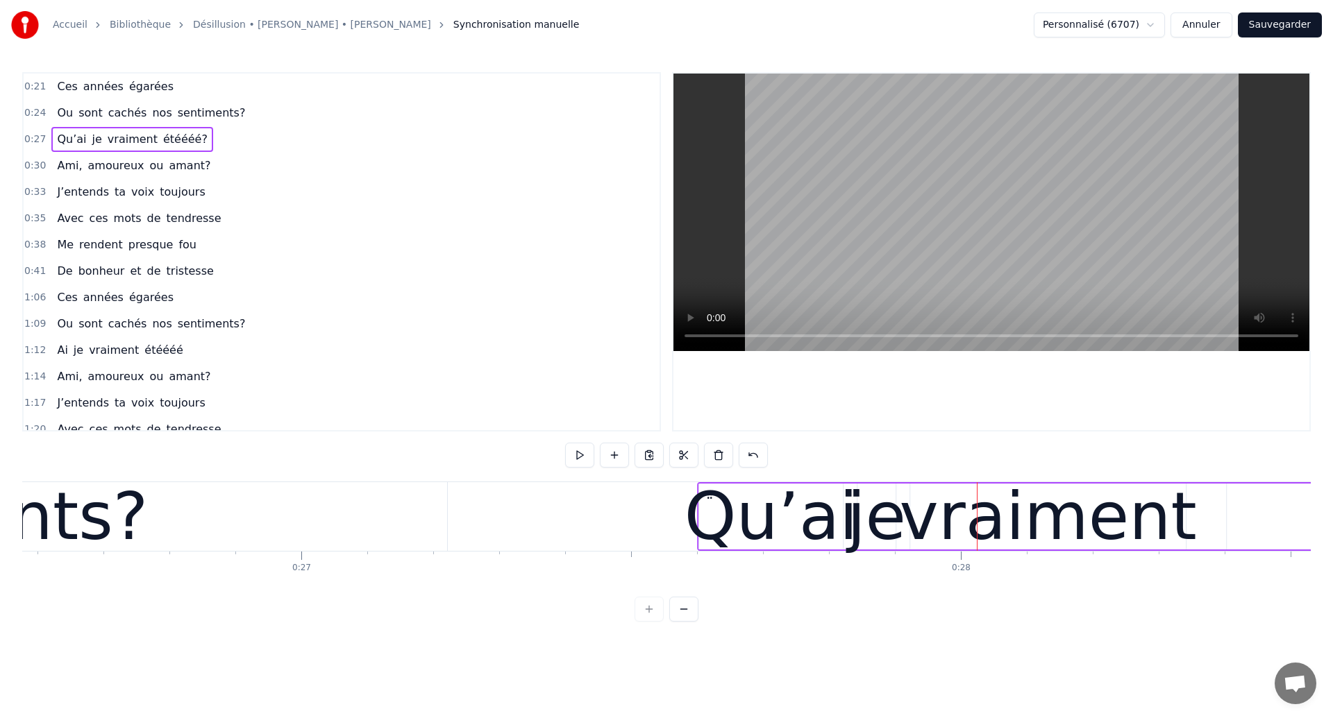
drag, startPoint x: 721, startPoint y: 489, endPoint x: 709, endPoint y: 494, distance: 13.2
click at [709, 494] on icon at bounding box center [709, 494] width 11 height 11
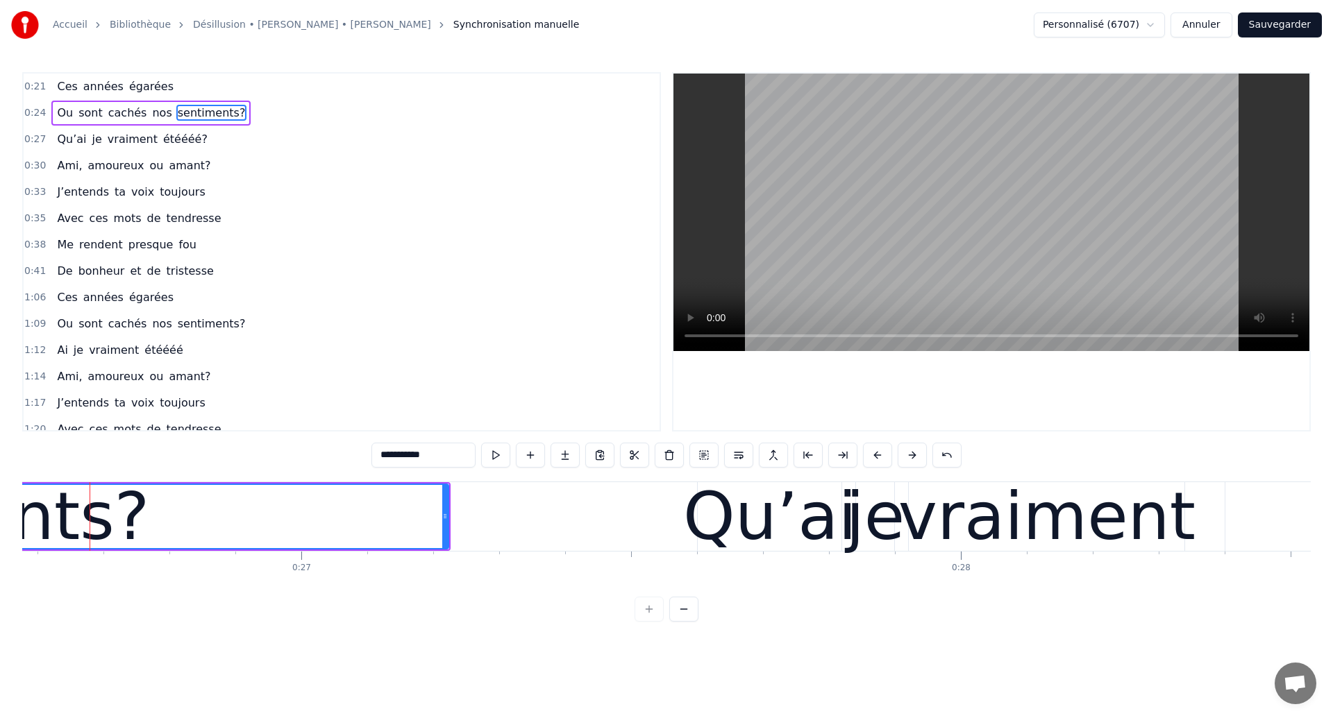
scroll to position [0, 17523]
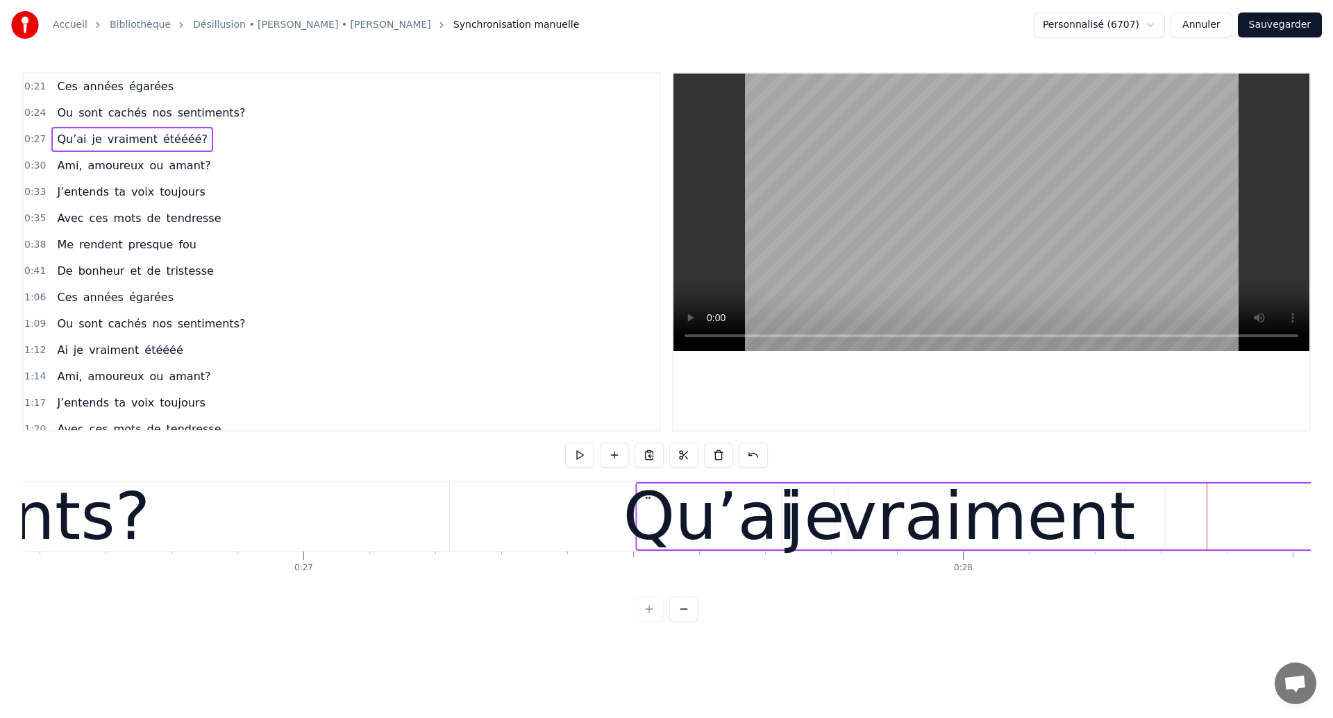
drag, startPoint x: 712, startPoint y: 494, endPoint x: 649, endPoint y: 506, distance: 64.3
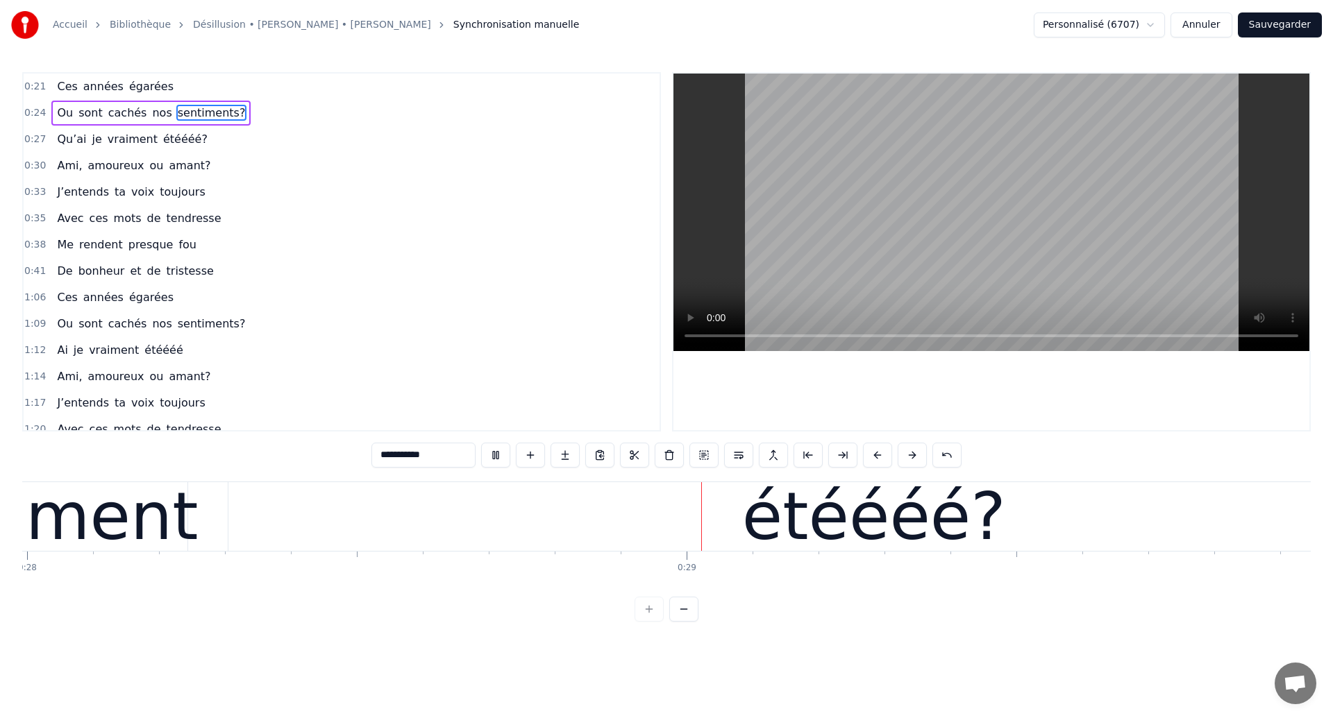
scroll to position [0, 18727]
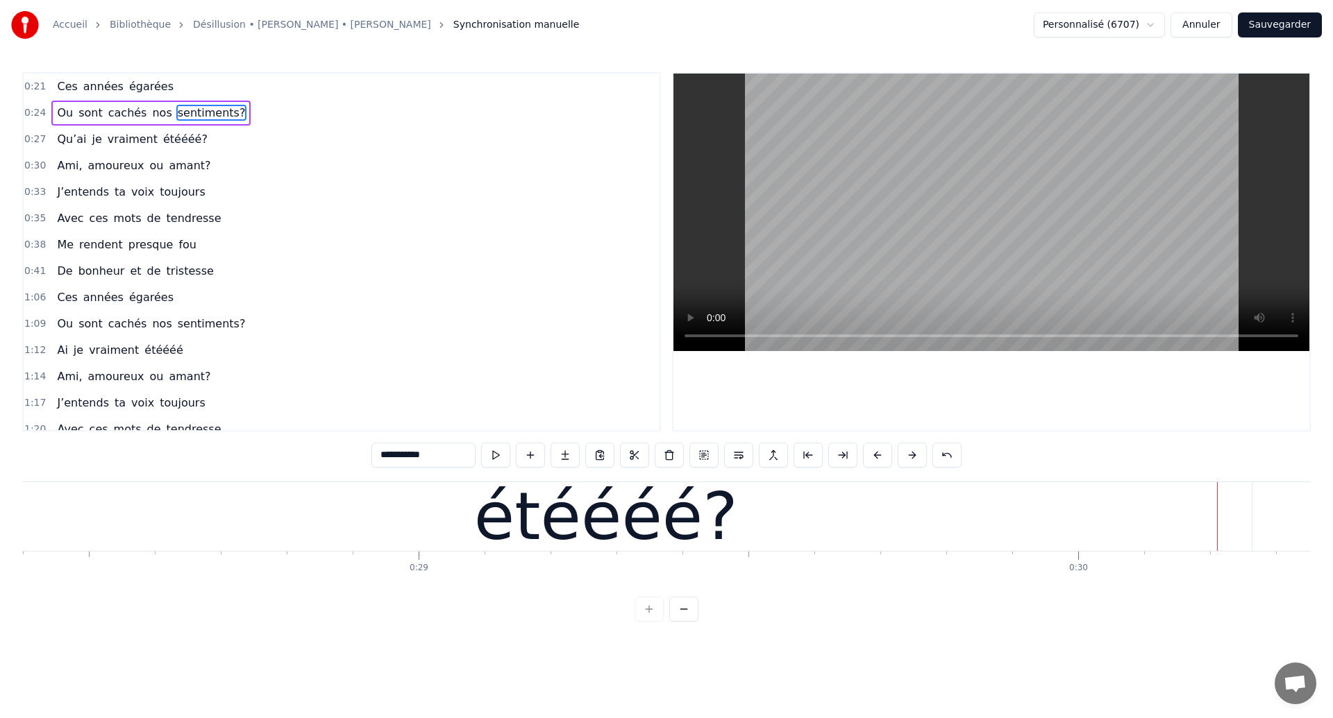
click at [450, 532] on div "étéééé?" at bounding box center [605, 516] width 1291 height 69
type input "*******"
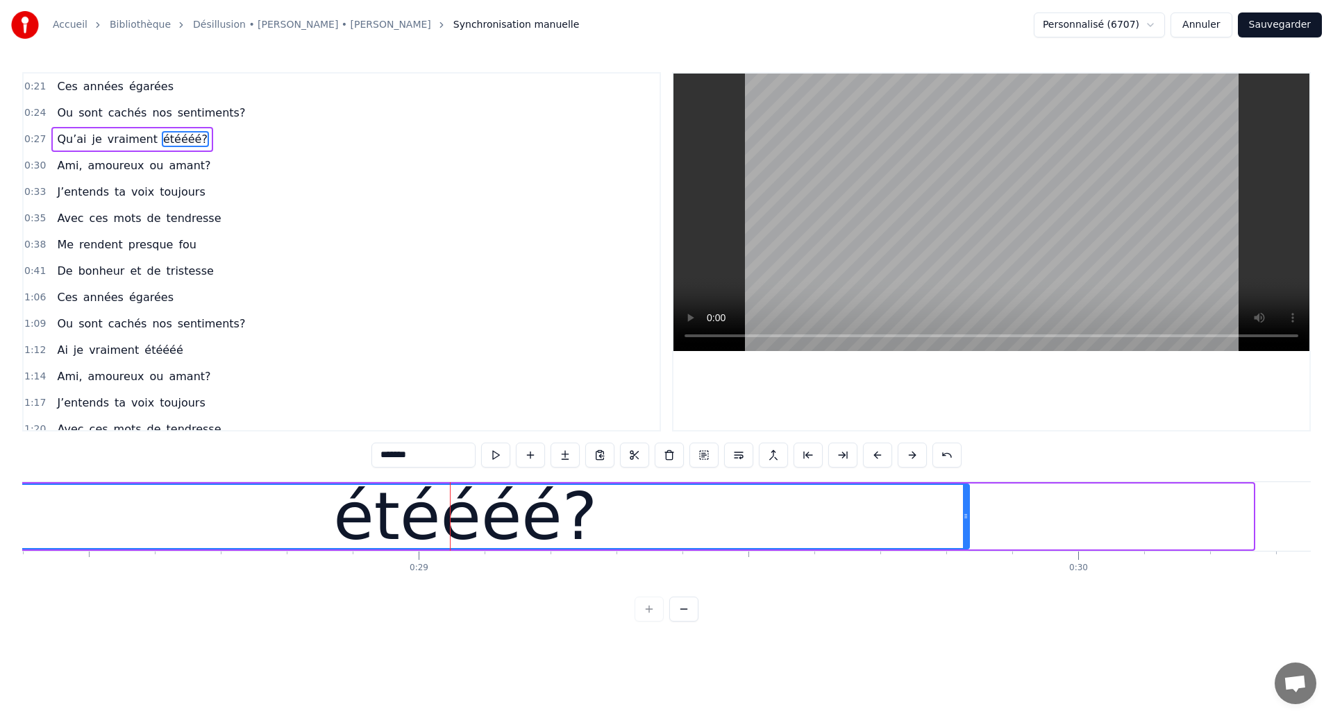
drag, startPoint x: 1250, startPoint y: 524, endPoint x: 966, endPoint y: 541, distance: 284.4
click at [966, 541] on div at bounding box center [966, 516] width 6 height 63
click at [199, 503] on div "étéééé?" at bounding box center [466, 516] width 1006 height 63
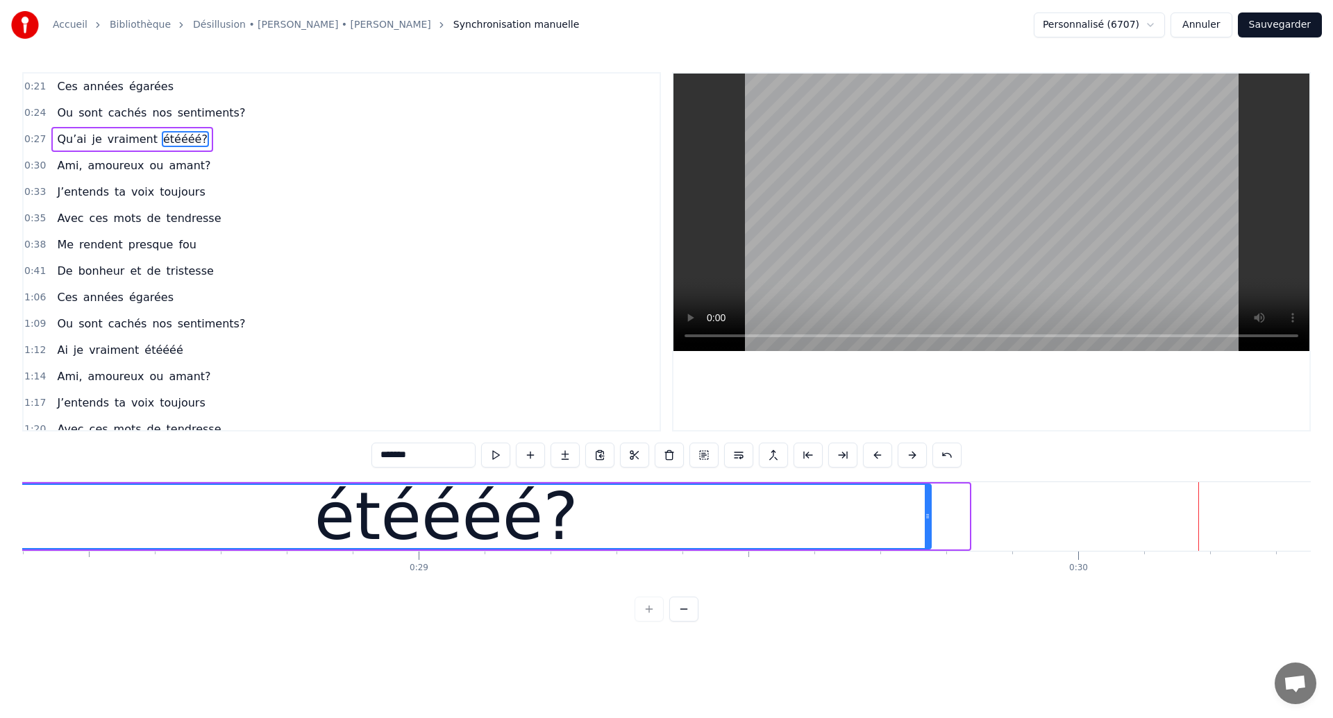
drag, startPoint x: 966, startPoint y: 520, endPoint x: 928, endPoint y: 531, distance: 39.8
click at [928, 531] on div at bounding box center [928, 516] width 6 height 63
click at [404, 511] on div "étéééé?" at bounding box center [446, 516] width 264 height 99
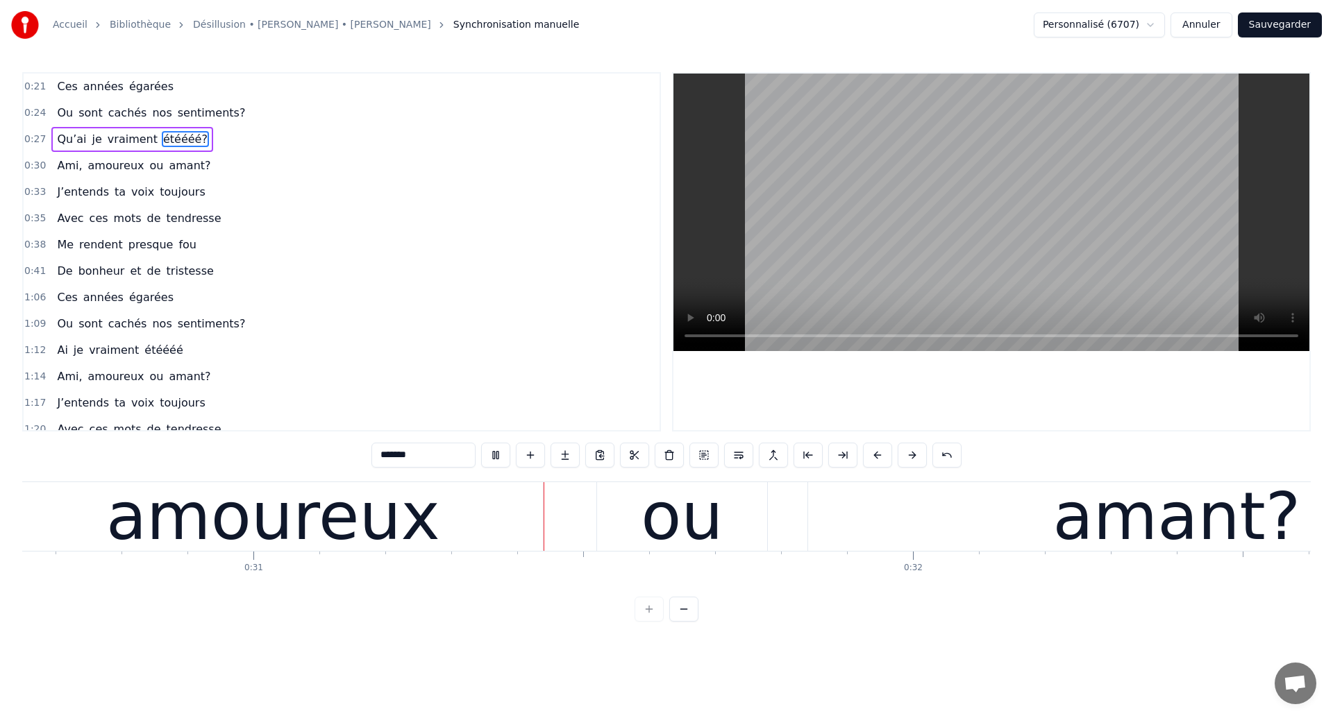
scroll to position [0, 20218]
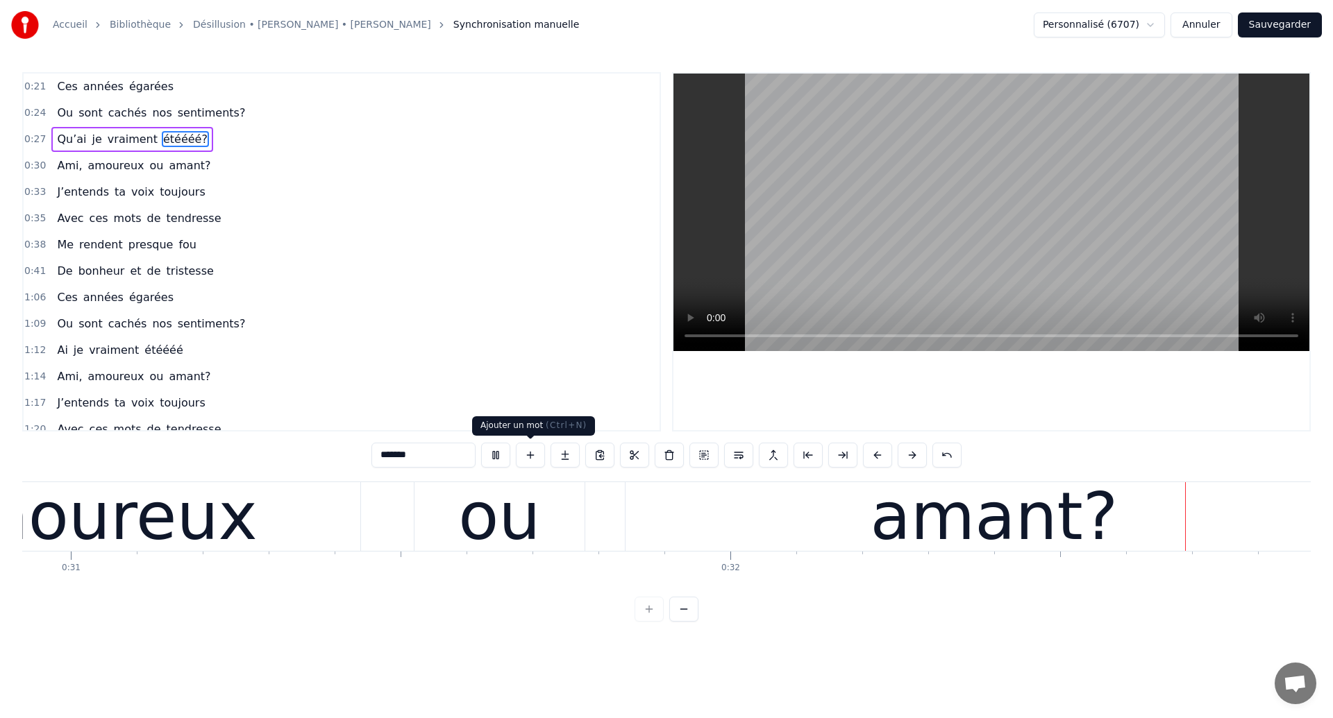
click at [441, 532] on div "[PERSON_NAME], amoureux ou amant?" at bounding box center [520, 516] width 1691 height 69
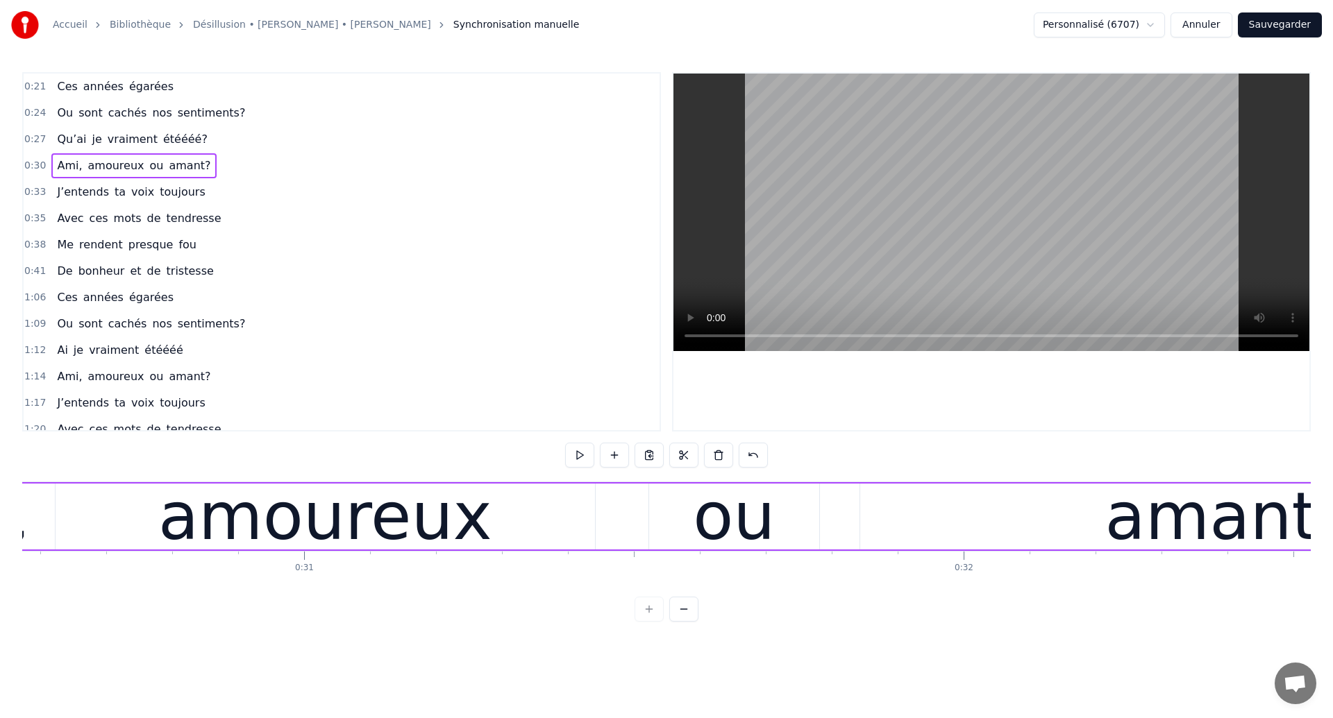
scroll to position [0, 20153]
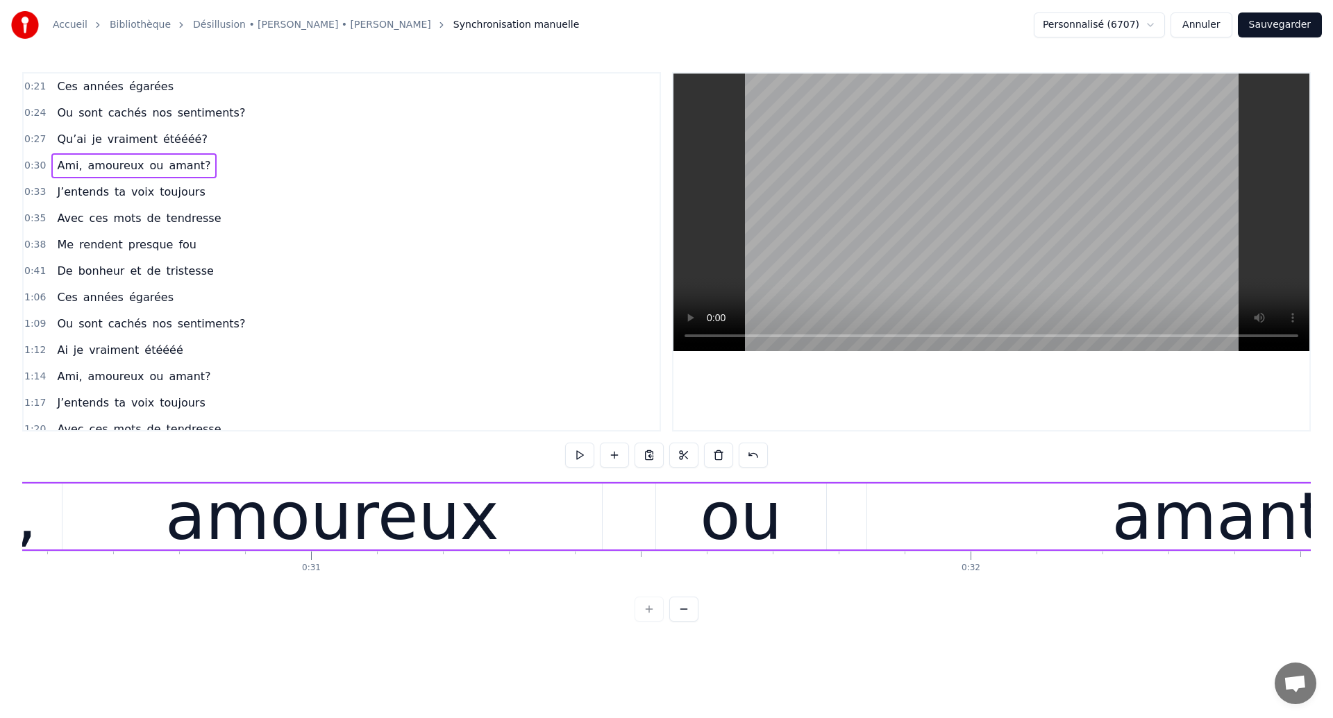
click at [167, 144] on span "étéééé?" at bounding box center [185, 139] width 47 height 16
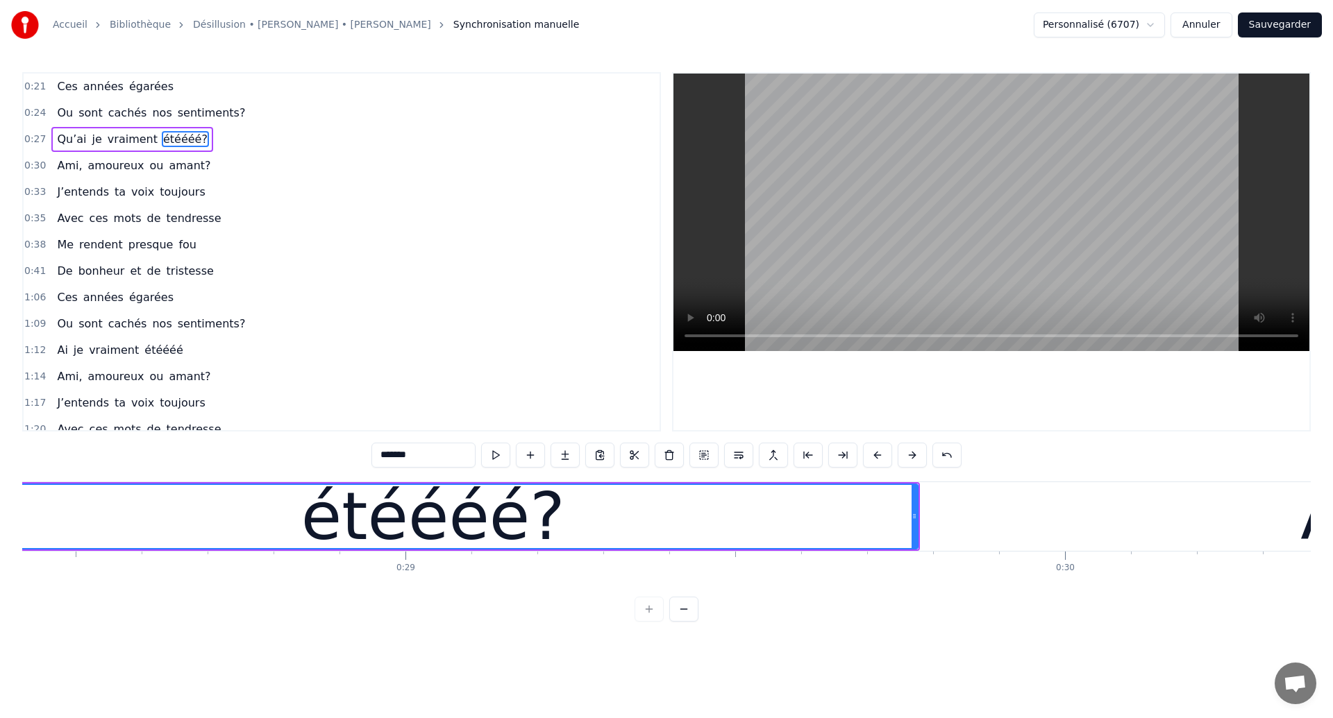
scroll to position [0, 18595]
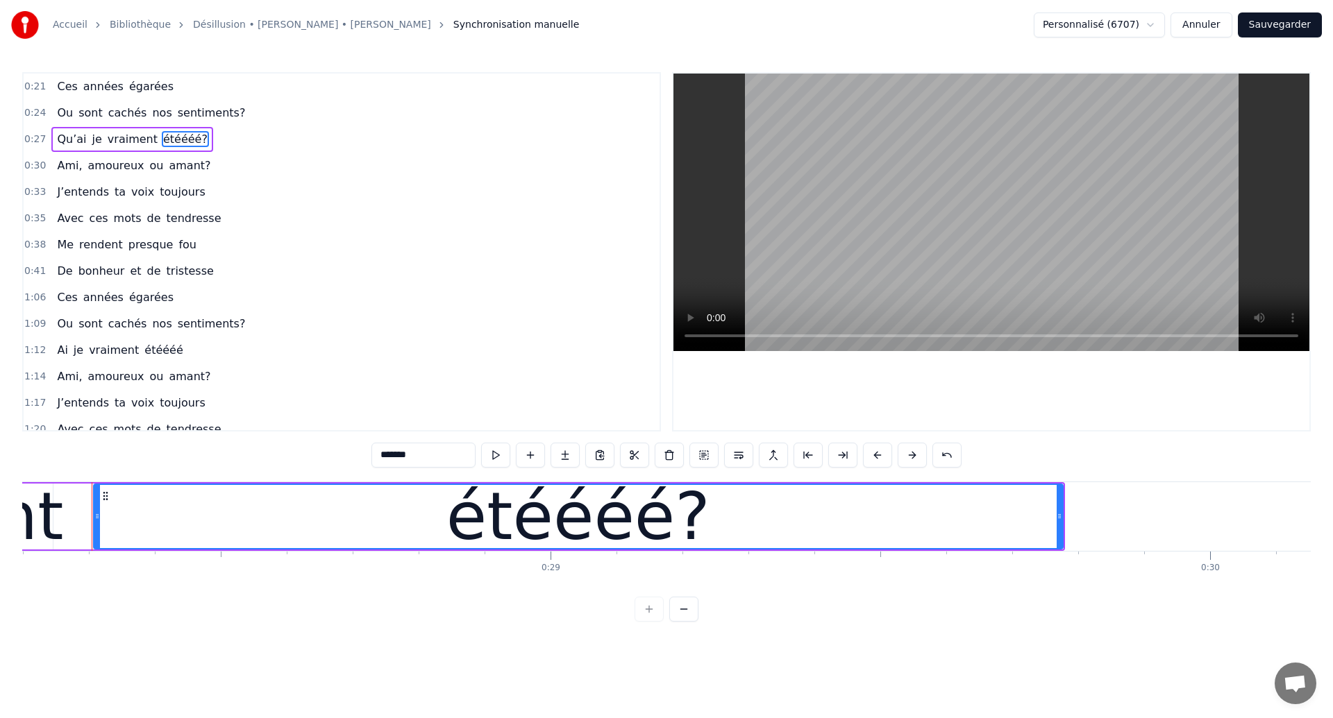
click at [410, 458] on input "*******" at bounding box center [423, 455] width 104 height 25
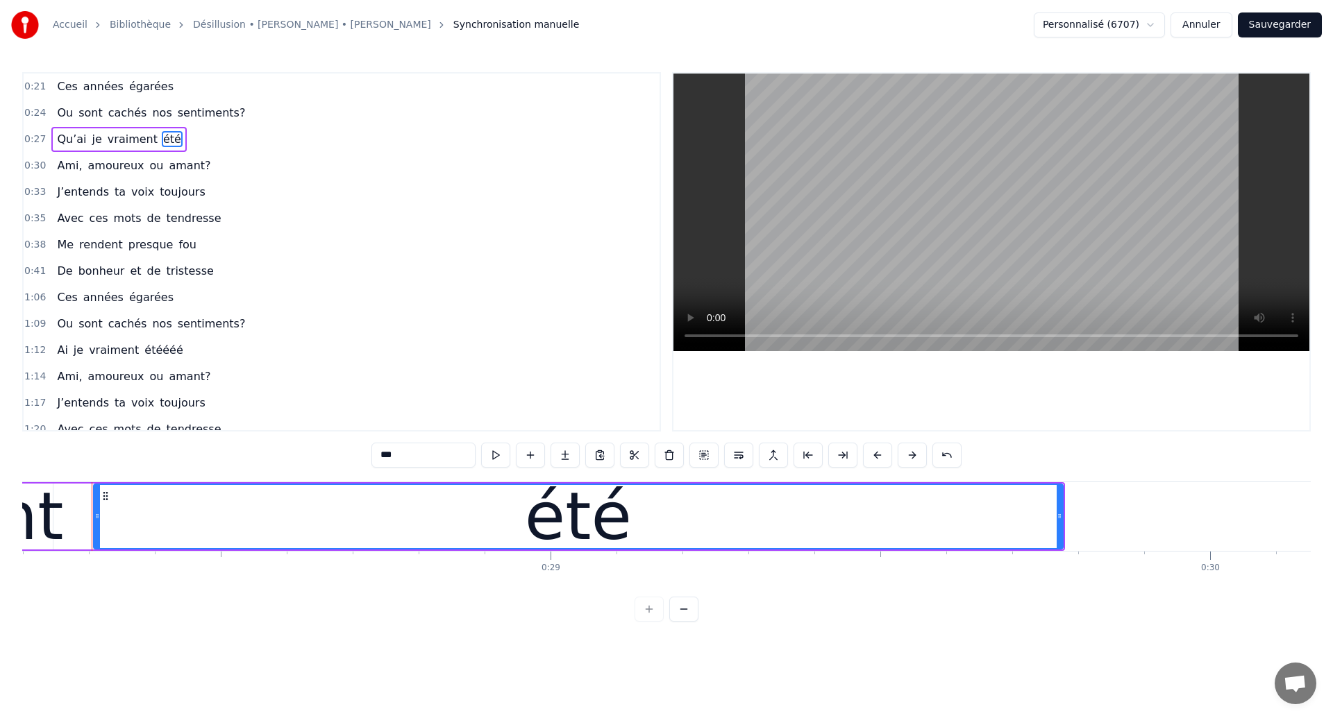
type input "***"
click at [60, 516] on div "Qu’ai je vraiment été" at bounding box center [314, 516] width 1501 height 69
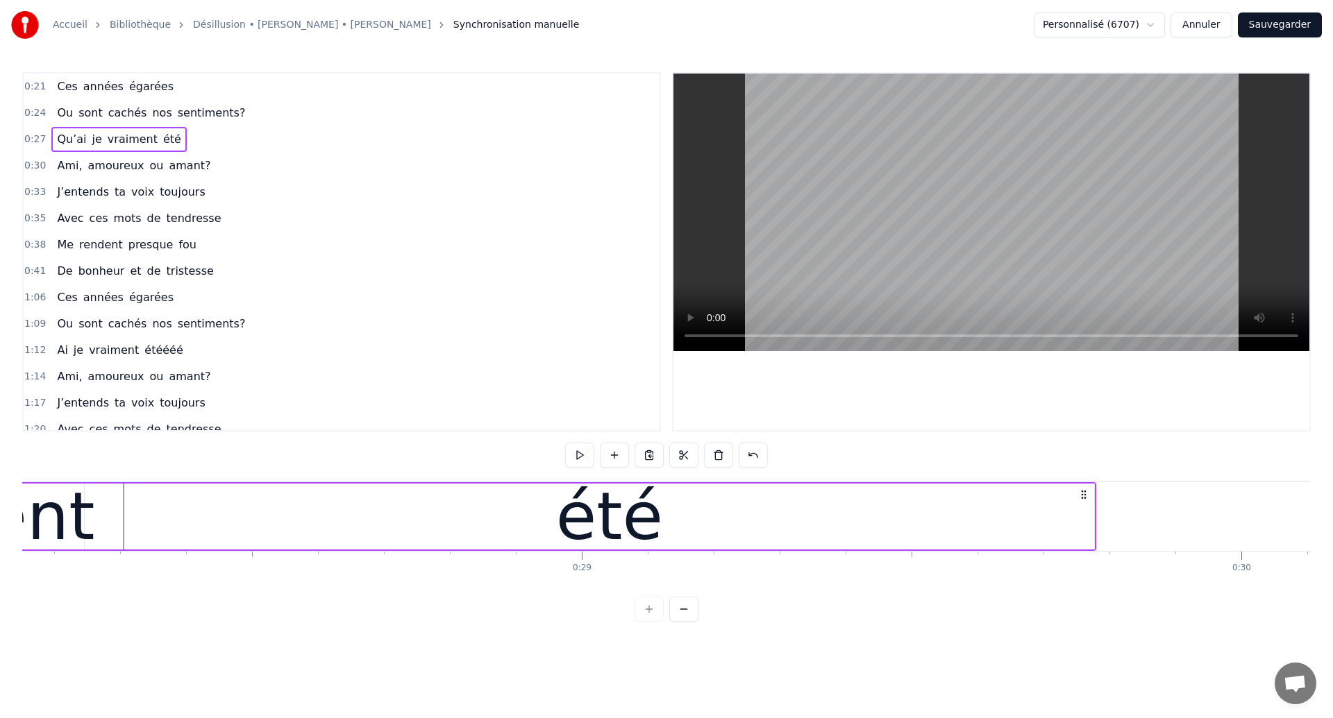
scroll to position [0, 18563]
click at [162, 135] on span "été" at bounding box center [172, 139] width 21 height 16
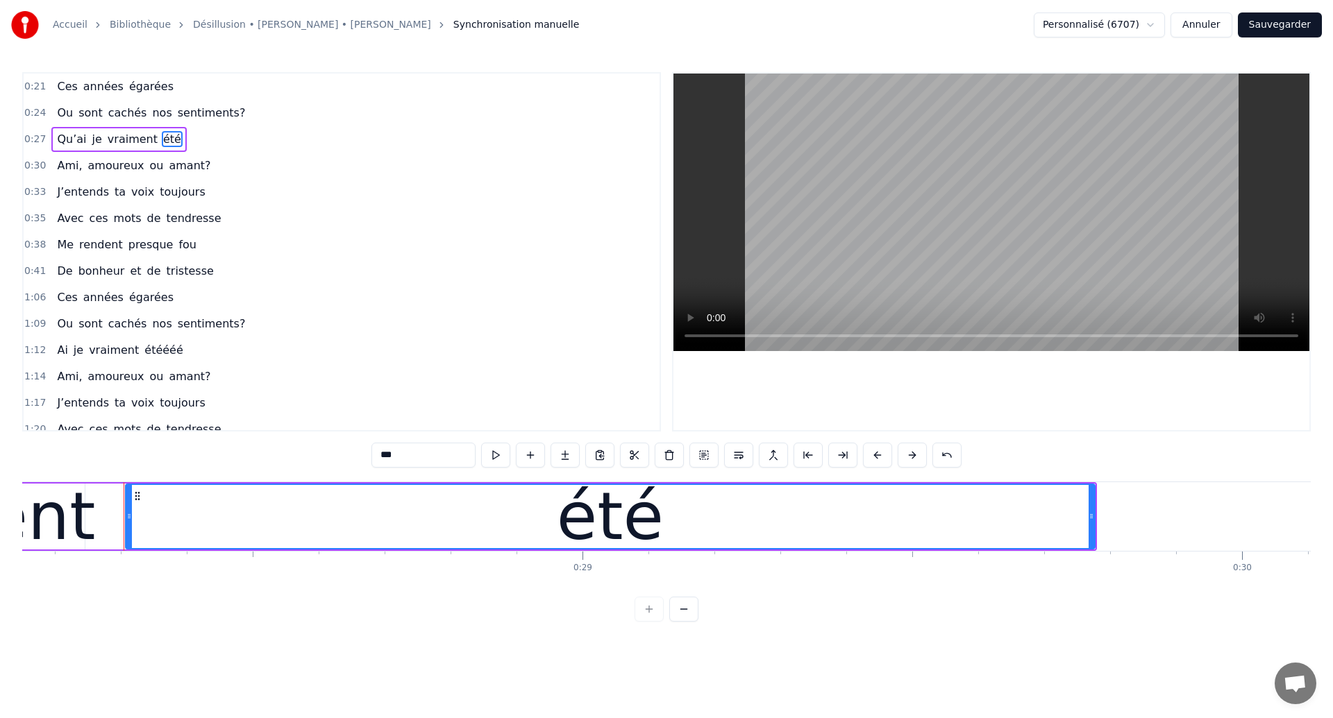
click at [450, 450] on input "***" at bounding box center [423, 455] width 104 height 25
type input "***"
click at [1291, 23] on button "Sauvegarder" at bounding box center [1280, 24] width 84 height 25
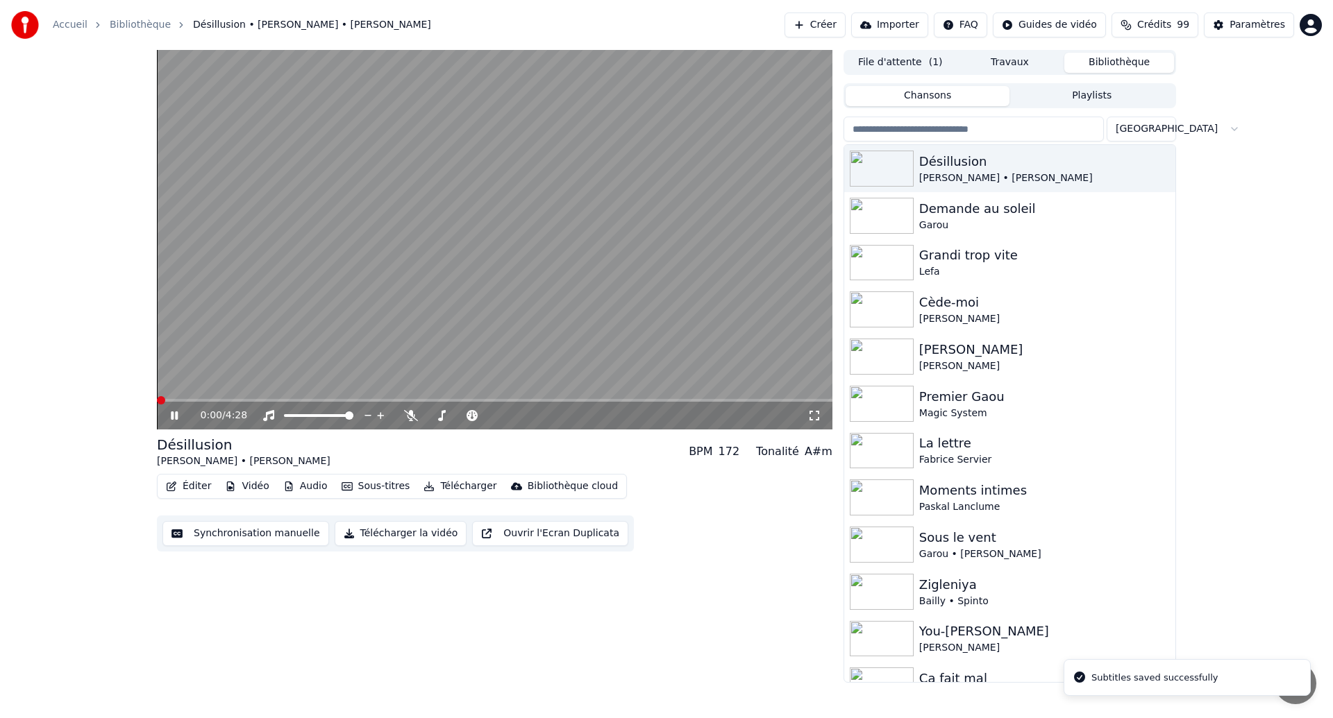
click at [174, 416] on icon at bounding box center [184, 415] width 33 height 11
click at [178, 414] on icon at bounding box center [184, 415] width 33 height 11
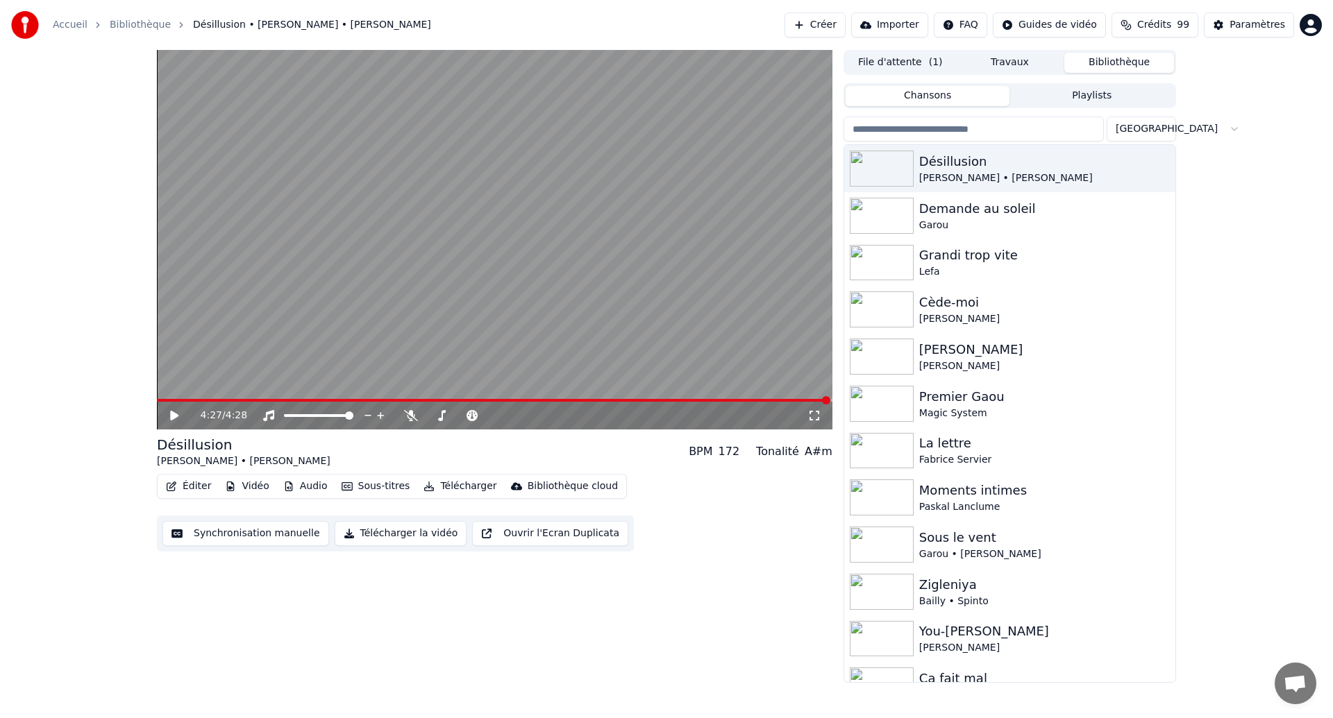
click at [174, 415] on icon at bounding box center [174, 416] width 8 height 10
